Goal: Task Accomplishment & Management: Manage account settings

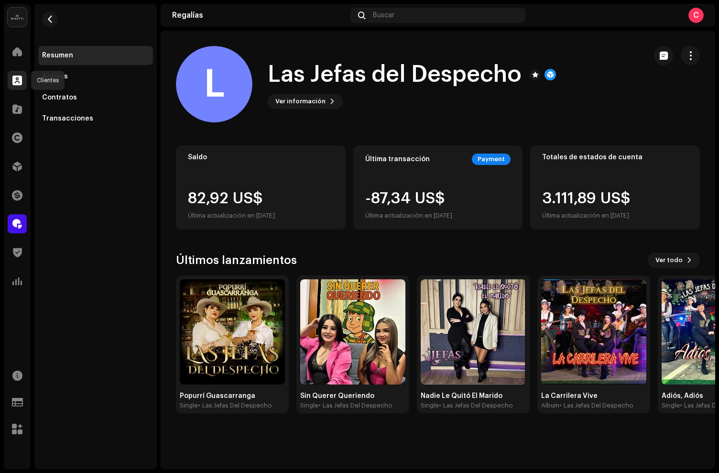
click at [21, 83] on span at bounding box center [17, 80] width 10 height 8
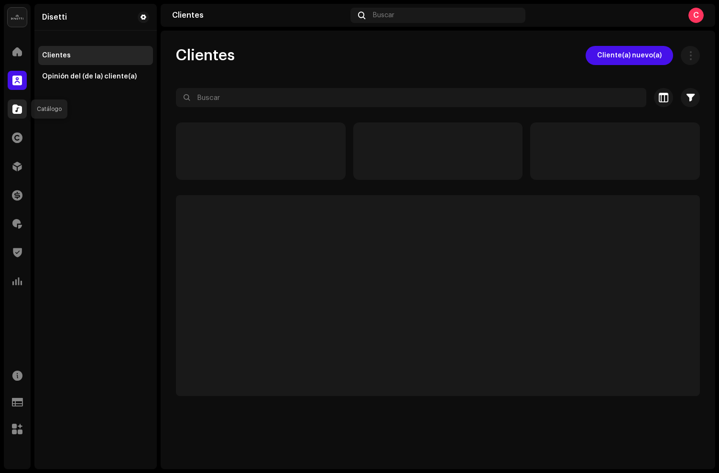
click at [19, 105] on span at bounding box center [17, 109] width 10 height 8
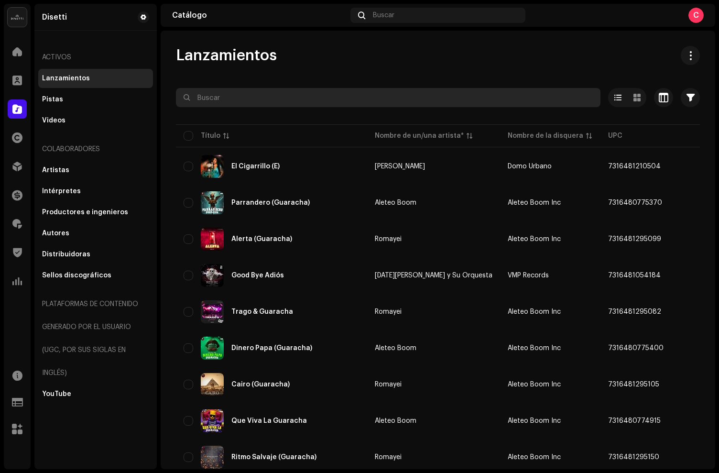
click at [230, 103] on input "text" at bounding box center [388, 97] width 424 height 19
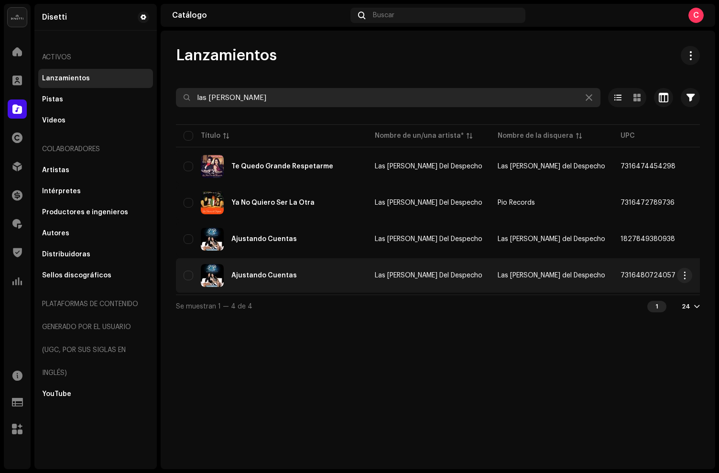
type input "las [PERSON_NAME]"
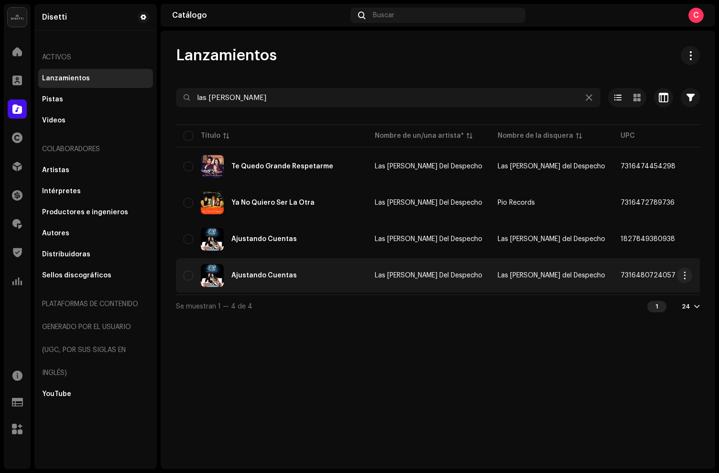
click at [308, 270] on div "Ajustando Cuentas" at bounding box center [272, 275] width 176 height 23
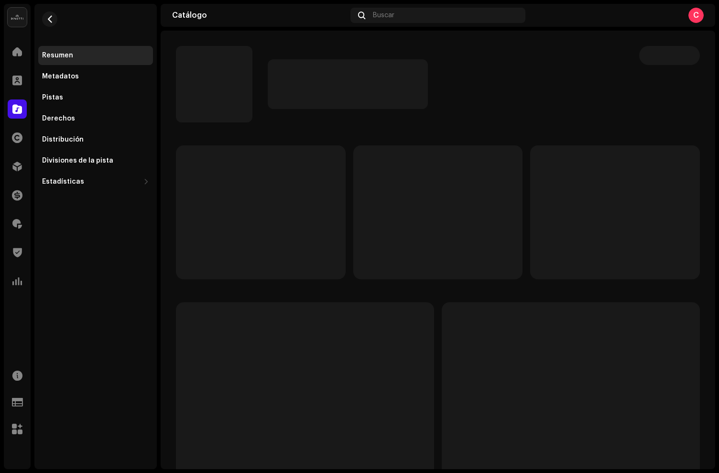
scroll to position [2, 0]
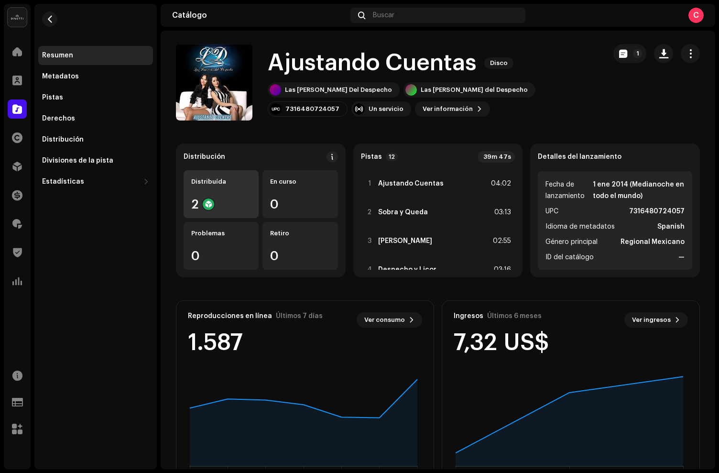
click at [215, 189] on div "Distribuída 2" at bounding box center [221, 194] width 75 height 48
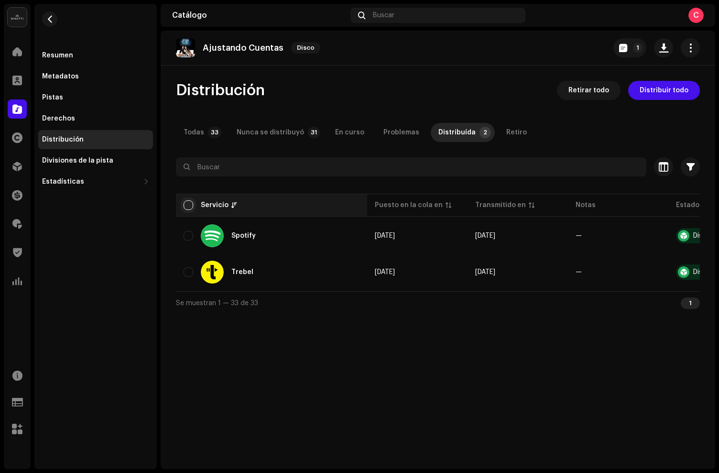
click at [191, 207] on input "checkbox" at bounding box center [189, 205] width 10 height 10
checkbox input "true"
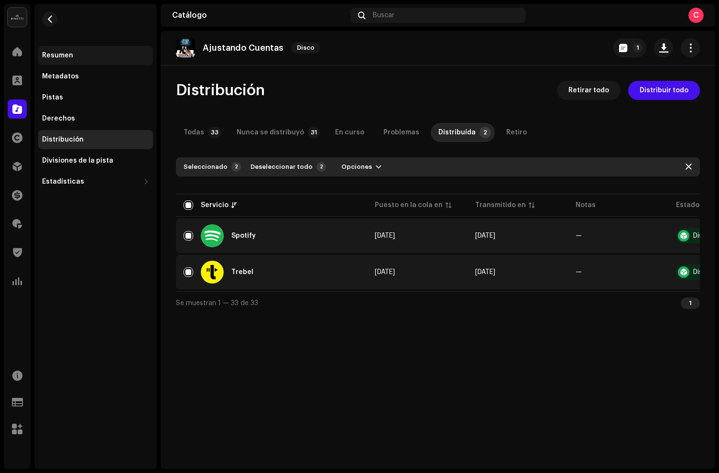
click at [75, 60] on div "Resumen" at bounding box center [95, 55] width 115 height 19
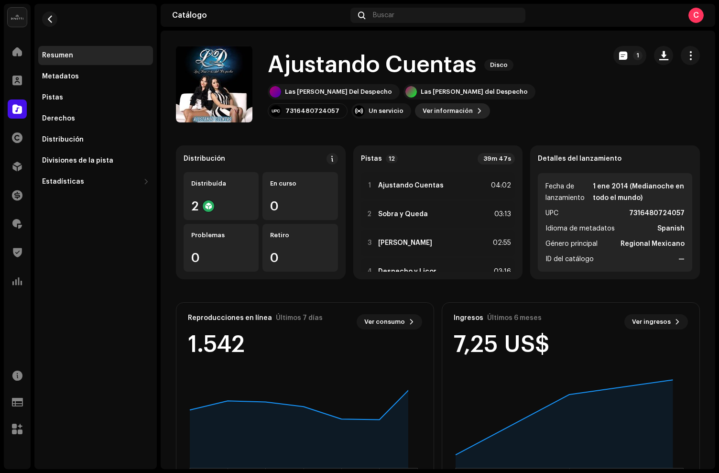
click at [423, 111] on span "Ver información" at bounding box center [448, 110] width 50 height 19
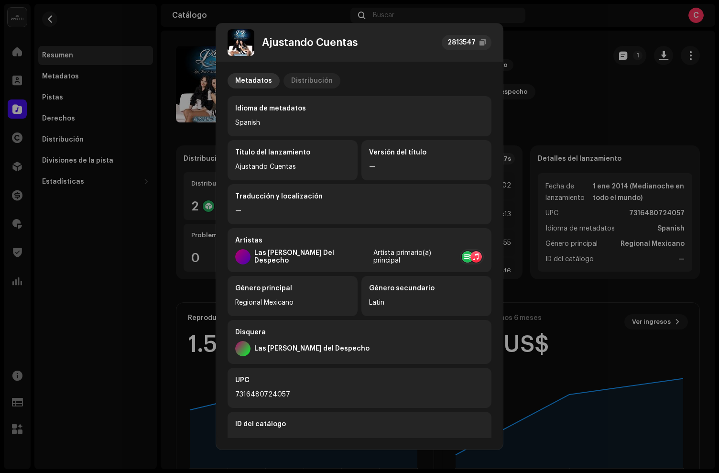
click at [313, 86] on div "Distribución" at bounding box center [312, 80] width 42 height 15
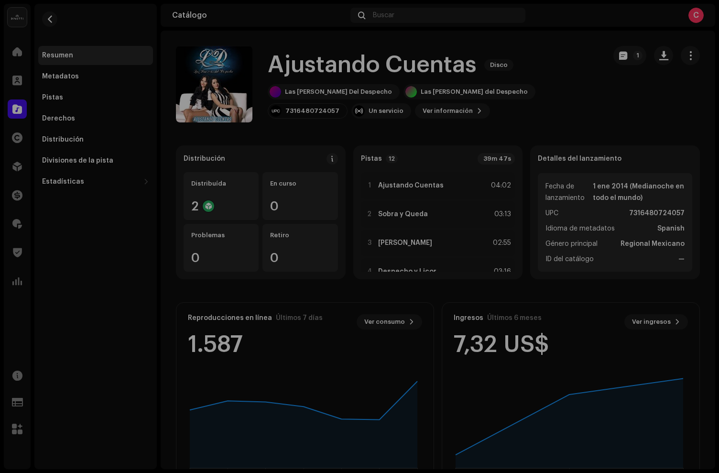
click at [598, 117] on div "Ajustando Cuentas 2813547 Metadatos Distribución Fecha de lanzamiento 1 ene 201…" at bounding box center [359, 236] width 719 height 473
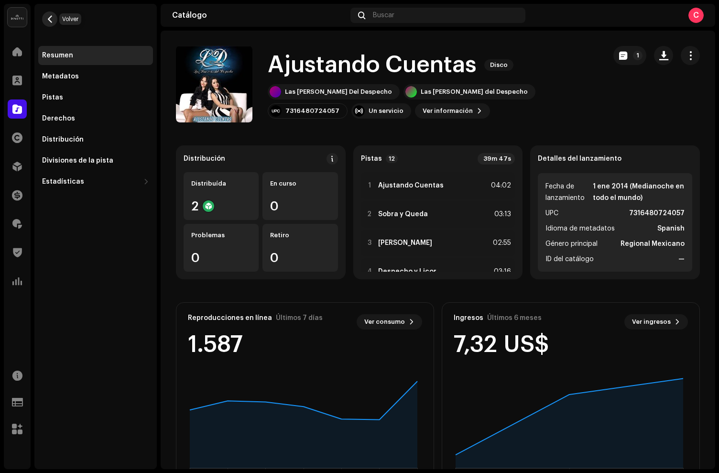
click at [54, 22] on button "button" at bounding box center [49, 18] width 15 height 15
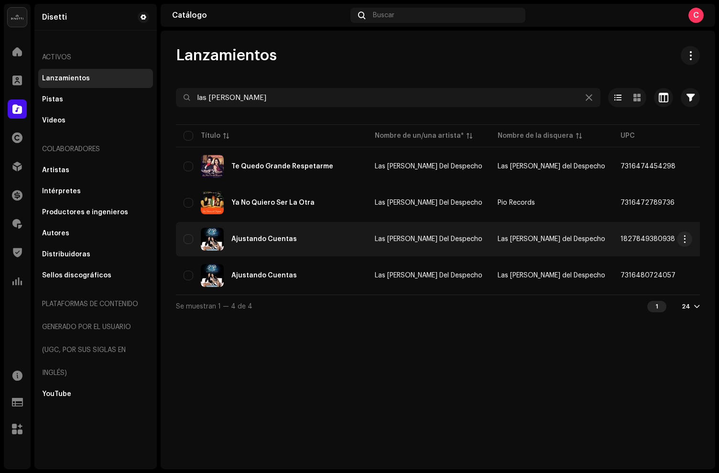
click at [329, 246] on div "Ajustando Cuentas" at bounding box center [272, 239] width 176 height 23
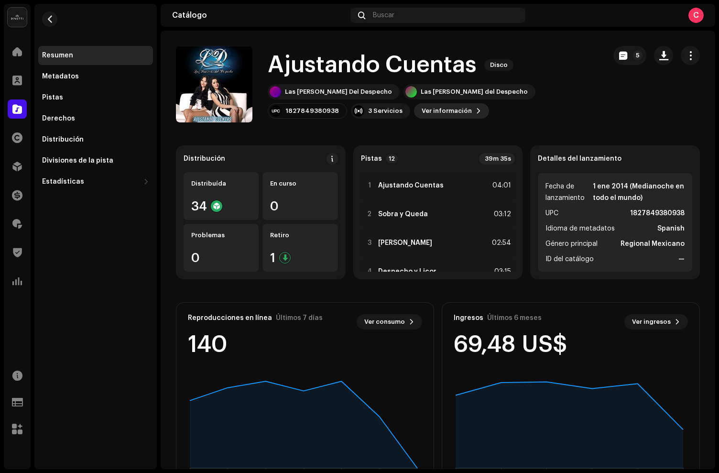
click at [422, 108] on span "Ver información" at bounding box center [447, 110] width 50 height 19
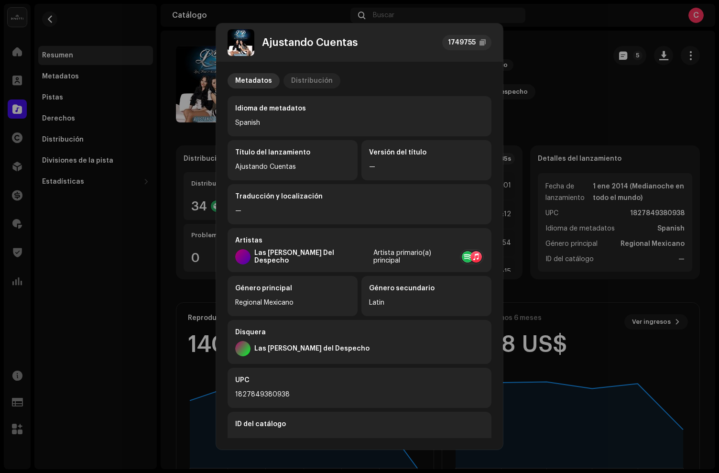
click at [317, 79] on div "Distribución" at bounding box center [312, 80] width 42 height 15
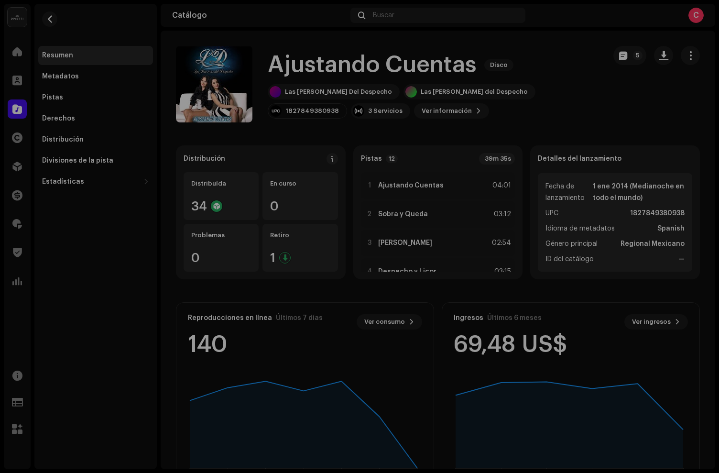
click at [588, 134] on div "Ajustando Cuentas 1749755 Metadatos Distribución Fecha de lanzamiento 1 ene 201…" at bounding box center [359, 236] width 719 height 473
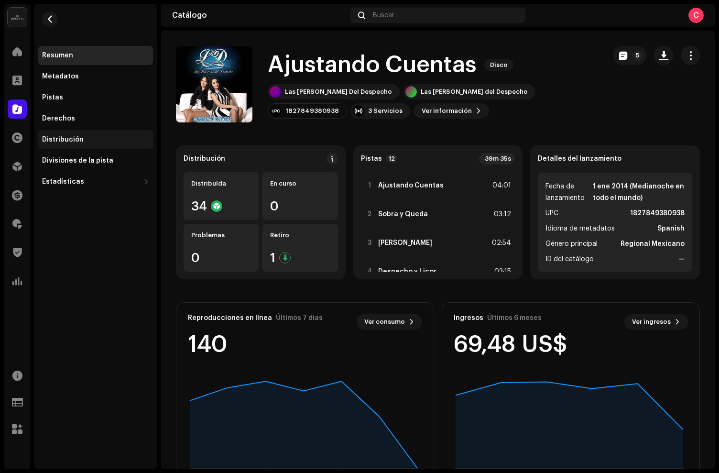
click at [63, 142] on div "Distribución" at bounding box center [63, 140] width 42 height 8
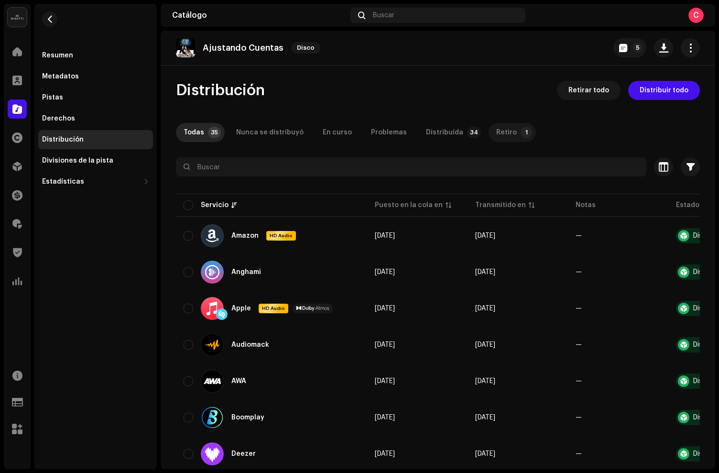
click at [500, 135] on div "Retiro" at bounding box center [506, 132] width 21 height 19
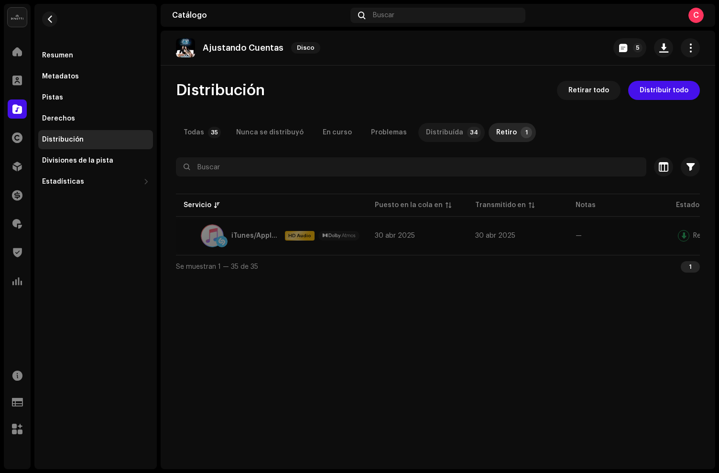
click at [467, 134] on p-badge "34" at bounding box center [474, 132] width 14 height 11
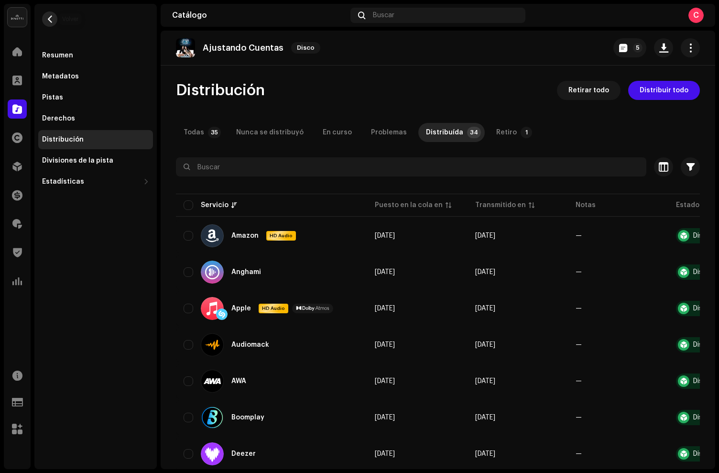
click at [49, 15] on span "button" at bounding box center [49, 19] width 7 height 8
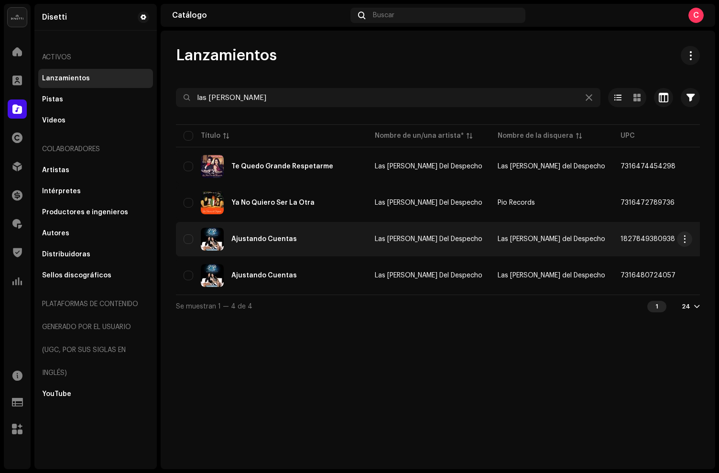
click at [309, 248] on div "Ajustando Cuentas" at bounding box center [272, 239] width 176 height 23
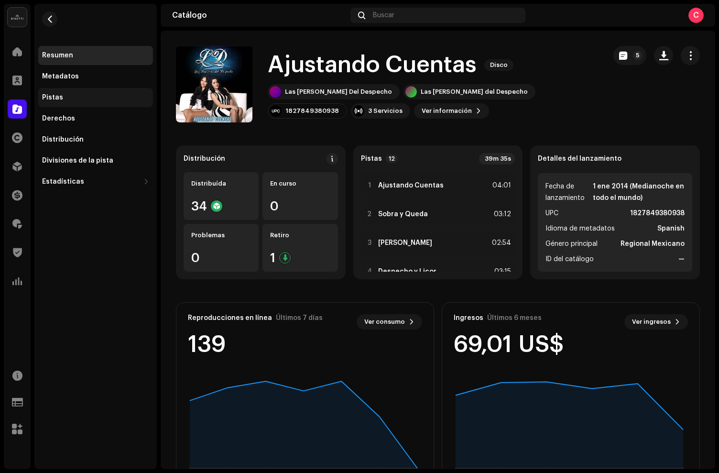
click at [64, 91] on div "Pistas" at bounding box center [95, 97] width 115 height 19
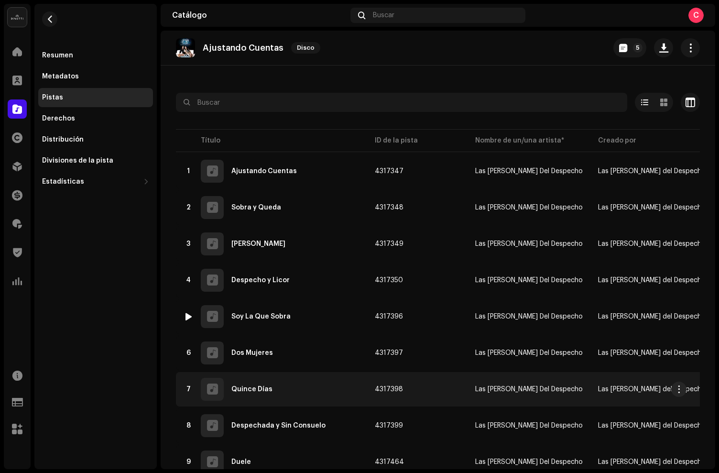
scroll to position [29, 0]
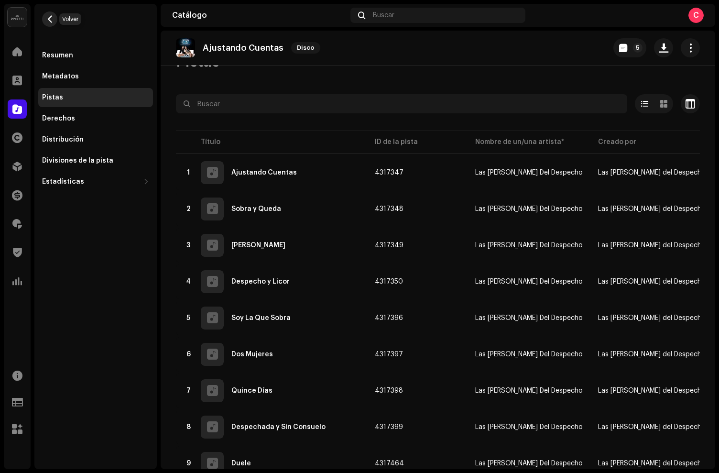
click at [49, 23] on button "button" at bounding box center [49, 18] width 15 height 15
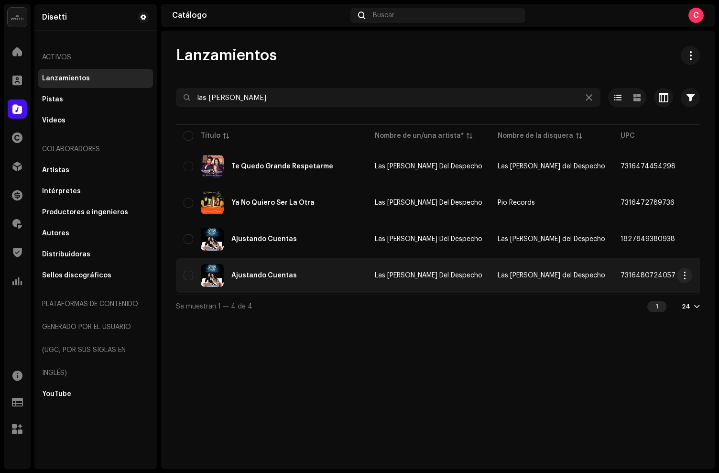
click at [300, 277] on div "Ajustando Cuentas" at bounding box center [272, 275] width 176 height 23
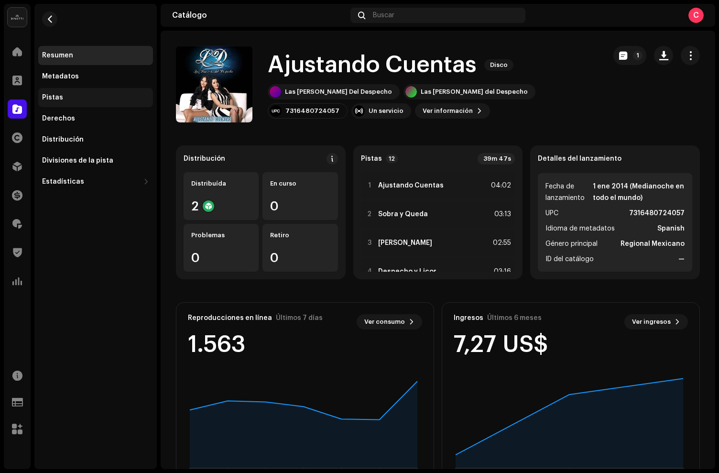
click at [92, 100] on div "Pistas" at bounding box center [95, 98] width 107 height 8
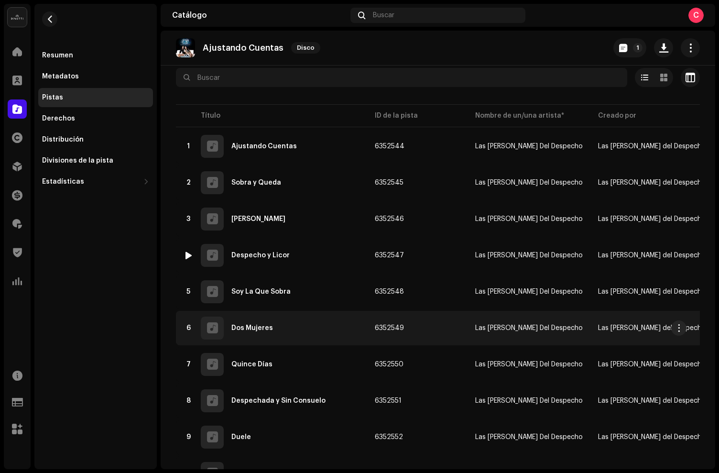
scroll to position [41, 0]
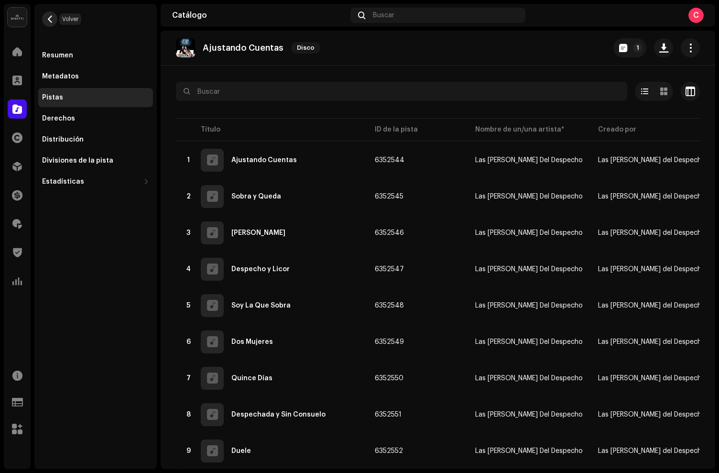
click at [50, 22] on span "button" at bounding box center [49, 19] width 7 height 8
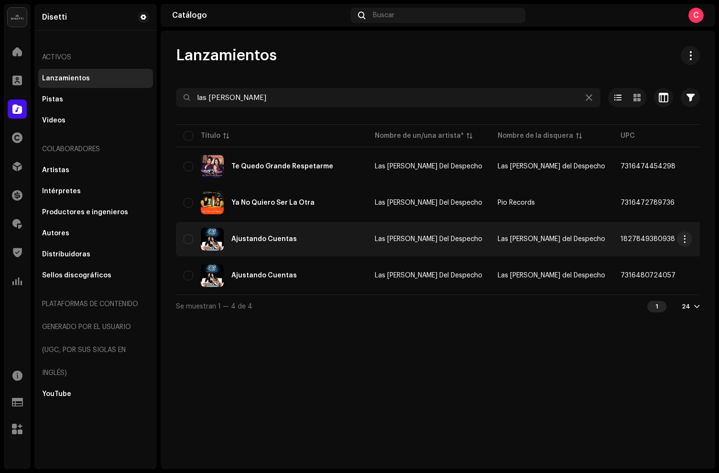
click at [286, 239] on div "Ajustando Cuentas" at bounding box center [263, 239] width 65 height 7
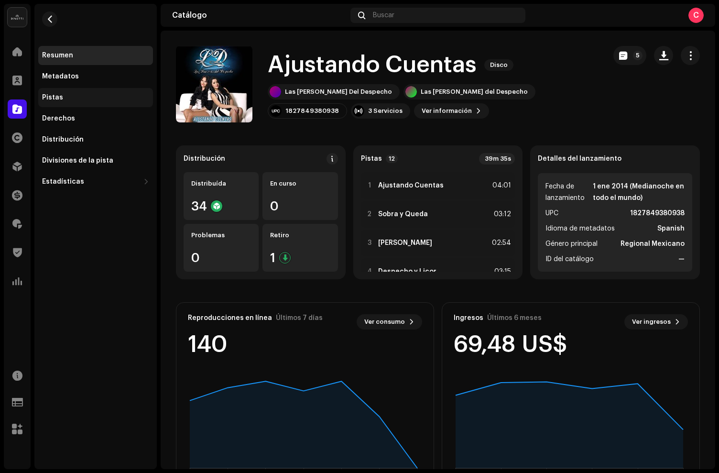
click at [67, 100] on div "Pistas" at bounding box center [95, 98] width 107 height 8
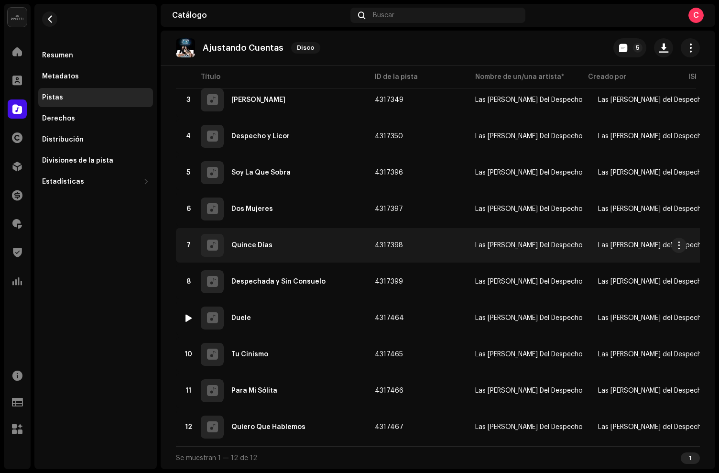
scroll to position [179, 0]
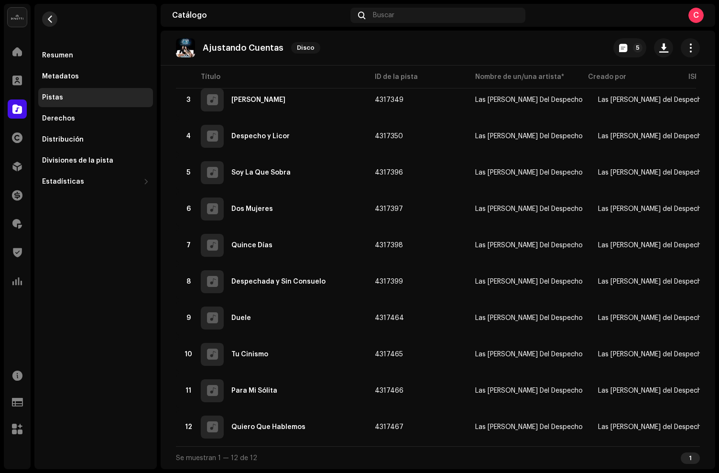
click at [44, 22] on re-m-nav-back at bounding box center [49, 25] width 23 height 42
click at [54, 19] on button "button" at bounding box center [49, 18] width 15 height 15
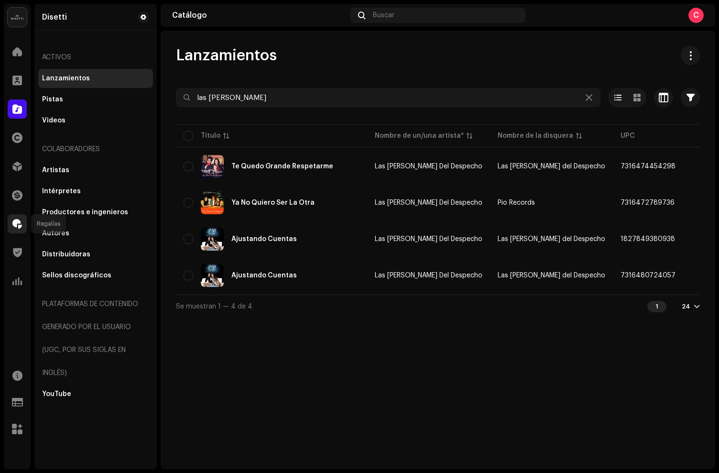
click at [18, 228] on div at bounding box center [17, 223] width 19 height 19
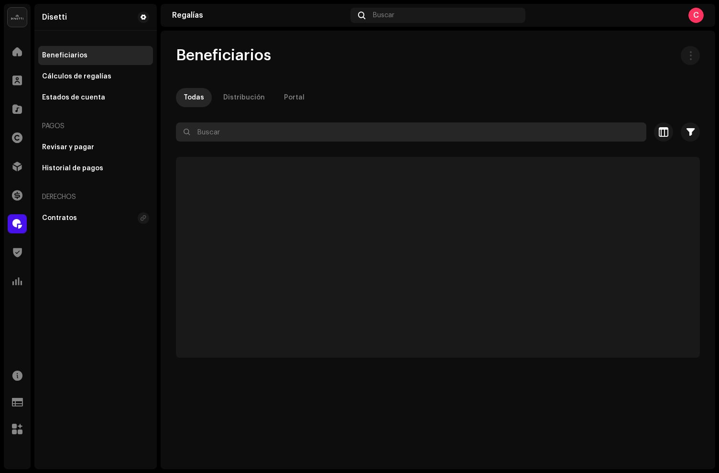
click at [234, 129] on input "text" at bounding box center [411, 131] width 470 height 19
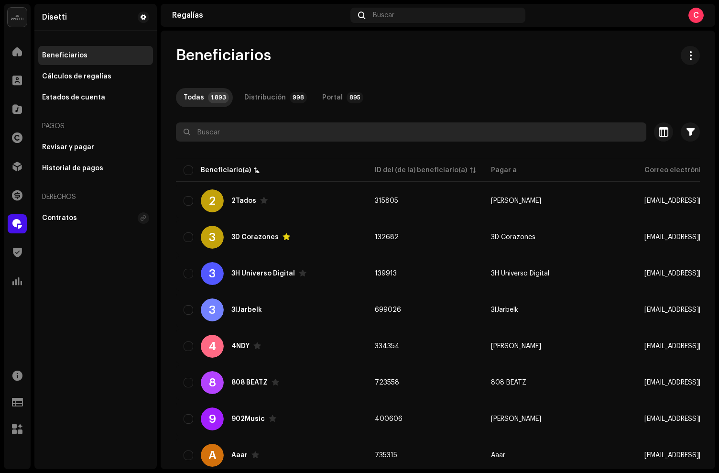
paste input "Andres Music"
type input "Andres Music"
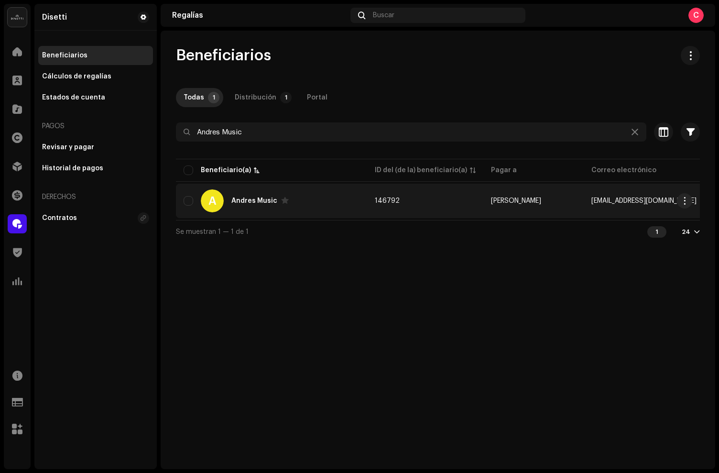
click at [338, 206] on div "A Andres Music" at bounding box center [272, 200] width 176 height 23
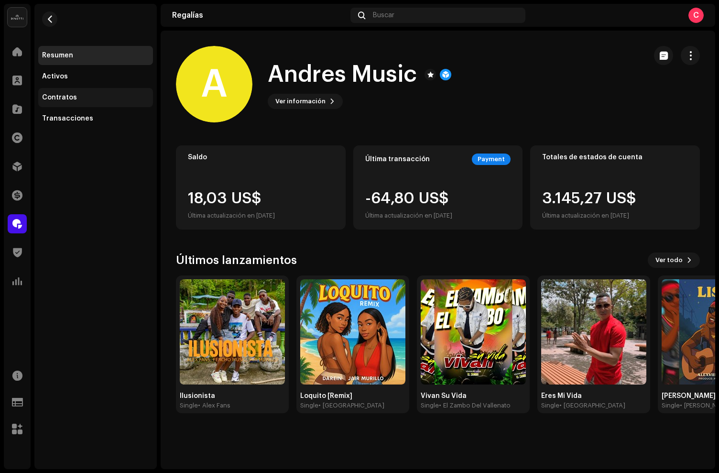
click at [56, 98] on div "Contratos" at bounding box center [59, 98] width 35 height 8
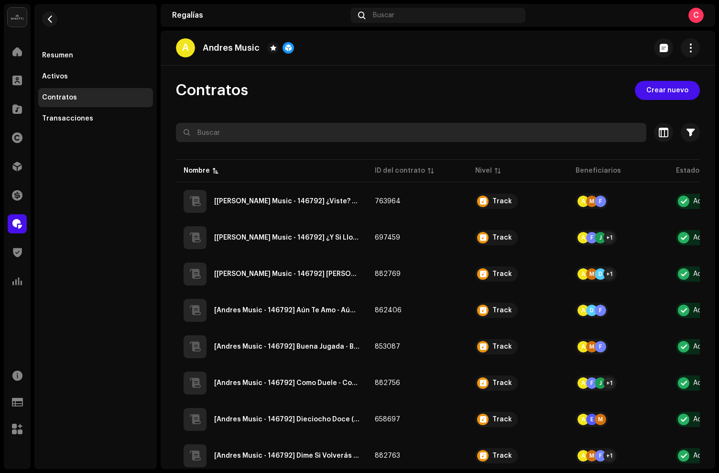
click at [267, 136] on input "text" at bounding box center [411, 132] width 470 height 19
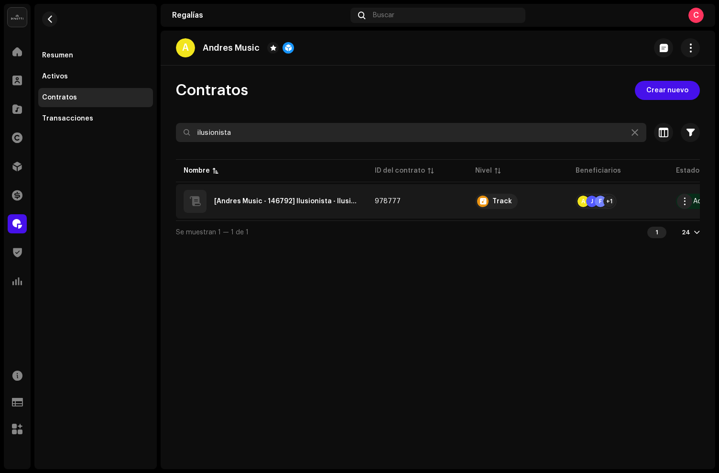
scroll to position [0, 69]
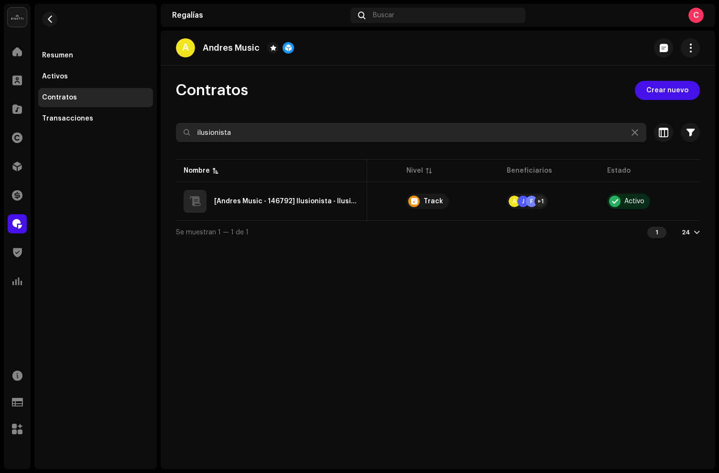
click at [272, 134] on input "ilusionista" at bounding box center [411, 132] width 470 height 19
drag, startPoint x: 272, startPoint y: 134, endPoint x: 109, endPoint y: 106, distance: 165.4
click at [109, 106] on div "Disetti Inicio Clientes Catálogo Derechos Distribución Financiar Regalías Trust…" at bounding box center [359, 236] width 719 height 473
type input "loquito"
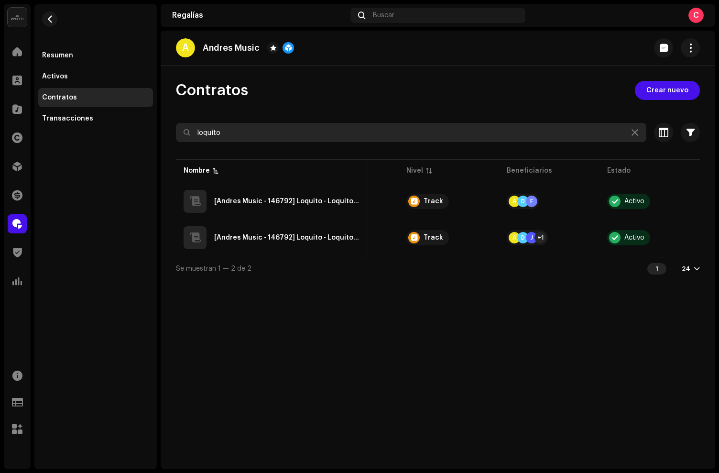
drag, startPoint x: 259, startPoint y: 133, endPoint x: 157, endPoint y: 125, distance: 102.7
click at [157, 125] on div "Disetti Inicio Clientes Catálogo Derechos Distribución Financiar Regalías Trust…" at bounding box center [359, 236] width 719 height 473
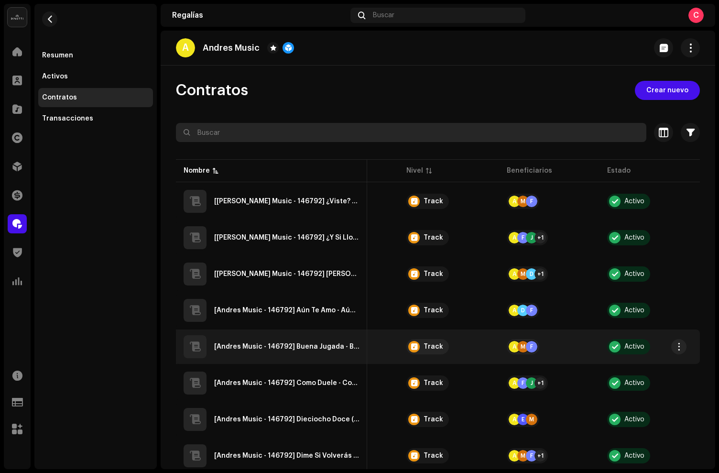
scroll to position [616, 0]
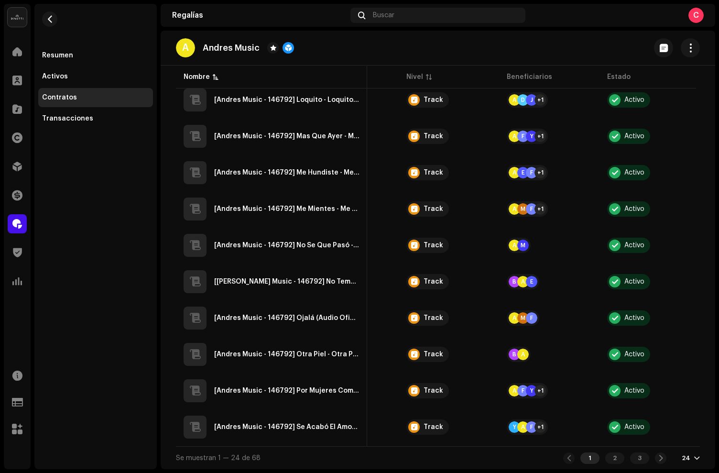
click at [632, 451] on div "Se muestran 1 — 24 de 68 1 2 3 24" at bounding box center [438, 457] width 524 height 23
click at [634, 456] on div "3" at bounding box center [639, 457] width 19 height 11
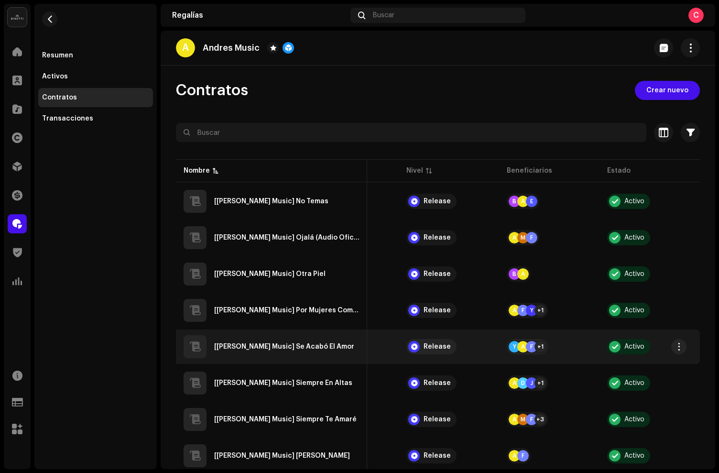
scroll to position [471, 0]
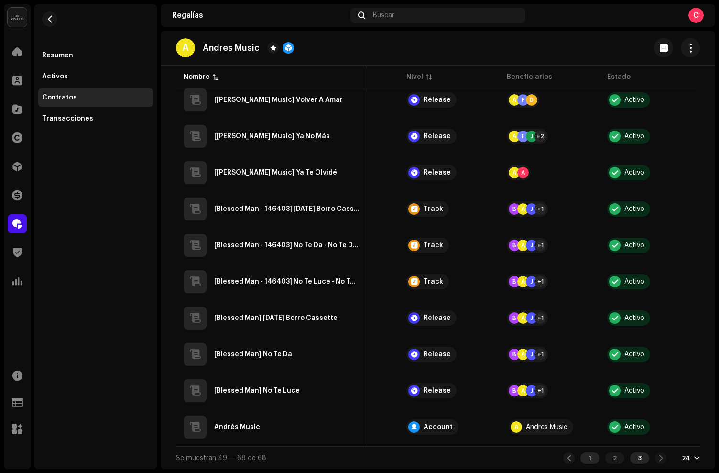
click at [587, 461] on div "1" at bounding box center [589, 457] width 19 height 11
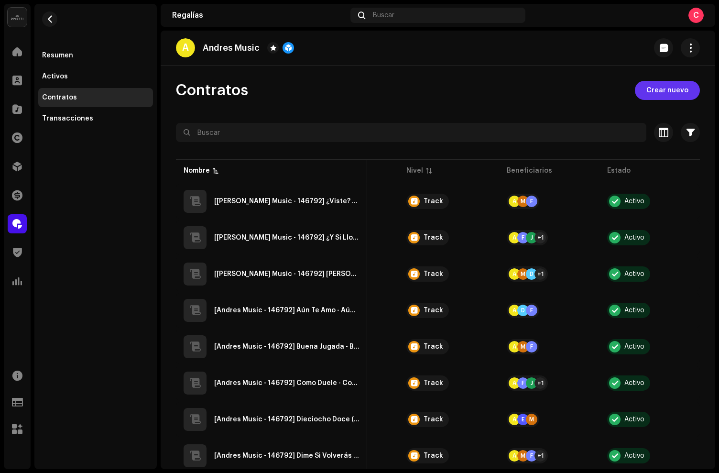
click at [676, 87] on span "Crear nuevo" at bounding box center [667, 90] width 42 height 19
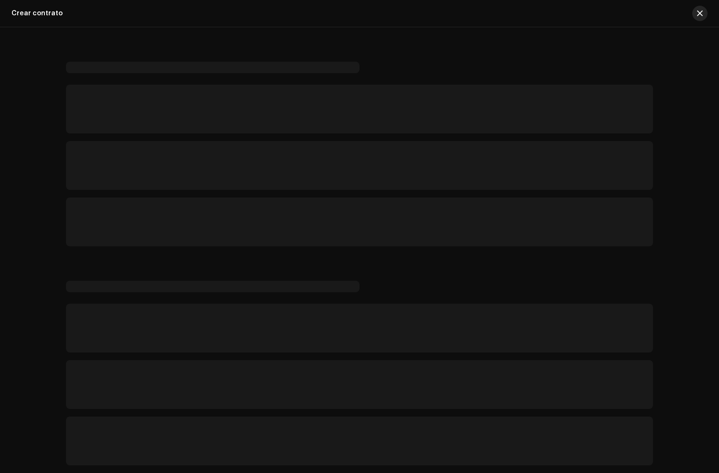
click at [701, 10] on span "button" at bounding box center [700, 14] width 6 height 8
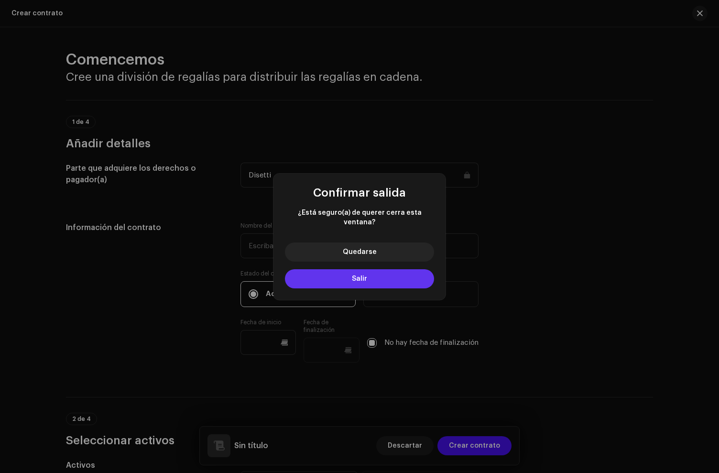
click at [320, 280] on button "Salir" at bounding box center [359, 278] width 149 height 19
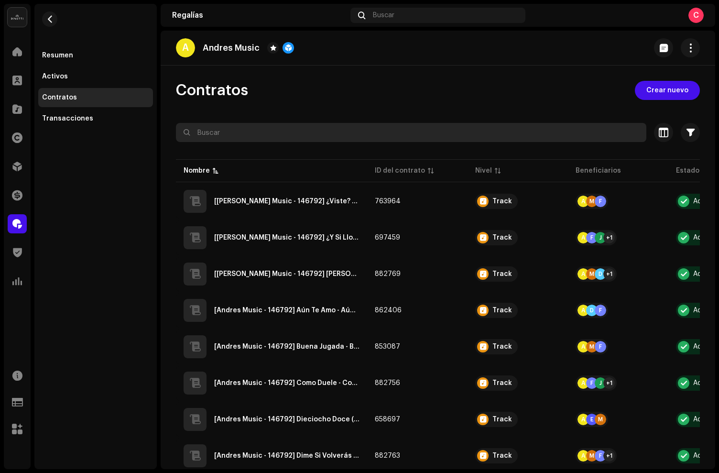
click at [242, 134] on input "text" at bounding box center [411, 132] width 470 height 19
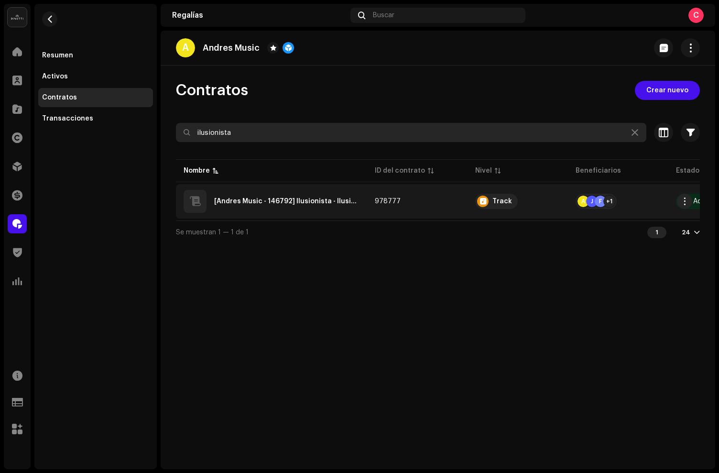
type input "ilusionista"
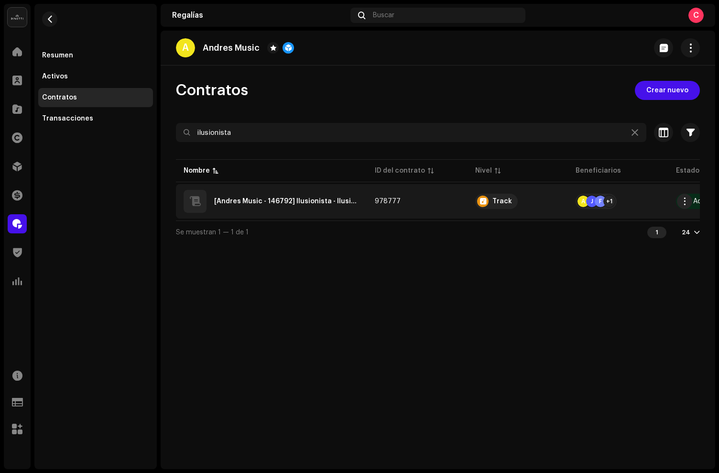
click at [290, 206] on div "[Andres Music - 146792] Ilusionista - Ilusionista - QZYFZ2512330" at bounding box center [272, 201] width 176 height 23
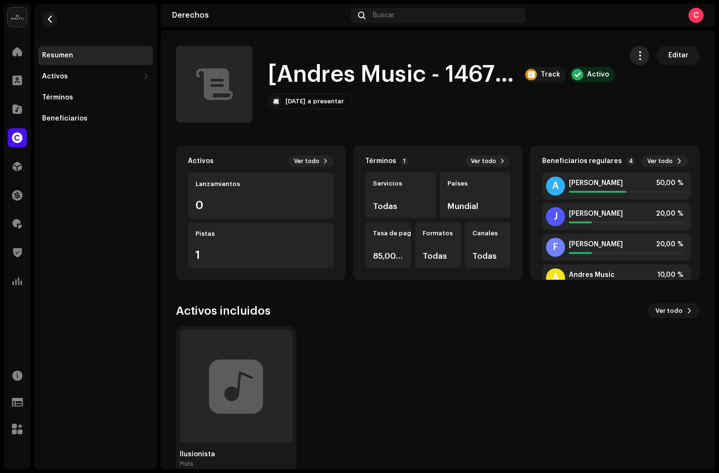
click at [635, 55] on span "button" at bounding box center [639, 56] width 9 height 8
drag, startPoint x: 489, startPoint y: 55, endPoint x: 119, endPoint y: 34, distance: 371.5
click at [484, 55] on div "[Andres Music - 146792] Ilusionista - Ilusionista - QZYFZ2512330 Track Activo 7…" at bounding box center [395, 84] width 439 height 76
click at [49, 19] on span "button" at bounding box center [49, 19] width 7 height 8
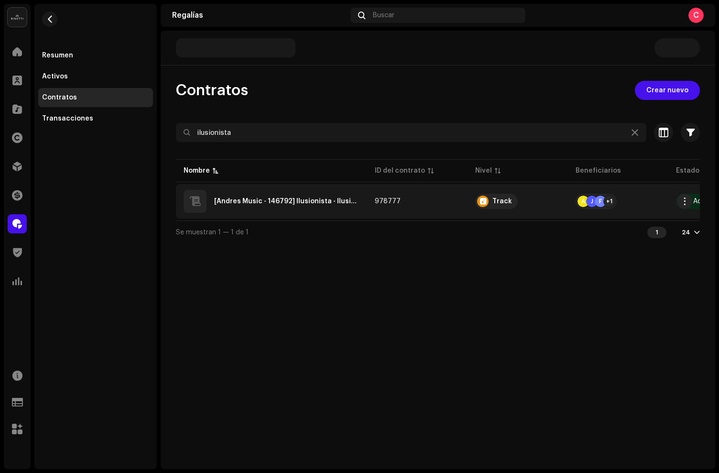
click at [307, 198] on QZYFZ2512330"] "[Andres Music - 146792] Ilusionista - Ilusionista - QZYFZ2512330" at bounding box center [286, 201] width 145 height 7
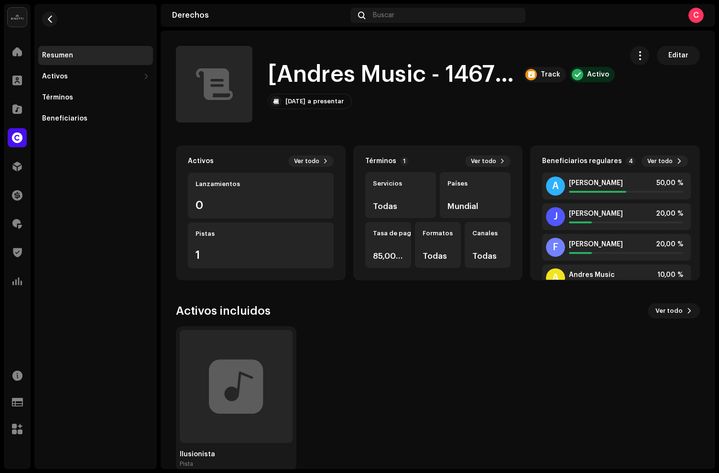
click at [278, 74] on h1 "[Andres Music - 146792] Ilusionista - Ilusionista - QZYFZ2512330" at bounding box center [392, 74] width 248 height 31
click at [271, 74] on h1 "[Andres Music - 146792] Ilusionista - Ilusionista - QZYFZ2512330" at bounding box center [392, 74] width 248 height 31
click at [47, 16] on span "button" at bounding box center [49, 19] width 7 height 8
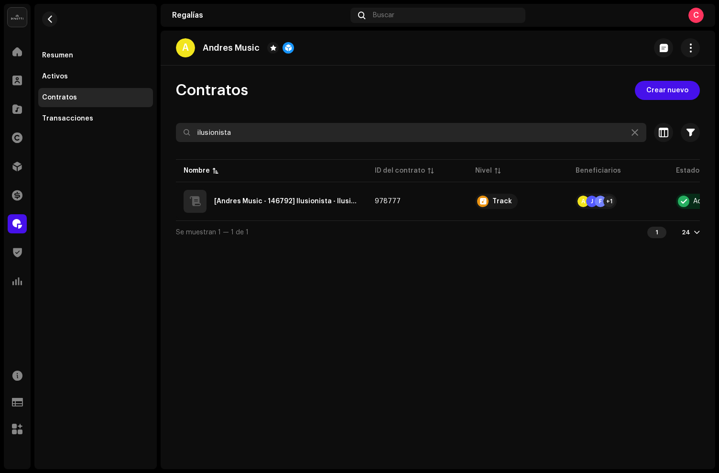
drag, startPoint x: 258, startPoint y: 134, endPoint x: 175, endPoint y: 125, distance: 83.7
click at [175, 125] on div "Contratos Crear nuevo ilusionista Seleccionado 0 Seleccionar todo Opciones Filt…" at bounding box center [438, 162] width 554 height 163
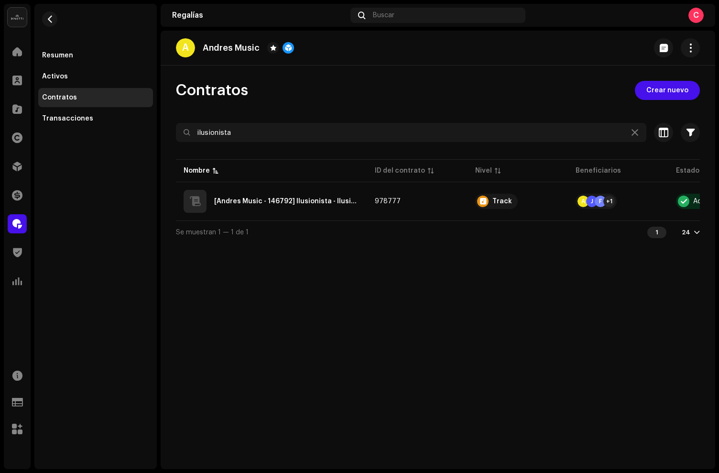
click at [395, 48] on div "A Andres Music" at bounding box center [438, 47] width 524 height 19
click at [665, 87] on span "Crear nuevo" at bounding box center [667, 90] width 42 height 19
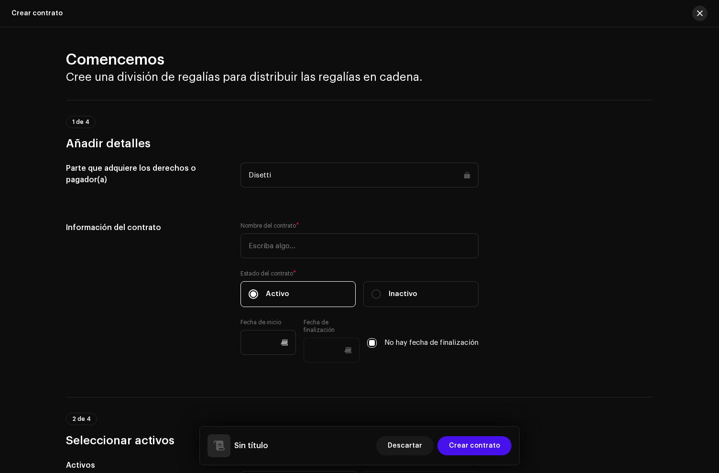
click at [702, 8] on button "button" at bounding box center [699, 13] width 15 height 15
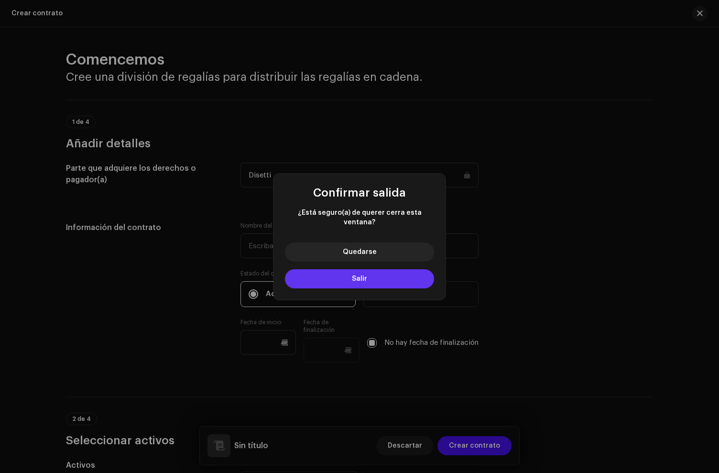
click at [352, 275] on span "Salir" at bounding box center [359, 278] width 15 height 7
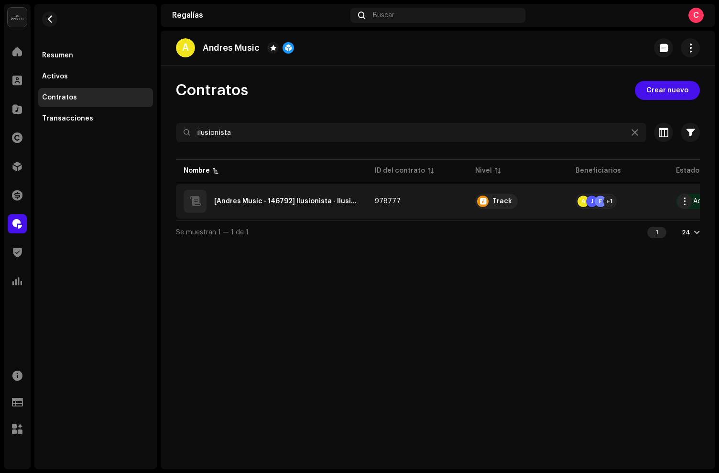
click at [270, 206] on div "[Andres Music - 146792] Ilusionista - Ilusionista - QZYFZ2512330" at bounding box center [272, 201] width 176 height 23
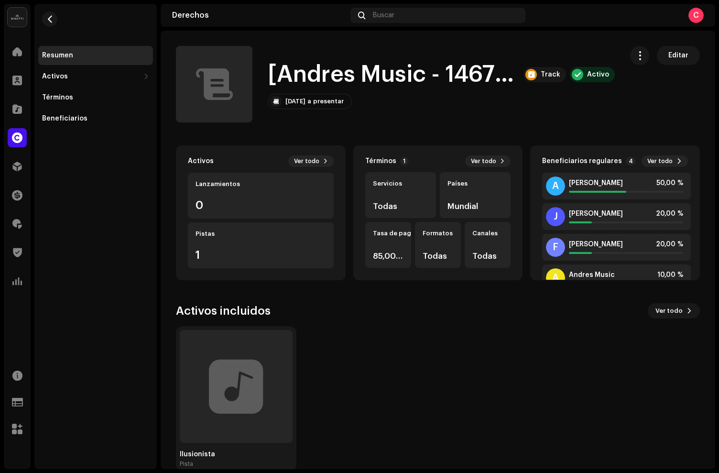
click at [295, 72] on h1 "[Andres Music - 146792] Ilusionista - Ilusionista - QZYFZ2512330" at bounding box center [392, 74] width 248 height 31
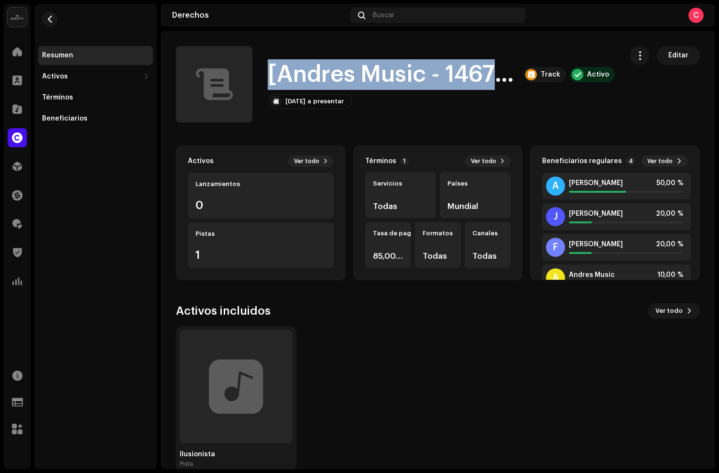
click at [295, 72] on h1 "[Andres Music - 146792] Ilusionista - Ilusionista - QZYFZ2512330" at bounding box center [392, 74] width 248 height 31
copy h1 "[Andres Music - 146792] Ilusionista - Ilusionista - QZYFZ2512330"
click at [52, 21] on span "button" at bounding box center [49, 19] width 7 height 8
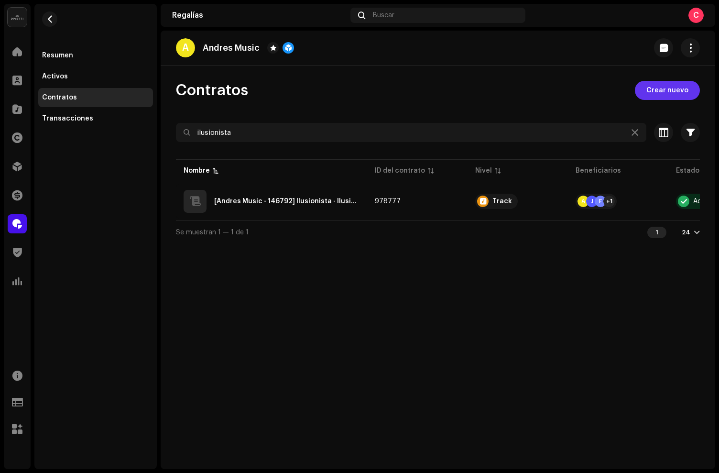
click at [667, 91] on span "Crear nuevo" at bounding box center [667, 90] width 42 height 19
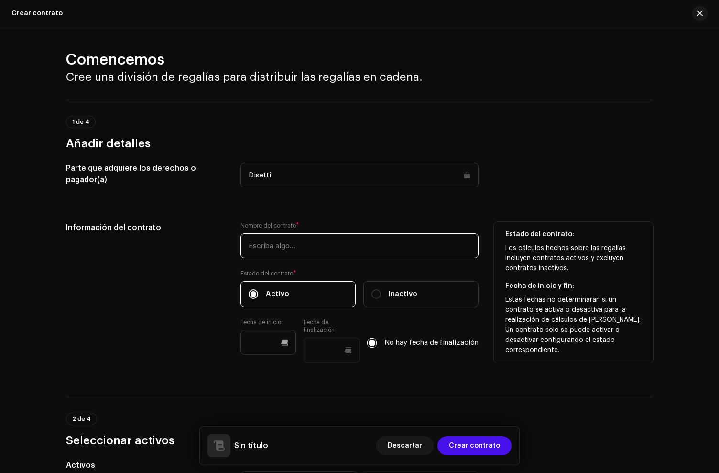
click at [271, 245] on input "text" at bounding box center [359, 245] width 238 height 25
paste input "[Andres Music - 146792] Ilusionista - Ilusionista - QZYFZ2512330"
drag, startPoint x: 324, startPoint y: 246, endPoint x: 350, endPoint y: 271, distance: 36.5
click at [294, 247] on input "[Andres Music - 146792] Ilusionista - Ilusionista - QZYFZ2512330" at bounding box center [359, 245] width 238 height 25
drag, startPoint x: 455, startPoint y: 246, endPoint x: 336, endPoint y: 249, distance: 119.1
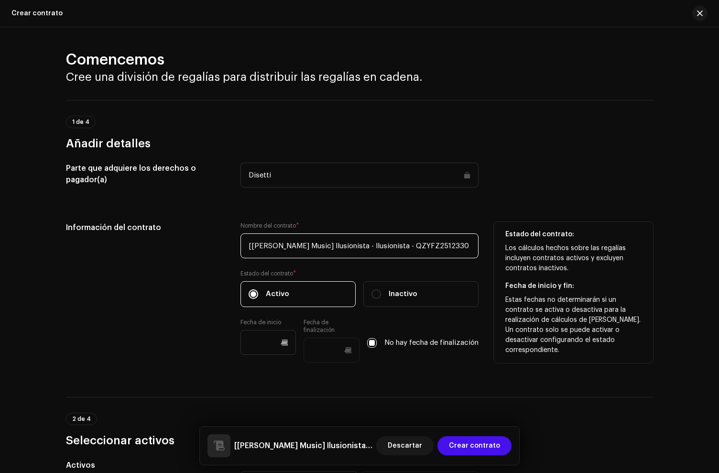
click at [336, 249] on input "[Andres Music] Ilusionista - Ilusionista - QZYFZ2512330" at bounding box center [359, 245] width 238 height 25
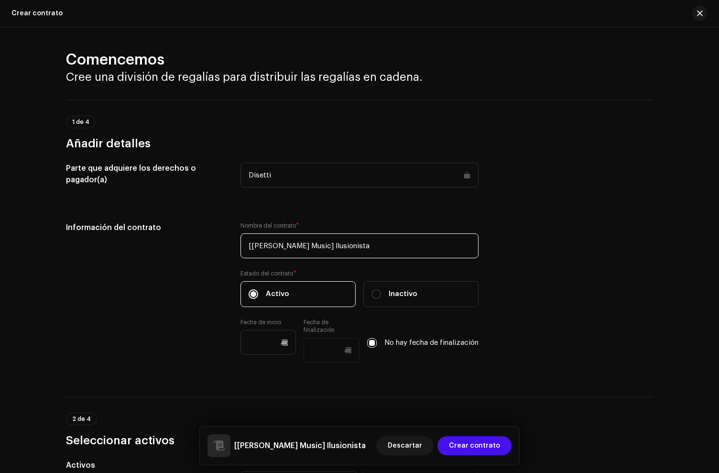
type input "[Andres Music] Ilusionista"
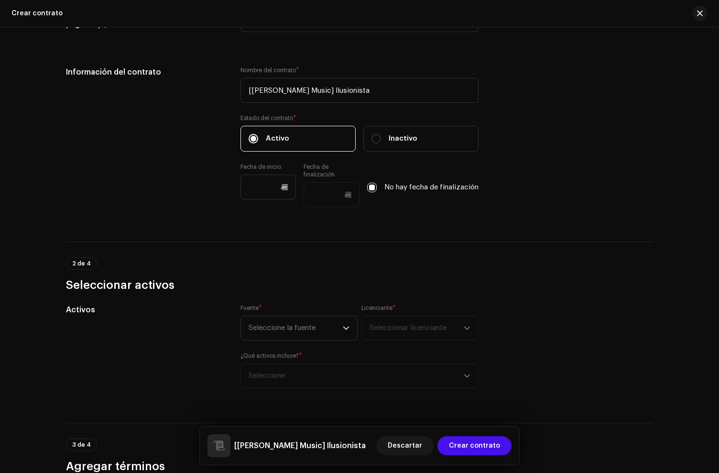
scroll to position [209, 0]
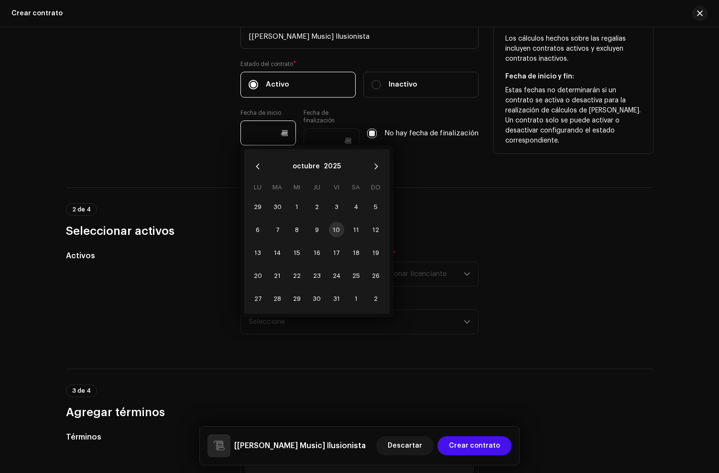
click at [264, 139] on input "text" at bounding box center [268, 132] width 56 height 25
click at [279, 228] on span "7" at bounding box center [277, 229] width 15 height 15
type input "07/10/2025"
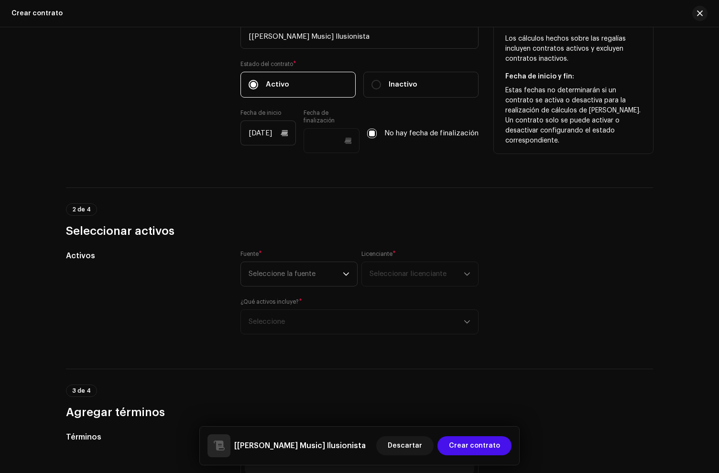
click at [496, 199] on div "2 de 4 Seleccionar activos" at bounding box center [359, 212] width 587 height 51
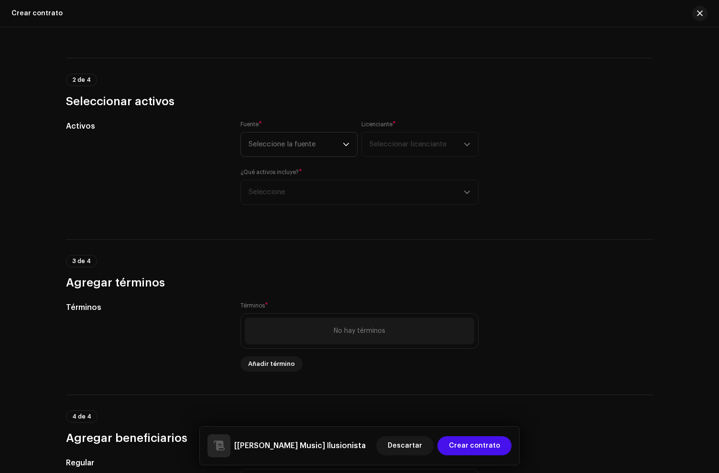
scroll to position [338, 0]
click at [297, 157] on p-select "Seleccione la fuente" at bounding box center [298, 144] width 117 height 25
click at [274, 168] on li "Artista" at bounding box center [299, 171] width 109 height 19
click at [135, 167] on div "Activos" at bounding box center [145, 169] width 159 height 96
click at [395, 146] on span "Seleccionar licenciante" at bounding box center [408, 144] width 77 height 7
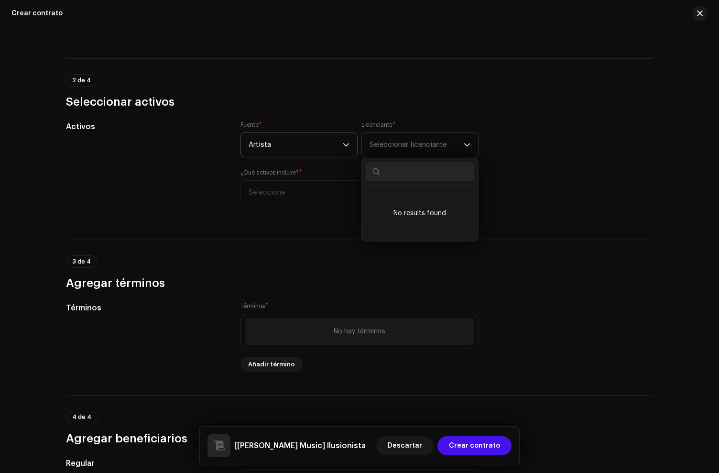
click at [361, 100] on h3 "Seleccionar activos" at bounding box center [359, 101] width 587 height 15
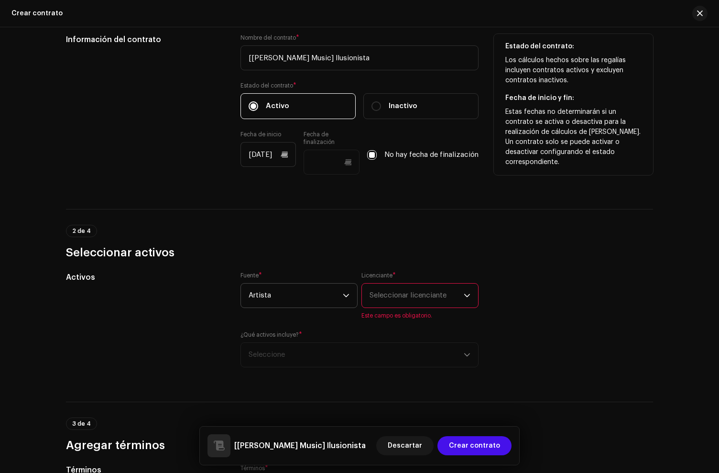
scroll to position [242, 0]
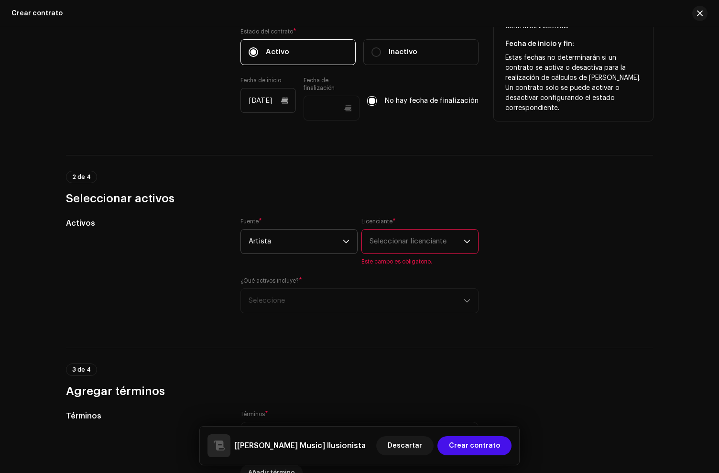
click at [391, 244] on span "Seleccionar licenciante" at bounding box center [408, 241] width 77 height 7
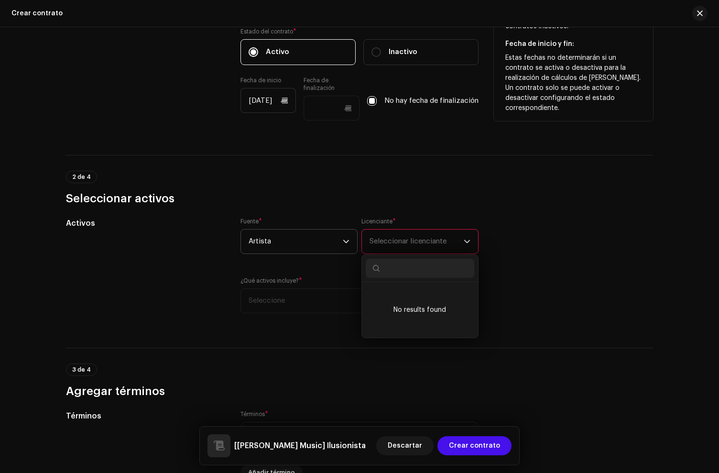
click at [336, 207] on div "Comencemos Cree una división de regalías para distribuir las regalías en cadena…" at bounding box center [360, 268] width 618 height 920
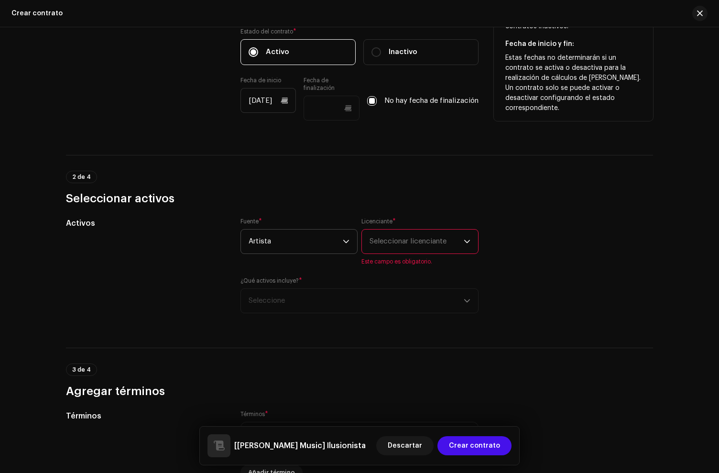
click at [338, 205] on h3 "Seleccionar activos" at bounding box center [359, 198] width 587 height 15
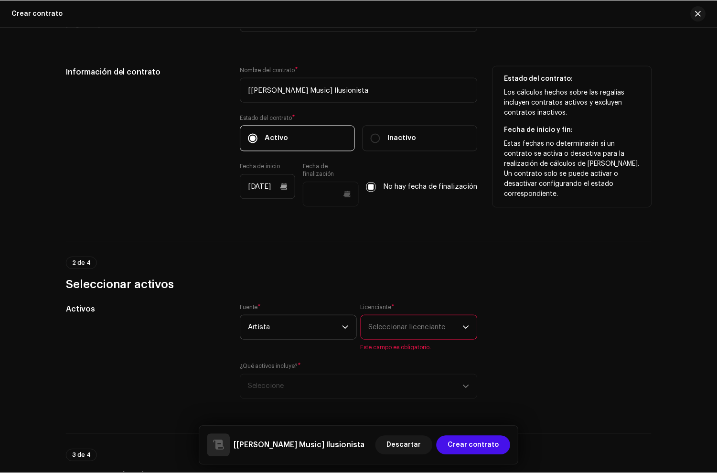
scroll to position [155, 0]
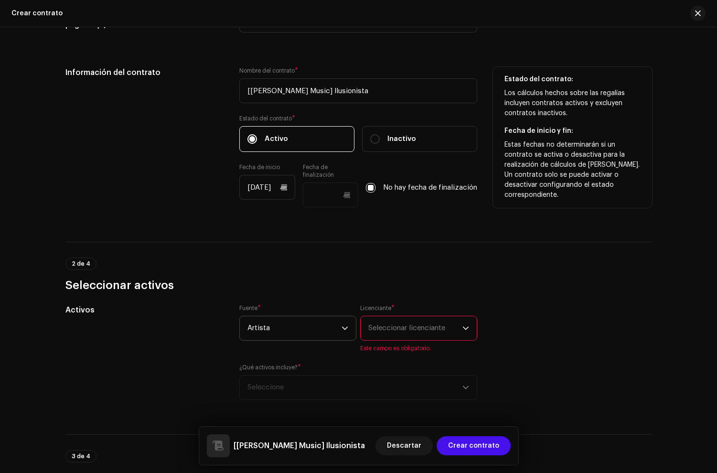
click at [387, 329] on span "Seleccionar licenciante" at bounding box center [407, 328] width 77 height 7
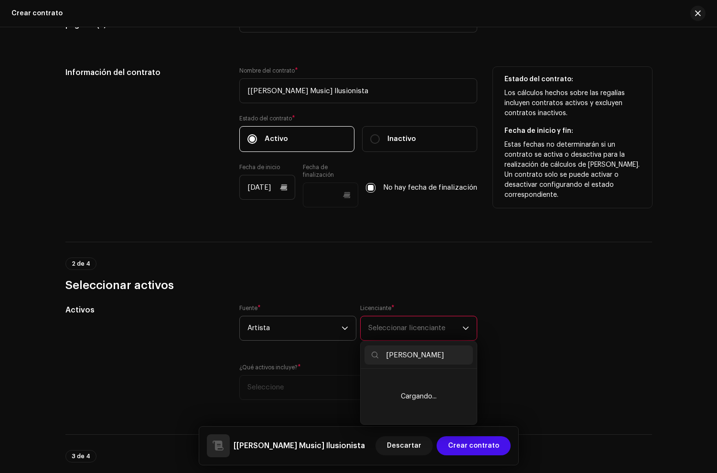
type input "alex fa"
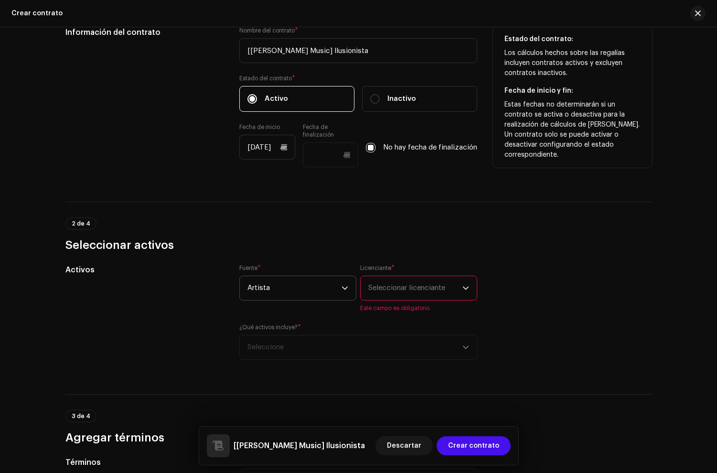
scroll to position [203, 0]
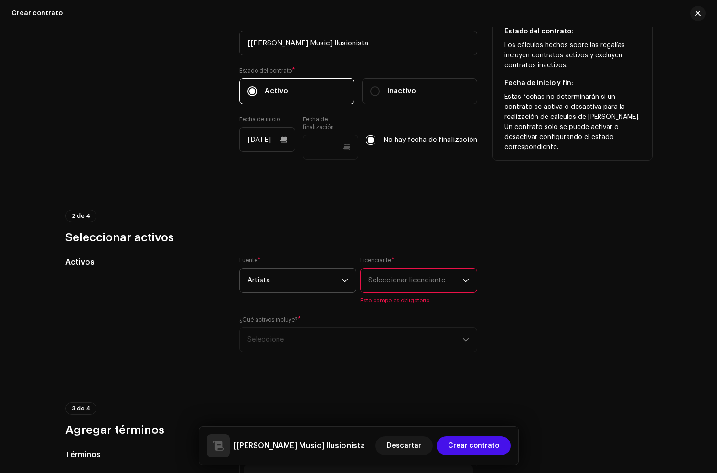
click at [421, 285] on span "Seleccionar licenciante" at bounding box center [416, 281] width 94 height 24
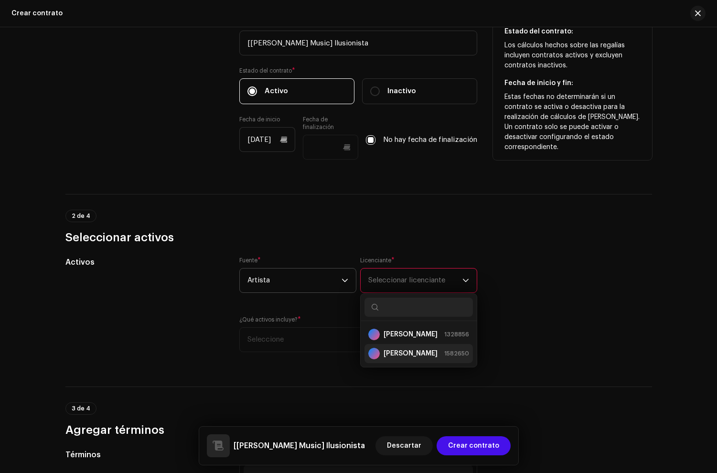
click at [441, 349] on div "Alex Fans 1582650" at bounding box center [419, 353] width 101 height 11
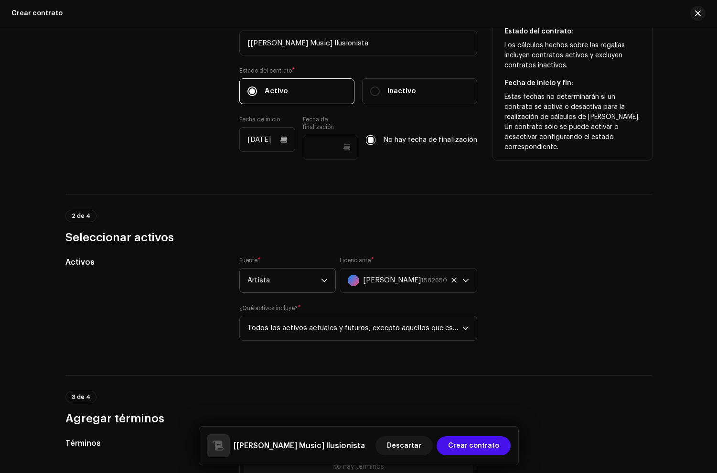
click at [533, 222] on div "2 de 4 Seleccionar activos" at bounding box center [358, 227] width 587 height 35
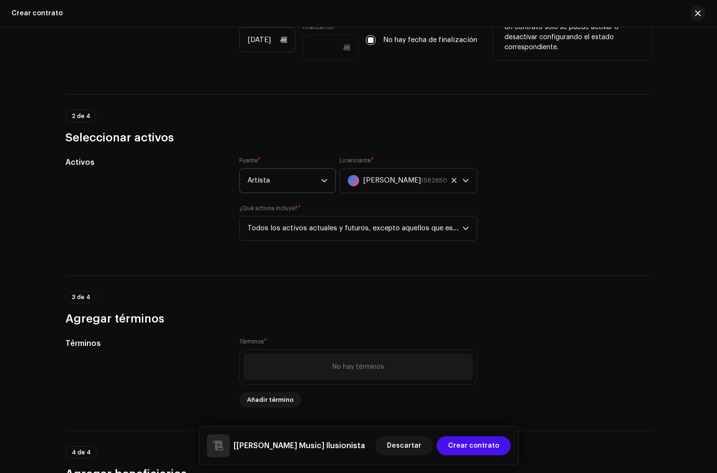
scroll to position [304, 0]
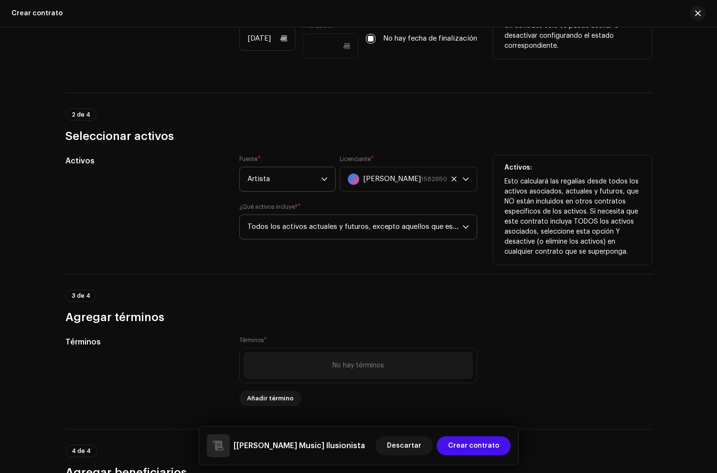
click at [305, 230] on span "Todos los activos actuales y futuros, excepto aquellos que están en contratos e…" at bounding box center [355, 227] width 215 height 24
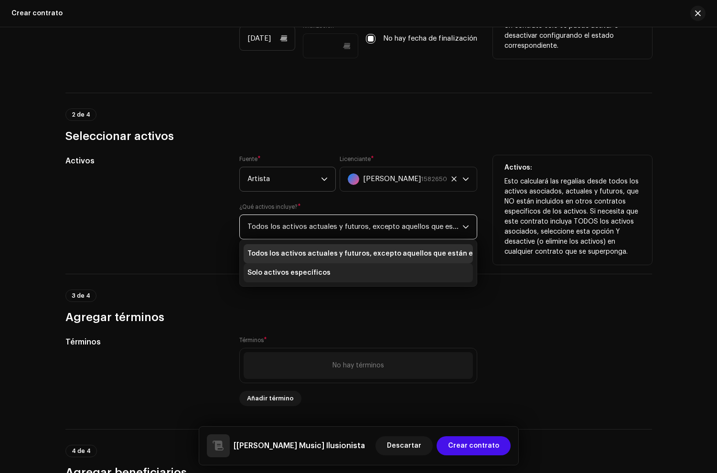
click at [265, 272] on span "Solo activos específicos" at bounding box center [289, 273] width 83 height 10
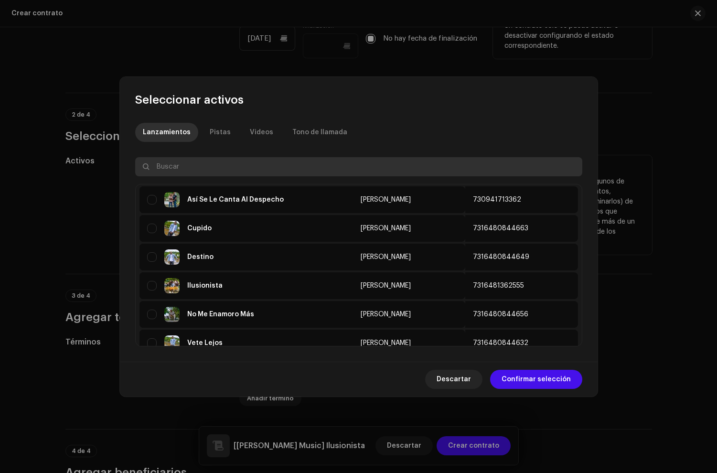
click at [219, 165] on input "text" at bounding box center [358, 166] width 447 height 19
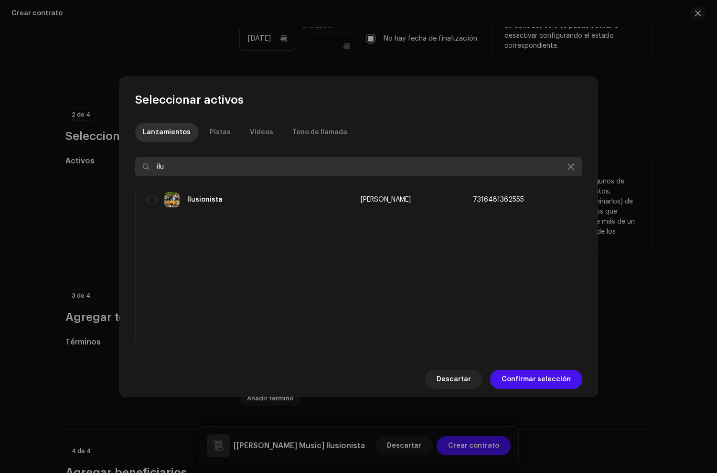
type input "ilu"
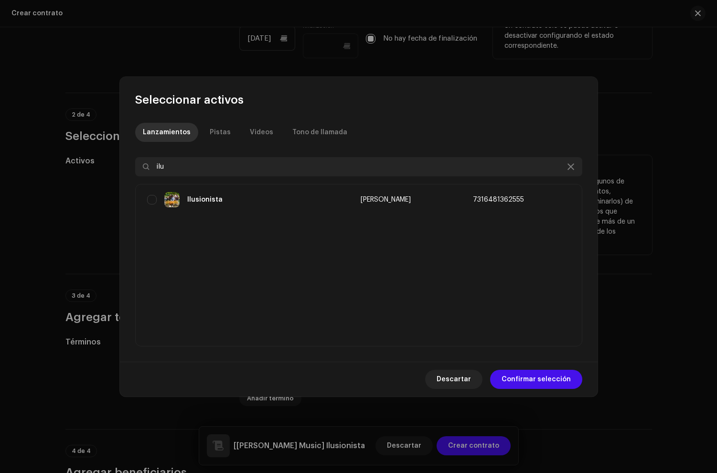
click at [271, 196] on div "Ilusionista" at bounding box center [246, 199] width 199 height 15
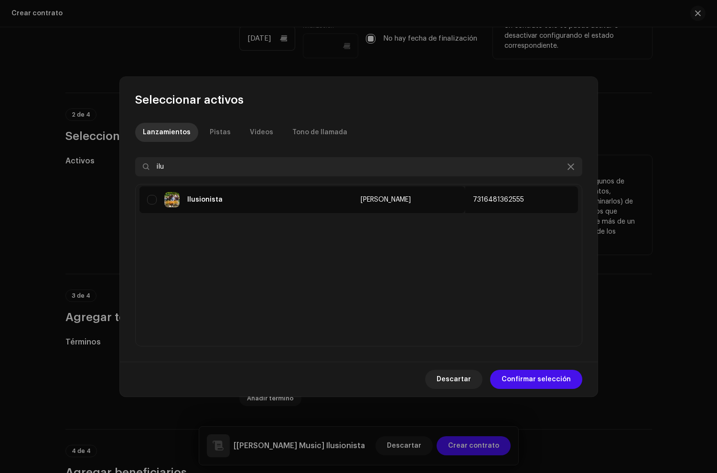
drag, startPoint x: 150, startPoint y: 197, endPoint x: 199, endPoint y: 228, distance: 57.6
click at [150, 197] on input "checkbox" at bounding box center [152, 200] width 10 height 10
checkbox input "true"
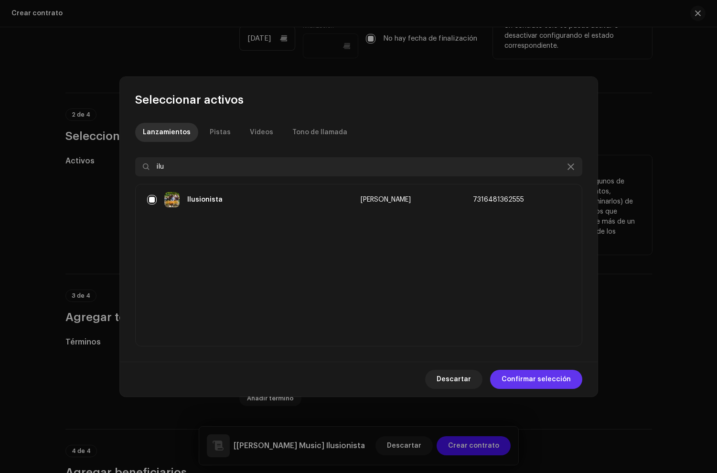
click at [541, 376] on span "Confirmar selección" at bounding box center [536, 379] width 69 height 19
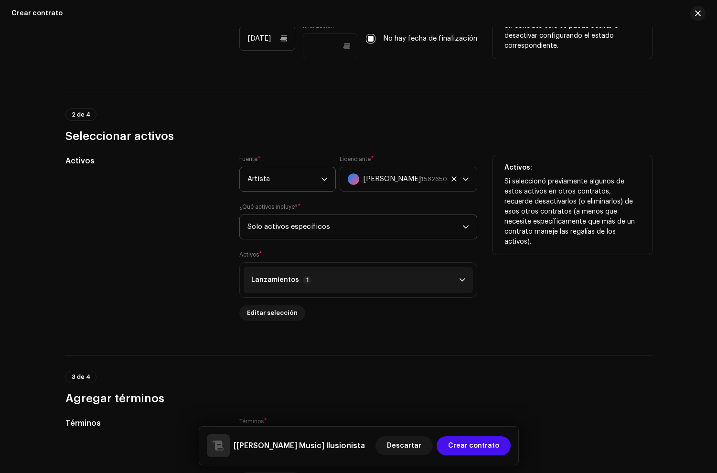
click at [177, 250] on div "Activos" at bounding box center [144, 243] width 159 height 177
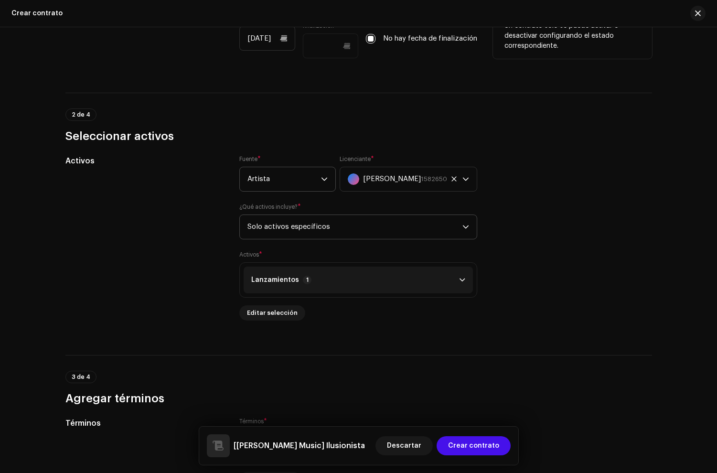
click at [393, 118] on div "2 de 4 Seleccionar activos" at bounding box center [358, 126] width 587 height 35
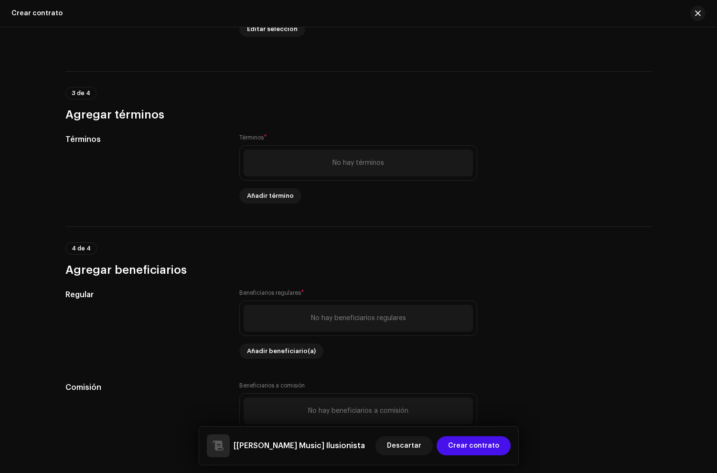
scroll to position [636, 0]
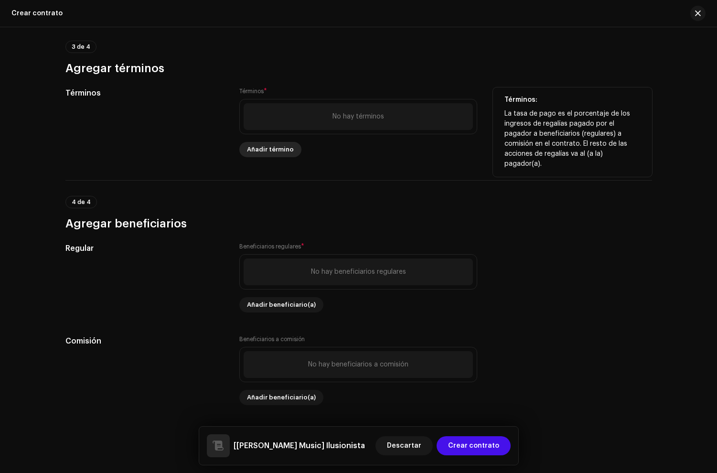
click at [267, 148] on span "Añadir término" at bounding box center [270, 149] width 47 height 19
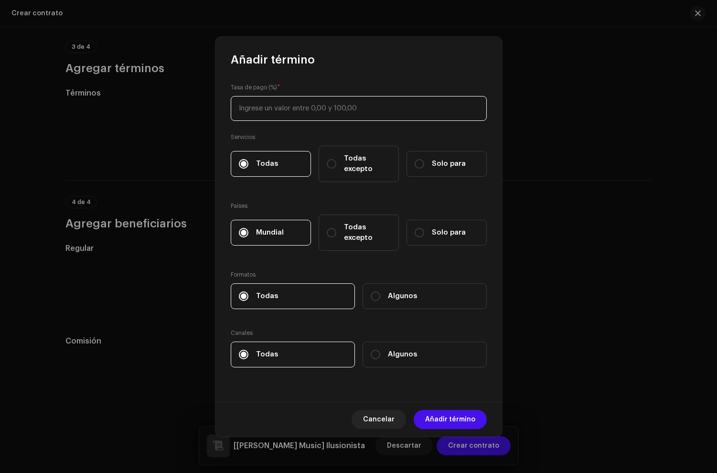
click at [287, 114] on input at bounding box center [359, 108] width 256 height 25
type input "85"
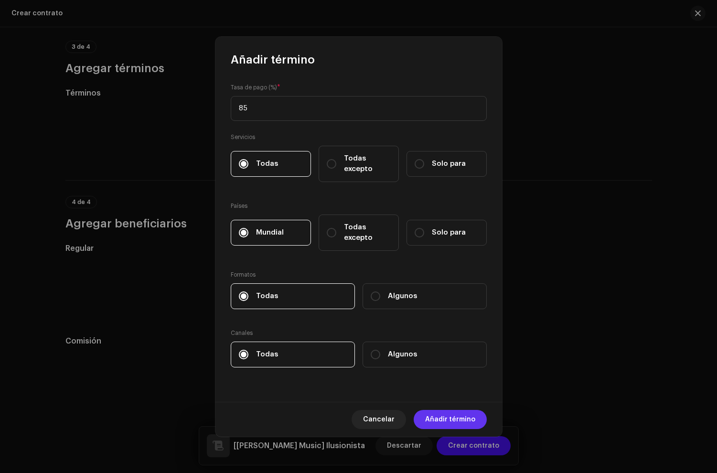
click at [452, 414] on span "Añadir término" at bounding box center [450, 419] width 50 height 19
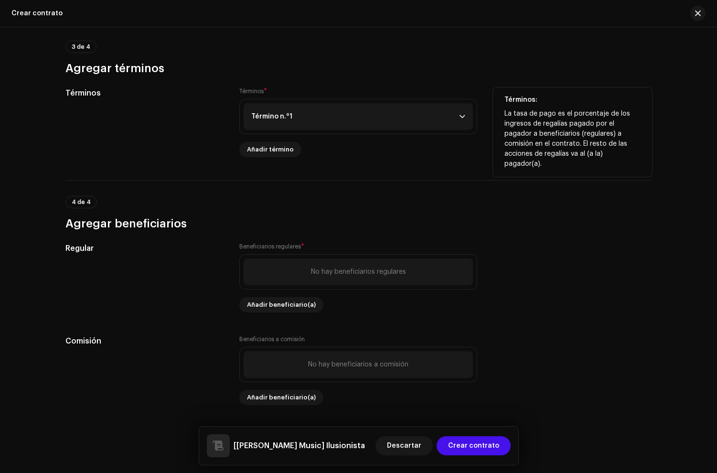
click at [322, 119] on p-accordion-header "Término n.°1" at bounding box center [358, 116] width 229 height 27
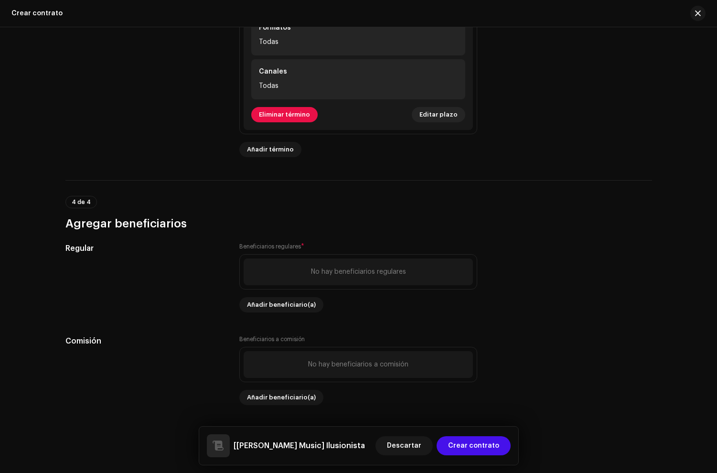
scroll to position [881, 0]
click at [262, 149] on span "Añadir término" at bounding box center [270, 149] width 47 height 19
click at [137, 146] on div "Añadir término Tasa de pago (%) * Servicios Todas Todas excepto Solo para Paíse…" at bounding box center [358, 236] width 717 height 473
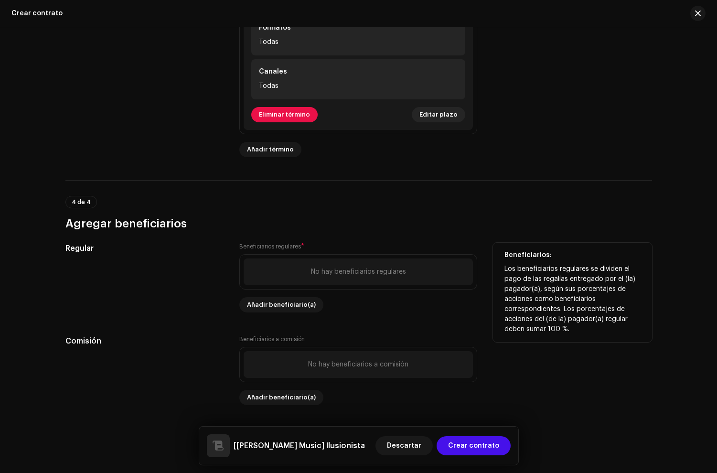
scroll to position [883, 0]
click at [274, 309] on span "Añadir beneficiario(a)" at bounding box center [281, 304] width 69 height 19
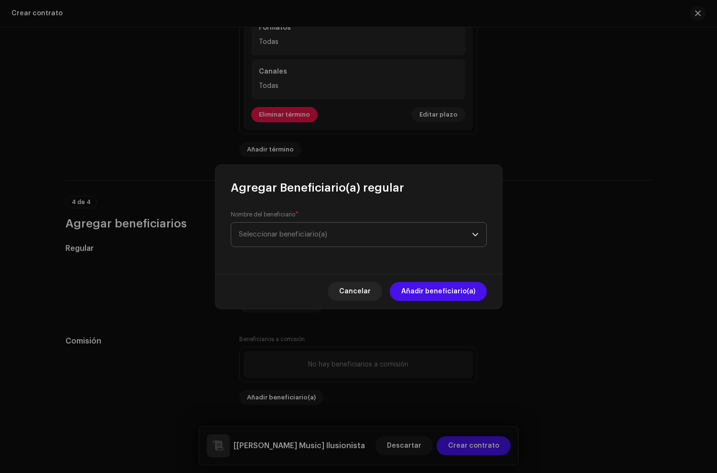
click at [280, 235] on span "Seleccionar beneficiario(a)" at bounding box center [283, 234] width 88 height 7
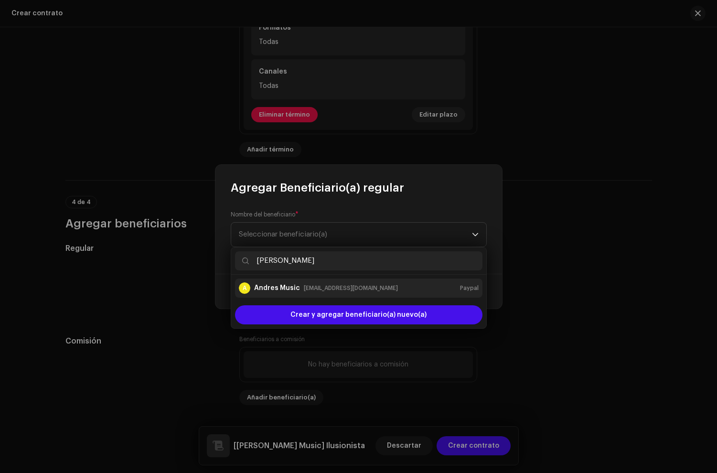
type input "andres mus"
click at [280, 296] on li "A Andres Music hinestrozaandres55@gmail.com Paypal" at bounding box center [359, 288] width 248 height 19
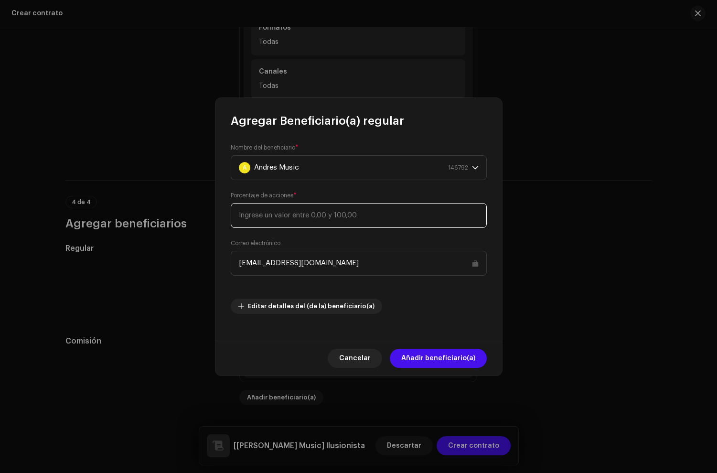
click at [315, 225] on input at bounding box center [359, 215] width 256 height 25
type input "10"
click at [437, 360] on span "Añadir beneficiario(a)" at bounding box center [439, 358] width 74 height 19
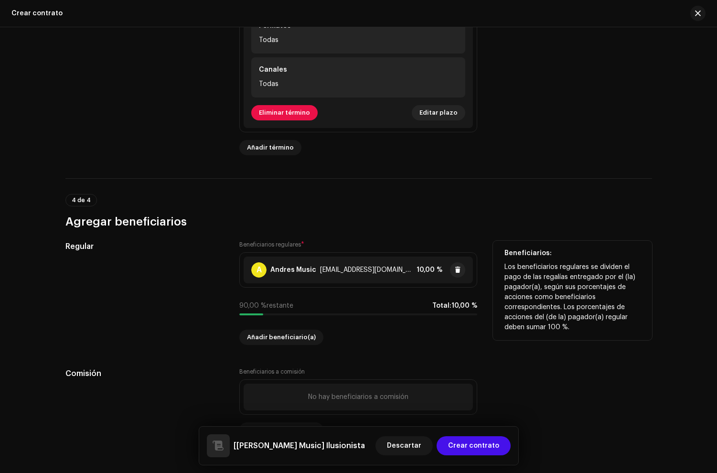
scroll to position [917, 0]
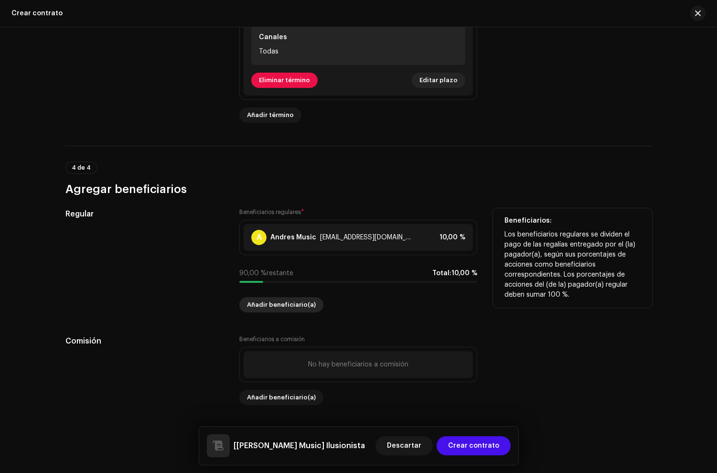
click at [268, 307] on span "Añadir beneficiario(a)" at bounding box center [281, 304] width 69 height 19
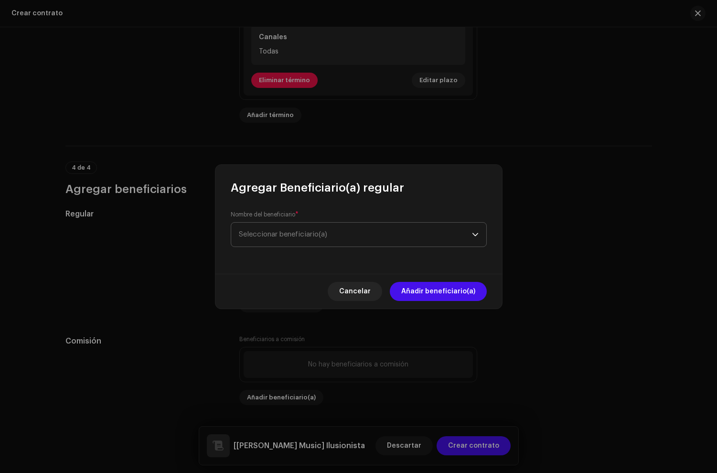
click at [271, 233] on span "Seleccionar beneficiario(a)" at bounding box center [283, 234] width 88 height 7
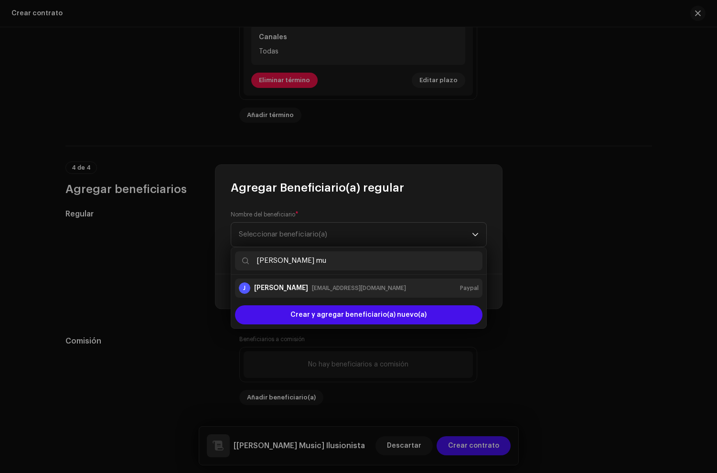
type input "jair mu"
click at [326, 289] on div "urrutiamurilloyefersonjair@gmail.com" at bounding box center [359, 288] width 94 height 10
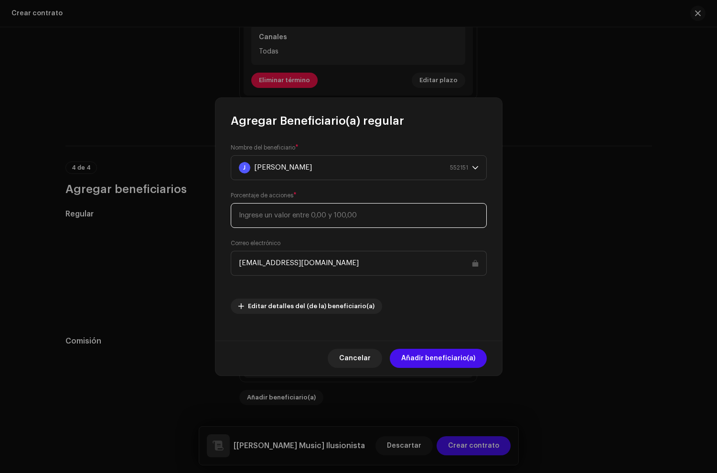
click at [291, 212] on input at bounding box center [359, 215] width 256 height 25
type input "20"
click at [442, 360] on span "Añadir beneficiario(a)" at bounding box center [439, 358] width 74 height 19
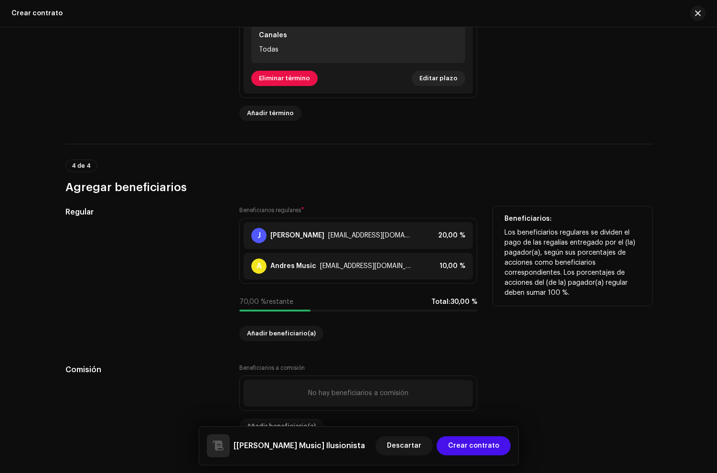
scroll to position [948, 0]
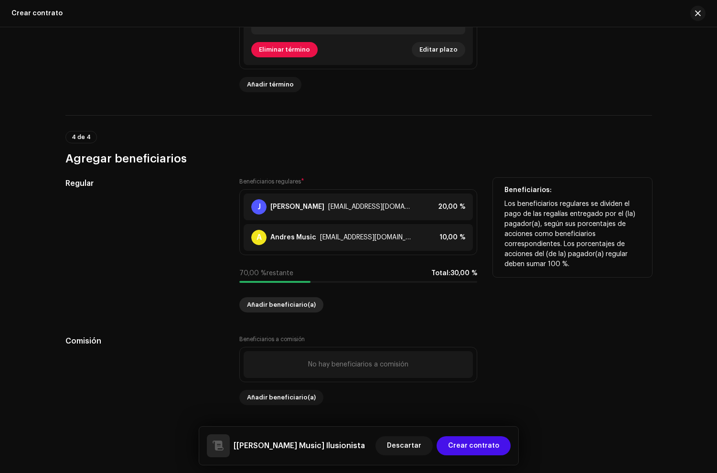
click at [261, 301] on span "Añadir beneficiario(a)" at bounding box center [281, 304] width 69 height 19
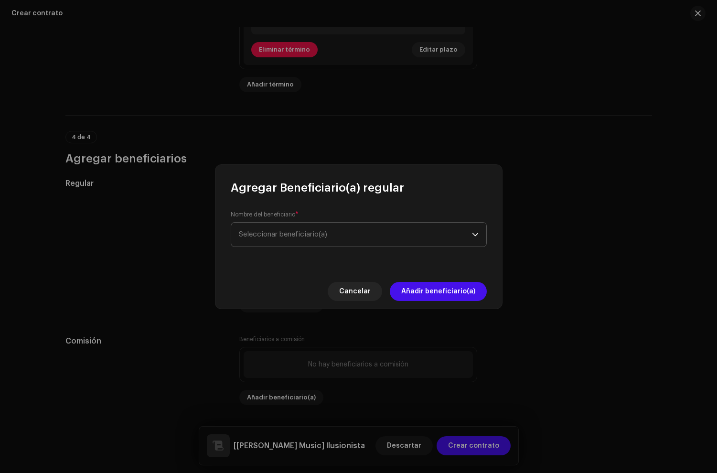
click at [274, 239] on span "Seleccionar beneficiario(a)" at bounding box center [355, 235] width 233 height 24
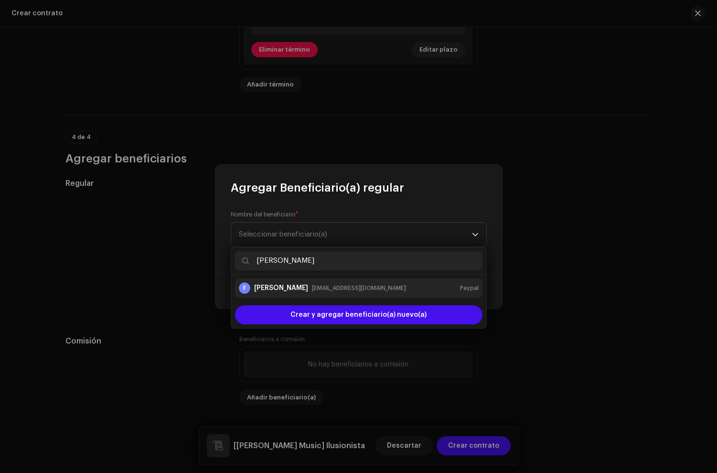
type input "fernando ur"
click at [311, 291] on div "Fernando Urrutia ferchomusic6@gmail.com" at bounding box center [330, 288] width 152 height 10
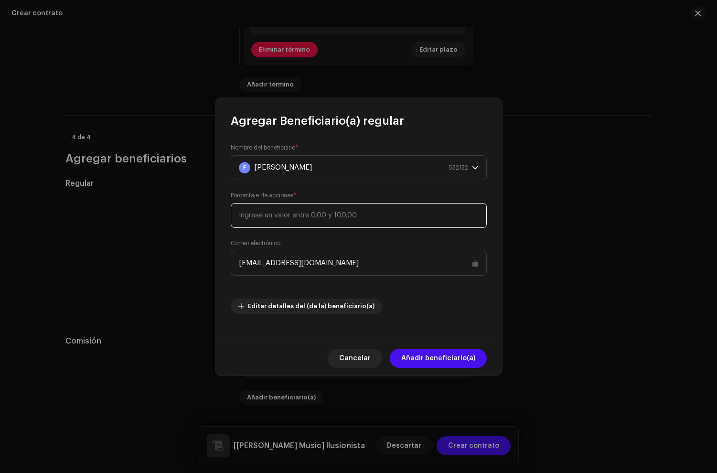
click at [309, 217] on input at bounding box center [359, 215] width 256 height 25
type input "20"
click at [464, 365] on span "Añadir beneficiario(a)" at bounding box center [439, 358] width 74 height 19
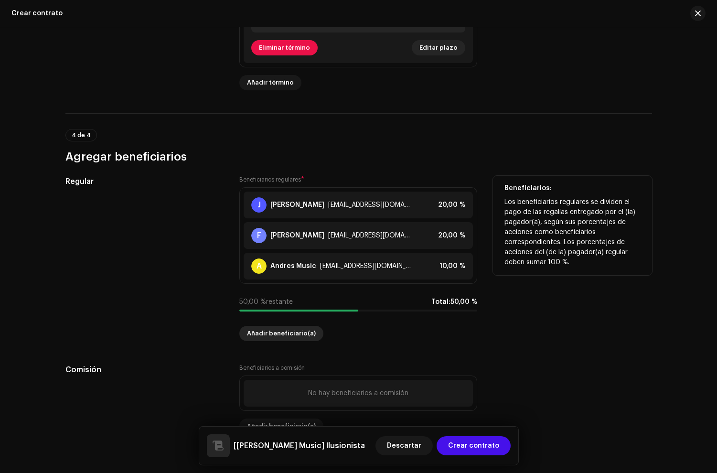
click at [271, 337] on span "Añadir beneficiario(a)" at bounding box center [281, 333] width 69 height 19
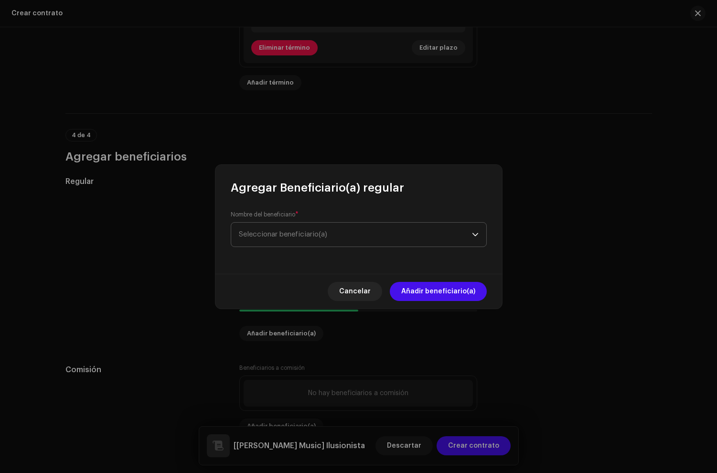
click at [287, 231] on span "Seleccionar beneficiario(a)" at bounding box center [283, 234] width 88 height 7
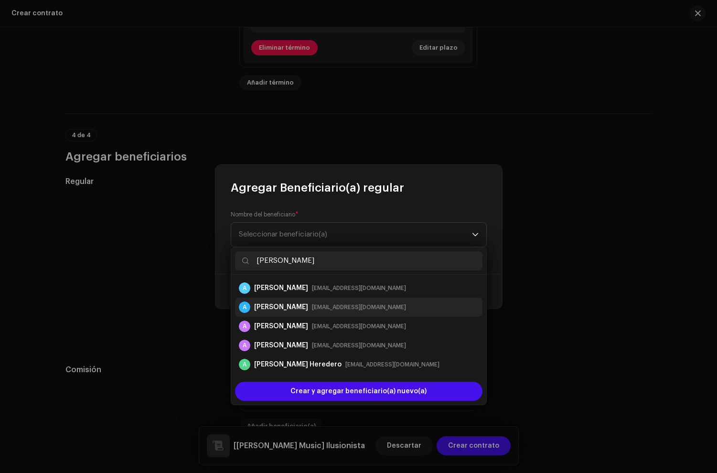
type input "alex"
click at [284, 311] on div "Alex Arboleda" at bounding box center [281, 308] width 54 height 10
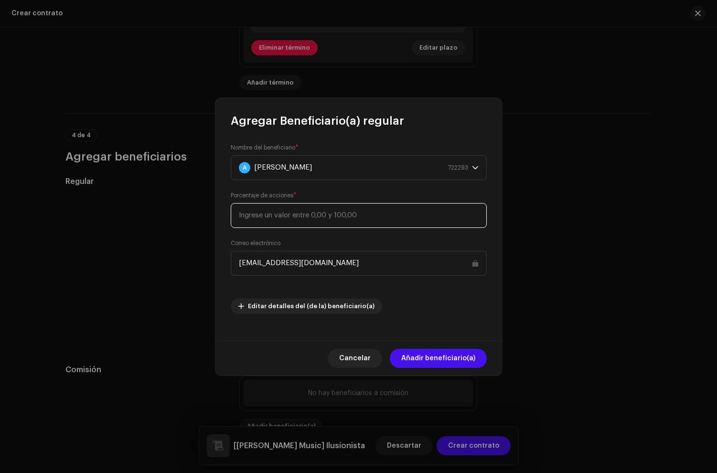
click at [307, 220] on input at bounding box center [359, 215] width 256 height 25
type input "50"
click at [418, 360] on span "Añadir beneficiario(a)" at bounding box center [439, 358] width 74 height 19
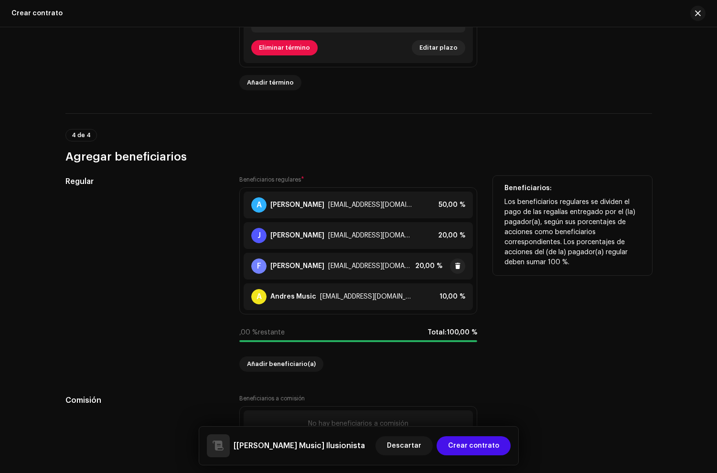
scroll to position [1009, 0]
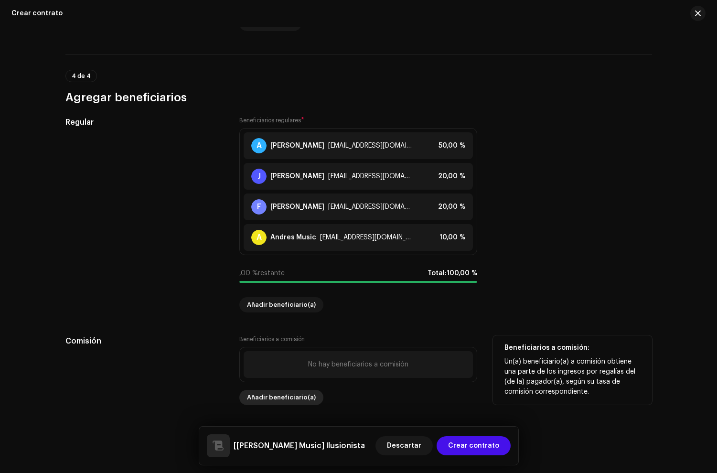
click at [275, 394] on span "Añadir beneficiario(a)" at bounding box center [281, 397] width 69 height 19
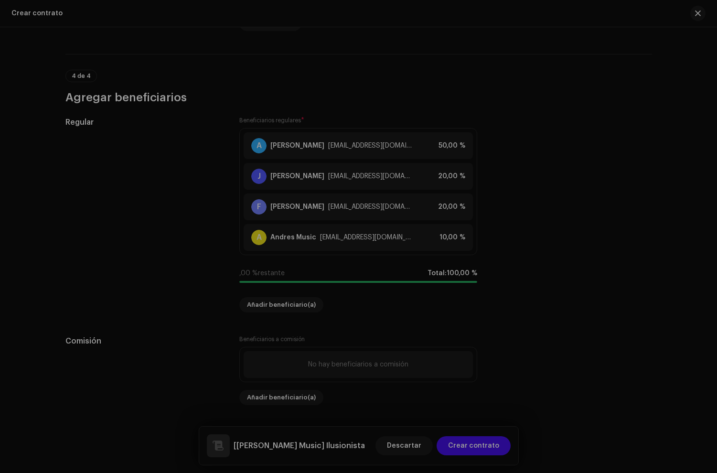
click at [571, 231] on div "Agregar Beneficiario(a) a comisión Nombre del beneficiario * Seleccionar benefi…" at bounding box center [358, 236] width 717 height 473
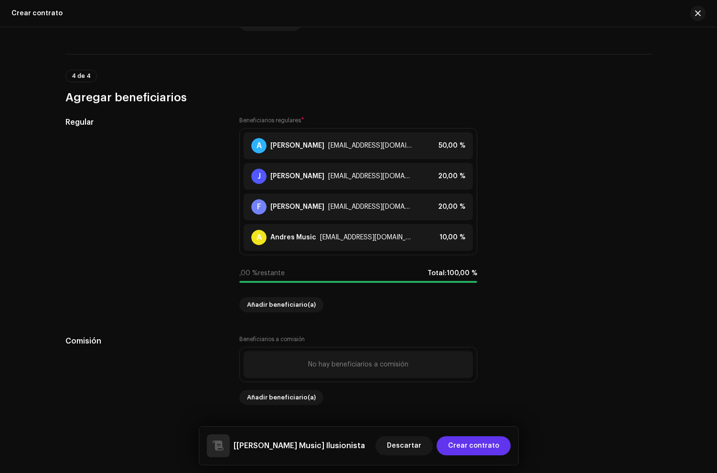
click at [484, 446] on span "Crear contrato" at bounding box center [473, 445] width 51 height 19
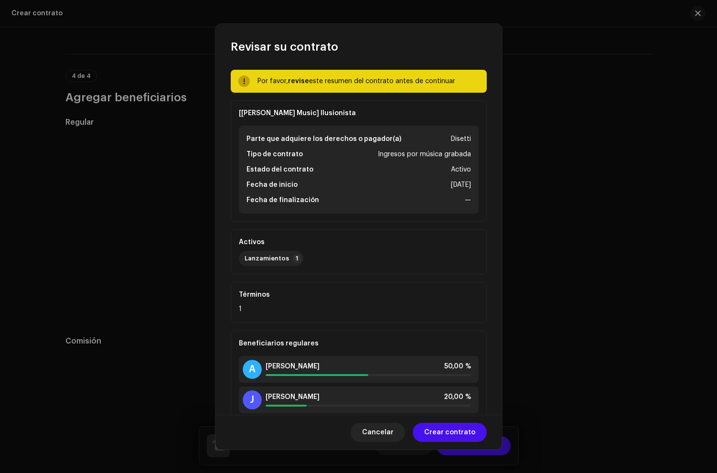
scroll to position [83, 0]
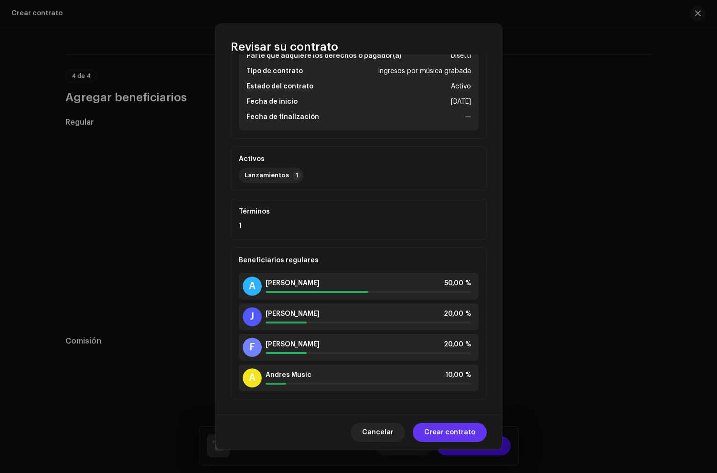
click at [445, 429] on span "Crear contrato" at bounding box center [449, 432] width 51 height 19
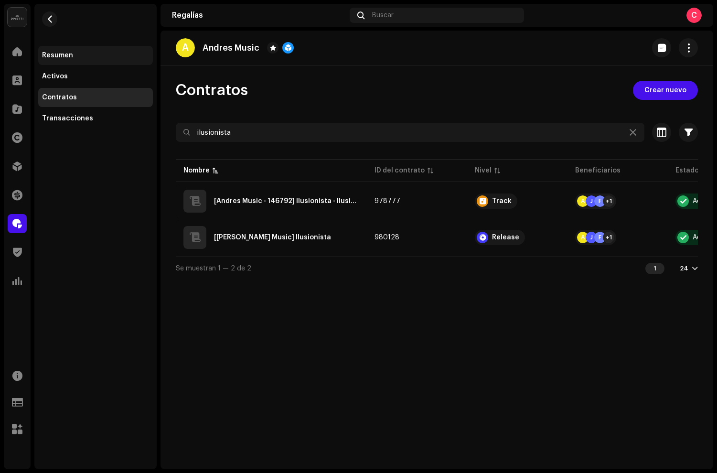
click at [91, 61] on div "Resumen" at bounding box center [95, 55] width 115 height 19
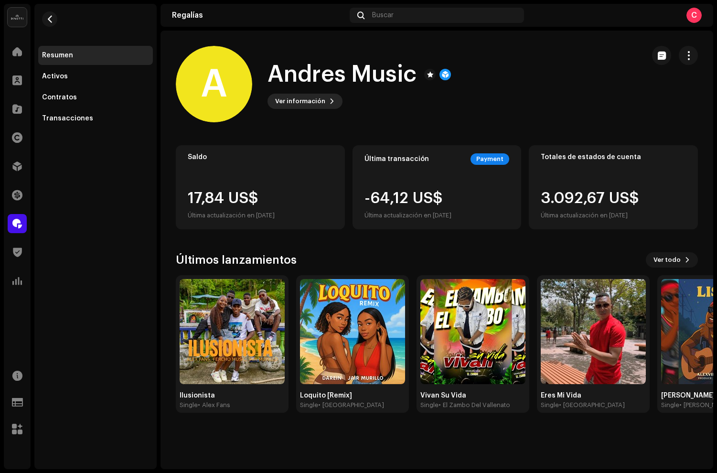
click at [295, 99] on span "Ver información" at bounding box center [300, 101] width 50 height 19
click at [361, 116] on div "A Andres Music 146792 Tipo Beneficiario(a) de la distribución Pagar a nombre de…" at bounding box center [358, 236] width 717 height 473
click at [58, 78] on div "Activos" at bounding box center [55, 77] width 26 height 8
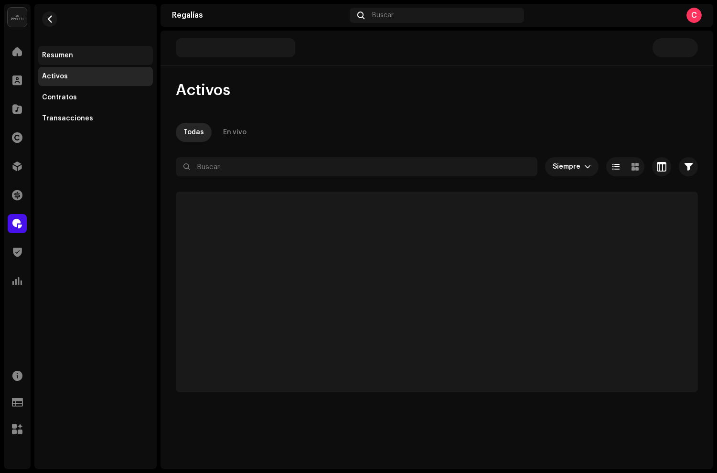
click at [60, 63] on div "Resumen" at bounding box center [95, 55] width 115 height 19
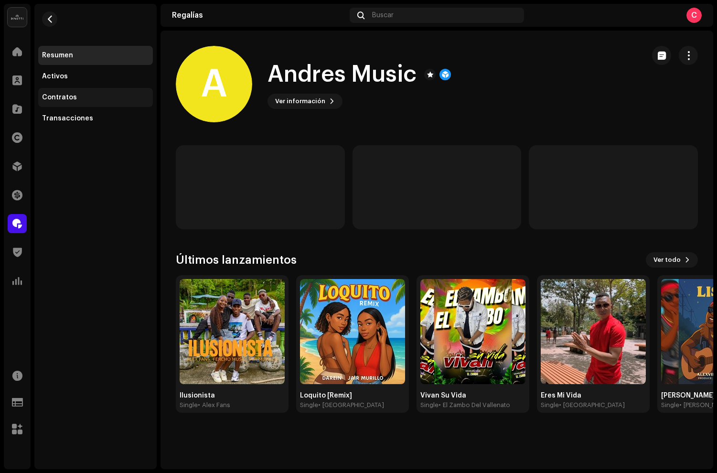
click at [75, 97] on div "Contratos" at bounding box center [95, 98] width 107 height 8
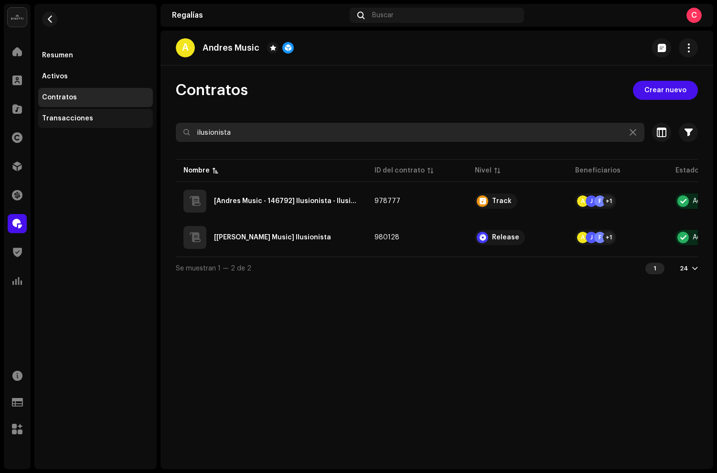
drag, startPoint x: 265, startPoint y: 138, endPoint x: 142, endPoint y: 117, distance: 124.7
click at [143, 118] on div "Disetti Inicio Clientes Catálogo Derechos Distribución Financiar Regalías Trust…" at bounding box center [358, 236] width 717 height 473
type input "loquito"
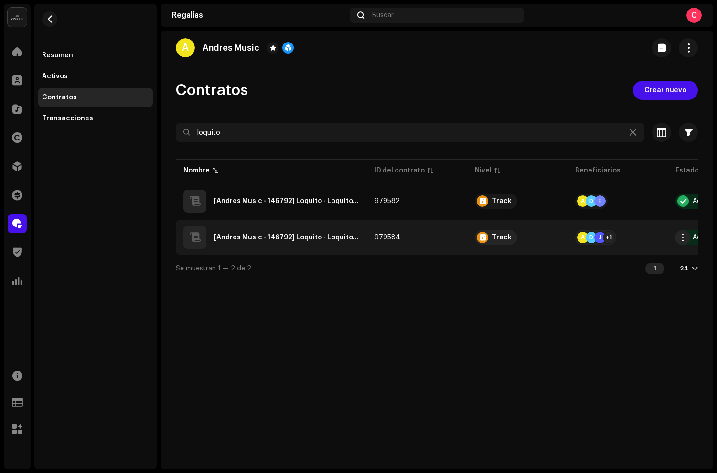
click at [582, 239] on div "A" at bounding box center [582, 237] width 11 height 11
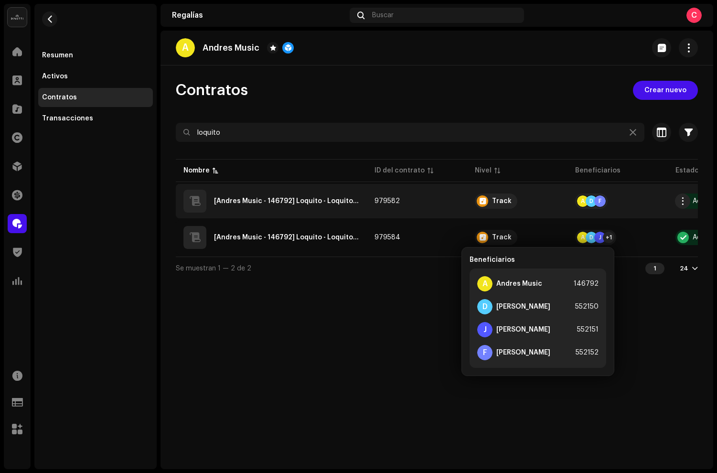
click at [585, 197] on div "A" at bounding box center [582, 201] width 11 height 11
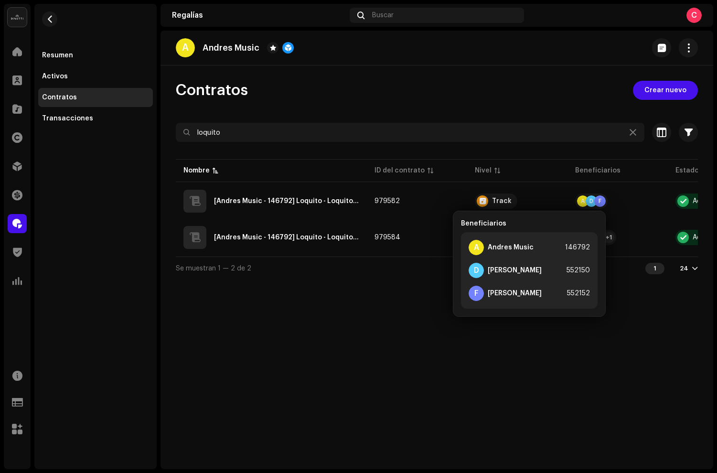
click at [598, 370] on div "A Andres Music Contratos Crear nuevo loquito Seleccionado 0 Seleccionar todo Op…" at bounding box center [437, 250] width 553 height 439
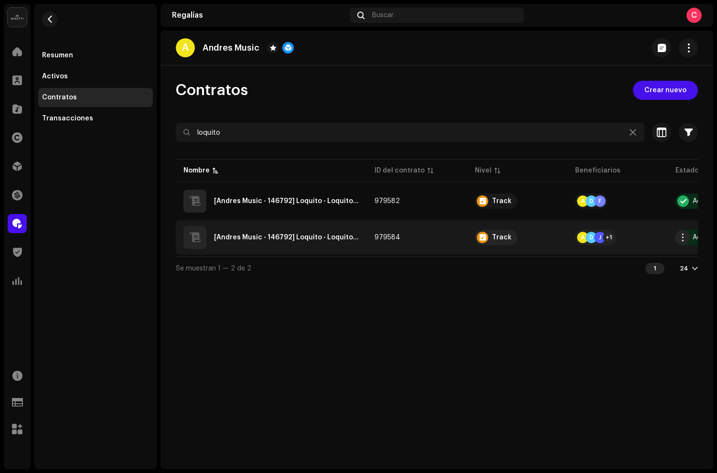
click at [365, 248] on td "[Andres Music - 146792] Loquito - Loquito - QZWDW2595812" at bounding box center [271, 237] width 191 height 34
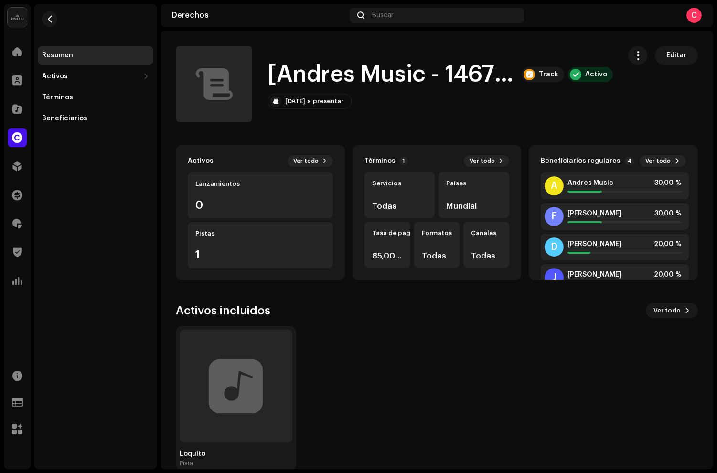
click at [352, 73] on h1 "[Andres Music - 146792] Loquito - Loquito - QZWDW2595812" at bounding box center [391, 74] width 247 height 31
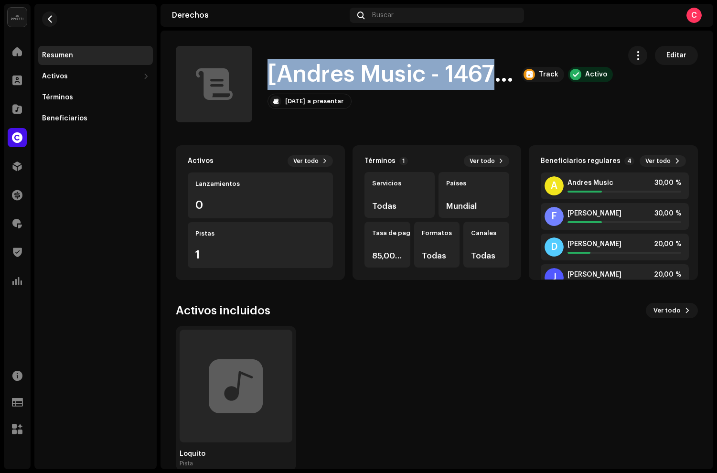
click at [352, 73] on h1 "[Andres Music - 146792] Loquito - Loquito - QZWDW2595812" at bounding box center [391, 74] width 247 height 31
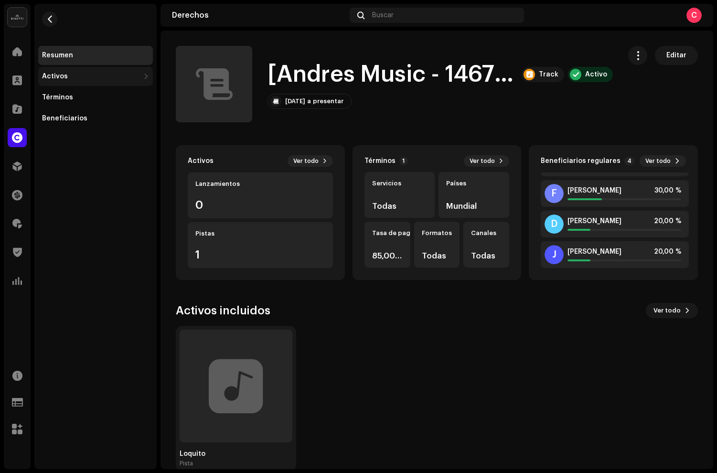
click at [62, 84] on div "Activos" at bounding box center [95, 76] width 115 height 19
click at [60, 96] on div "Lanzamientos" at bounding box center [70, 98] width 48 height 8
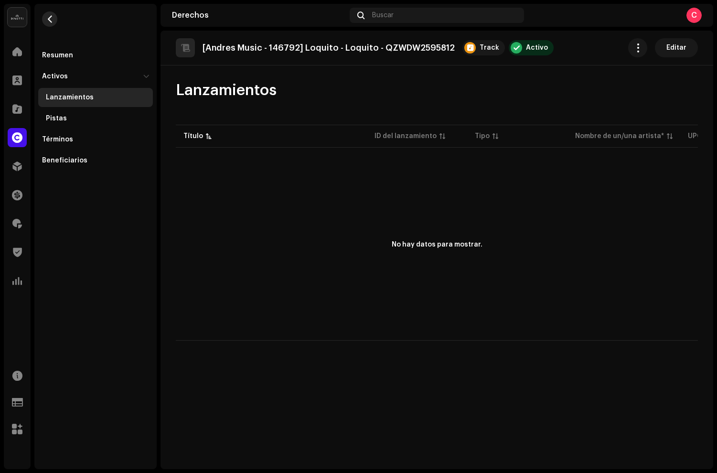
click at [54, 22] on button "button" at bounding box center [49, 18] width 15 height 15
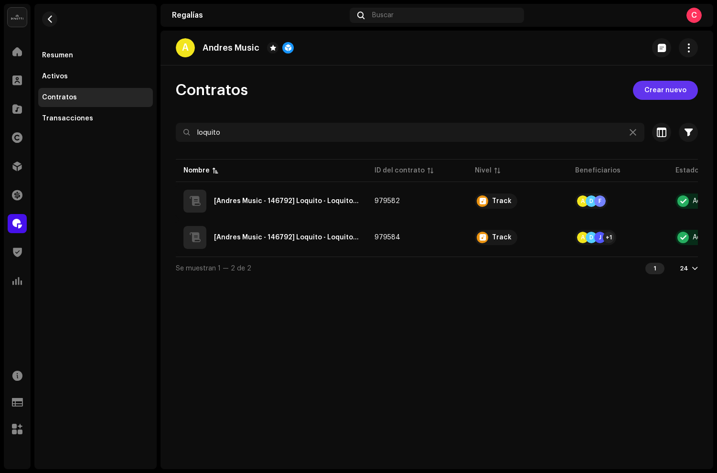
click at [662, 94] on span "Crear nuevo" at bounding box center [666, 90] width 42 height 19
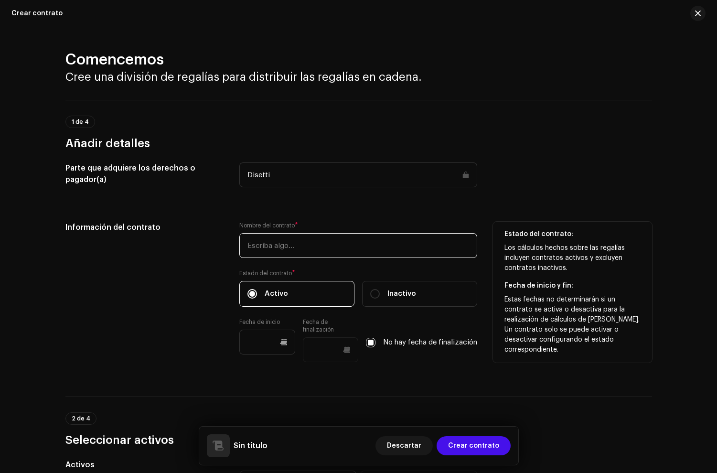
click at [265, 246] on input "text" at bounding box center [358, 245] width 238 height 25
paste input "[Andres Music - 146792] Loquito - Loquito - QZWDW2595812"
drag, startPoint x: 328, startPoint y: 248, endPoint x: 294, endPoint y: 249, distance: 33.5
click at [294, 249] on input "[Andres Music - 146792] Loquito - Loquito - QZWDW2595812" at bounding box center [358, 245] width 238 height 25
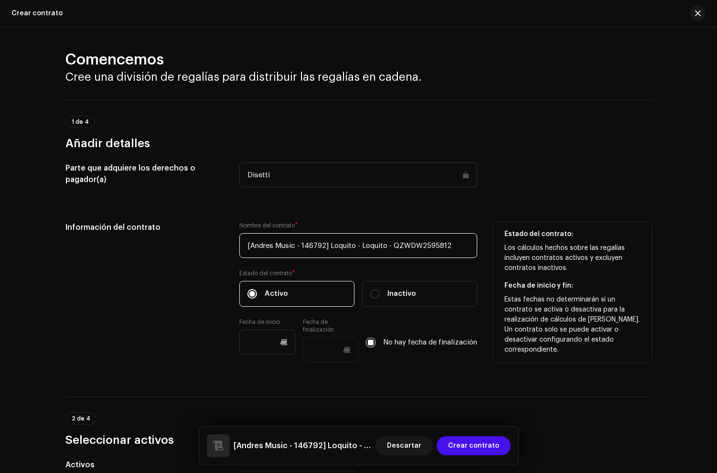
click at [324, 245] on input "[Andres Music - 146792] Loquito - Loquito - QZWDW2595812" at bounding box center [358, 245] width 238 height 25
drag, startPoint x: 323, startPoint y: 247, endPoint x: 294, endPoint y: 248, distance: 28.2
click at [294, 248] on input "[Andres Music - 146792] Loquito - Loquito - QZWDW2595812" at bounding box center [358, 245] width 238 height 25
drag, startPoint x: 325, startPoint y: 248, endPoint x: 571, endPoint y: 246, distance: 246.7
click at [571, 246] on div "Información del contrato Nombre del contrato * [Andres Music] Loquito - Loquito…" at bounding box center [358, 298] width 587 height 152
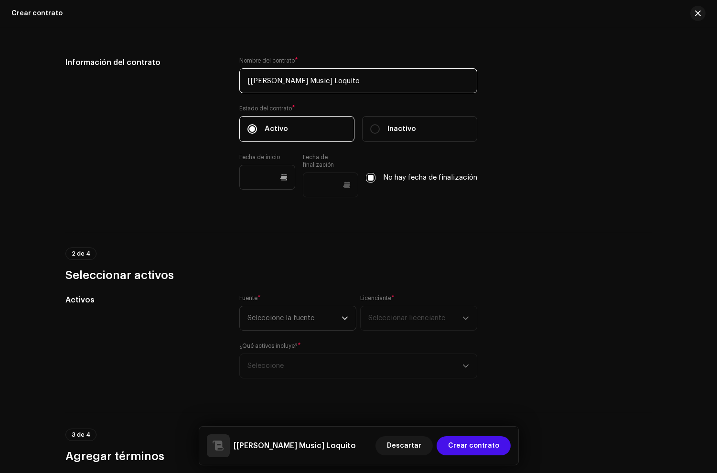
scroll to position [165, 0]
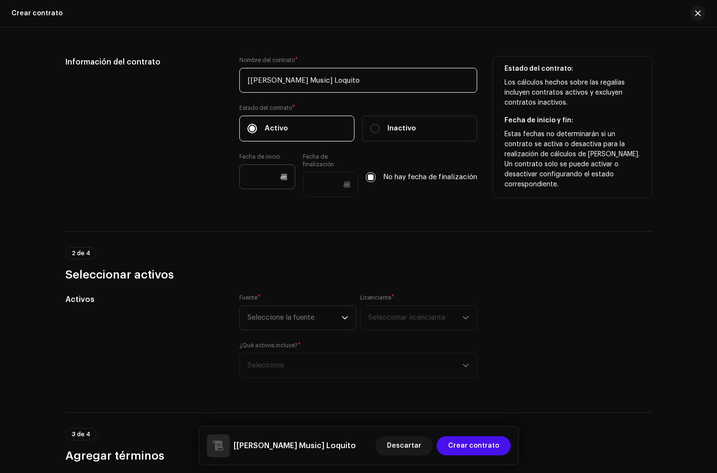
type input "[Andres Music] Loquito"
click at [258, 174] on input "text" at bounding box center [267, 176] width 56 height 25
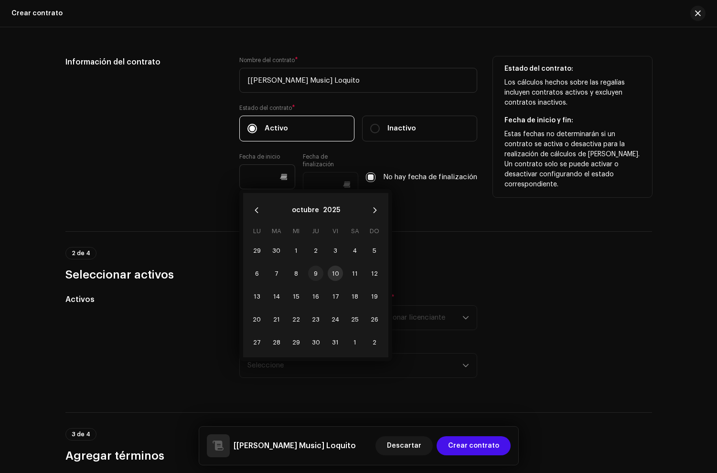
click at [316, 275] on span "9" at bounding box center [315, 273] width 15 height 15
type input "09/10/2025"
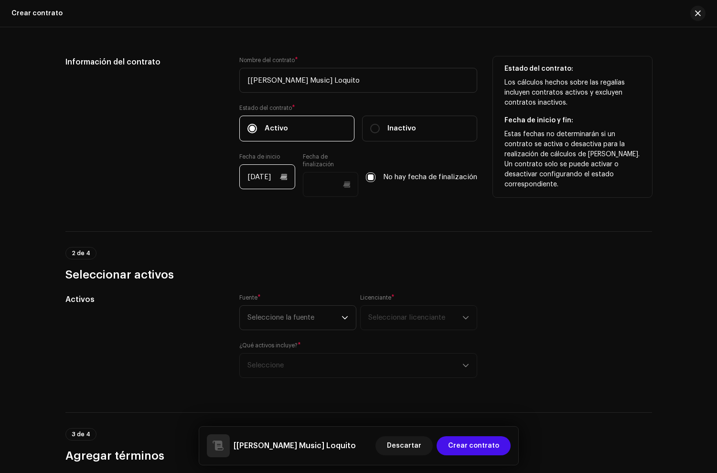
scroll to position [296, 0]
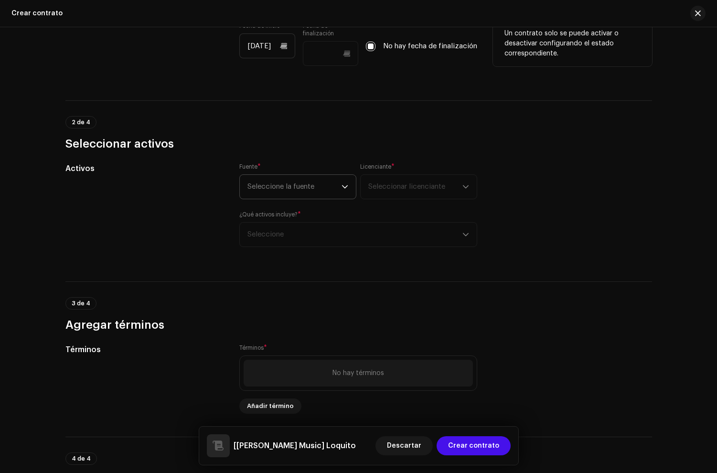
click at [303, 192] on span "Seleccione la fuente" at bounding box center [295, 187] width 94 height 24
drag, startPoint x: 270, startPoint y: 211, endPoint x: 280, endPoint y: 212, distance: 10.6
click at [271, 212] on li "Artista" at bounding box center [298, 213] width 109 height 19
click at [402, 195] on span "Seleccionar licenciante" at bounding box center [416, 187] width 94 height 24
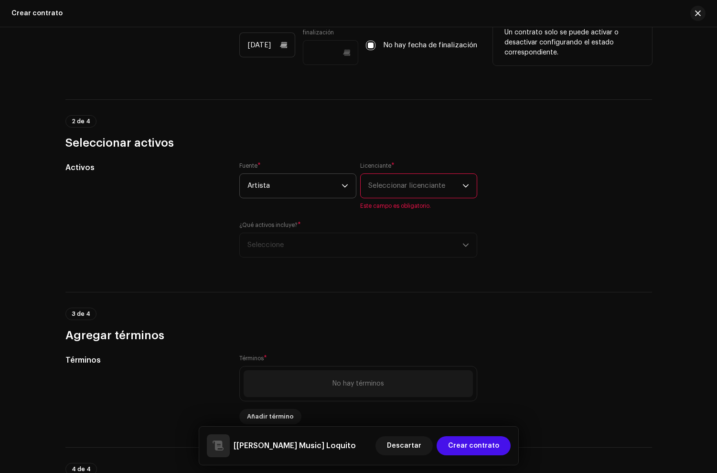
click at [378, 192] on span "Seleccionar licenciante" at bounding box center [416, 186] width 94 height 24
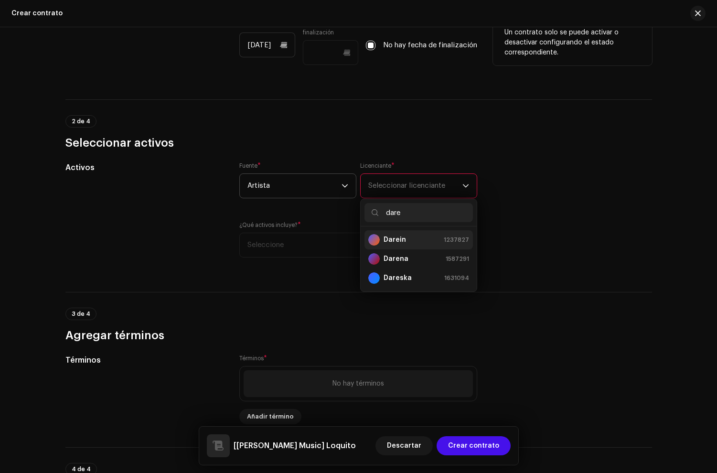
type input "dare"
click at [400, 238] on strong "Darein" at bounding box center [395, 240] width 22 height 10
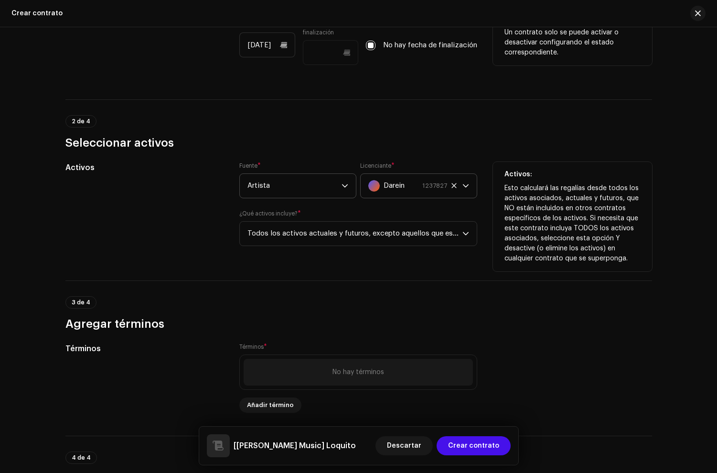
click at [475, 294] on div "3 de 4 Agregar términos" at bounding box center [358, 306] width 587 height 51
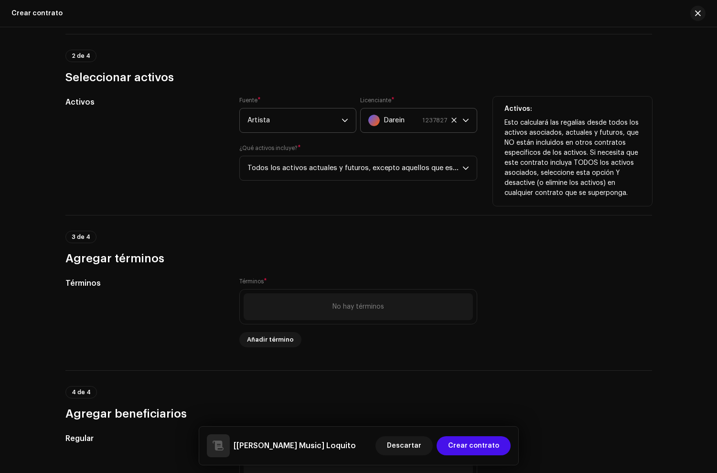
scroll to position [362, 0]
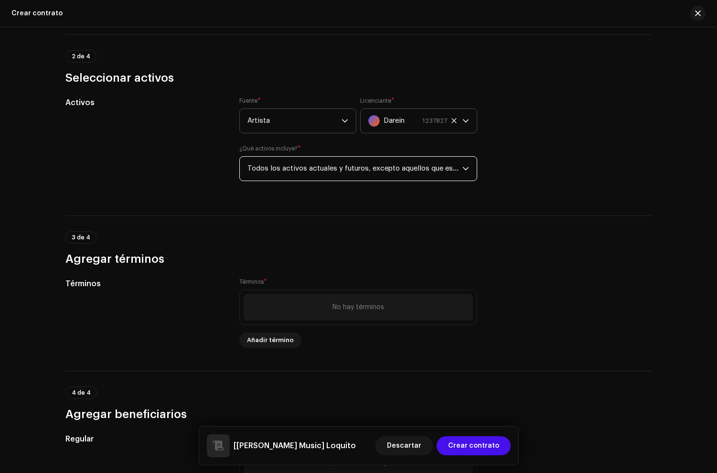
click at [291, 169] on span "Todos los activos actuales y futuros, excepto aquellos que están en contratos e…" at bounding box center [355, 169] width 215 height 24
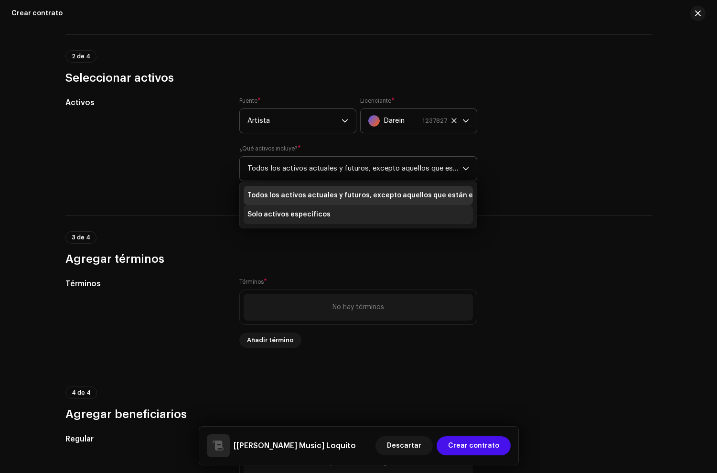
click at [274, 213] on span "Solo activos específicos" at bounding box center [289, 215] width 83 height 10
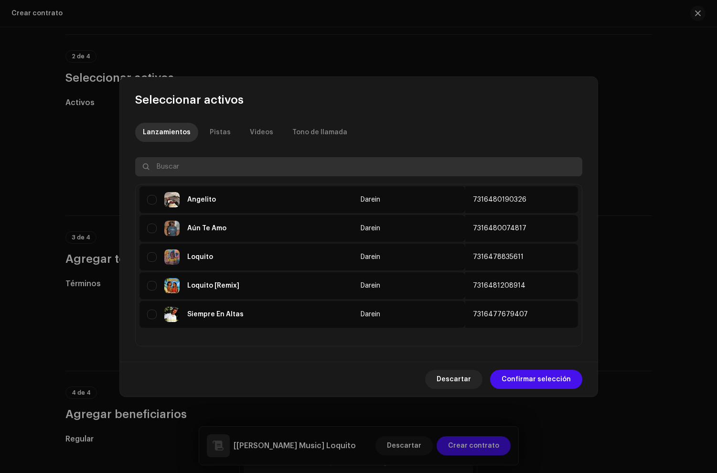
click at [175, 163] on input "text" at bounding box center [358, 166] width 447 height 19
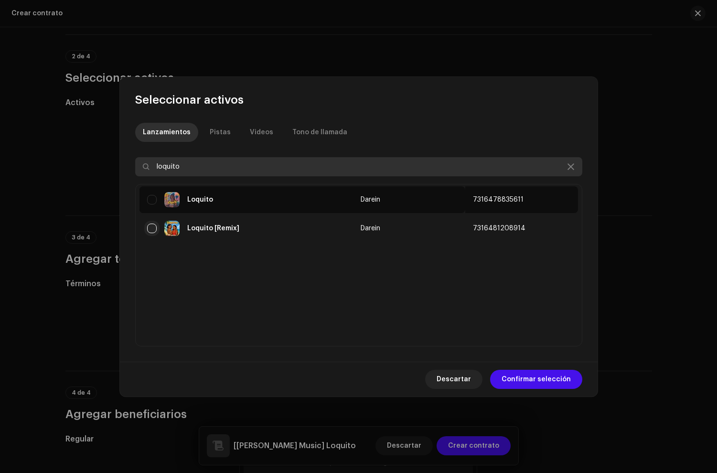
type input "loquito"
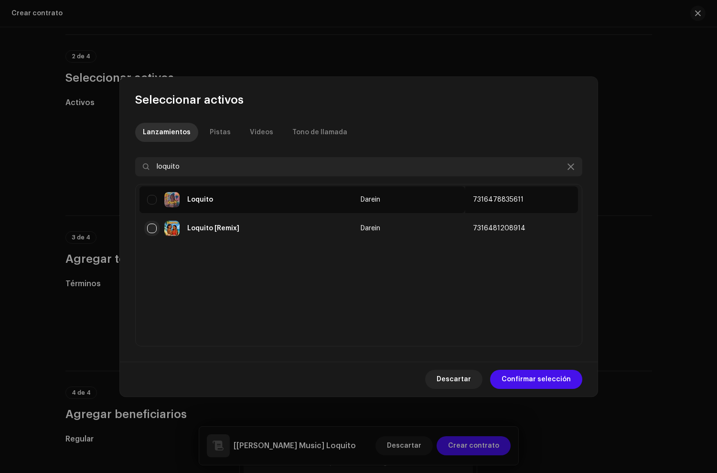
click at [156, 228] on input "checkbox" at bounding box center [152, 229] width 10 height 10
checkbox input "true"
click at [550, 380] on span "Confirmar selección" at bounding box center [536, 379] width 69 height 19
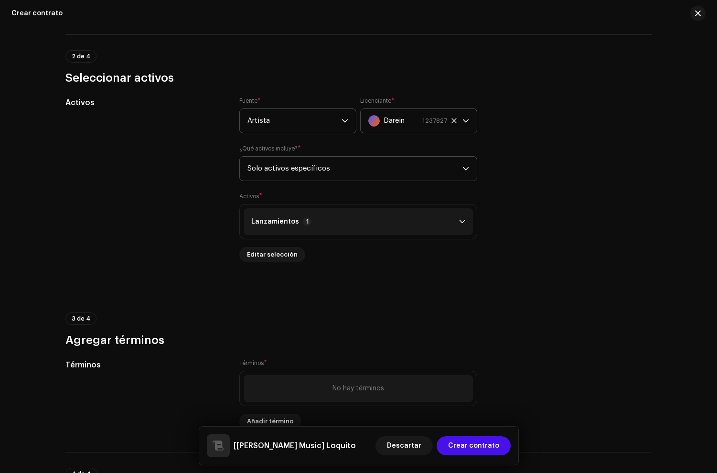
scroll to position [365, 0]
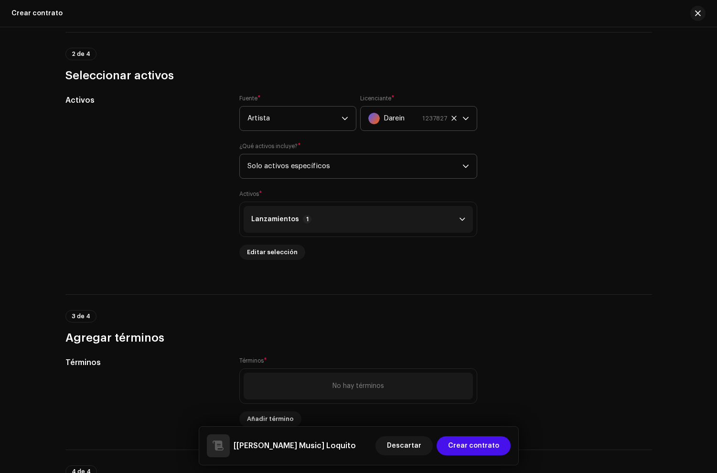
click at [325, 217] on p-accordion-header "Lanzamientos 1" at bounding box center [358, 219] width 229 height 27
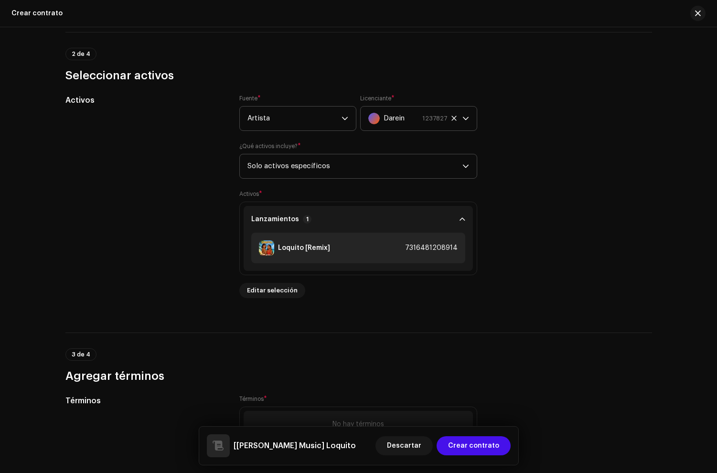
click at [185, 220] on div "Activos" at bounding box center [144, 202] width 159 height 215
click at [426, 250] on div "7316481208914" at bounding box center [431, 248] width 53 height 8
copy div "7316481208914"
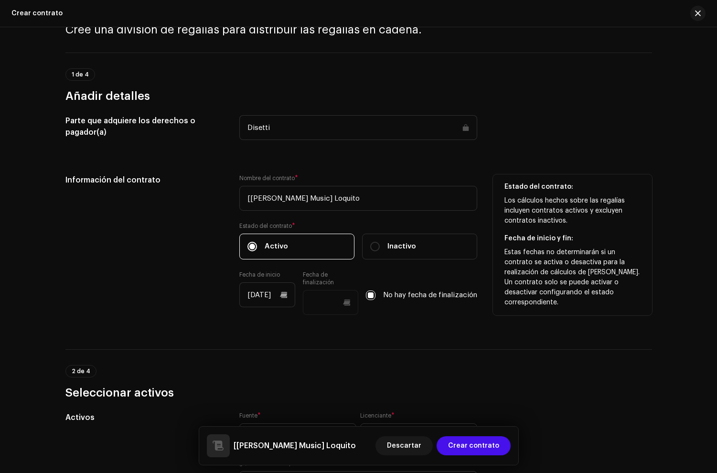
scroll to position [0, 0]
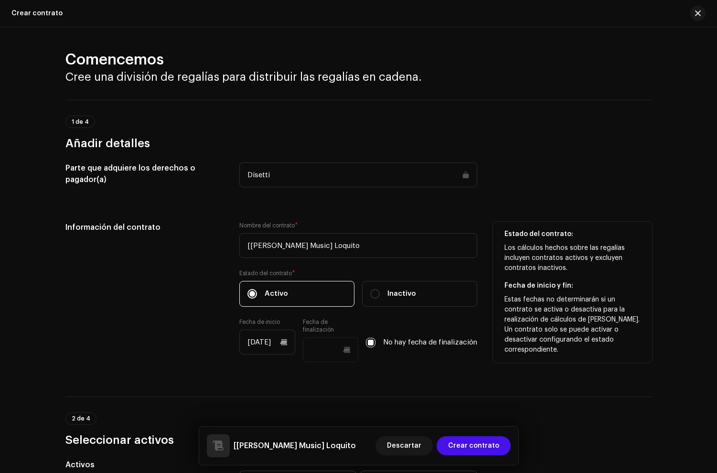
click at [381, 196] on div "Disetti" at bounding box center [358, 181] width 238 height 36
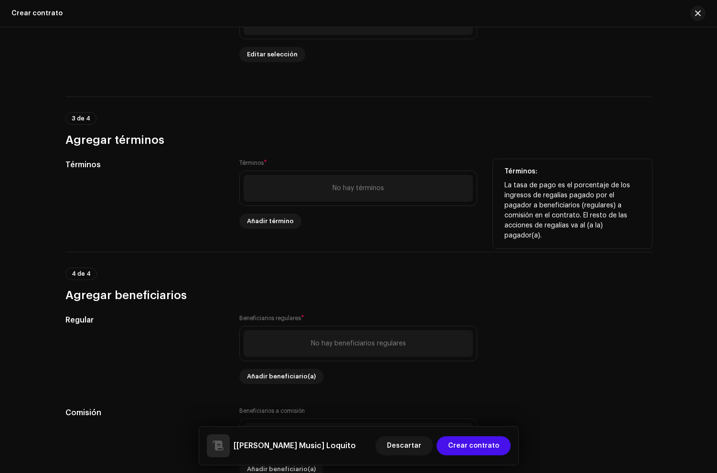
scroll to position [603, 0]
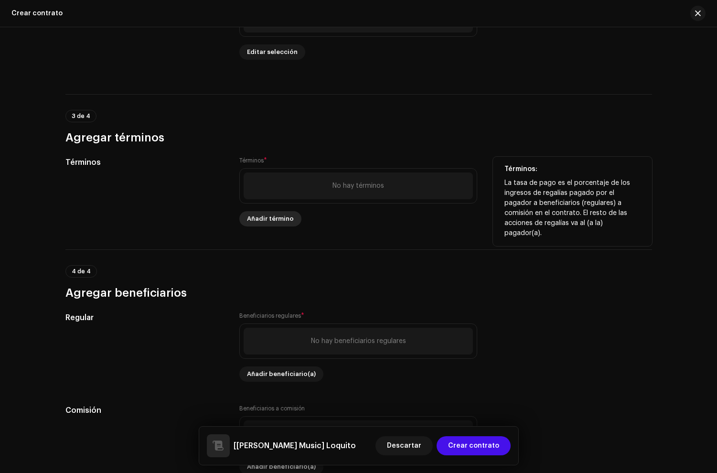
click at [252, 221] on span "Añadir término" at bounding box center [270, 218] width 47 height 19
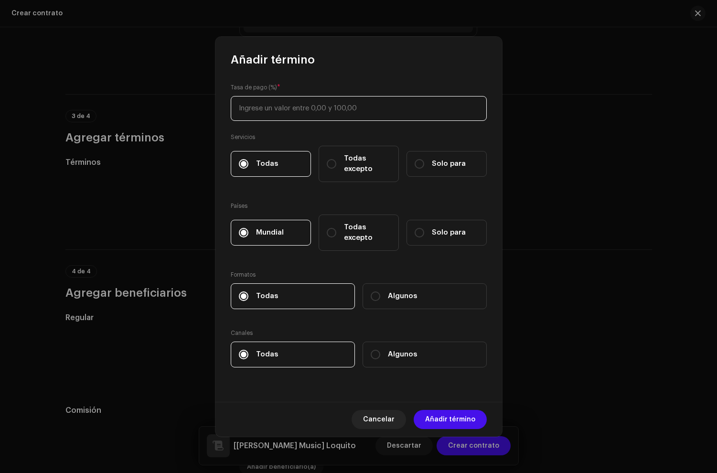
click at [278, 106] on input at bounding box center [359, 108] width 256 height 25
type input "85"
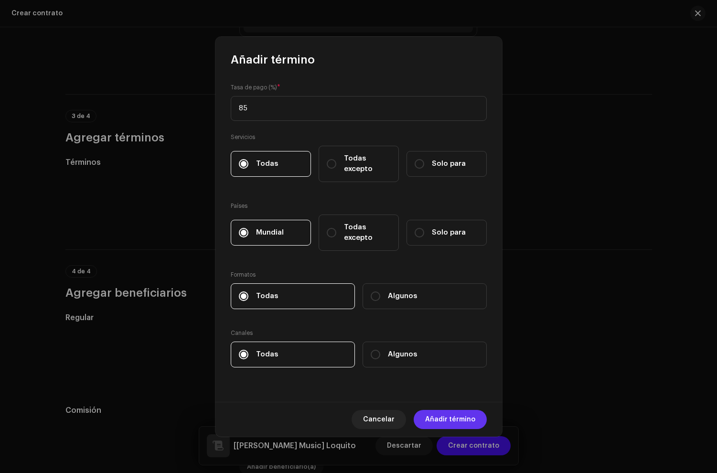
click at [452, 422] on span "Añadir término" at bounding box center [450, 419] width 50 height 19
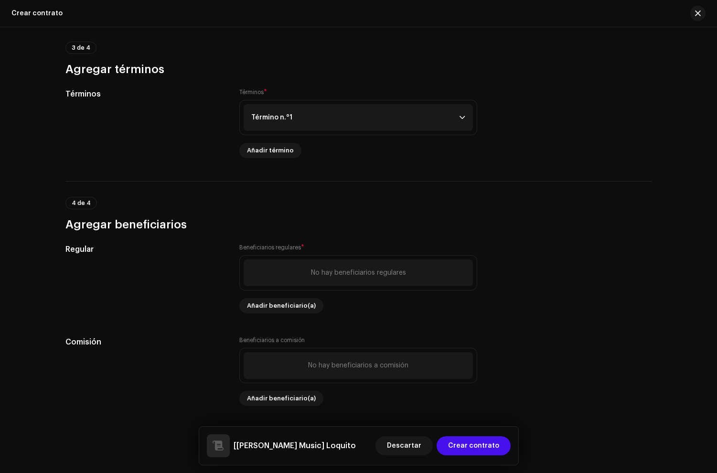
scroll to position [674, 0]
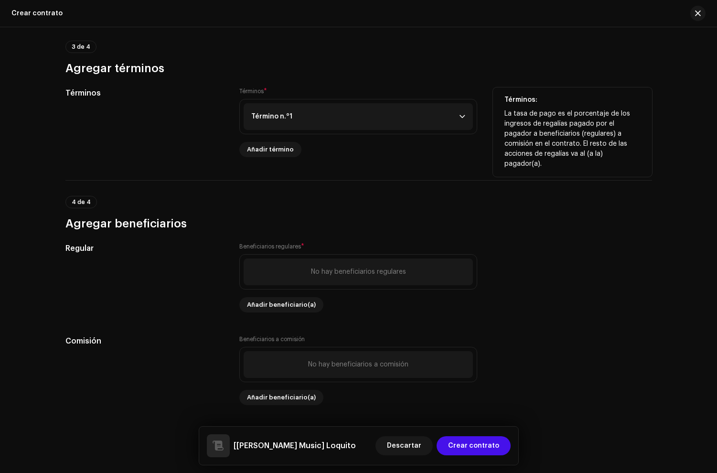
click at [297, 130] on div "Término n.°1 Tasa de pago 85,00 % Servicios Todas Países Mundial Formatos Todas…" at bounding box center [358, 116] width 238 height 35
click at [288, 120] on p-accordion-header "Término n.°1" at bounding box center [358, 116] width 229 height 27
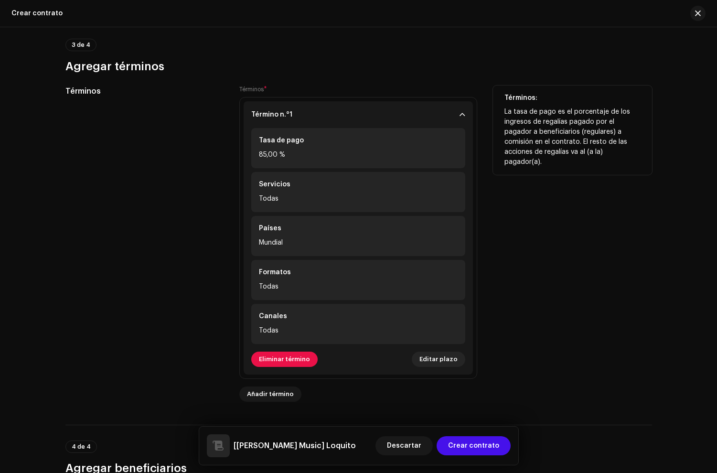
click at [132, 130] on div "Términos" at bounding box center [144, 244] width 159 height 316
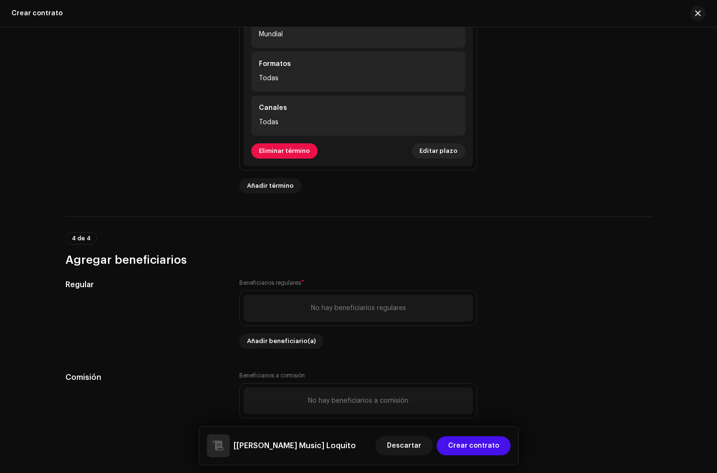
scroll to position [921, 0]
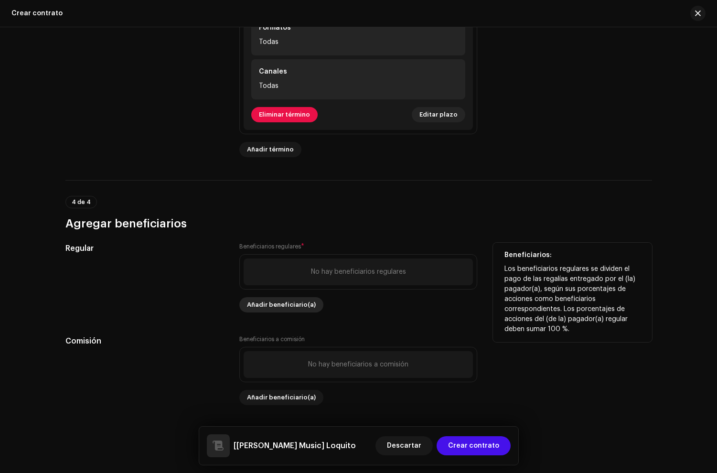
click at [270, 308] on span "Añadir beneficiario(a)" at bounding box center [281, 304] width 69 height 19
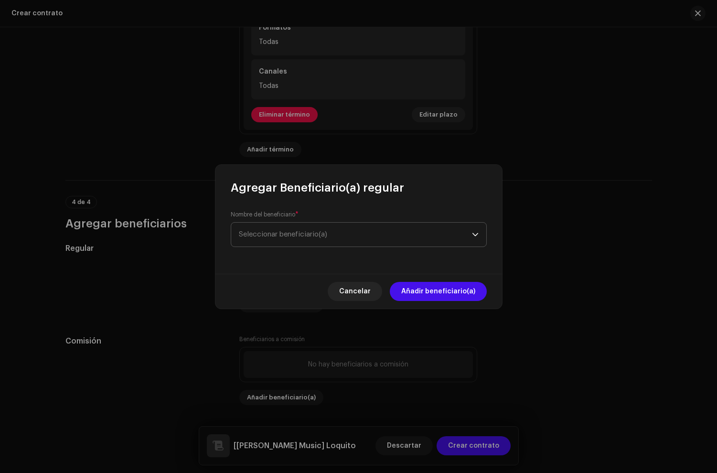
drag, startPoint x: 277, startPoint y: 241, endPoint x: 262, endPoint y: 237, distance: 15.4
click at [277, 240] on span "Seleccionar beneficiario(a)" at bounding box center [355, 235] width 233 height 24
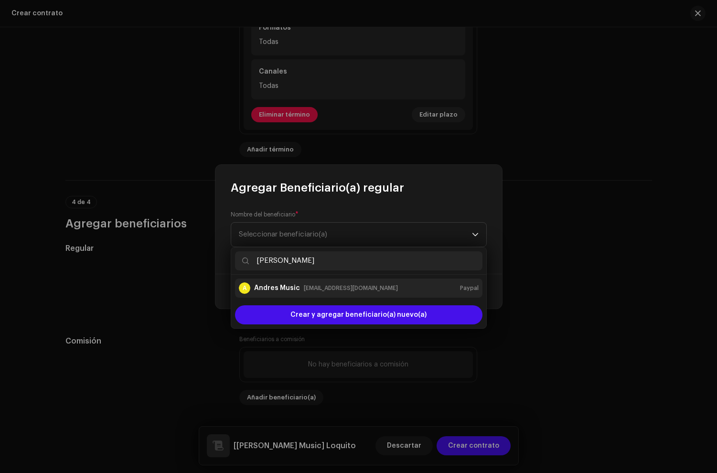
type input "andres mus"
click at [285, 283] on div "Andres Music" at bounding box center [277, 288] width 46 height 10
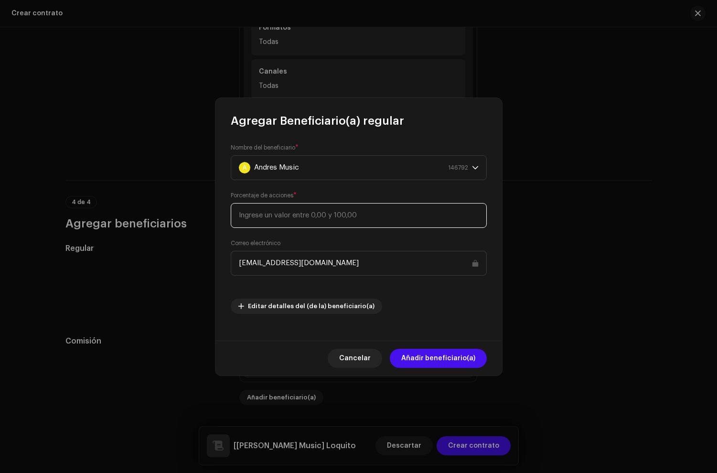
click at [307, 224] on input at bounding box center [359, 215] width 256 height 25
type input "30"
click at [435, 352] on span "Añadir beneficiario(a)" at bounding box center [439, 358] width 74 height 19
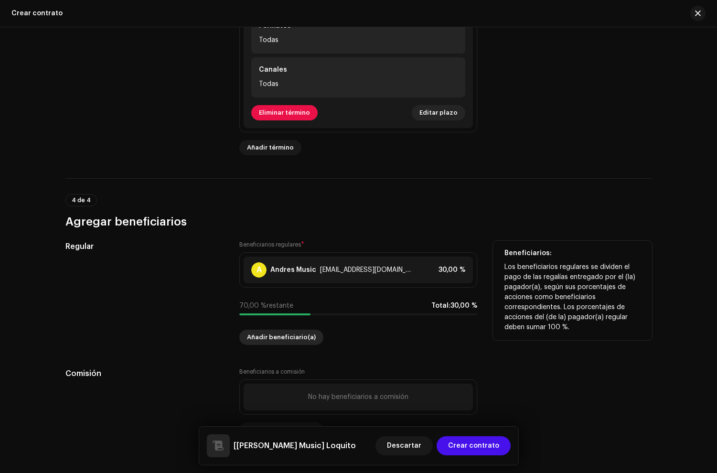
click at [267, 337] on span "Añadir beneficiario(a)" at bounding box center [281, 337] width 69 height 19
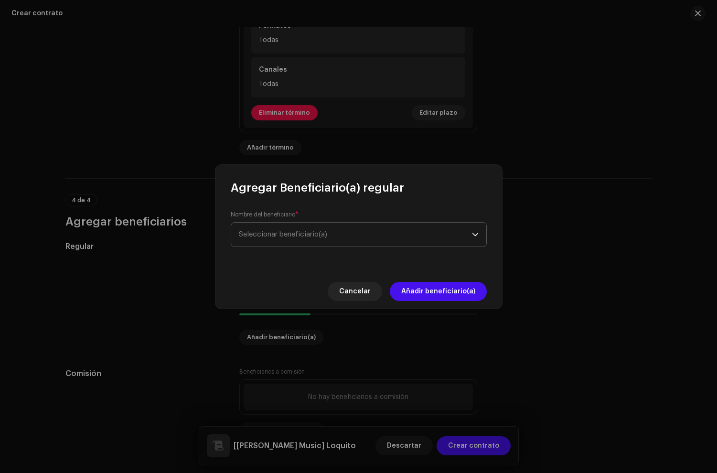
click at [277, 228] on span "Seleccionar beneficiario(a)" at bounding box center [355, 235] width 233 height 24
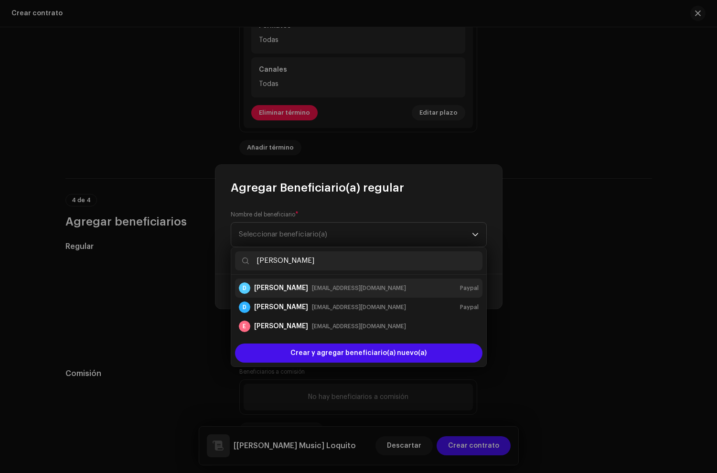
type input "darwin"
click at [277, 284] on div "[PERSON_NAME]" at bounding box center [281, 288] width 54 height 10
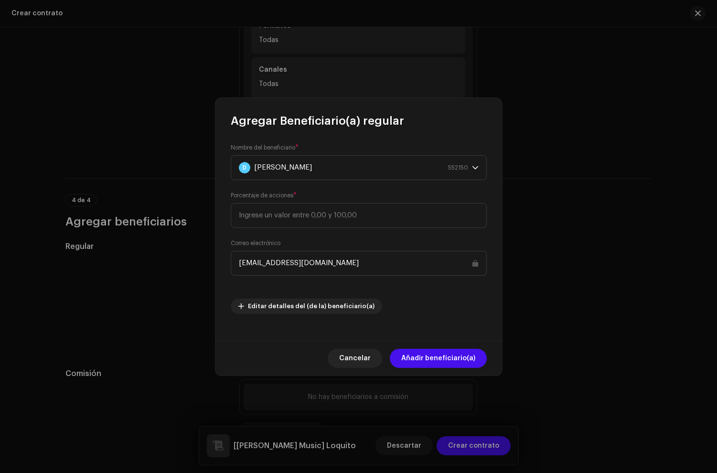
click at [336, 228] on div "Nombre del beneficiario * D Darwin Rivas 552150 Porcentaje de acciones * Correo…" at bounding box center [359, 229] width 256 height 170
click at [324, 219] on input at bounding box center [359, 215] width 256 height 25
type input "20"
click at [442, 363] on span "Añadir beneficiario(a)" at bounding box center [439, 358] width 74 height 19
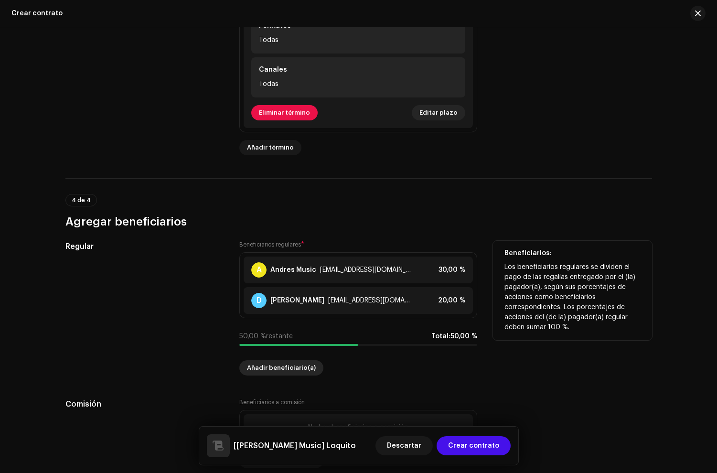
click at [268, 375] on span "Añadir beneficiario(a)" at bounding box center [281, 368] width 69 height 19
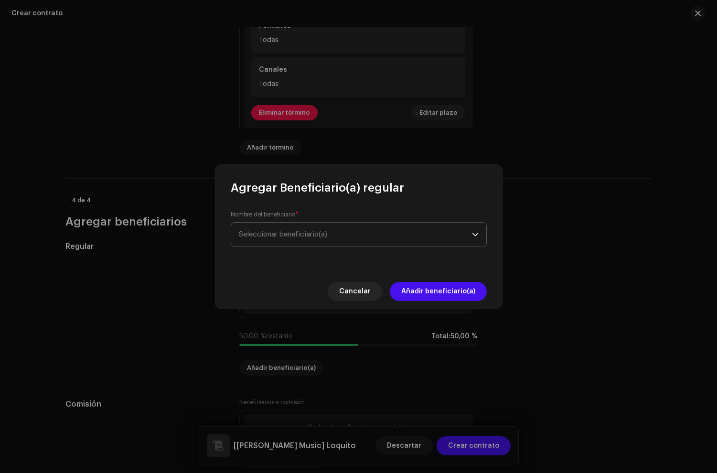
click at [256, 231] on span "Seleccionar beneficiario(a)" at bounding box center [283, 234] width 88 height 7
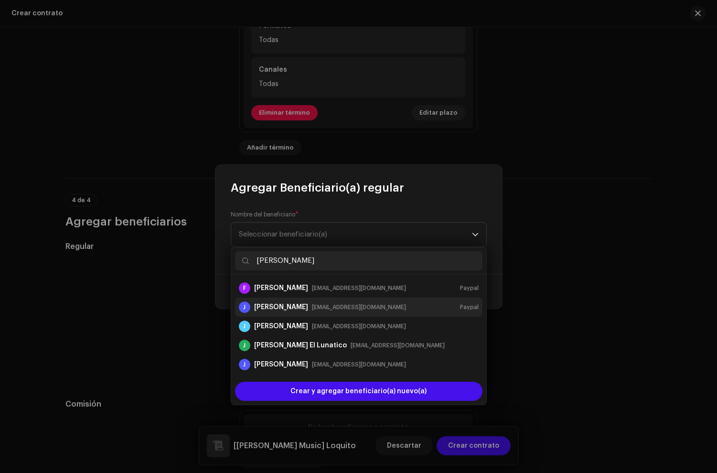
type input "jair"
click at [286, 303] on div "Jair Murillo" at bounding box center [281, 308] width 54 height 10
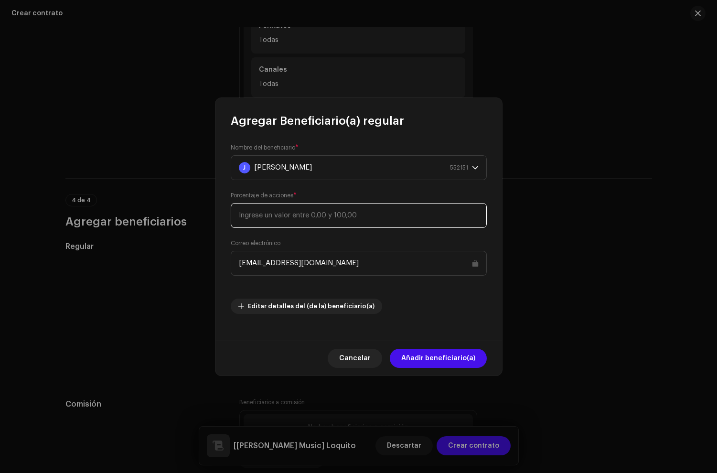
click at [283, 220] on input at bounding box center [359, 215] width 256 height 25
type input "20"
drag, startPoint x: 418, startPoint y: 348, endPoint x: 409, endPoint y: 333, distance: 17.6
click at [418, 348] on div "Cancelar Añadir beneficiario(a)" at bounding box center [359, 358] width 287 height 35
click at [418, 356] on span "Añadir beneficiario(a)" at bounding box center [439, 358] width 74 height 19
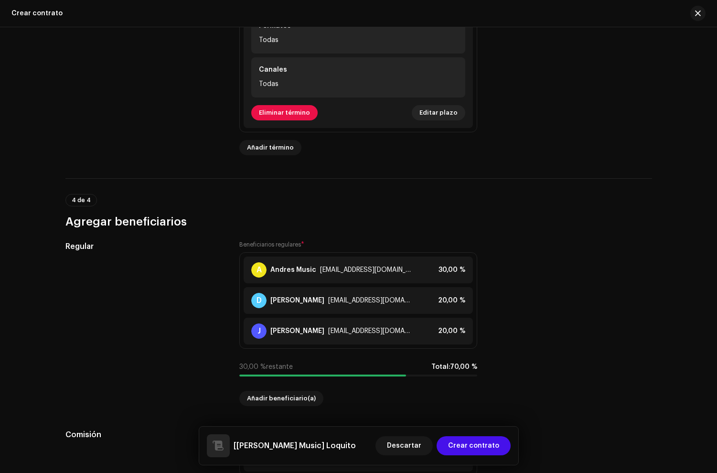
scroll to position [1017, 0]
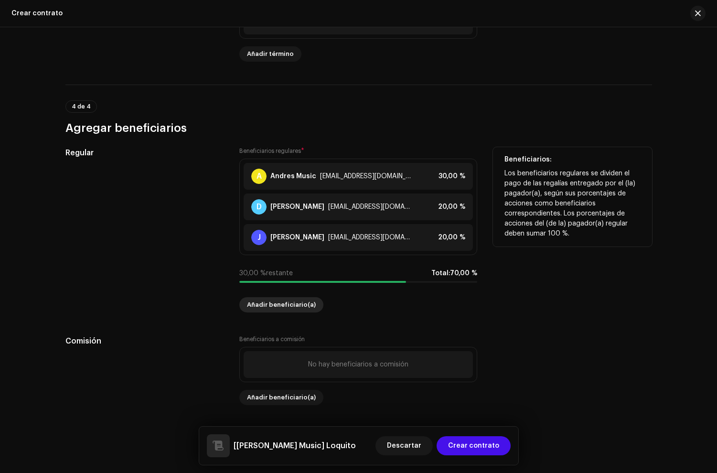
click at [270, 302] on span "Añadir beneficiario(a)" at bounding box center [281, 304] width 69 height 19
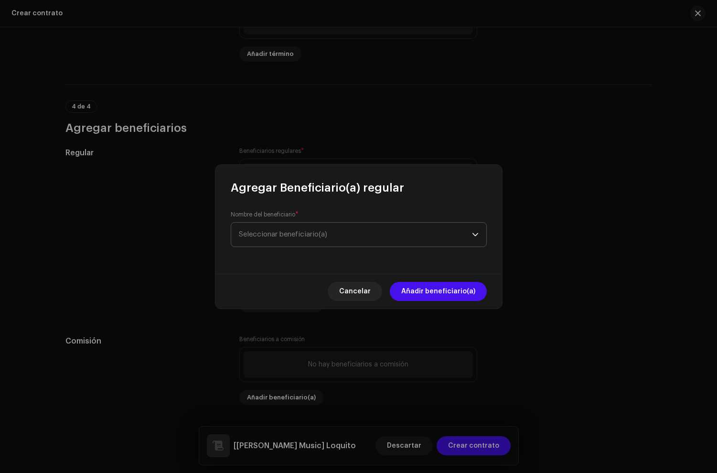
click at [297, 227] on span "Seleccionar beneficiario(a)" at bounding box center [355, 235] width 233 height 24
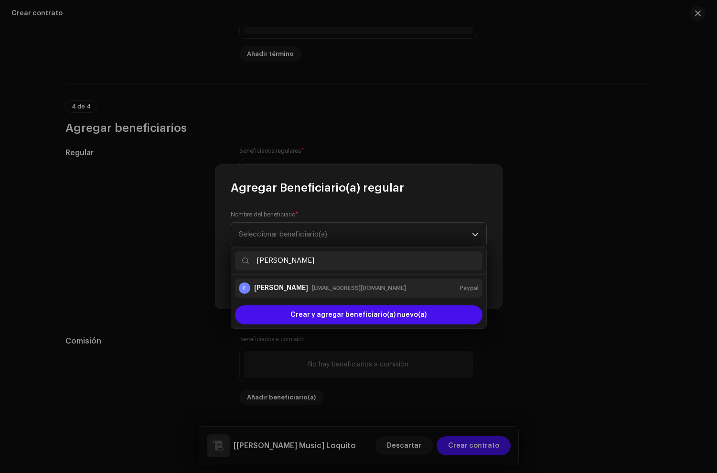
type input "fernando ur"
click at [318, 289] on div "ferchomusic6@gmail.com" at bounding box center [359, 288] width 94 height 10
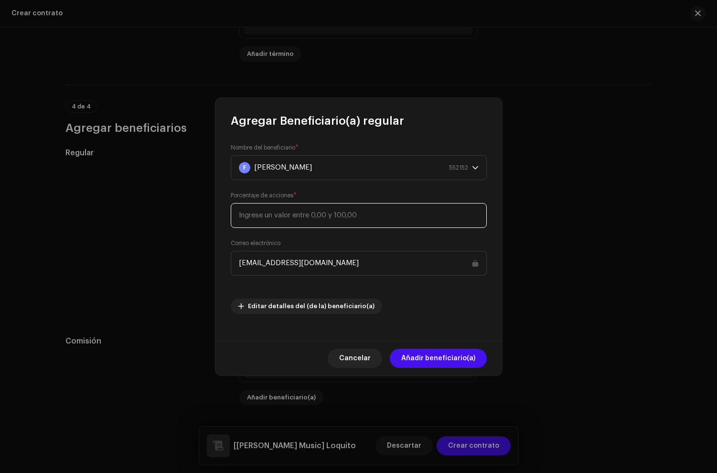
click at [269, 219] on input at bounding box center [359, 215] width 256 height 25
type input "30"
click at [440, 362] on span "Añadir beneficiario(a)" at bounding box center [439, 358] width 74 height 19
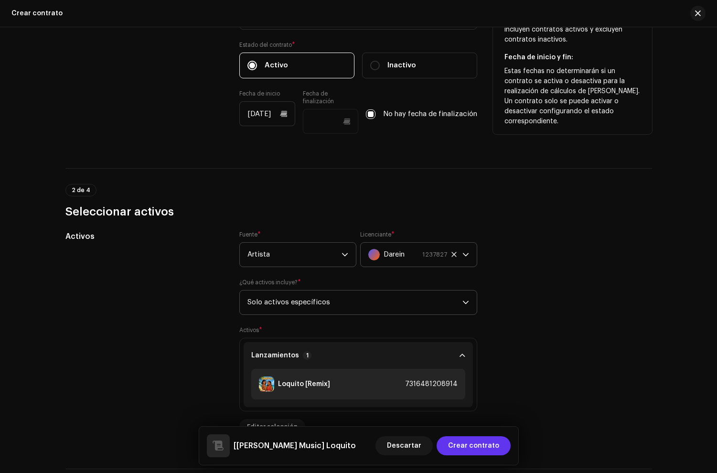
scroll to position [0, 0]
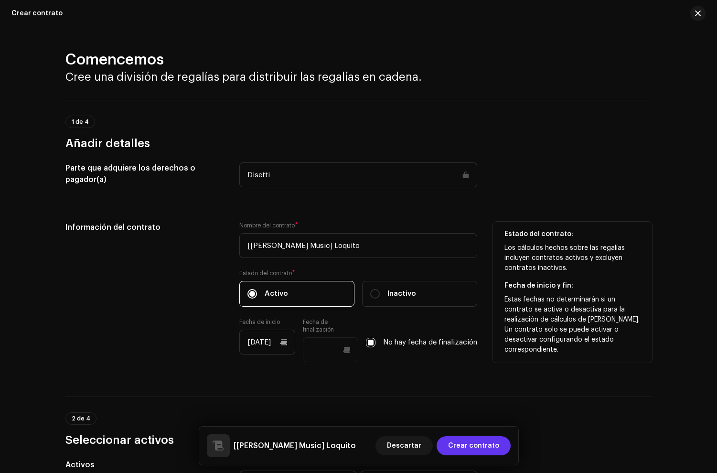
click at [493, 451] on span "Crear contrato" at bounding box center [473, 445] width 51 height 19
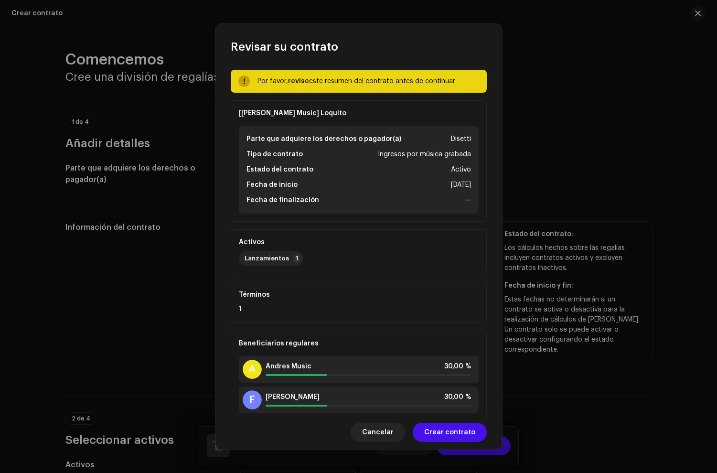
scroll to position [83, 0]
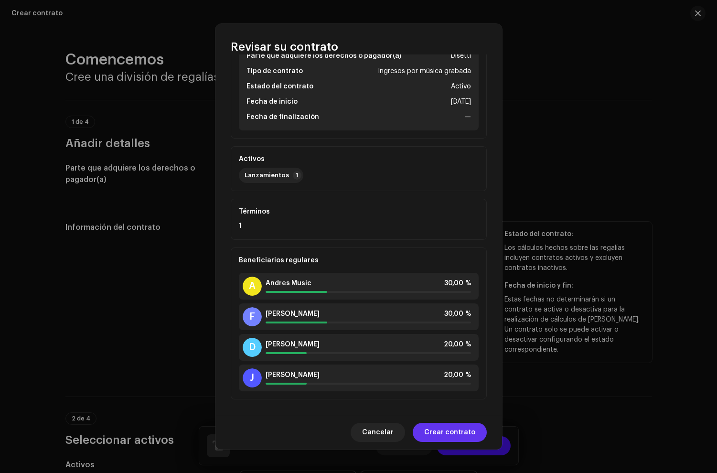
click at [444, 427] on span "Crear contrato" at bounding box center [449, 432] width 51 height 19
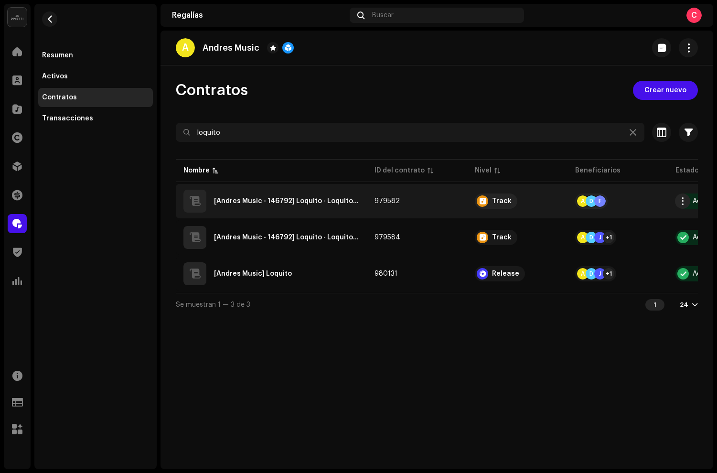
click at [321, 203] on QZWDW2462357"] "[Andres Music - 146792] Loquito - Loquito - QZWDW2462357" at bounding box center [286, 201] width 145 height 7
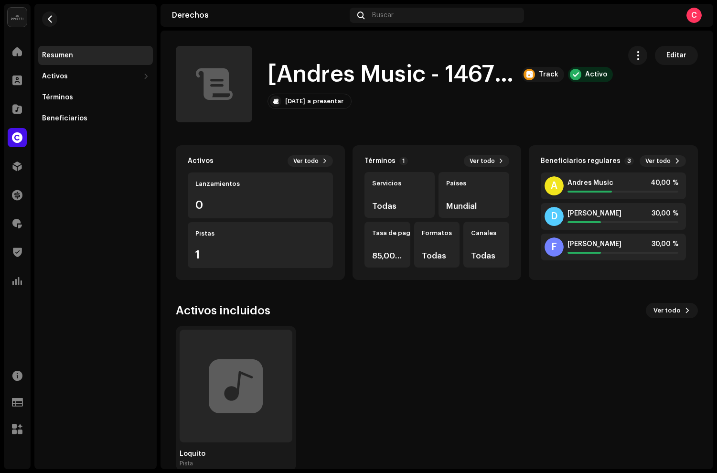
click at [313, 72] on h1 "[Andres Music - 146792] Loquito - Loquito - QZWDW2462357" at bounding box center [391, 74] width 247 height 31
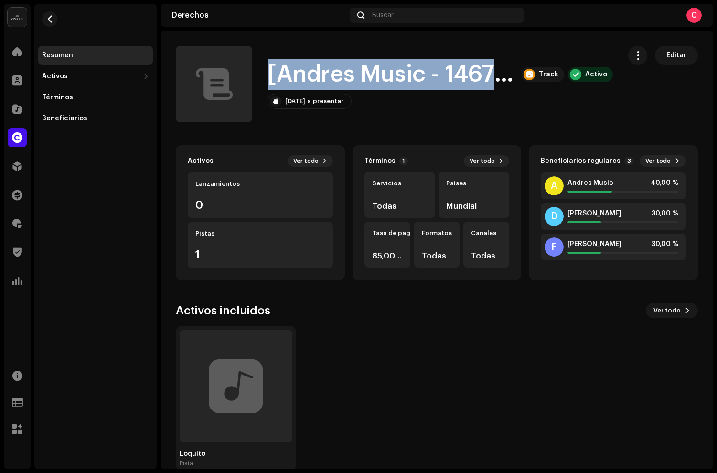
click at [313, 72] on h1 "[Andres Music - 146792] Loquito - Loquito - QZWDW2462357" at bounding box center [391, 74] width 247 height 31
copy h1 "[Andres Music - 146792] Loquito - Loquito - QZWDW2462357"
click at [49, 22] on span "button" at bounding box center [49, 19] width 7 height 8
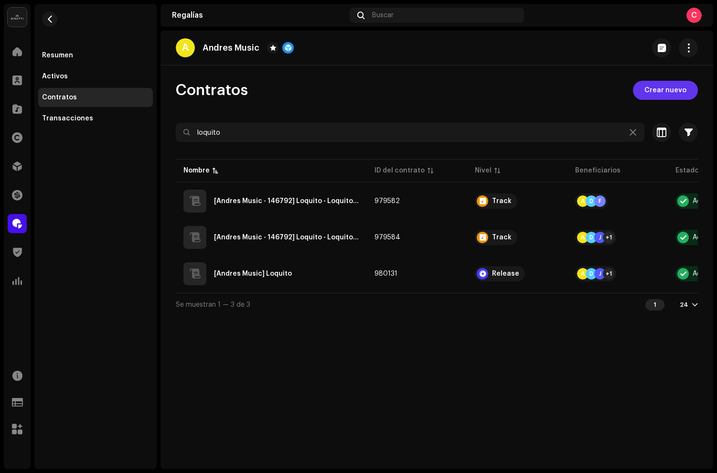
click at [692, 92] on button "Crear nuevo" at bounding box center [665, 90] width 65 height 19
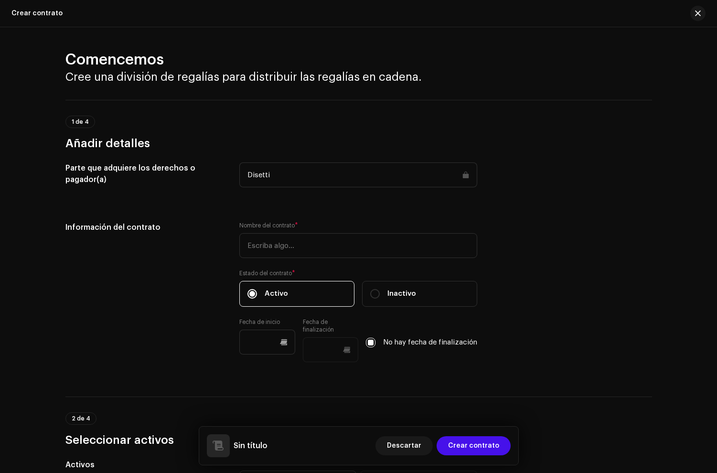
scroll to position [69, 0]
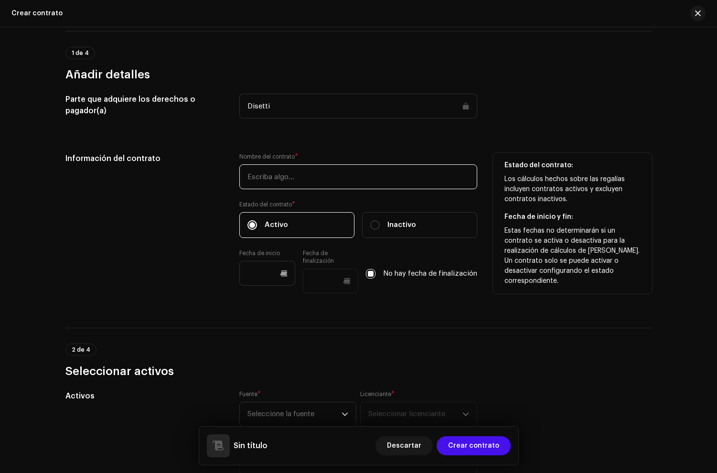
click at [262, 180] on input "text" at bounding box center [358, 176] width 238 height 25
paste input "[Andres Music - 146792] Loquito - Loquito - QZWDW2462357"
click at [312, 177] on input "[Andres Music - 146792] Loquito - Loquito - QZWDW2462357" at bounding box center [358, 176] width 238 height 25
drag, startPoint x: 325, startPoint y: 178, endPoint x: 536, endPoint y: 181, distance: 210.8
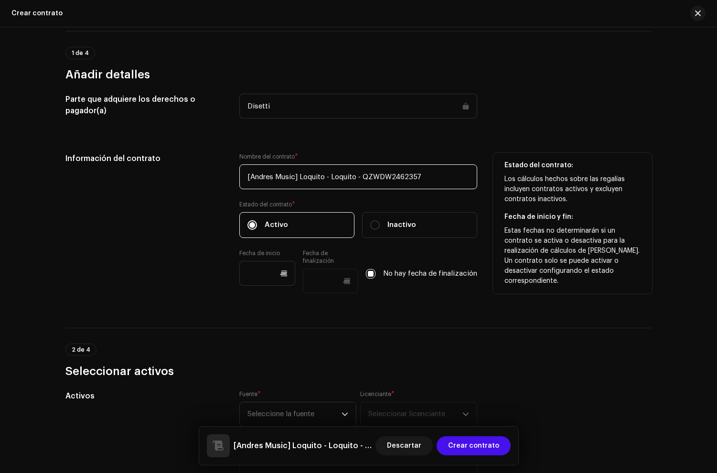
click at [536, 181] on div "Información del contrato Nombre del contrato * [Andres Music] Loquito - Loquito…" at bounding box center [358, 229] width 587 height 152
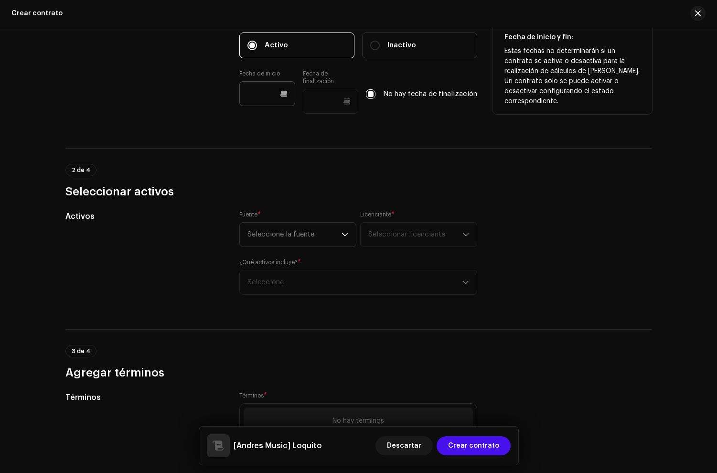
scroll to position [250, 0]
type input "[Andres Music] Loquito"
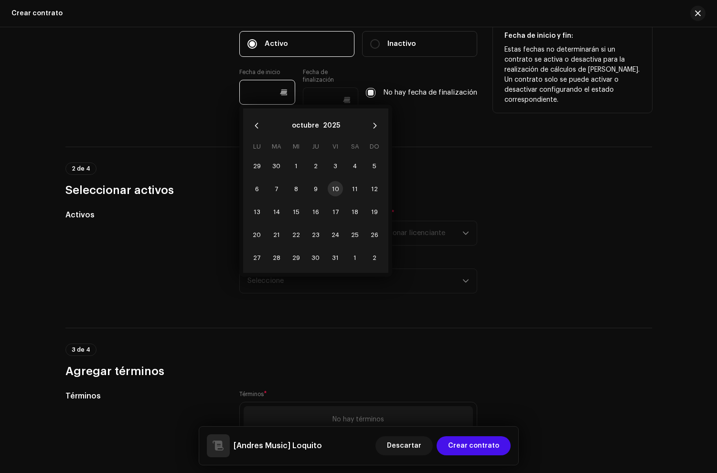
click at [253, 95] on input "text" at bounding box center [267, 92] width 56 height 25
click at [313, 184] on span "9" at bounding box center [315, 188] width 15 height 15
type input "09/10/2025"
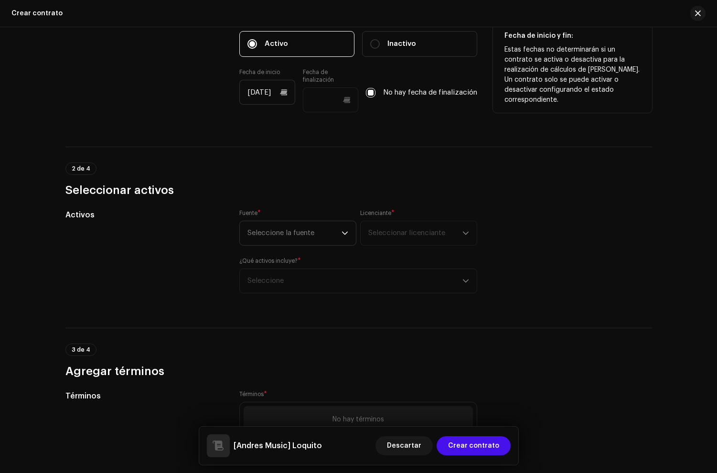
click at [532, 174] on div "2 de 4 Seleccionar activos" at bounding box center [358, 180] width 587 height 35
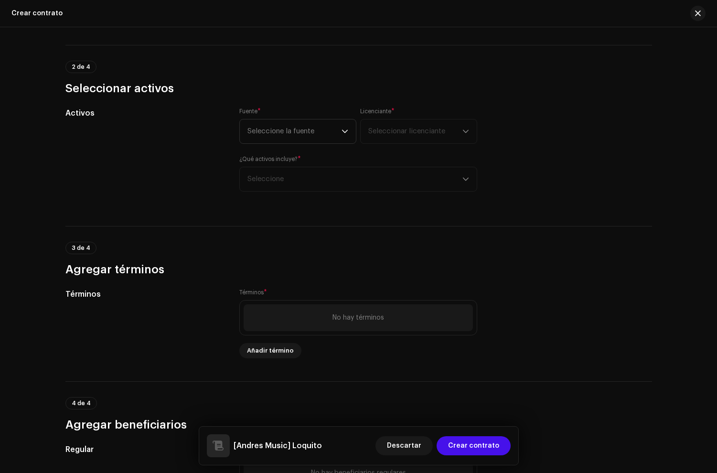
scroll to position [378, 0]
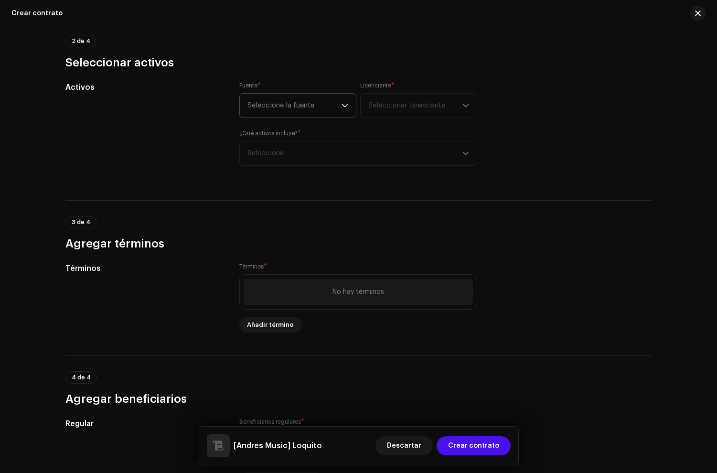
click at [267, 104] on span "Seleccione la fuente" at bounding box center [295, 106] width 94 height 24
click at [262, 128] on span "Artista" at bounding box center [259, 133] width 23 height 10
click at [385, 107] on span "Seleccionar licenciante" at bounding box center [407, 105] width 77 height 7
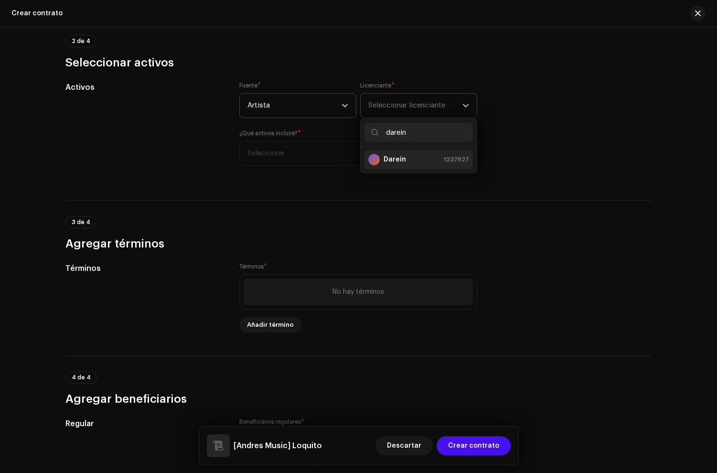
type input "darein"
click at [388, 160] on strong "Darein" at bounding box center [395, 160] width 22 height 10
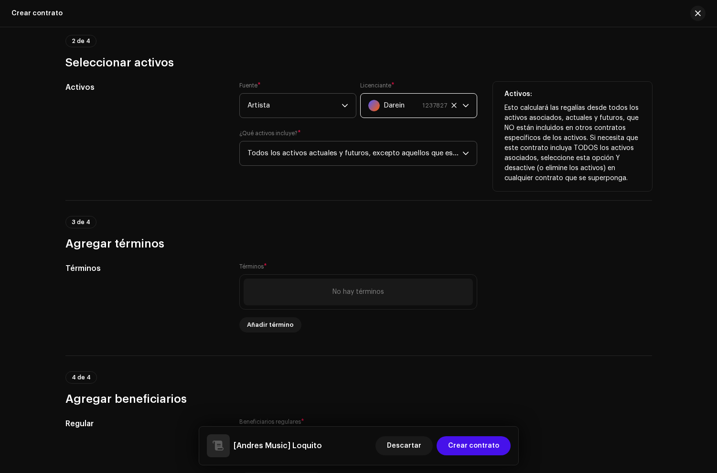
click at [331, 150] on span "Todos los activos actuales y futuros, excepto aquellos que están en contratos e…" at bounding box center [355, 153] width 215 height 24
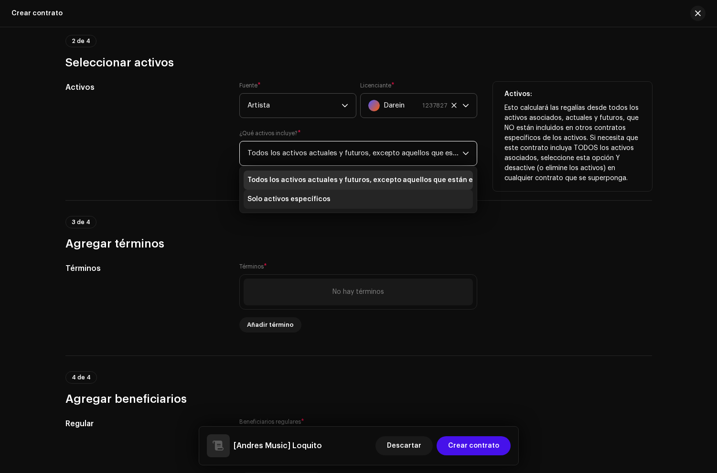
click at [276, 202] on span "Solo activos específicos" at bounding box center [289, 200] width 83 height 10
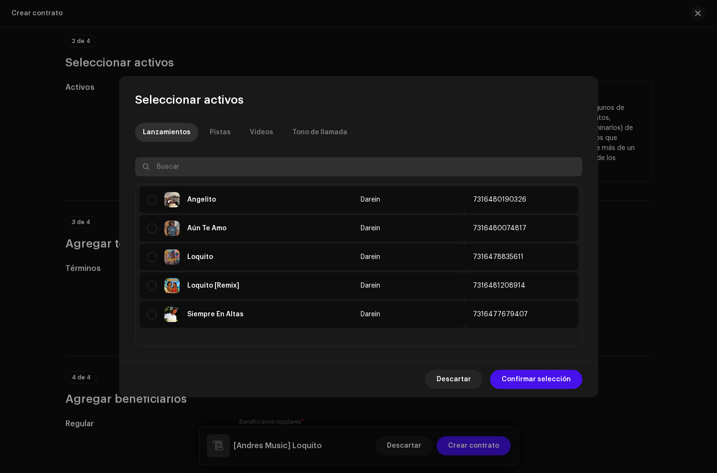
click at [216, 170] on input "text" at bounding box center [358, 166] width 447 height 19
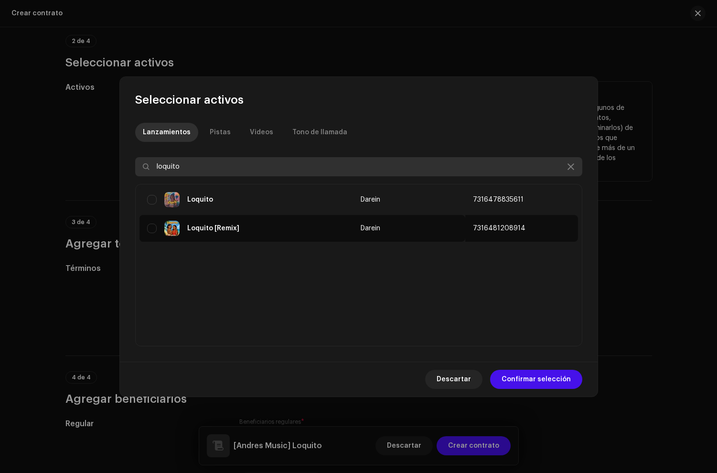
type input "loquito"
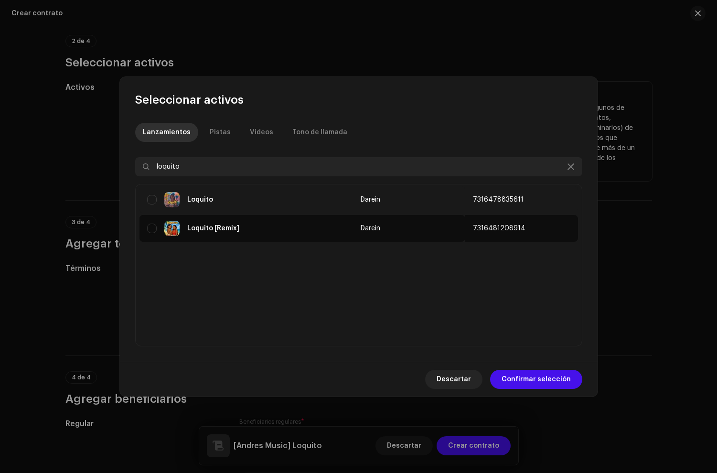
click at [197, 198] on div "Loquito" at bounding box center [200, 199] width 26 height 7
click at [152, 199] on input "checkbox" at bounding box center [152, 200] width 10 height 10
checkbox input "true"
drag, startPoint x: 550, startPoint y: 381, endPoint x: 549, endPoint y: 375, distance: 6.3
click at [550, 381] on span "Confirmar selección" at bounding box center [536, 379] width 69 height 19
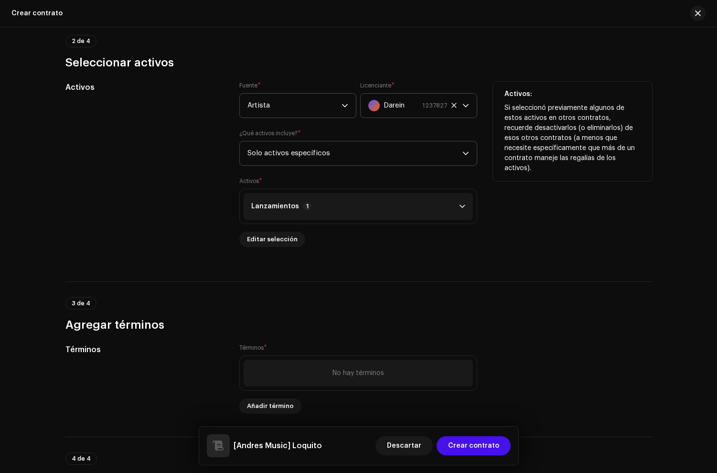
click at [273, 214] on p-accordion-header "Lanzamientos 1" at bounding box center [358, 206] width 229 height 27
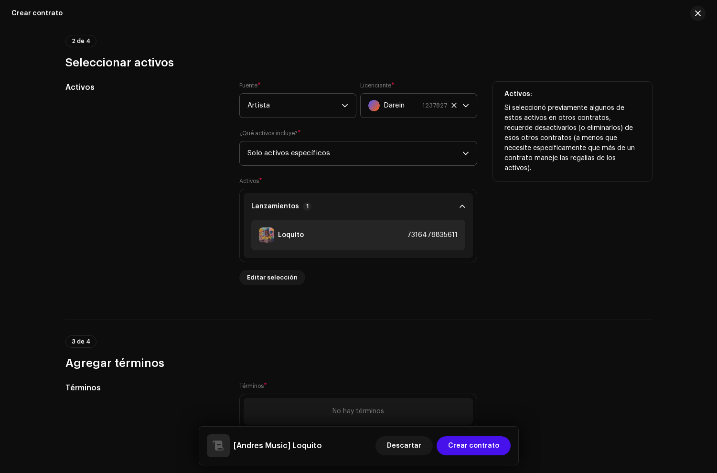
click at [273, 214] on p-accordion-header "Lanzamientos 1" at bounding box center [358, 206] width 229 height 27
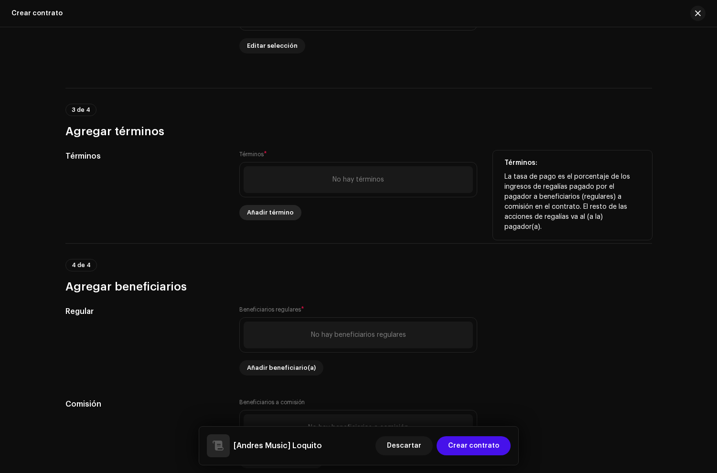
scroll to position [574, 0]
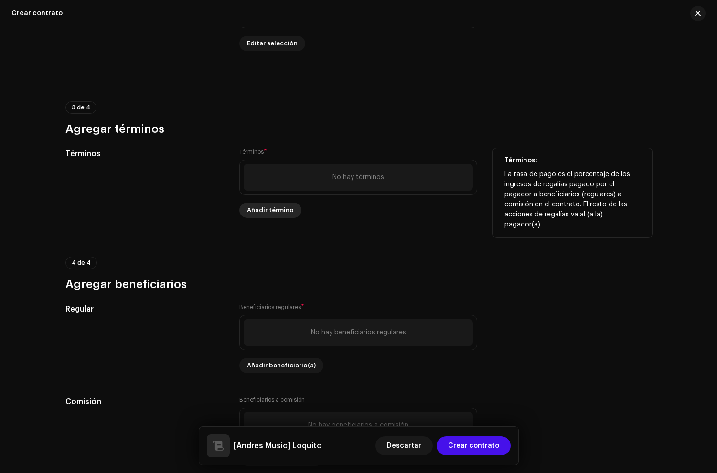
click at [270, 213] on span "Añadir término" at bounding box center [270, 210] width 47 height 19
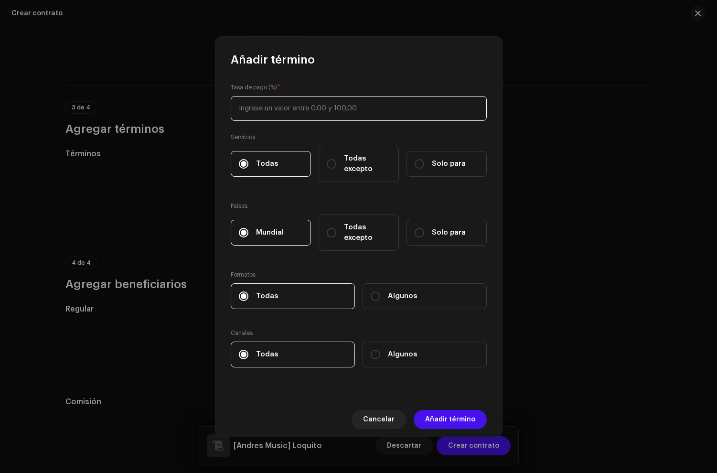
click at [283, 114] on input at bounding box center [359, 108] width 256 height 25
type input "85"
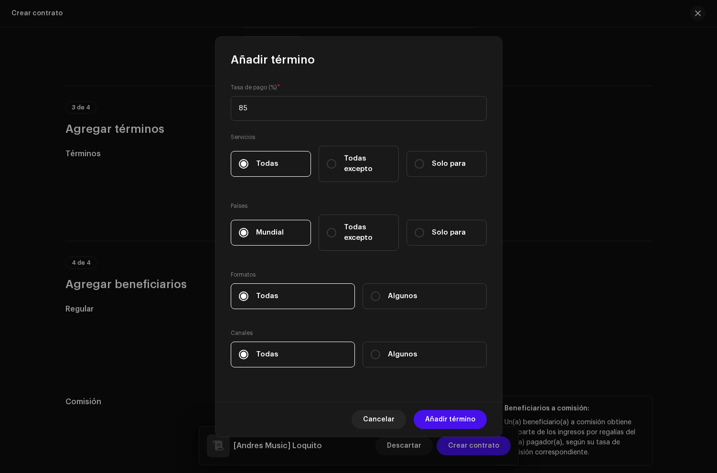
drag, startPoint x: 457, startPoint y: 420, endPoint x: 444, endPoint y: 420, distance: 12.9
click at [457, 420] on span "Añadir término" at bounding box center [450, 419] width 50 height 19
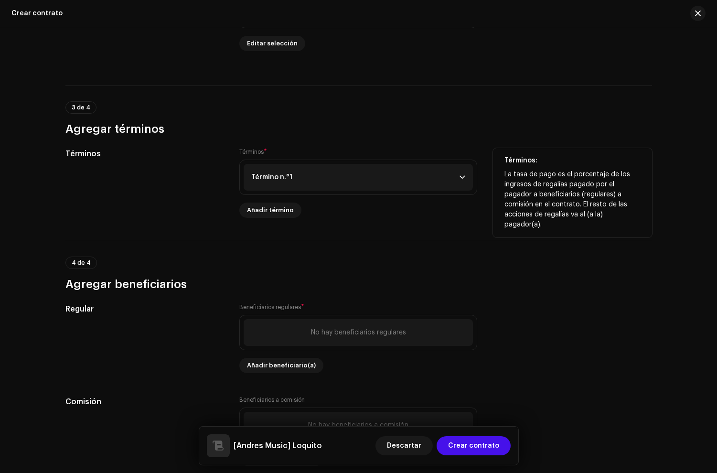
click at [273, 187] on p-accordion-header "Término n.°1" at bounding box center [358, 177] width 229 height 27
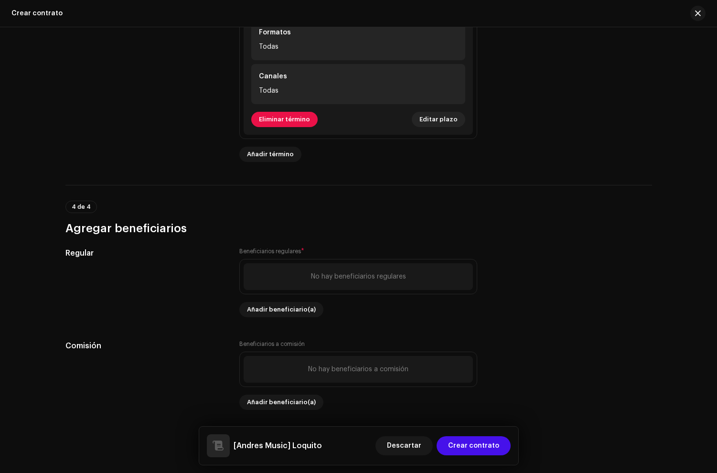
scroll to position [883, 0]
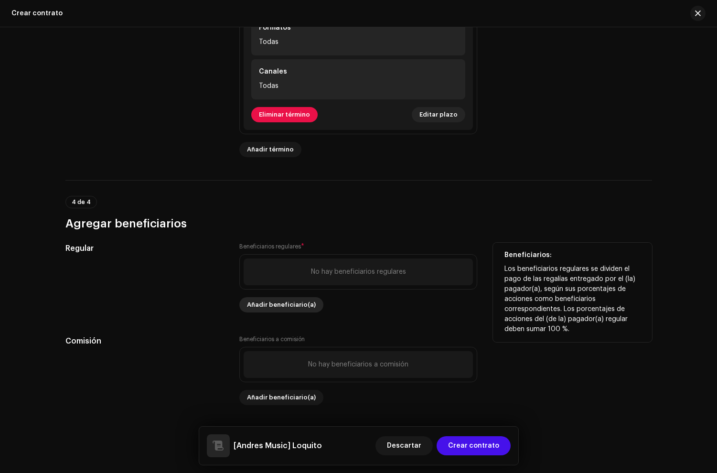
click at [271, 303] on span "Añadir beneficiario(a)" at bounding box center [281, 304] width 69 height 19
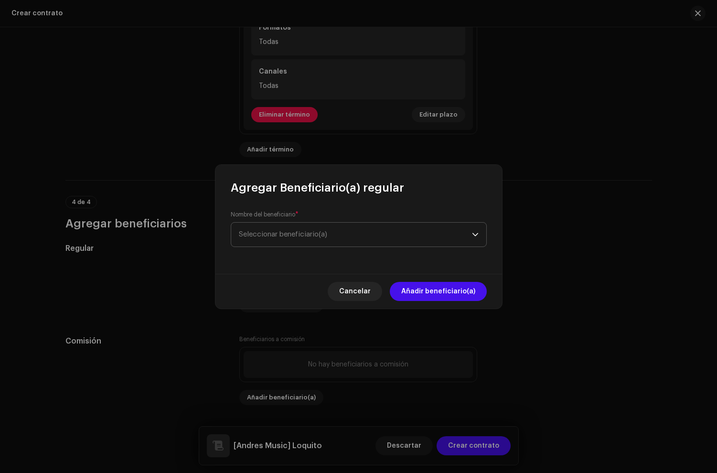
click at [270, 237] on span "Seleccionar beneficiario(a)" at bounding box center [283, 234] width 88 height 7
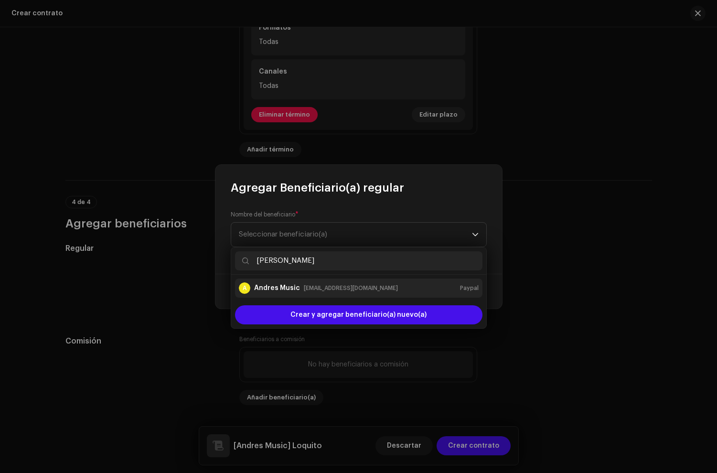
type input "andres mus"
click at [285, 283] on div "A Andres Music hinestrozaandres55@gmail.com" at bounding box center [318, 288] width 159 height 11
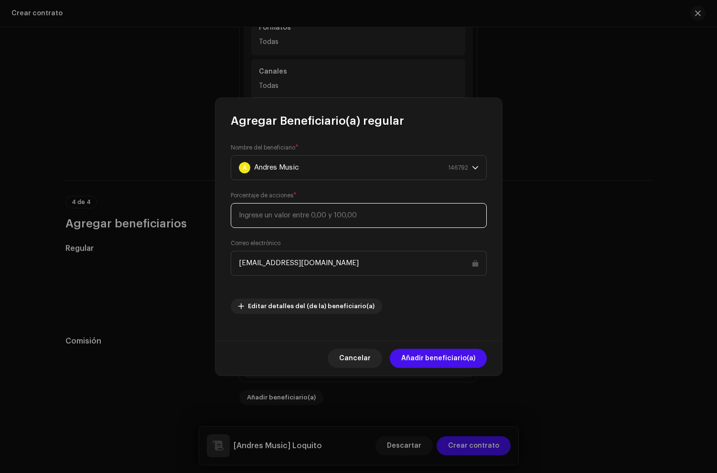
click at [299, 218] on input at bounding box center [359, 215] width 256 height 25
type input "40"
click at [434, 352] on span "Añadir beneficiario(a)" at bounding box center [439, 358] width 74 height 19
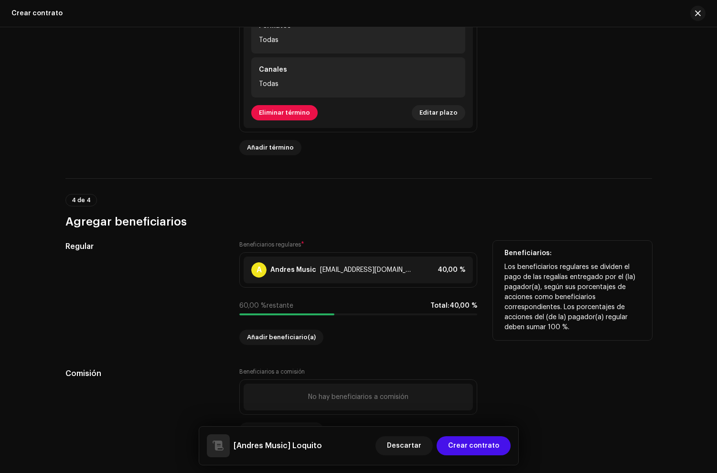
scroll to position [917, 0]
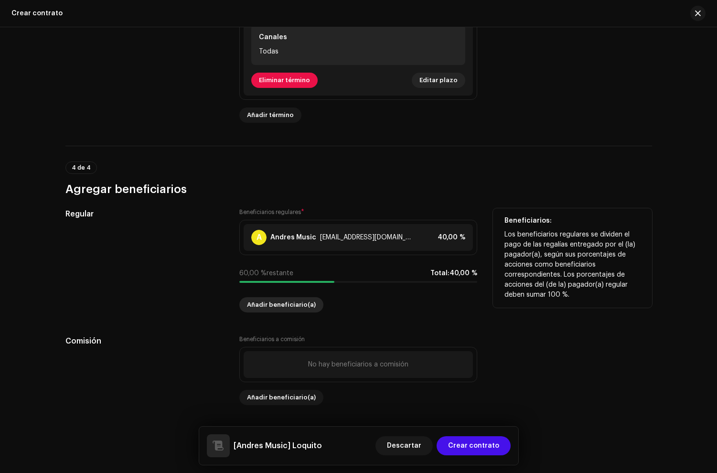
click at [278, 306] on span "Añadir beneficiario(a)" at bounding box center [281, 304] width 69 height 19
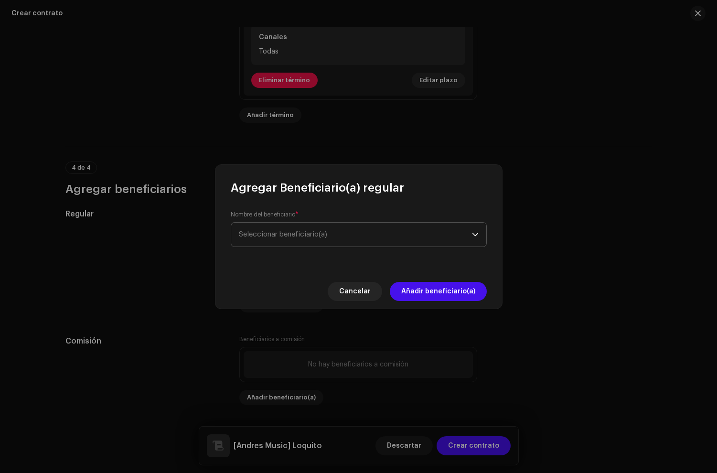
click at [282, 231] on span "Seleccionar beneficiario(a)" at bounding box center [283, 234] width 88 height 7
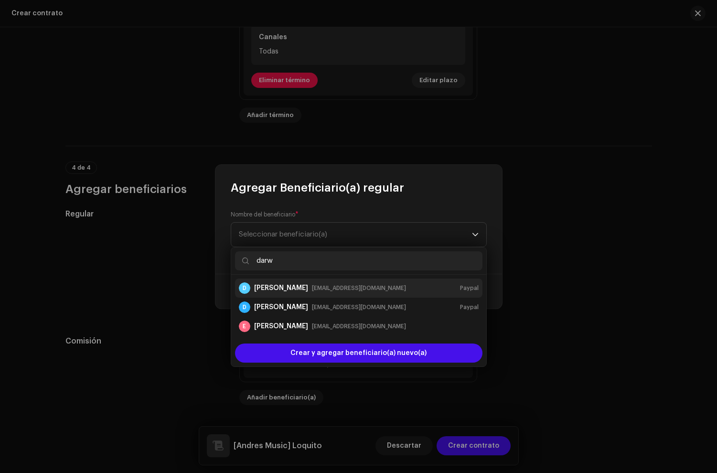
type input "darw"
click at [293, 284] on div "[PERSON_NAME]" at bounding box center [281, 288] width 54 height 10
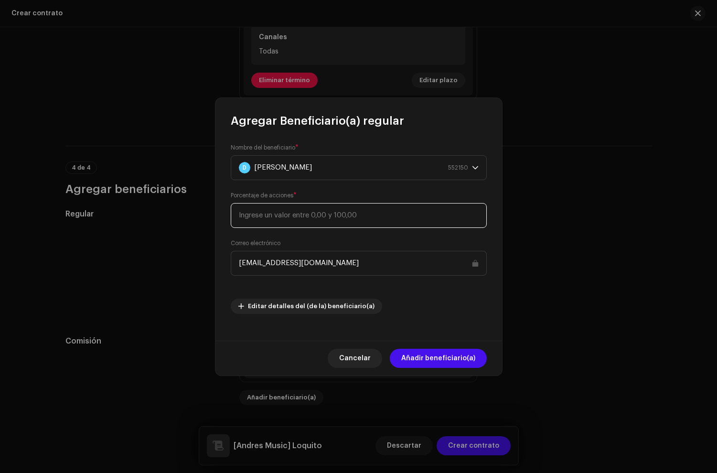
click at [277, 216] on input at bounding box center [359, 215] width 256 height 25
type input "30"
click at [440, 360] on span "Añadir beneficiario(a)" at bounding box center [439, 358] width 74 height 19
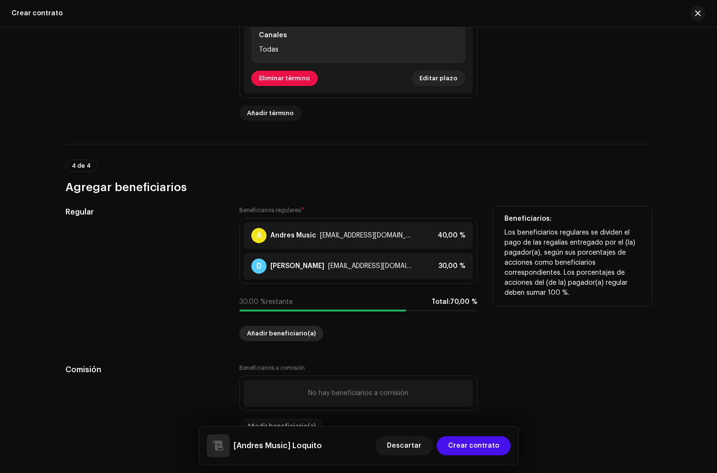
click at [262, 335] on span "Añadir beneficiario(a)" at bounding box center [281, 333] width 69 height 19
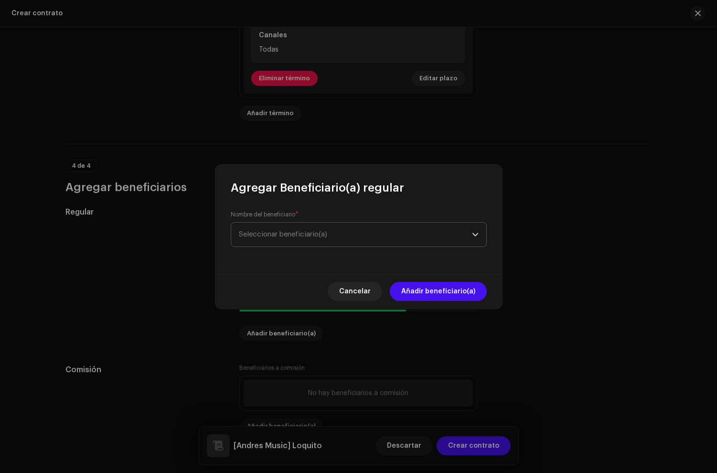
click at [263, 242] on span "Seleccionar beneficiario(a)" at bounding box center [355, 235] width 233 height 24
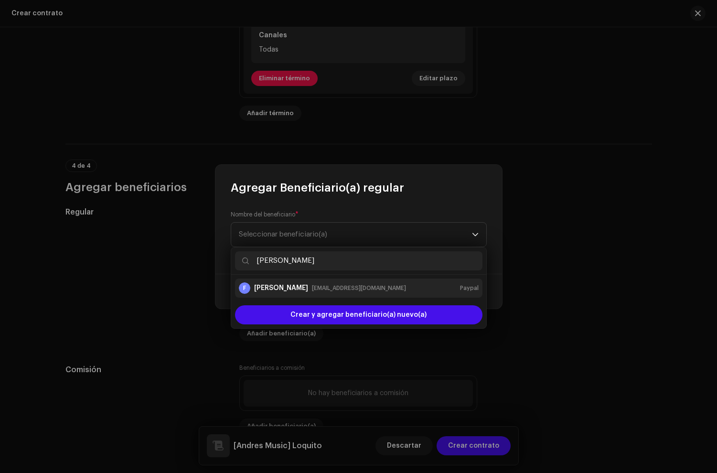
type input "fernando u"
click at [267, 279] on li "F Fernando Urrutia ferchomusic6@gmail.com Paypal" at bounding box center [359, 288] width 248 height 19
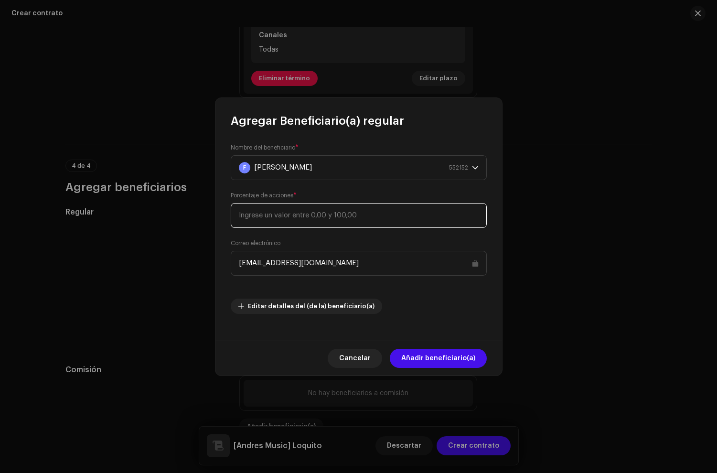
click at [274, 220] on input at bounding box center [359, 215] width 256 height 25
type input "30"
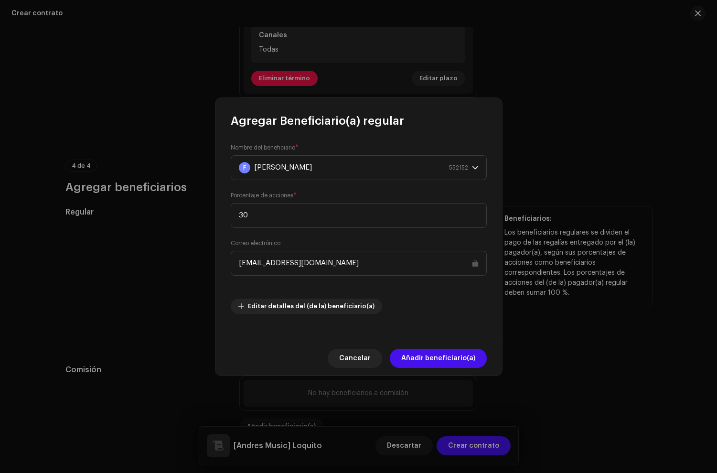
click at [456, 361] on span "Añadir beneficiario(a)" at bounding box center [439, 358] width 74 height 19
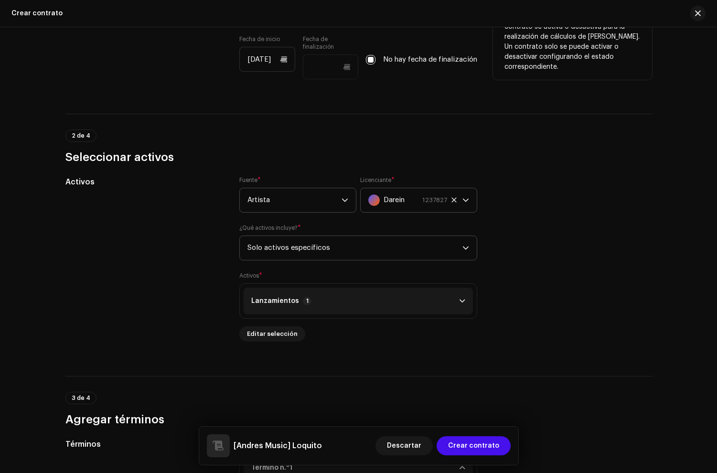
scroll to position [109, 0]
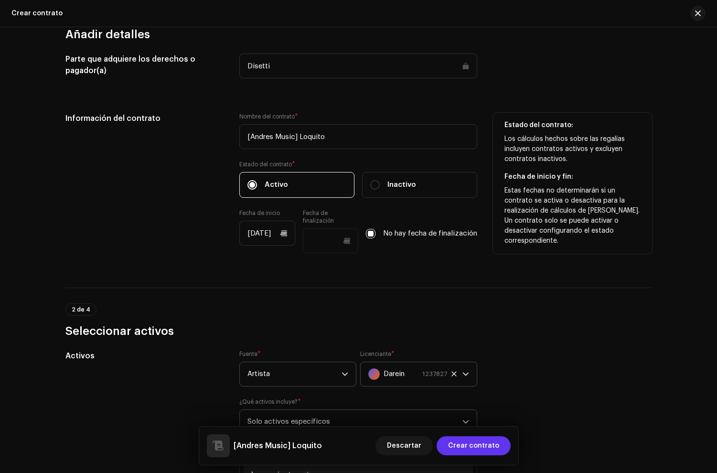
click at [490, 439] on span "Crear contrato" at bounding box center [473, 445] width 51 height 19
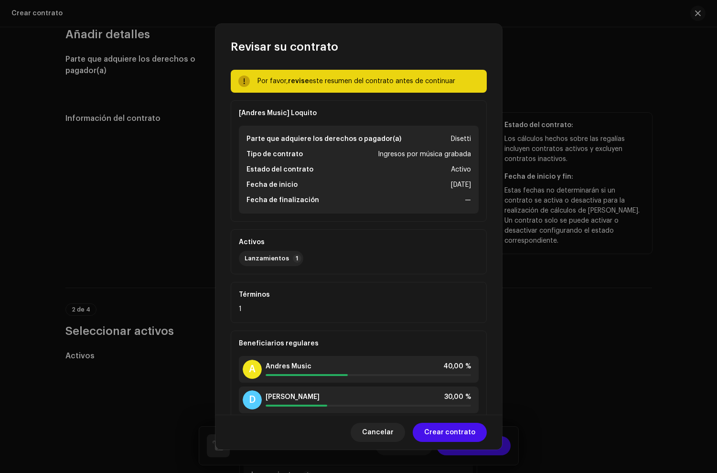
scroll to position [53, 0]
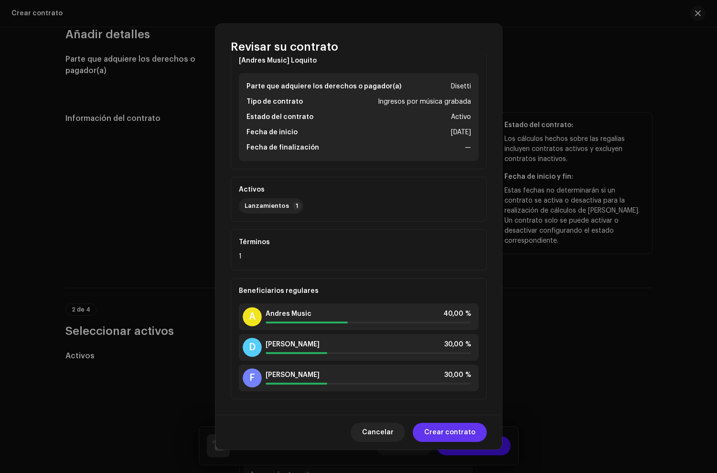
click at [440, 427] on span "Crear contrato" at bounding box center [449, 432] width 51 height 19
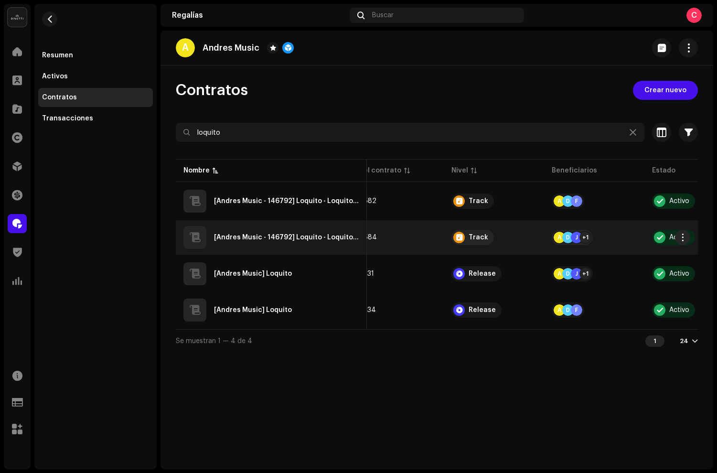
scroll to position [0, 70]
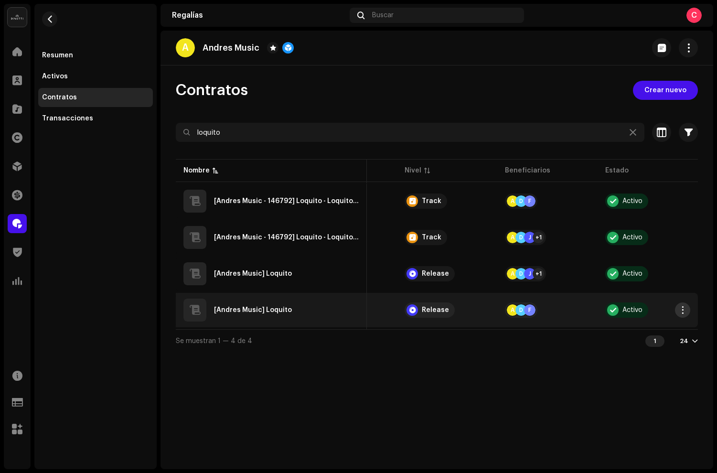
click at [683, 313] on span "button" at bounding box center [683, 310] width 7 height 8
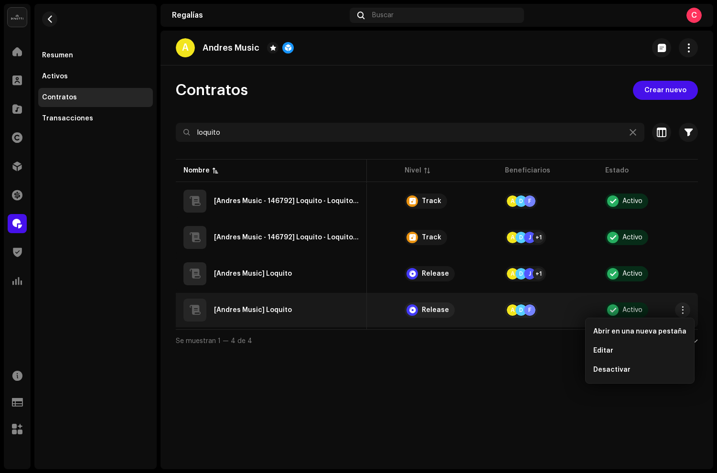
click at [253, 317] on div "[Andres Music] Loquito" at bounding box center [272, 310] width 176 height 23
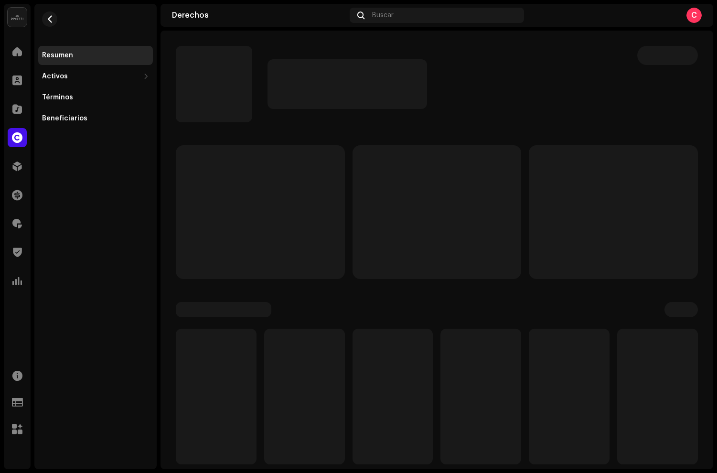
click at [248, 309] on p-skeleton at bounding box center [224, 309] width 96 height 15
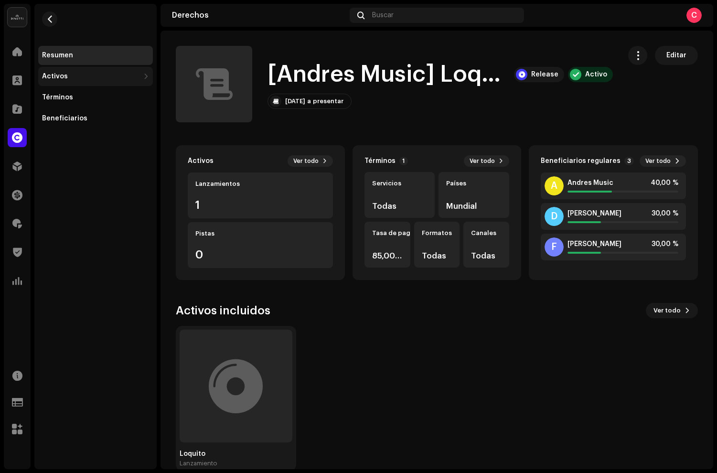
click at [60, 75] on div "Activos" at bounding box center [55, 77] width 26 height 8
click at [61, 98] on div "Lanzamientos" at bounding box center [70, 98] width 48 height 8
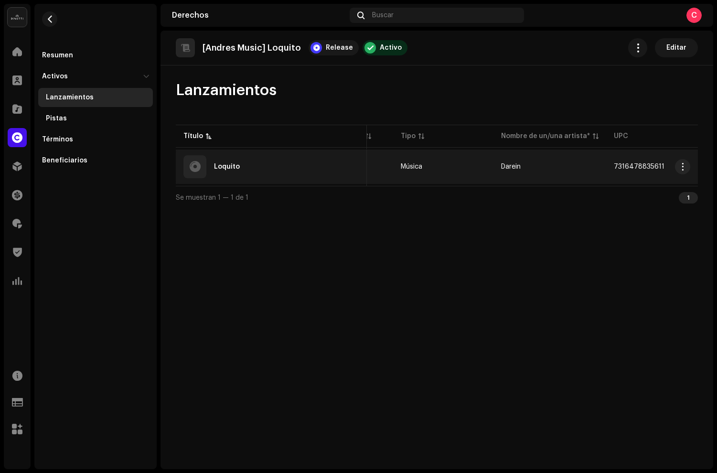
scroll to position [0, 78]
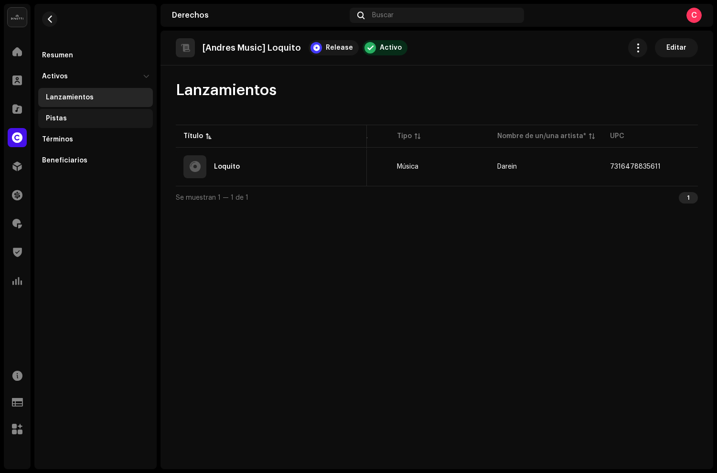
click at [46, 115] on div "Pistas" at bounding box center [56, 119] width 21 height 8
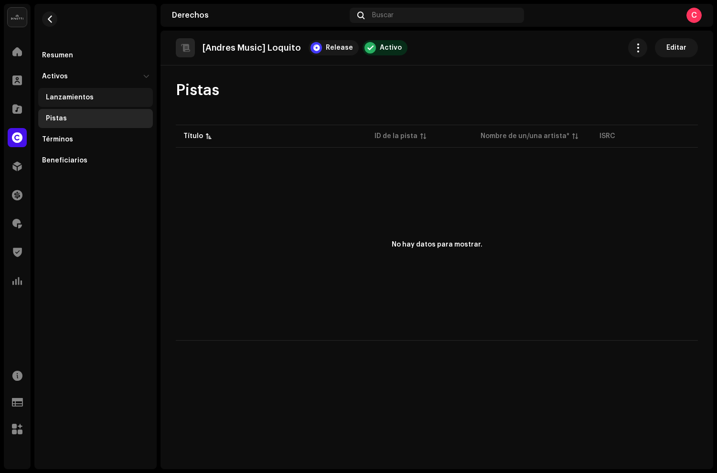
click at [80, 96] on div "Lanzamientos" at bounding box center [70, 98] width 48 height 8
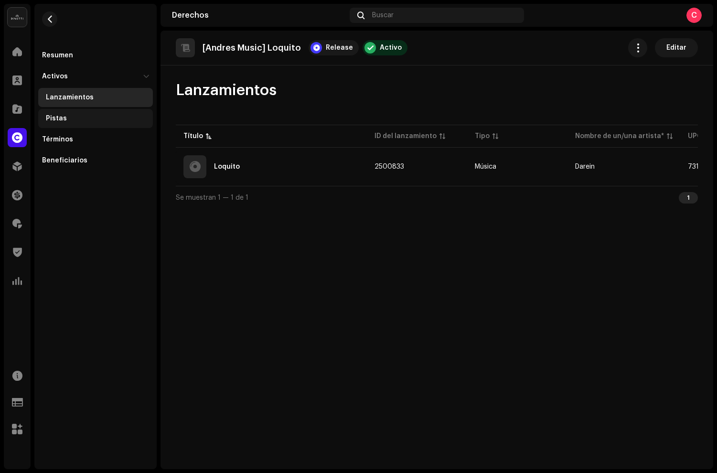
click at [71, 109] on div "Pistas" at bounding box center [95, 118] width 115 height 19
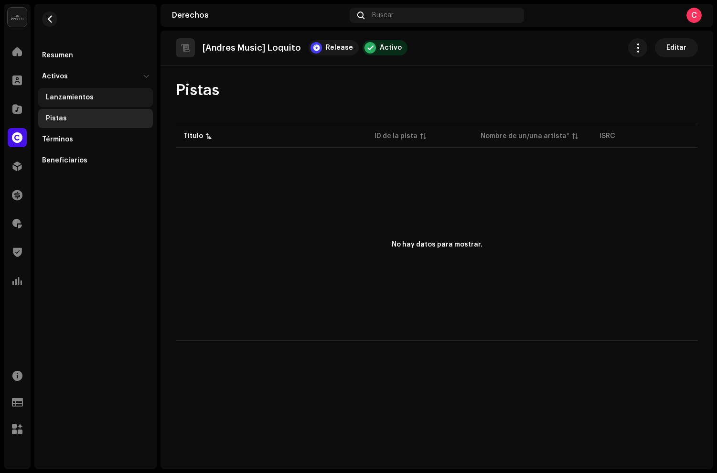
click at [62, 103] on div "Lanzamientos" at bounding box center [95, 97] width 115 height 19
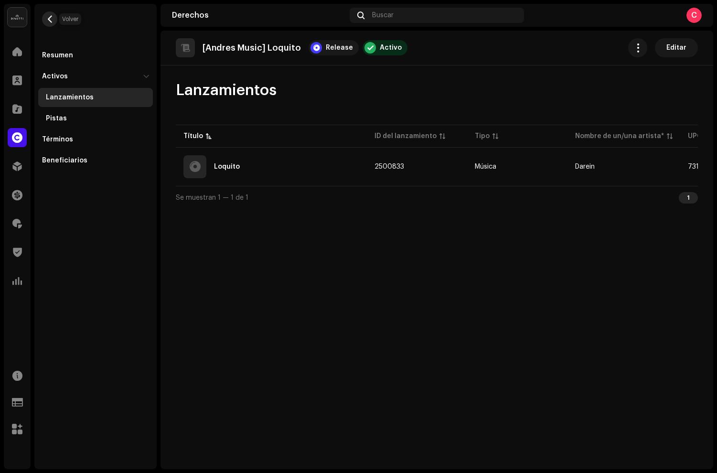
click at [50, 19] on span "button" at bounding box center [49, 19] width 7 height 8
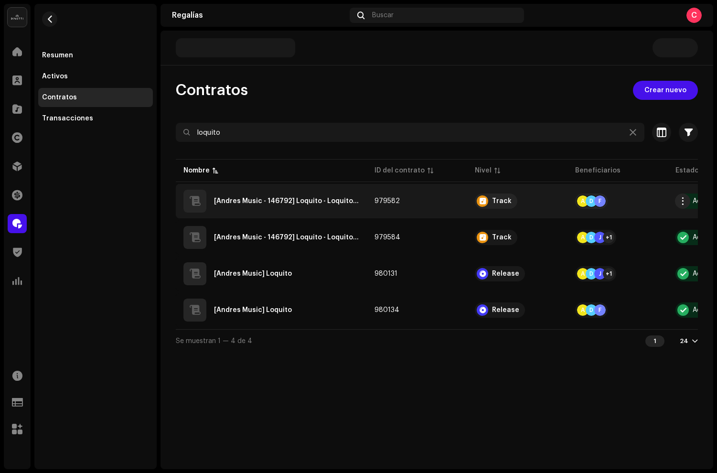
click at [272, 207] on div "[Andres Music - 146792] Loquito - Loquito - QZWDW2462357" at bounding box center [272, 201] width 176 height 23
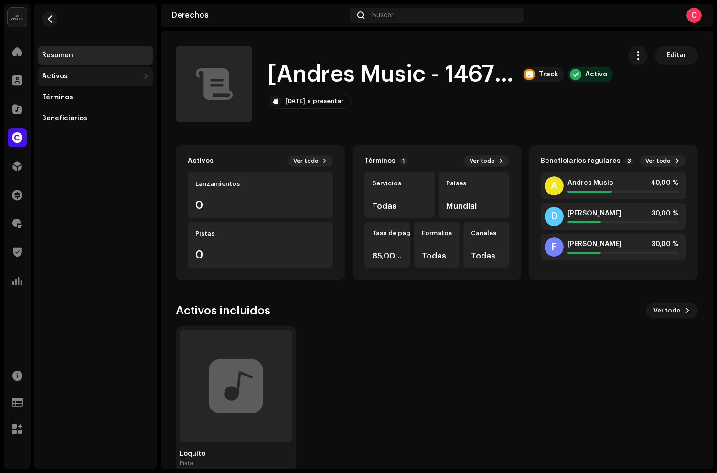
click at [70, 80] on div "Activos" at bounding box center [95, 76] width 115 height 19
click at [82, 99] on div "Lanzamientos" at bounding box center [70, 98] width 48 height 8
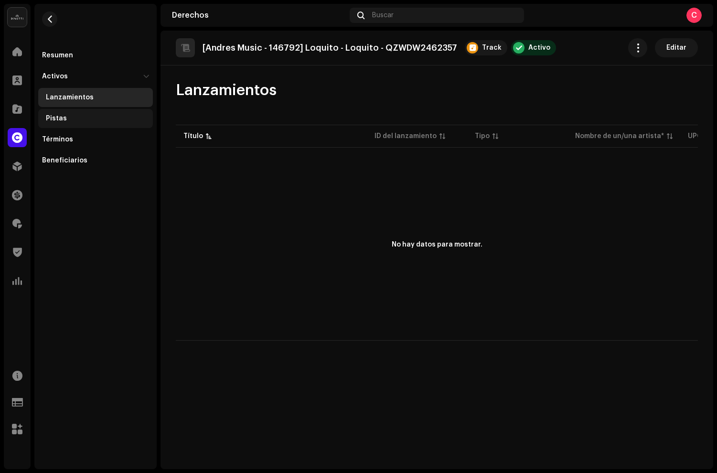
drag, startPoint x: 60, startPoint y: 112, endPoint x: 59, endPoint y: 118, distance: 6.2
click at [59, 118] on div "Pistas" at bounding box center [95, 118] width 115 height 19
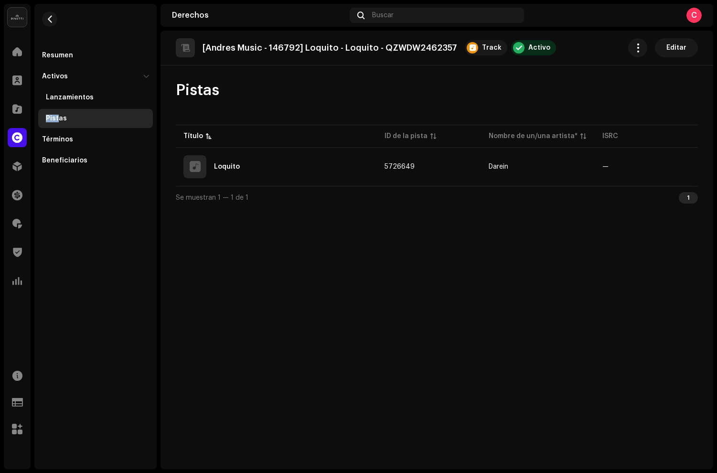
click at [59, 118] on div "Pistas" at bounding box center [56, 119] width 21 height 8
click at [54, 18] on button "button" at bounding box center [49, 18] width 15 height 15
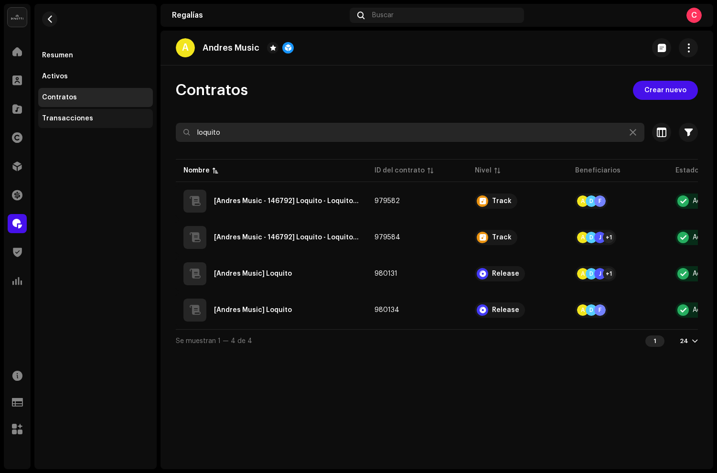
drag, startPoint x: 253, startPoint y: 137, endPoint x: 146, endPoint y: 117, distance: 109.3
click at [146, 117] on div "[PERSON_NAME] Inicio Clientes Catálogo Derechos Distribución Financiar Regalías…" at bounding box center [358, 236] width 717 height 473
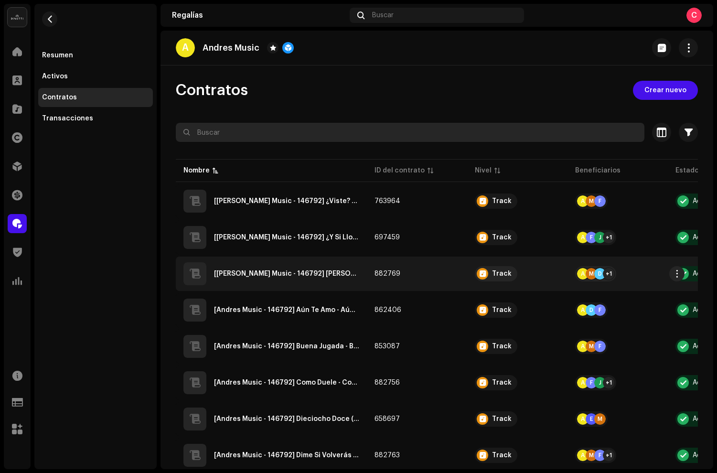
scroll to position [42, 0]
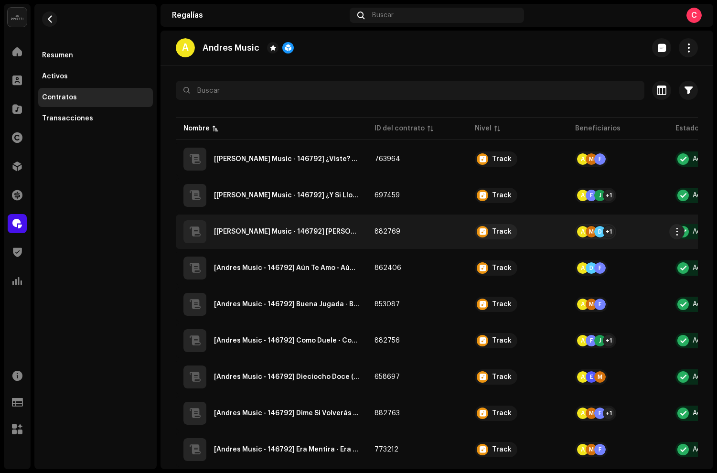
click at [317, 244] on td "[[PERSON_NAME] Music - 146792] [PERSON_NAME] - QZN882575872" at bounding box center [271, 232] width 191 height 34
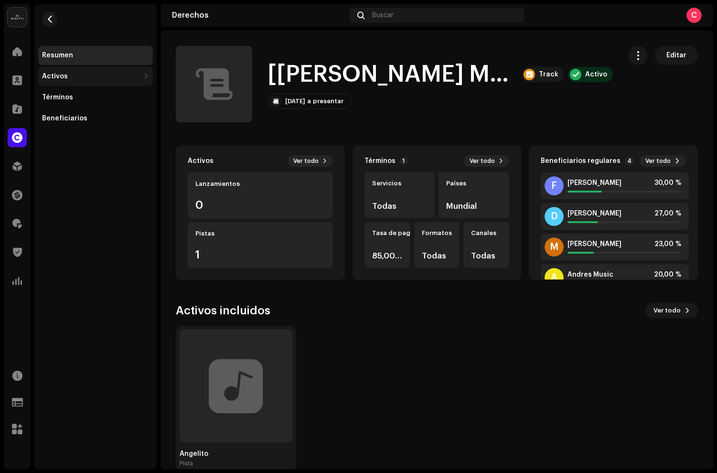
click at [59, 79] on div "Activos" at bounding box center [55, 77] width 26 height 8
click at [65, 93] on div "Lanzamientos" at bounding box center [95, 97] width 115 height 19
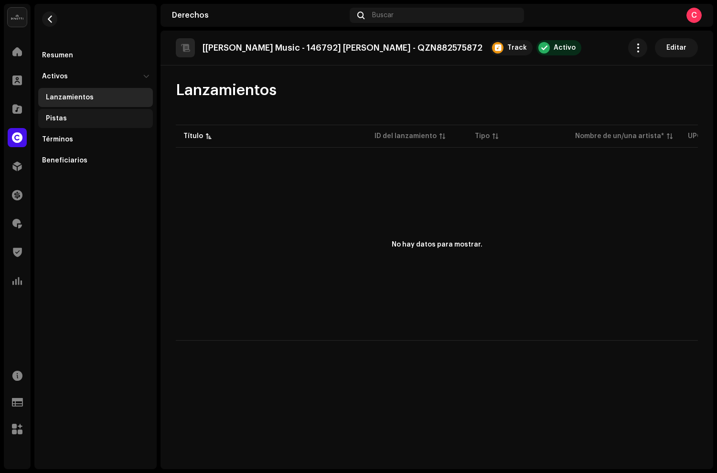
click at [89, 119] on div "Pistas" at bounding box center [97, 119] width 103 height 8
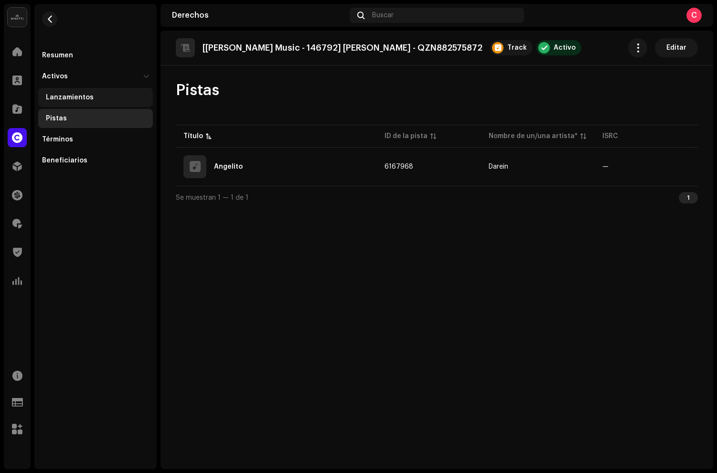
click at [81, 101] on div "Lanzamientos" at bounding box center [95, 97] width 115 height 19
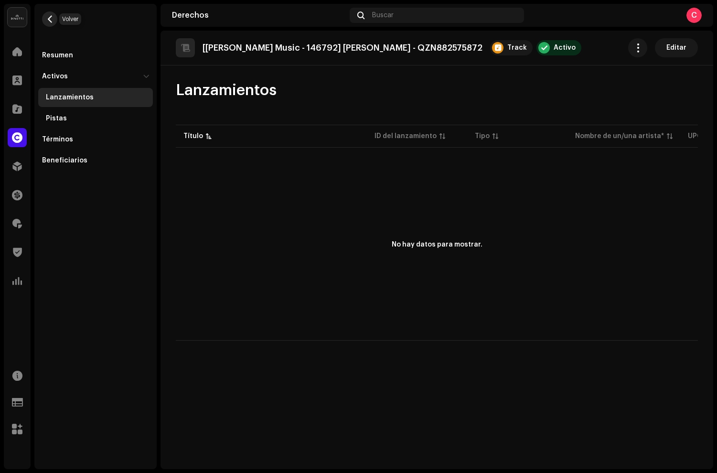
click at [56, 22] on button "button" at bounding box center [49, 18] width 15 height 15
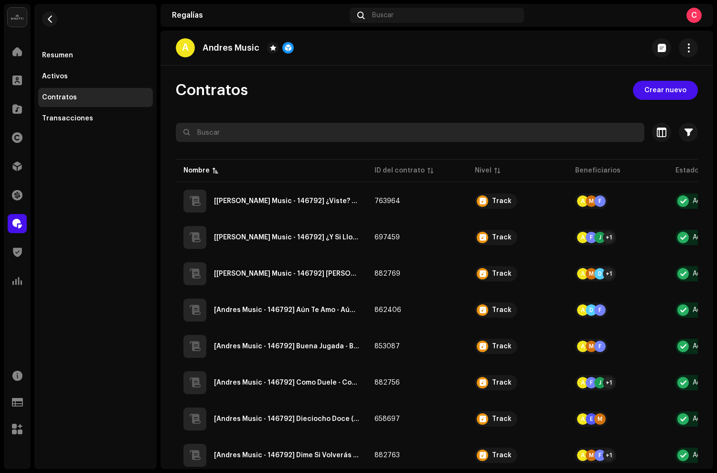
click at [257, 130] on input "text" at bounding box center [410, 132] width 469 height 19
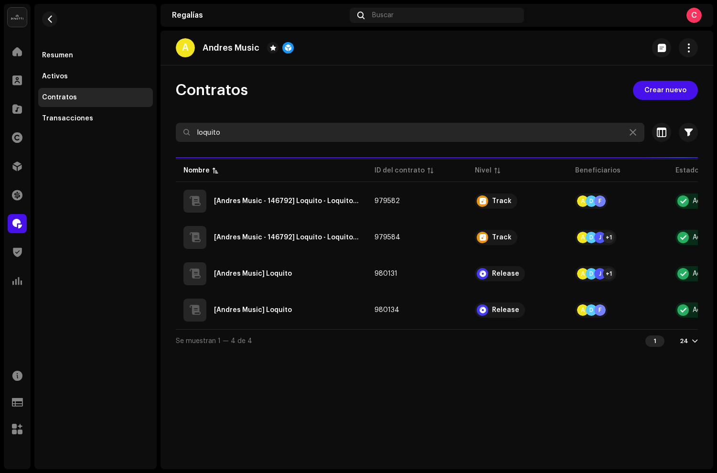
type input "loquito"
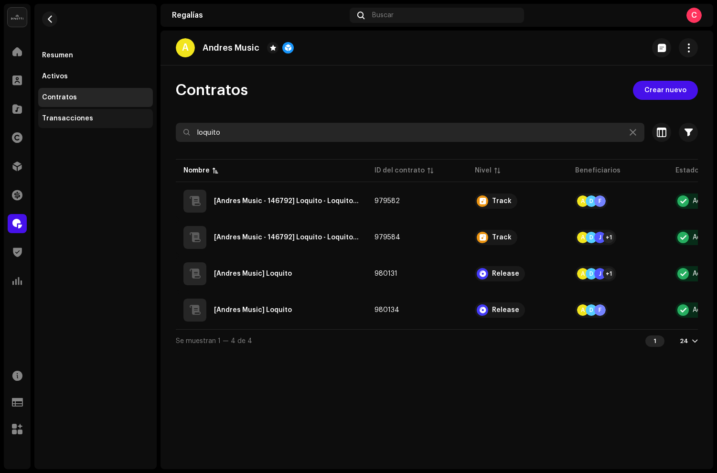
drag, startPoint x: 271, startPoint y: 137, endPoint x: 147, endPoint y: 121, distance: 124.9
click at [159, 121] on div "[PERSON_NAME] Inicio Clientes Catálogo Derechos Distribución Financiar Regalías…" at bounding box center [358, 236] width 717 height 473
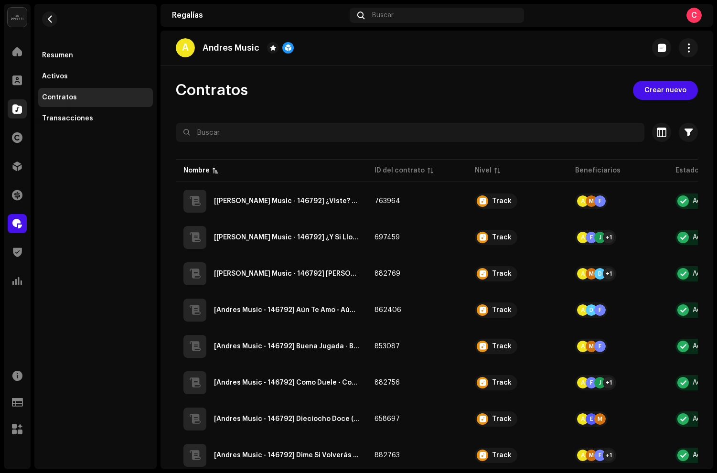
click at [18, 101] on div at bounding box center [17, 108] width 19 height 19
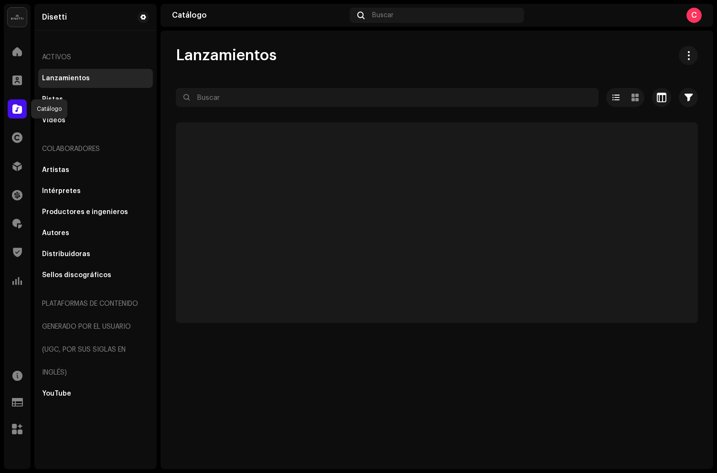
click at [20, 109] on span at bounding box center [17, 109] width 10 height 8
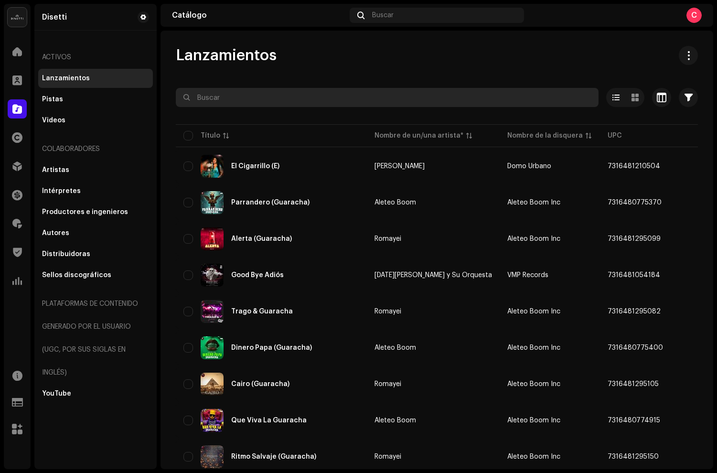
click at [230, 101] on input "text" at bounding box center [387, 97] width 423 height 19
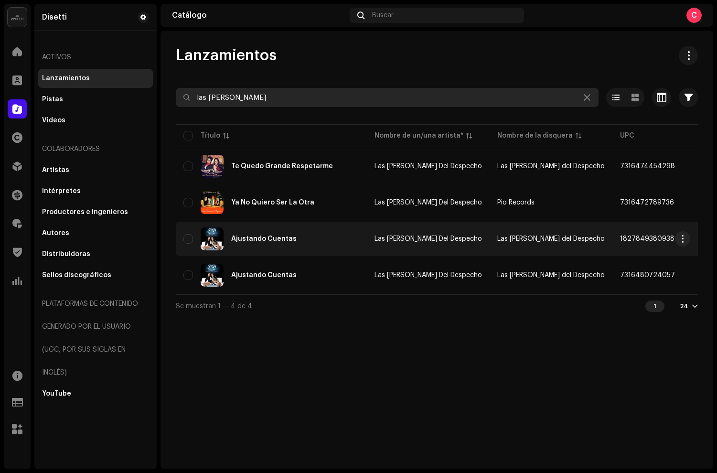
type input "las [PERSON_NAME]"
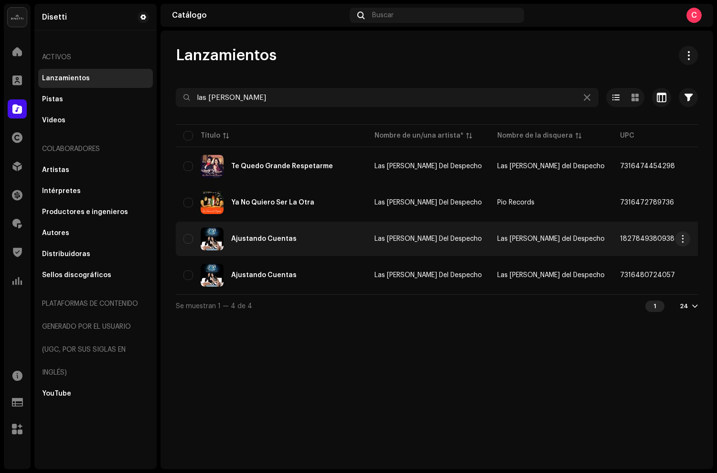
click at [308, 240] on div "Ajustando Cuentas" at bounding box center [272, 239] width 176 height 23
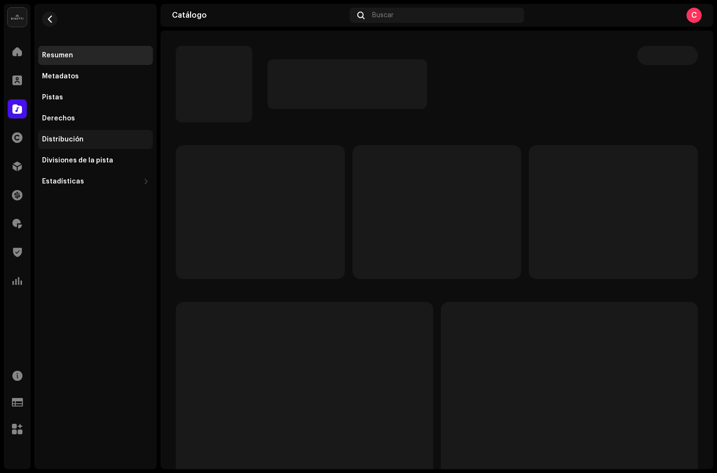
click at [80, 136] on div "Distribución" at bounding box center [63, 140] width 42 height 8
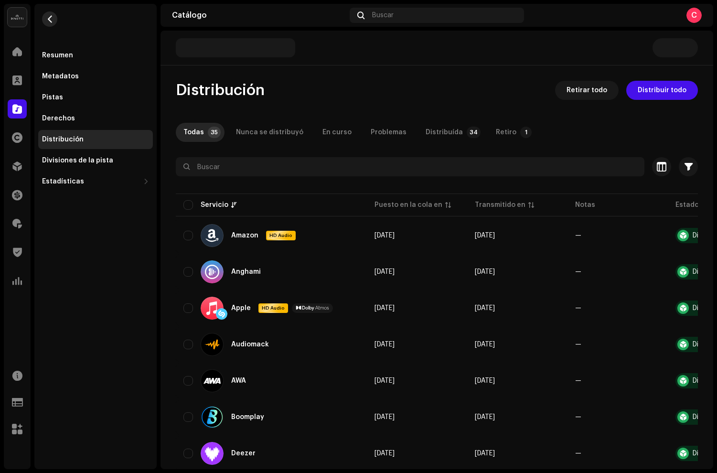
click at [47, 18] on span "button" at bounding box center [49, 19] width 7 height 8
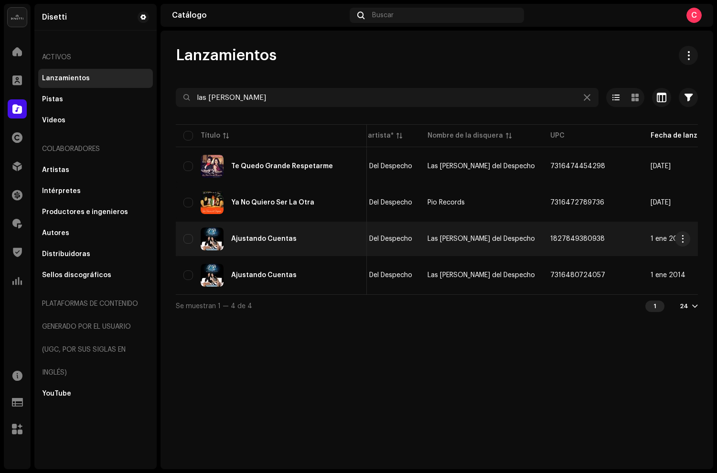
scroll to position [0, 78]
click at [543, 242] on span "1827849380938" at bounding box center [570, 239] width 54 height 7
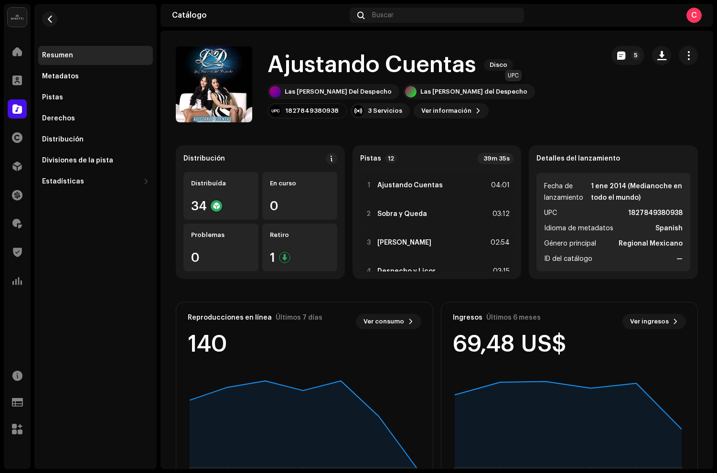
click at [339, 107] on div "1827849380938" at bounding box center [312, 111] width 54 height 8
copy div "1827849380938"
click at [48, 19] on span "button" at bounding box center [49, 19] width 7 height 8
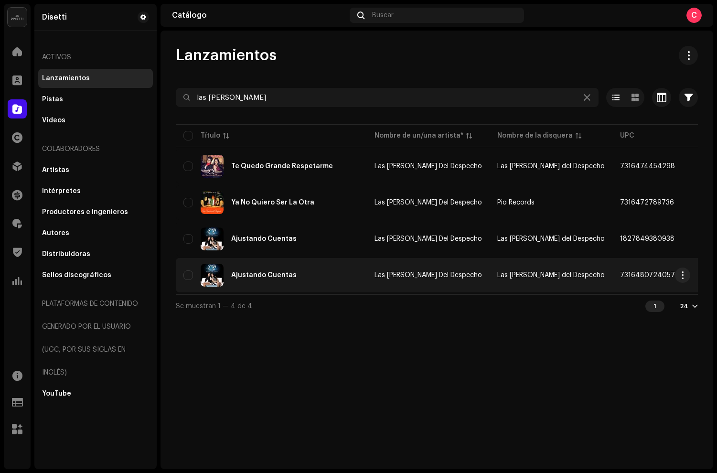
click at [275, 280] on div "Ajustando Cuentas" at bounding box center [272, 275] width 176 height 23
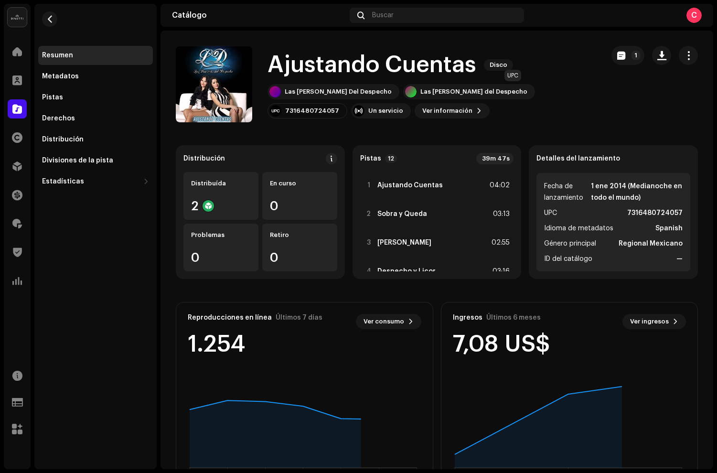
click at [339, 107] on div "7316480724057" at bounding box center [312, 111] width 54 height 8
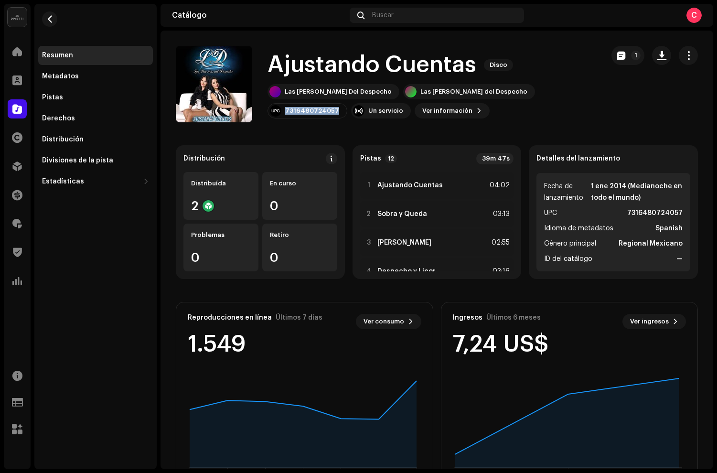
click at [339, 107] on div "7316480724057" at bounding box center [312, 111] width 54 height 8
copy div "7316480724057"
click at [685, 52] on span "button" at bounding box center [689, 56] width 9 height 8
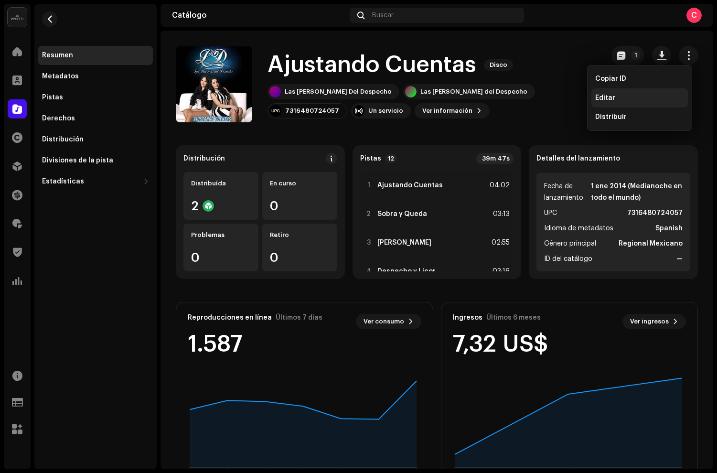
click at [615, 96] on div "Editar" at bounding box center [640, 98] width 89 height 8
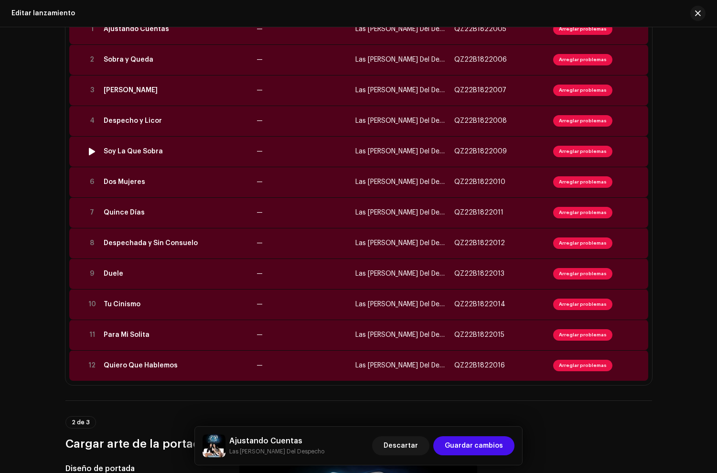
scroll to position [158, 0]
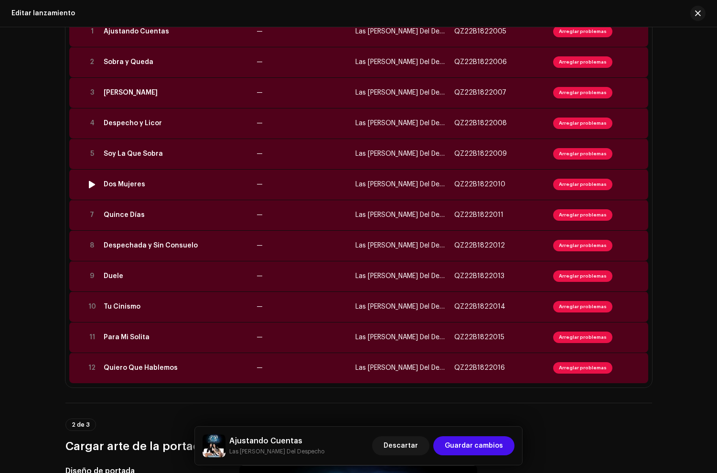
click at [156, 178] on td "Dos Mujeres" at bounding box center [176, 184] width 153 height 31
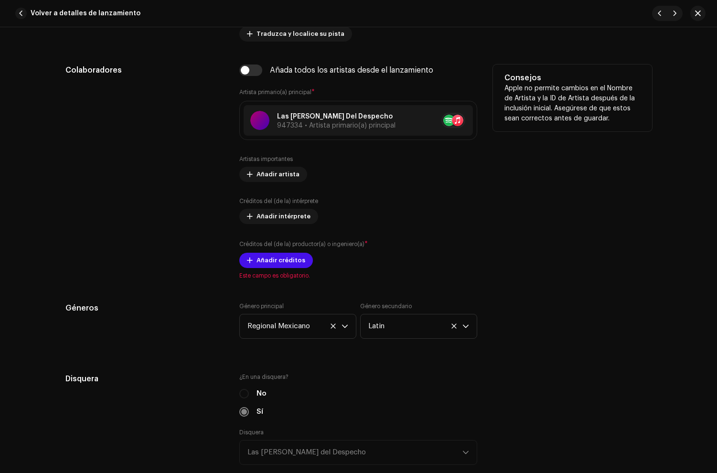
scroll to position [601, 0]
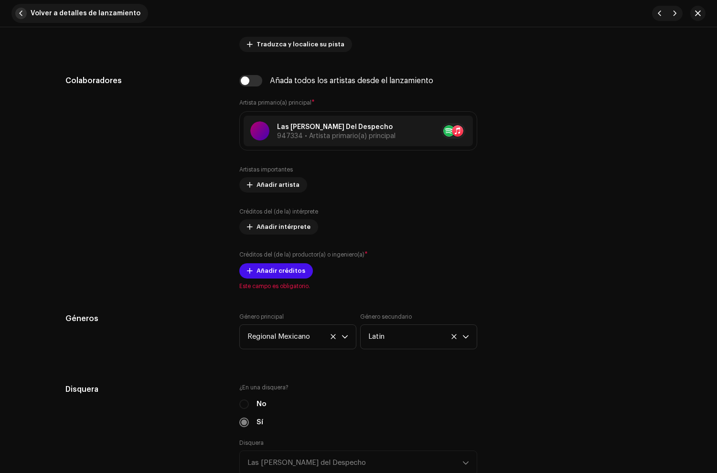
click at [20, 16] on span "button" at bounding box center [20, 13] width 11 height 11
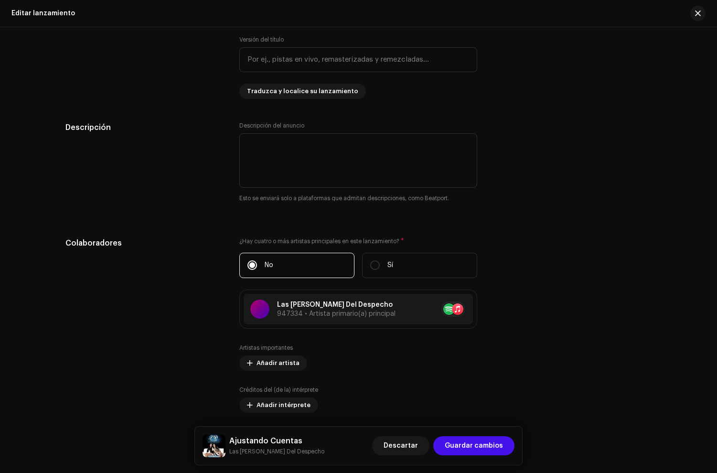
scroll to position [1297, 0]
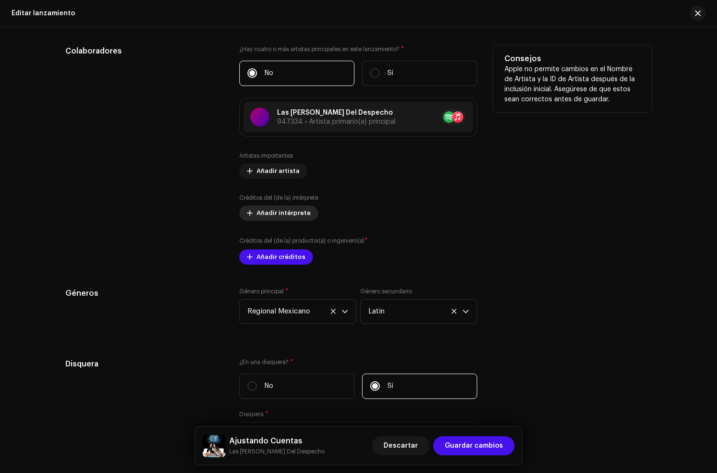
click at [272, 211] on span "Añadir intérprete" at bounding box center [284, 213] width 54 height 19
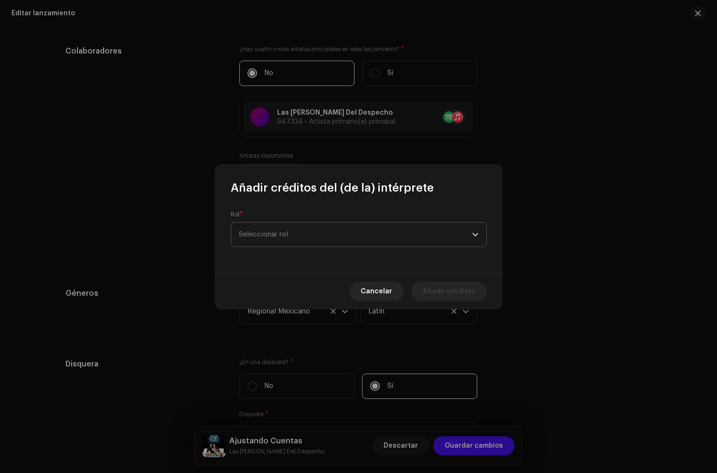
click at [285, 232] on span "Seleccionar rol" at bounding box center [355, 235] width 233 height 24
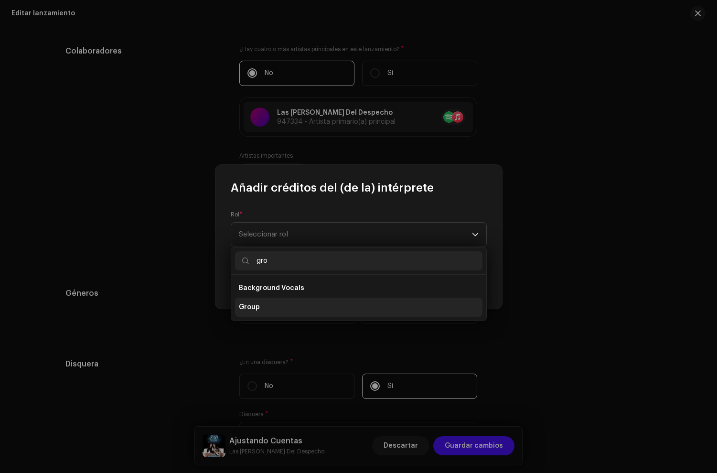
type input "gro"
click at [258, 306] on span "Group" at bounding box center [249, 308] width 21 height 10
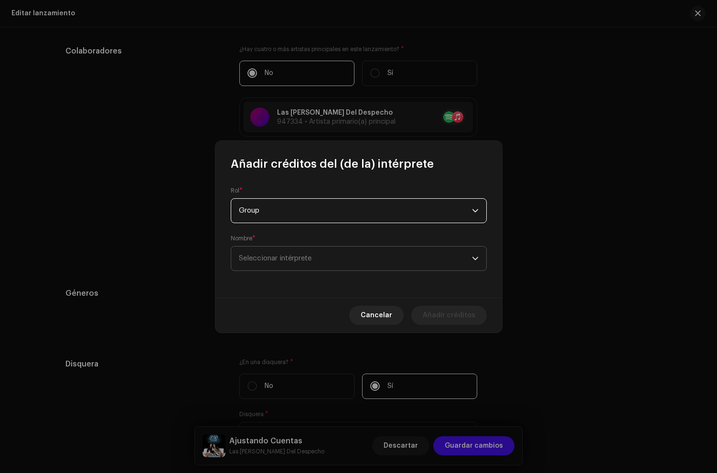
click at [269, 266] on span "Seleccionar intérprete" at bounding box center [355, 259] width 233 height 24
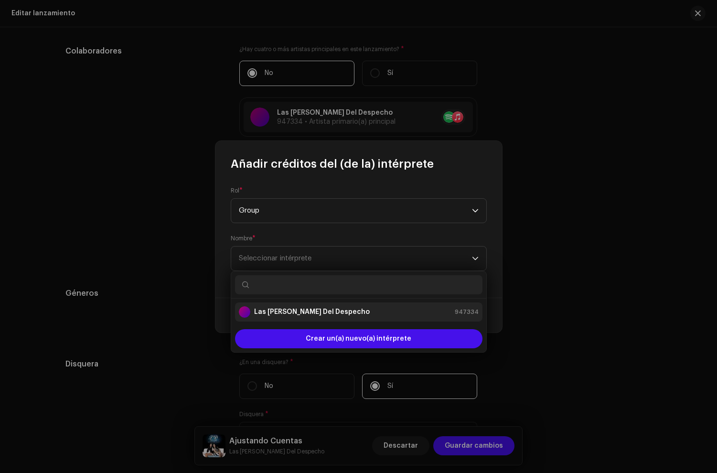
click at [292, 313] on strong "Las [PERSON_NAME] Del Despecho" at bounding box center [312, 312] width 116 height 10
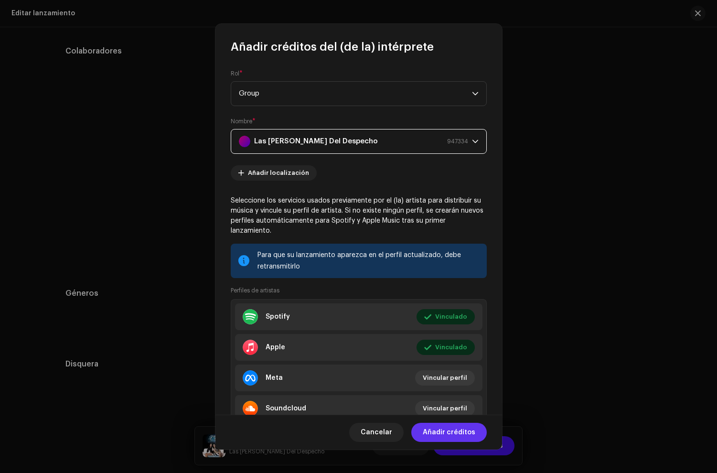
click at [445, 429] on span "Añadir créditos" at bounding box center [449, 432] width 53 height 19
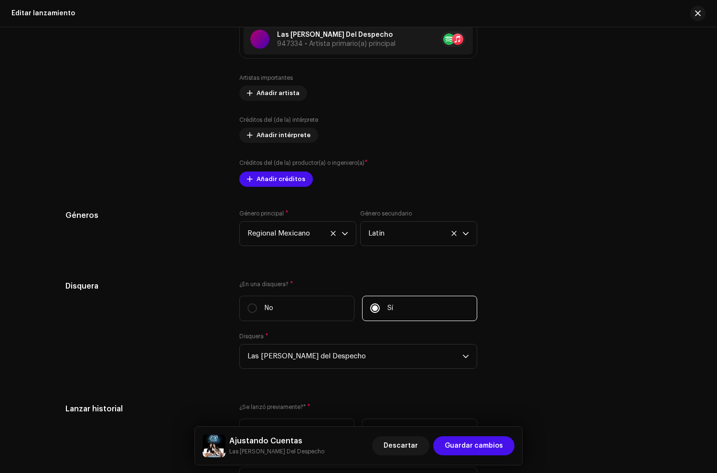
scroll to position [1386, 0]
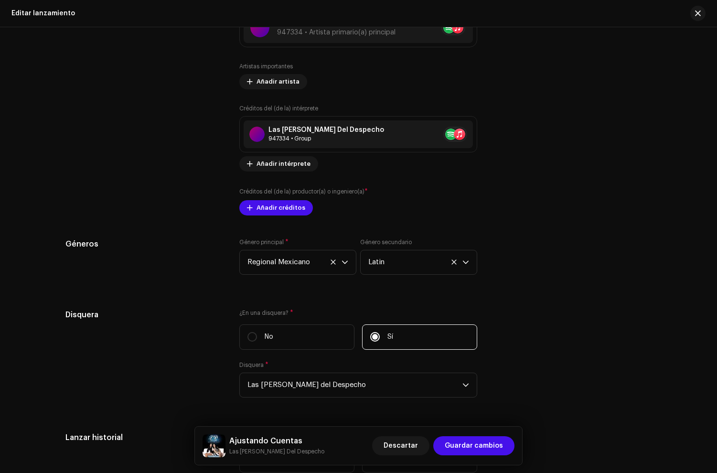
click at [268, 199] on div "Créditos del (de la) productor(a) o ingeniero(a) * Añadir créditos" at bounding box center [358, 201] width 238 height 29
click at [273, 213] on span "Añadir créditos" at bounding box center [281, 207] width 49 height 19
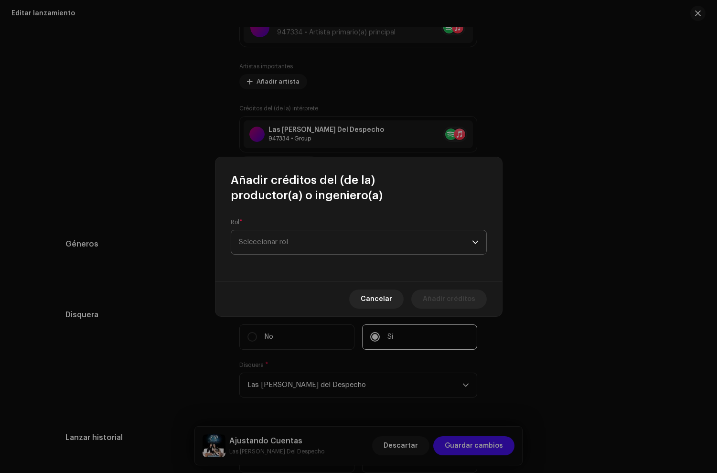
click at [268, 240] on span "Seleccionar rol" at bounding box center [355, 242] width 233 height 24
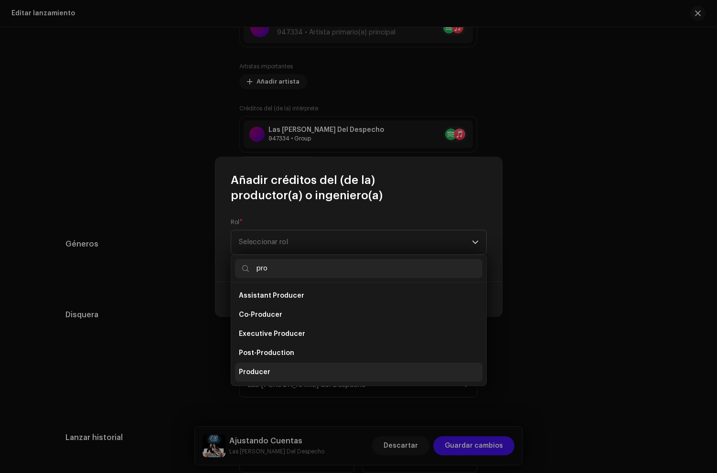
type input "pro"
drag, startPoint x: 271, startPoint y: 366, endPoint x: 268, endPoint y: 348, distance: 17.9
click at [271, 366] on li "Producer" at bounding box center [359, 372] width 248 height 19
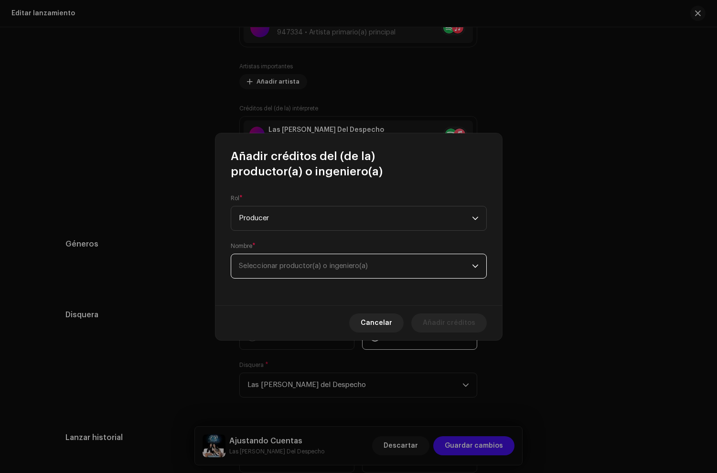
click at [284, 265] on span "Seleccionar productor(a) o ingeniero(a)" at bounding box center [303, 265] width 129 height 7
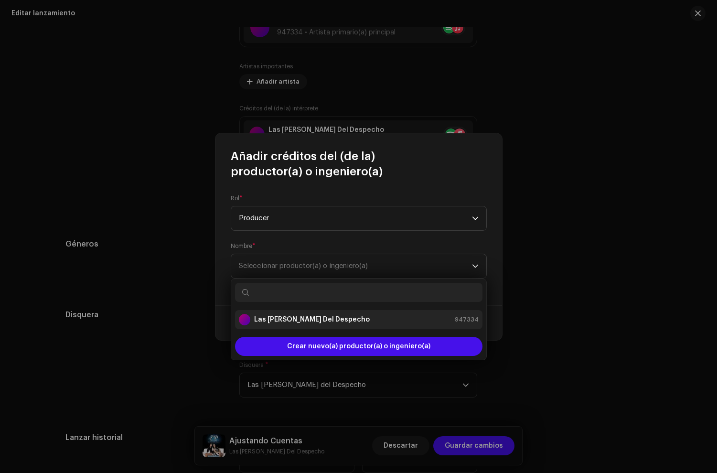
click at [273, 319] on strong "Las [PERSON_NAME] Del Despecho" at bounding box center [312, 320] width 116 height 10
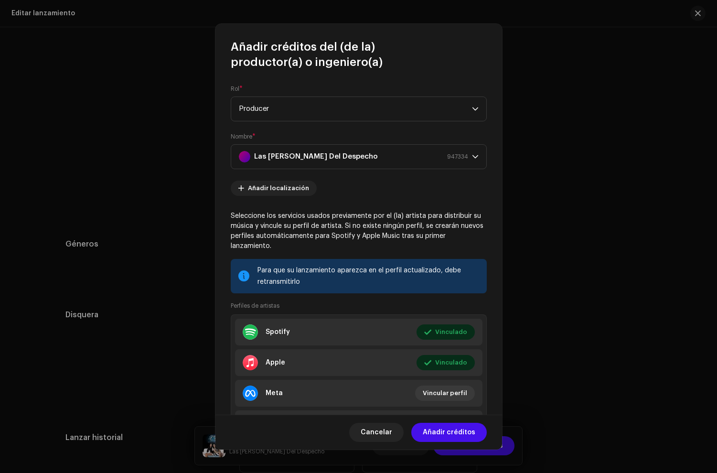
drag, startPoint x: 450, startPoint y: 431, endPoint x: 338, endPoint y: 333, distance: 148.8
click at [450, 431] on span "Añadir créditos" at bounding box center [449, 432] width 53 height 19
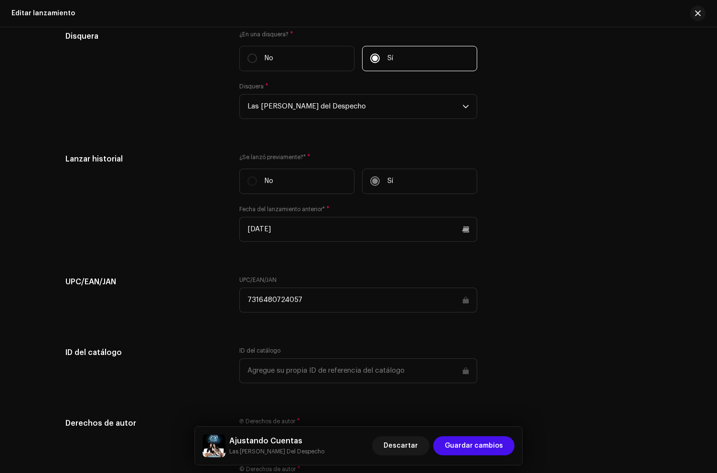
scroll to position [1840, 0]
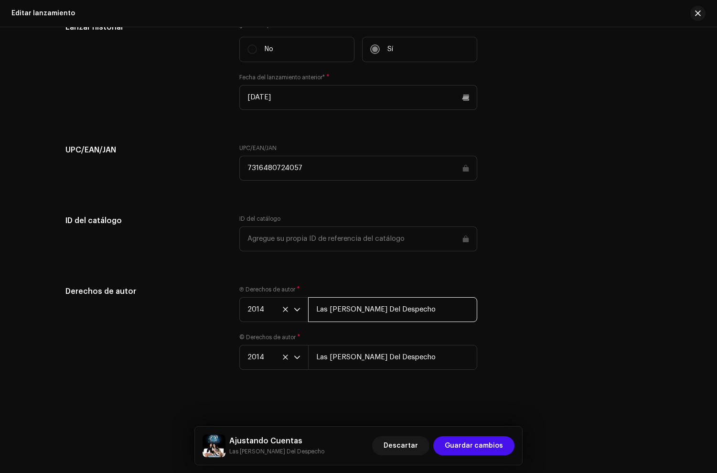
click at [412, 311] on input "Las [PERSON_NAME] Del Despecho" at bounding box center [392, 309] width 169 height 25
paste input "under exclusive license to Disetti Music LLC"
type input "Las [PERSON_NAME] Del Despecho, under exclusive license to [PERSON_NAME] Music …"
click at [428, 359] on input "Las [PERSON_NAME] Del Despecho" at bounding box center [392, 357] width 169 height 25
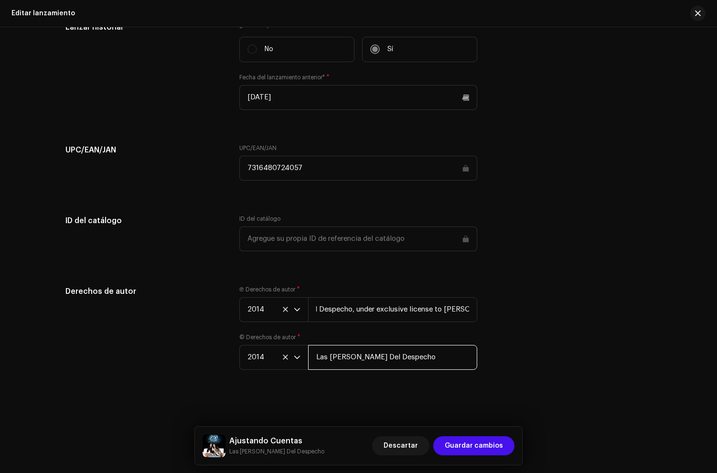
scroll to position [0, 0]
paste input "under exclusive license to Disetti Music LLC"
type input "Las [PERSON_NAME] Del Despecho, under exclusive license to [PERSON_NAME] Music …"
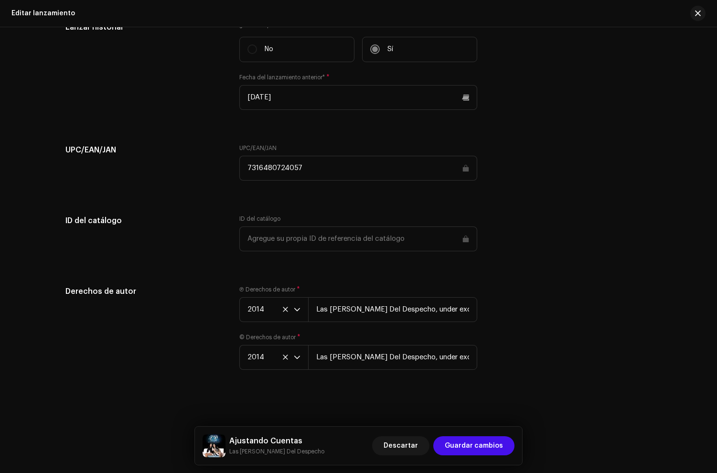
drag, startPoint x: 418, startPoint y: 282, endPoint x: 429, endPoint y: 283, distance: 11.1
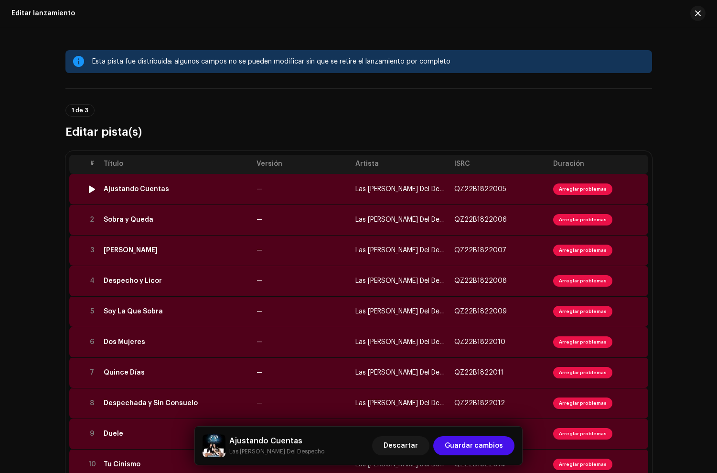
click at [184, 195] on td "Ajustando Cuentas" at bounding box center [176, 189] width 153 height 31
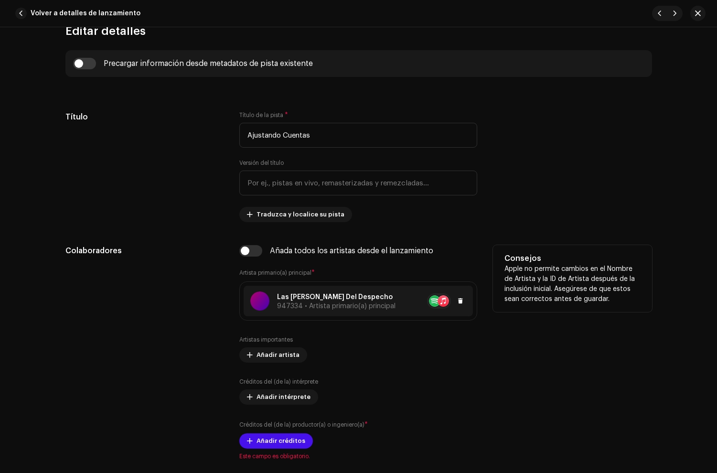
scroll to position [466, 0]
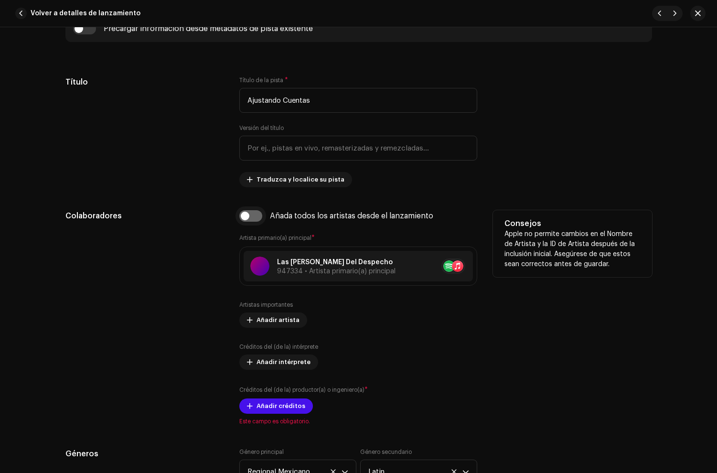
click at [249, 217] on input "checkbox" at bounding box center [250, 215] width 23 height 11
checkbox input "true"
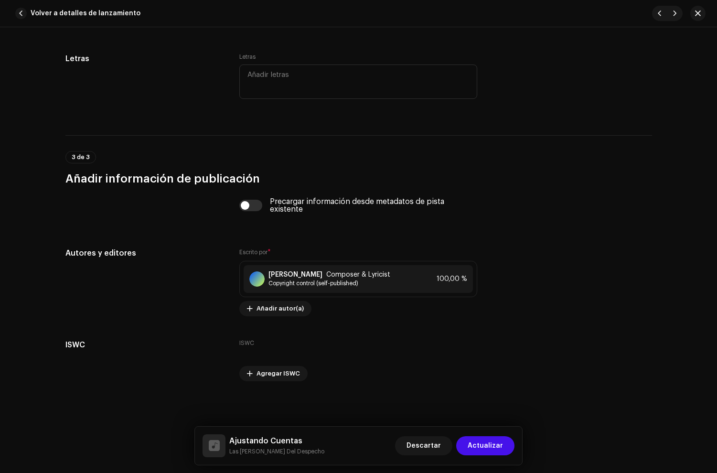
scroll to position [1935, 0]
click at [673, 14] on span "button" at bounding box center [676, 14] width 6 height 8
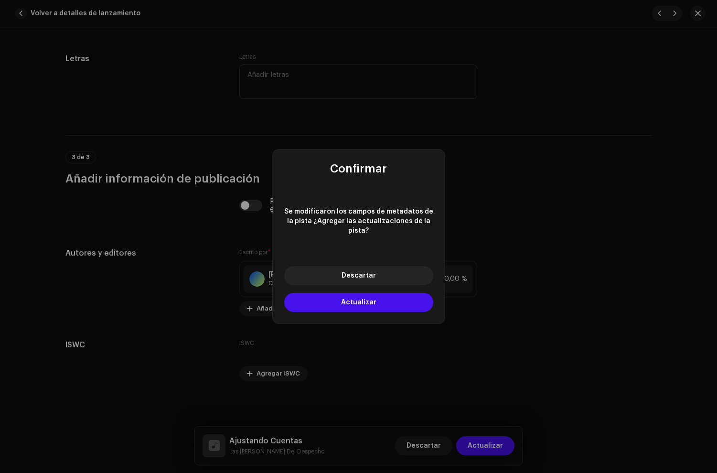
drag, startPoint x: 373, startPoint y: 300, endPoint x: 378, endPoint y: 299, distance: 4.9
click at [375, 300] on button "Actualizar" at bounding box center [358, 302] width 149 height 19
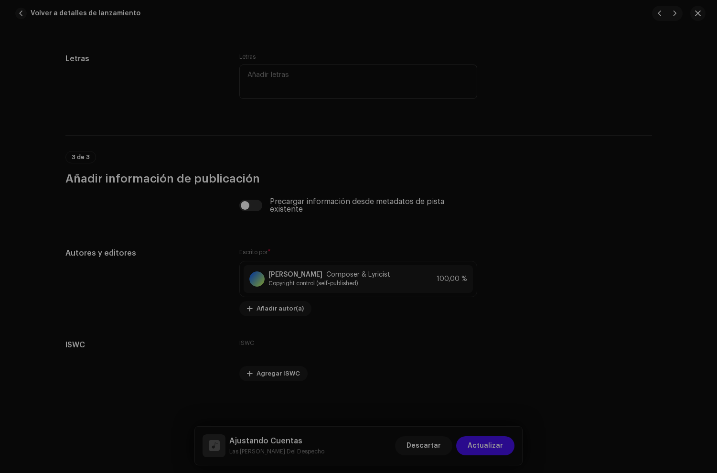
type input "QZ22B1822006"
type input "Sobra y Queda"
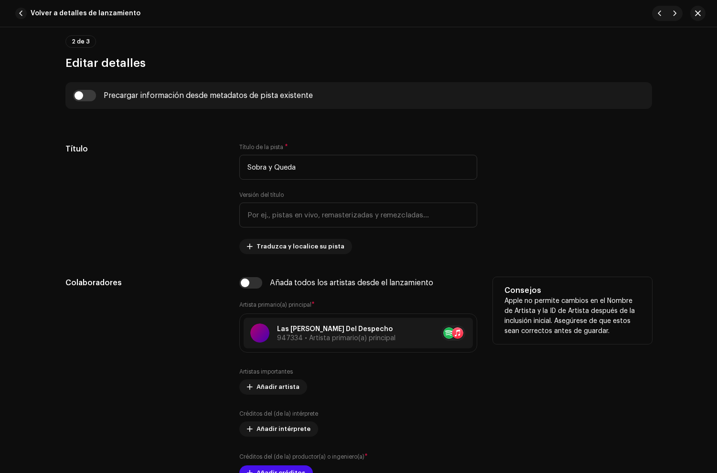
scroll to position [401, 0]
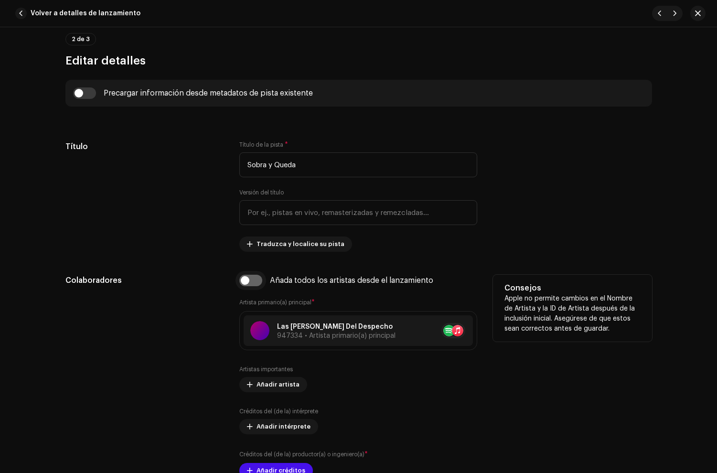
drag, startPoint x: 249, startPoint y: 285, endPoint x: 452, endPoint y: 247, distance: 206.7
click at [250, 285] on input "checkbox" at bounding box center [250, 280] width 23 height 11
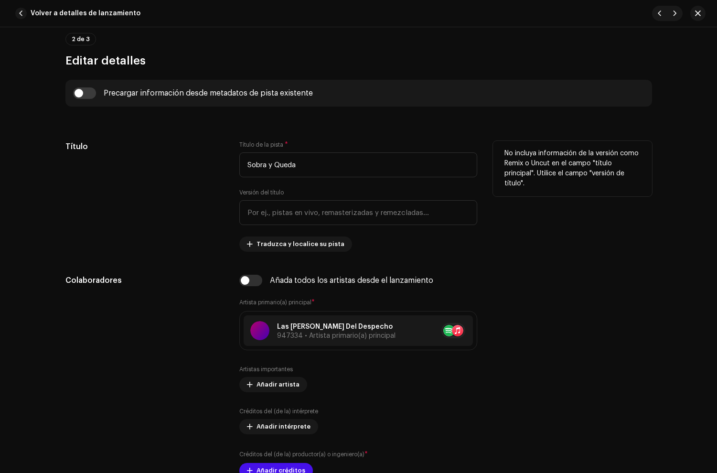
checkbox input "true"
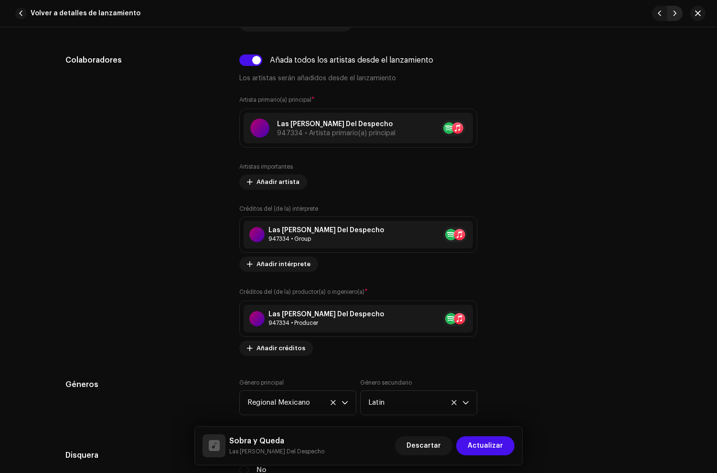
scroll to position [622, 0]
click at [675, 11] on span "button" at bounding box center [676, 14] width 6 height 8
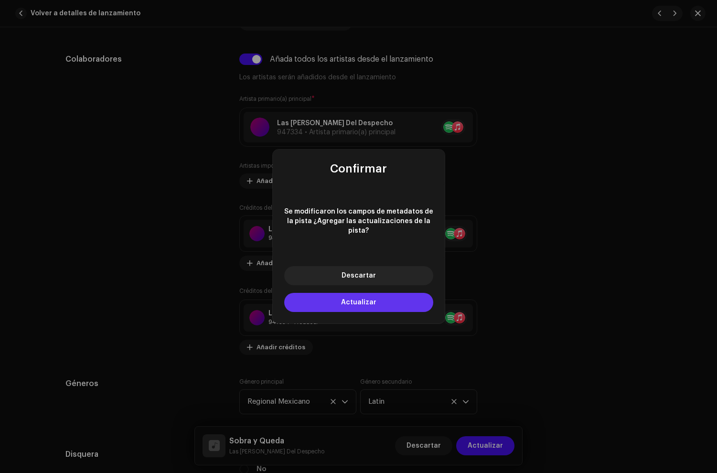
click at [372, 299] on span "Actualizar" at bounding box center [358, 302] width 35 height 7
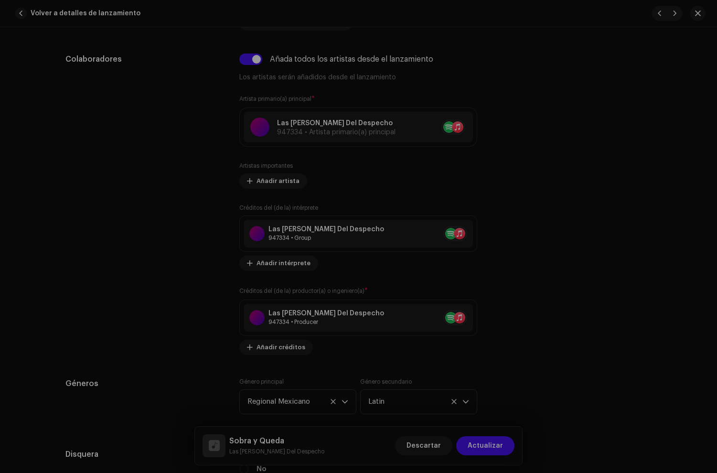
type input "QZ22B1822007"
type input "[PERSON_NAME]"
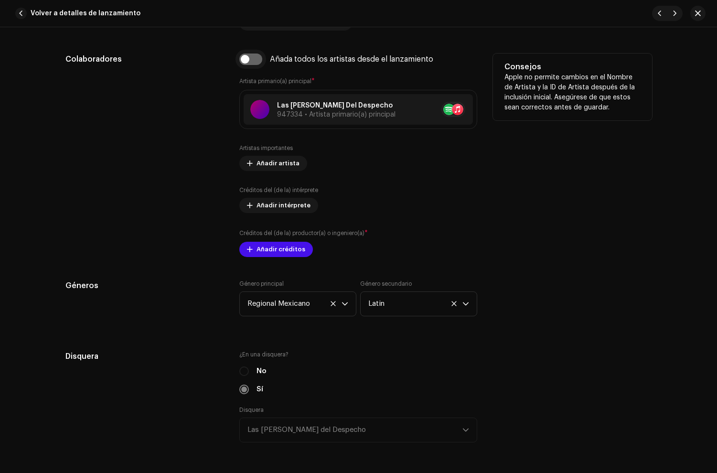
drag, startPoint x: 246, startPoint y: 56, endPoint x: 402, endPoint y: 54, distance: 156.8
click at [246, 56] on input "checkbox" at bounding box center [250, 59] width 23 height 11
checkbox input "true"
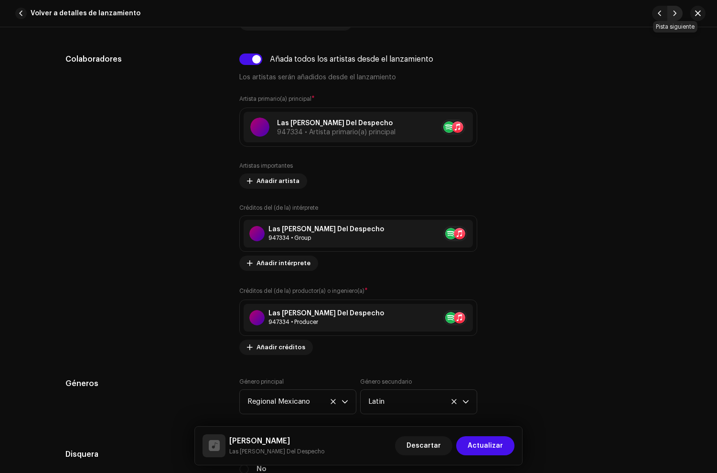
click at [674, 19] on button "button" at bounding box center [675, 13] width 15 height 15
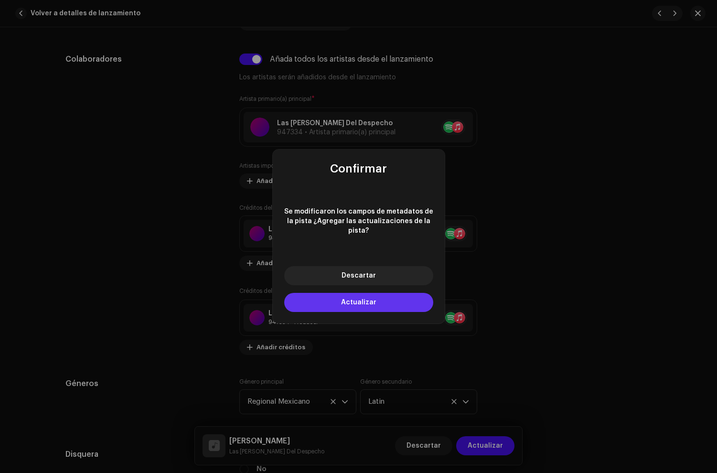
click at [378, 293] on button "Actualizar" at bounding box center [358, 302] width 149 height 19
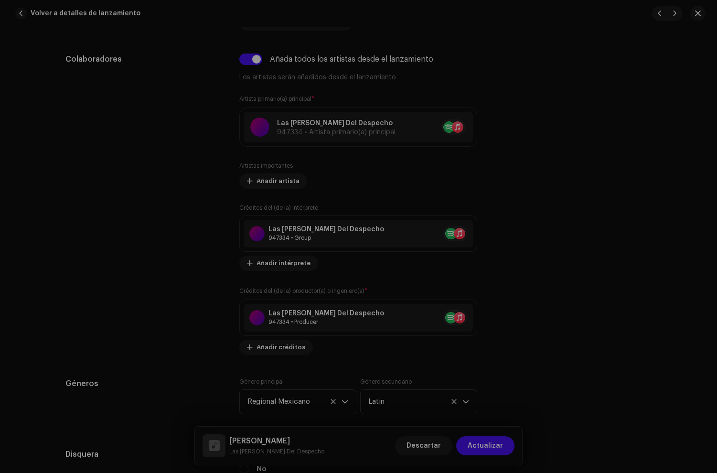
type input "QZ22B1822008"
type input "Despecho y Licor"
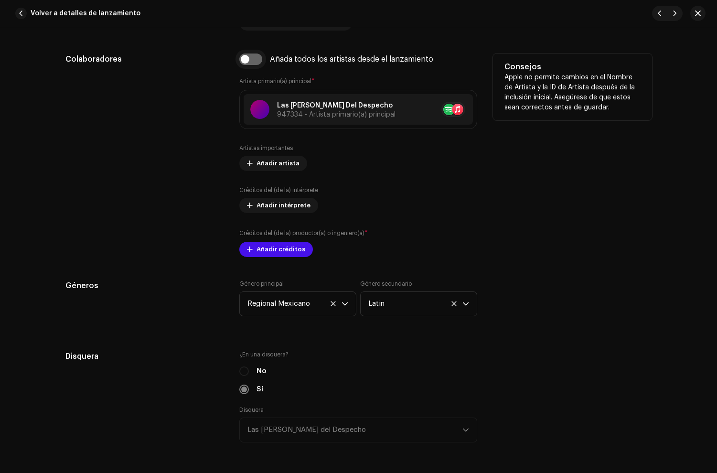
click at [252, 62] on input "checkbox" at bounding box center [250, 59] width 23 height 11
checkbox input "true"
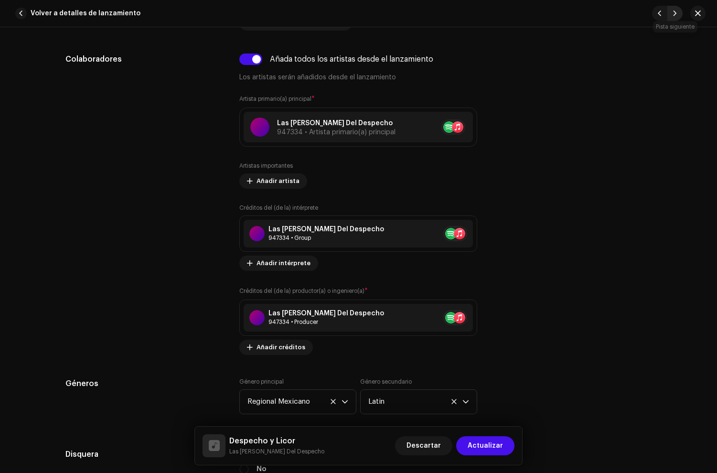
click at [671, 14] on button "button" at bounding box center [675, 13] width 15 height 15
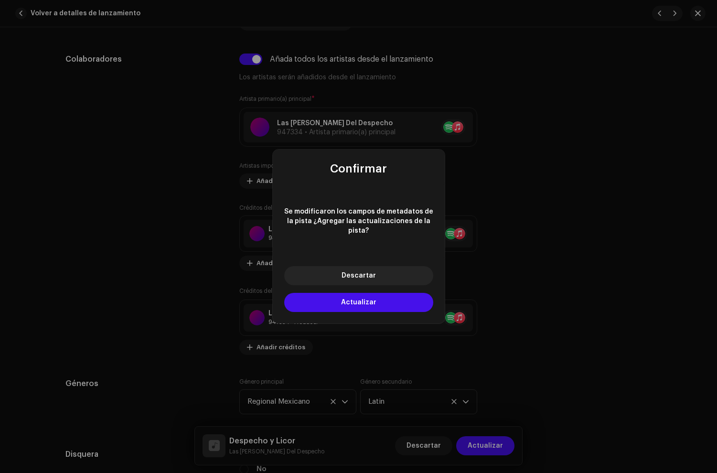
drag, startPoint x: 346, startPoint y: 298, endPoint x: 293, endPoint y: 200, distance: 111.9
click at [345, 299] on span "Actualizar" at bounding box center [358, 302] width 35 height 7
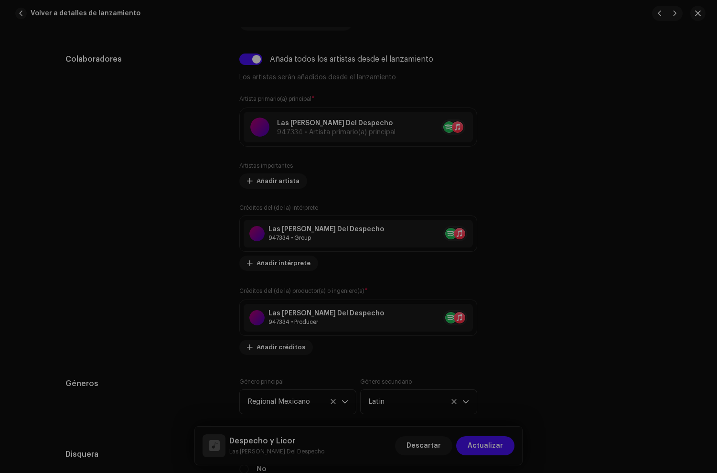
type input "QZ22B1822009"
type input "Soy La Que Sobra"
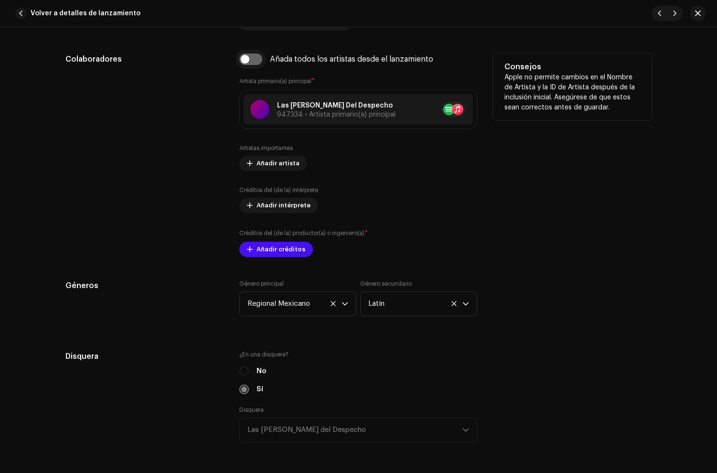
click at [252, 62] on input "checkbox" at bounding box center [250, 59] width 23 height 11
checkbox input "true"
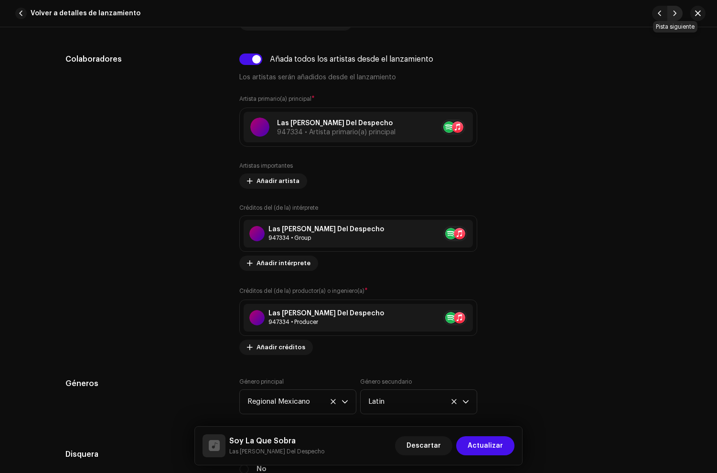
click at [676, 13] on span "button" at bounding box center [676, 14] width 6 height 8
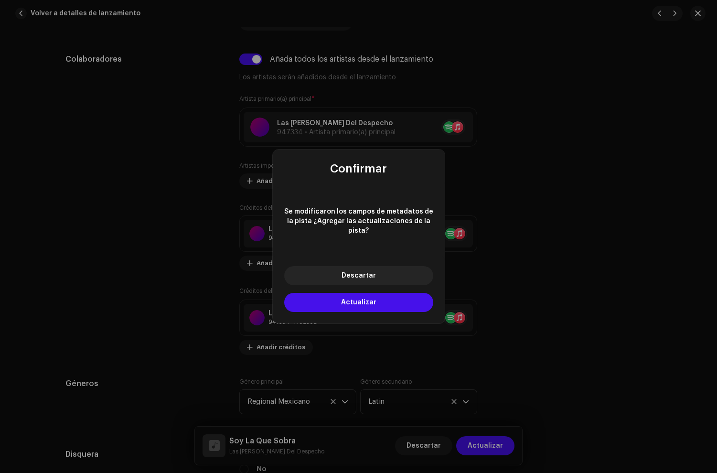
drag, startPoint x: 328, startPoint y: 303, endPoint x: 280, endPoint y: 180, distance: 132.6
click at [329, 301] on button "Actualizar" at bounding box center [358, 302] width 149 height 19
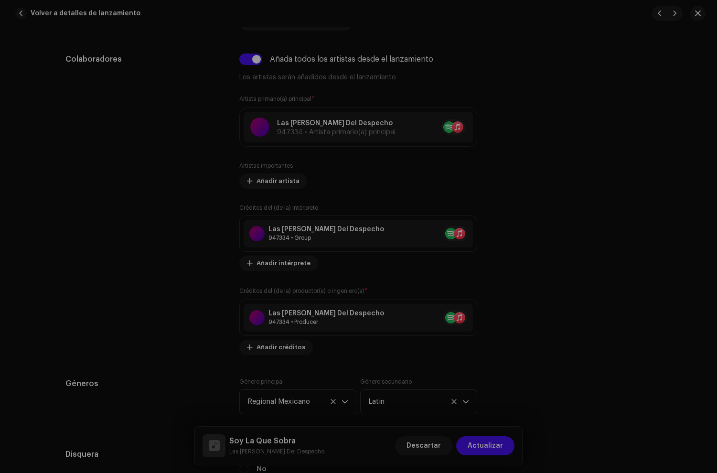
type input "QZ22B1822010"
type input "Dos Mujeres"
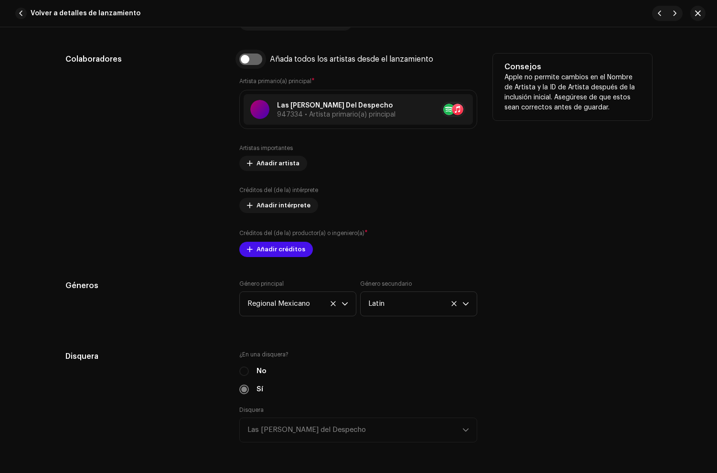
click at [256, 64] on input "checkbox" at bounding box center [250, 59] width 23 height 11
checkbox input "true"
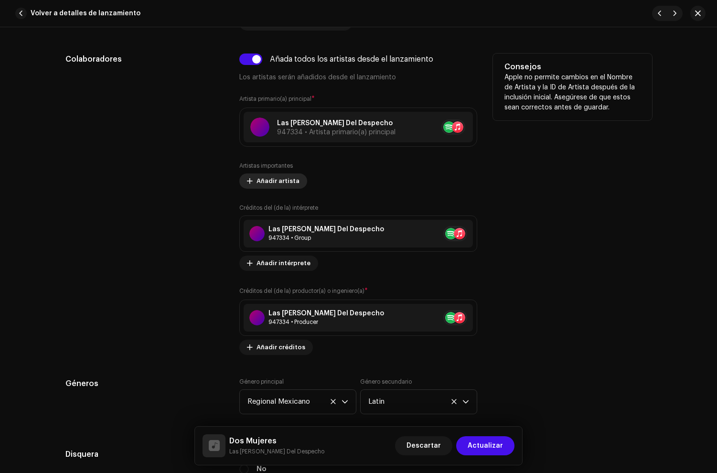
click at [276, 181] on span "Añadir artista" at bounding box center [278, 181] width 43 height 19
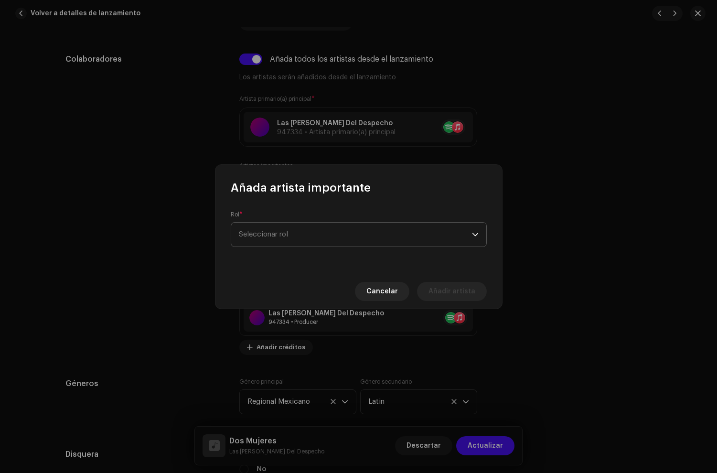
click at [278, 229] on span "Seleccionar rol" at bounding box center [355, 235] width 233 height 24
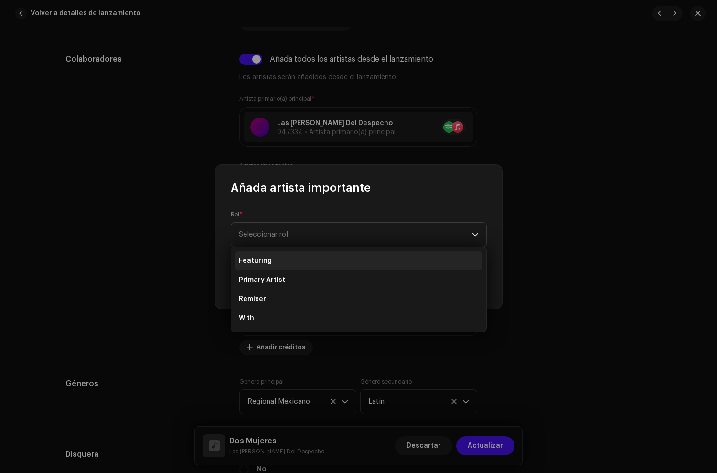
click at [260, 266] on li "Featuring" at bounding box center [359, 260] width 248 height 19
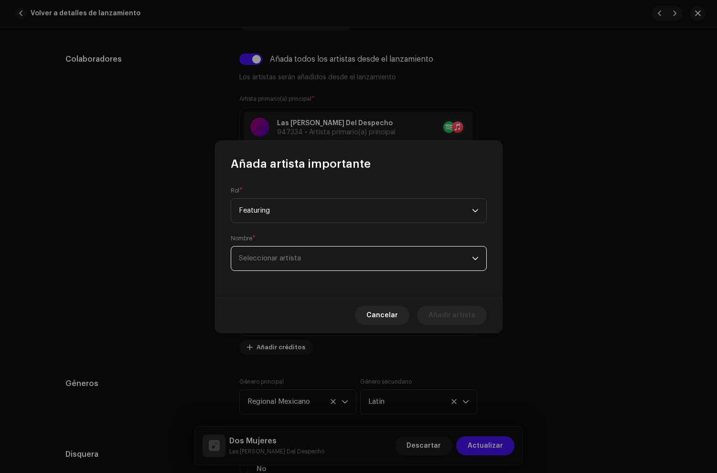
click at [267, 258] on span "Seleccionar artista" at bounding box center [270, 258] width 62 height 7
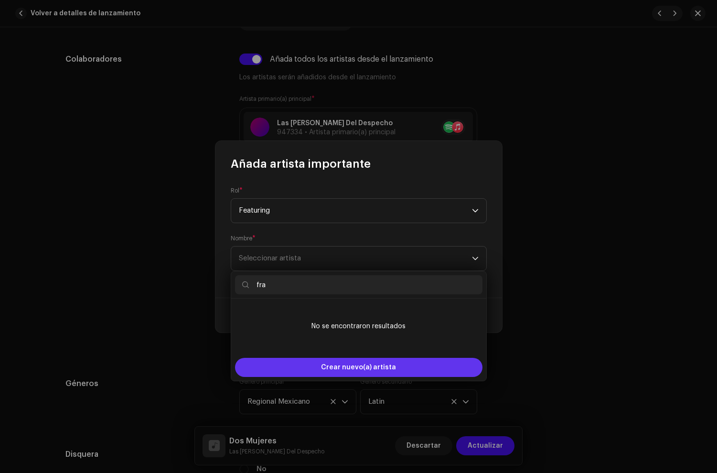
type input "fra"
click at [294, 364] on div "Crear nuevo(a) artista" at bounding box center [359, 367] width 248 height 19
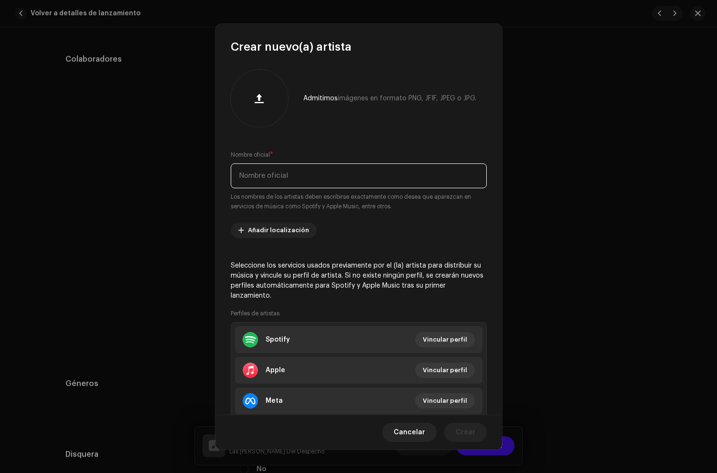
click at [284, 184] on input "text" at bounding box center [359, 175] width 256 height 25
click at [310, 177] on input "[PERSON_NAME] "EL Nuevo Rey De La Música Popular" at bounding box center [359, 175] width 256 height 25
click at [433, 173] on input "[PERSON_NAME] "El Nuevo Rey De La Música Popular" at bounding box center [359, 175] width 256 height 25
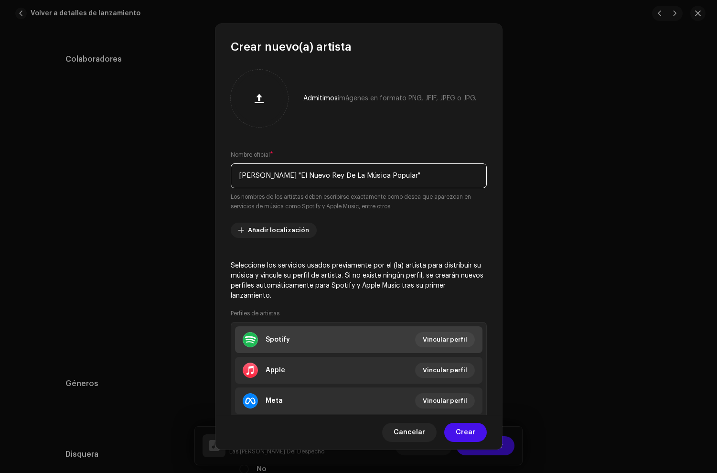
type input "[PERSON_NAME] "El Nuevo Rey De La Música Popular""
click at [296, 345] on li "Spotify Vincular perfil" at bounding box center [359, 339] width 248 height 27
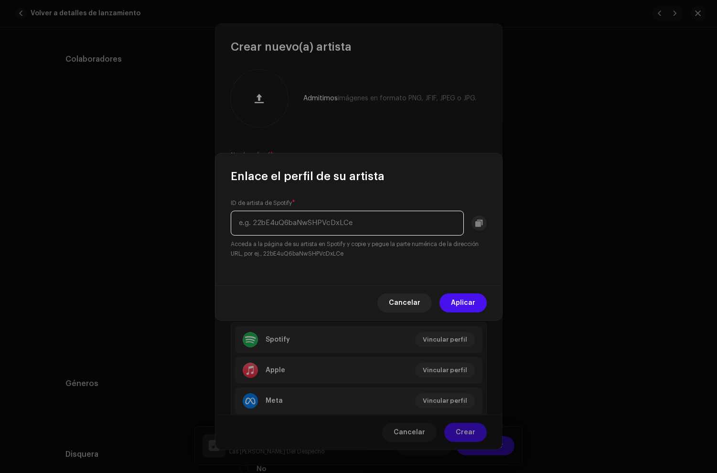
click at [292, 228] on input "text" at bounding box center [347, 223] width 233 height 25
paste input "2RhvWxTM8yaCw07sy5vIZV"
type input "2RhvWxTM8yaCw07sy5vIZV"
click at [475, 302] on span "Aplicar" at bounding box center [463, 303] width 24 height 19
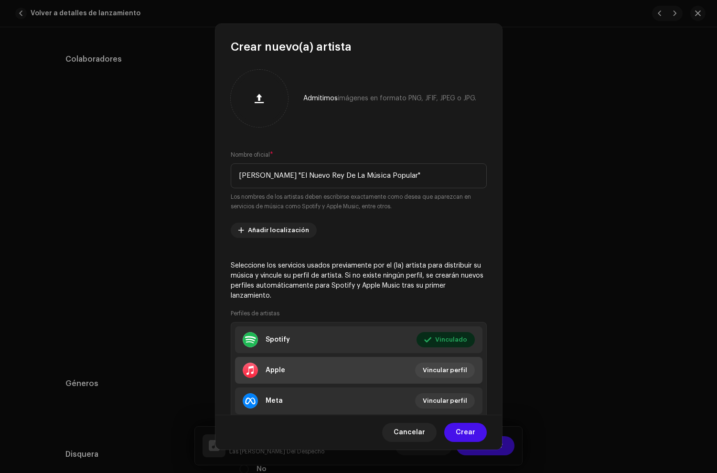
click at [317, 365] on li "Apple Vincular perfil" at bounding box center [359, 370] width 248 height 27
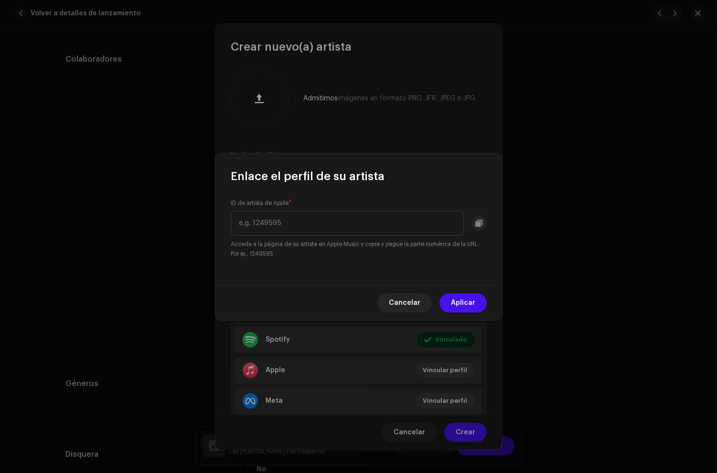
drag, startPoint x: 412, startPoint y: 304, endPoint x: 421, endPoint y: 303, distance: 9.1
click at [421, 303] on span "Cancelar" at bounding box center [405, 303] width 32 height 19
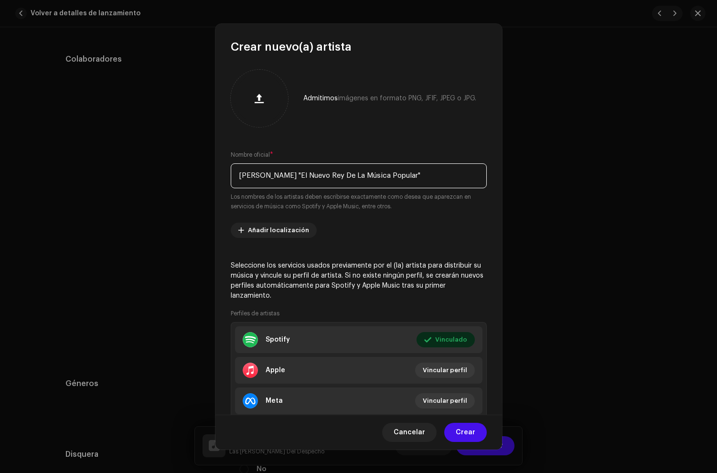
click at [319, 176] on input "[PERSON_NAME] "El Nuevo Rey De La Música Popular"" at bounding box center [359, 175] width 256 height 25
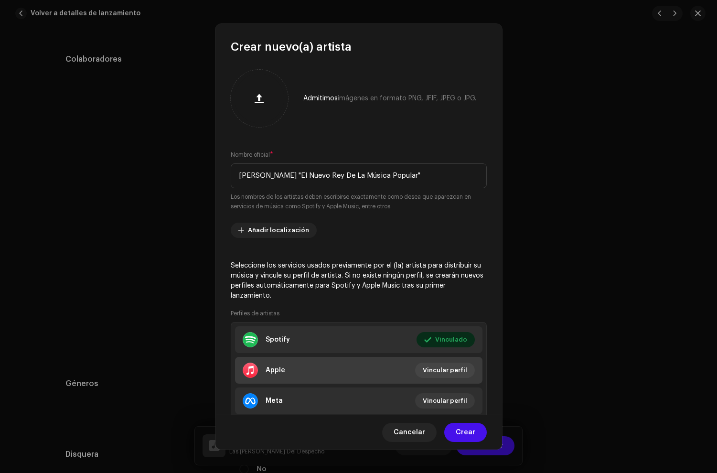
click at [291, 365] on li "Apple Vincular perfil" at bounding box center [359, 370] width 248 height 27
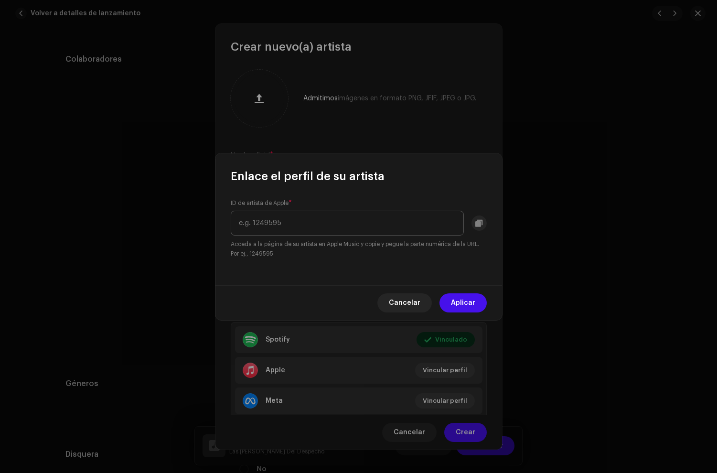
click at [272, 228] on input "text" at bounding box center [347, 223] width 233 height 25
type input "1554378258"
click at [472, 304] on span "Aplicar" at bounding box center [463, 303] width 24 height 19
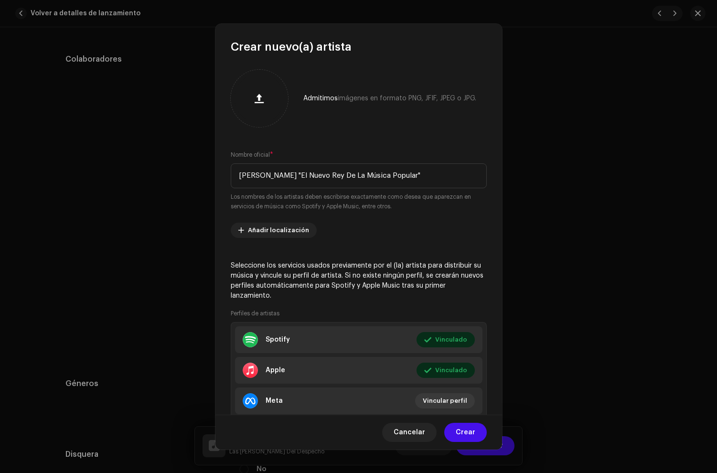
scroll to position [61, 0]
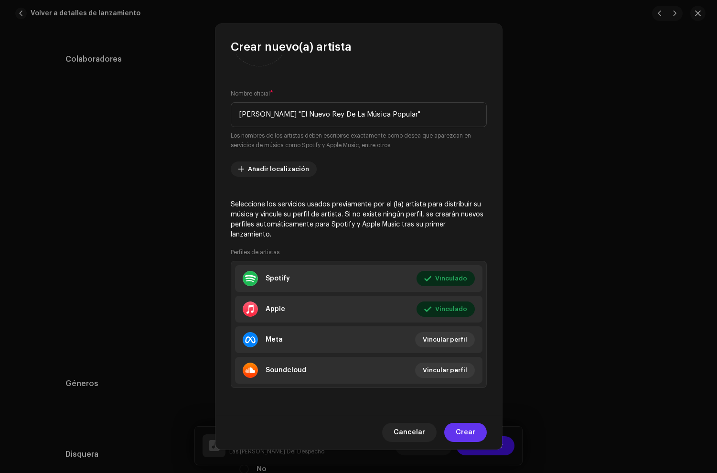
click at [462, 434] on span "Crear" at bounding box center [466, 432] width 20 height 19
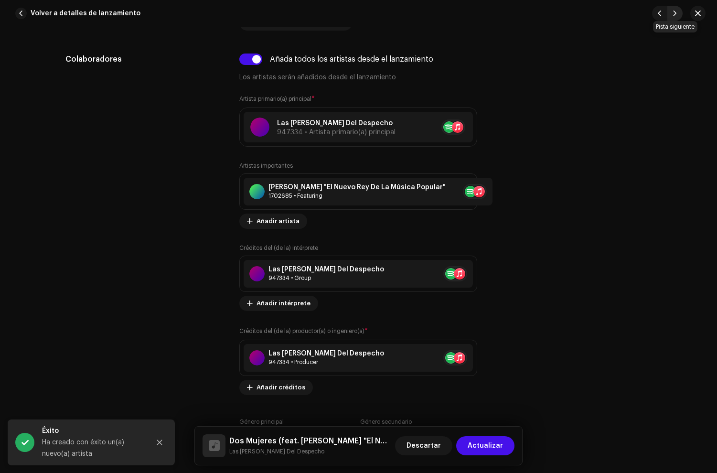
click at [676, 16] on span "button" at bounding box center [676, 14] width 6 height 8
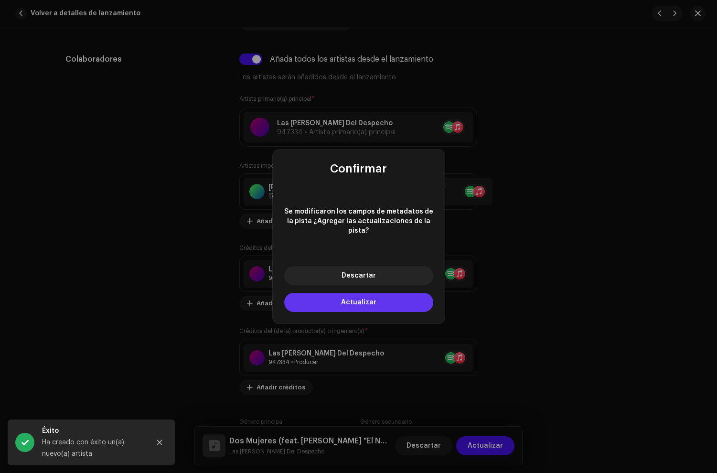
click at [363, 294] on button "Actualizar" at bounding box center [358, 302] width 149 height 19
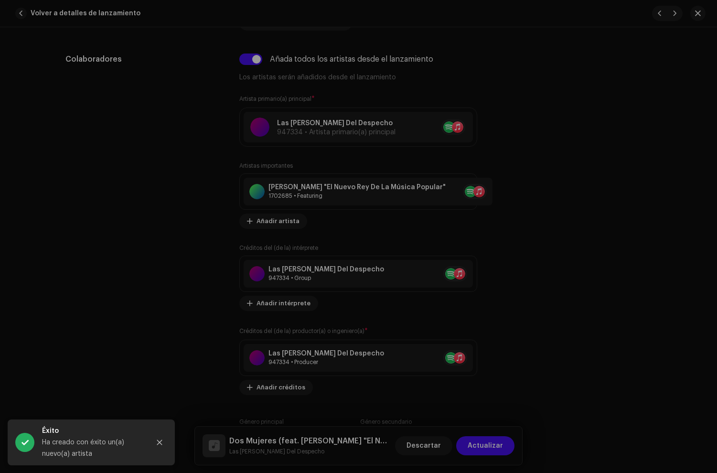
type input "QZ22B1822011"
type input "Quince Días"
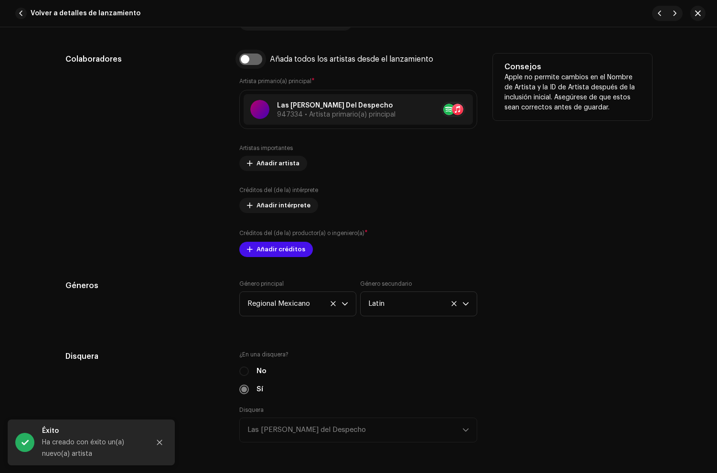
click at [253, 61] on input "checkbox" at bounding box center [250, 59] width 23 height 11
checkbox input "true"
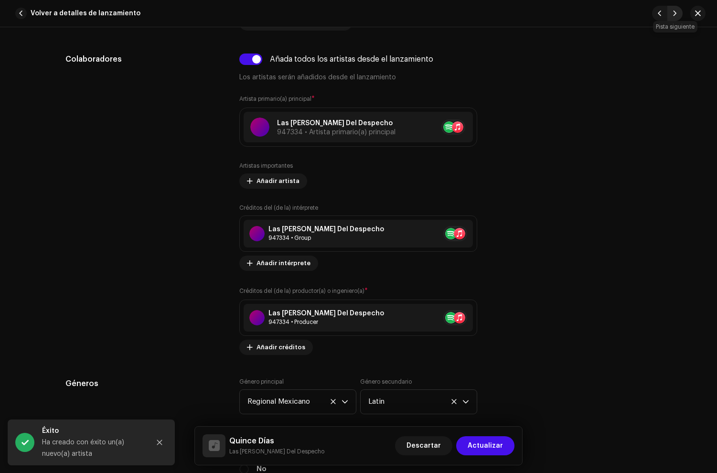
click at [672, 14] on button "button" at bounding box center [675, 13] width 15 height 15
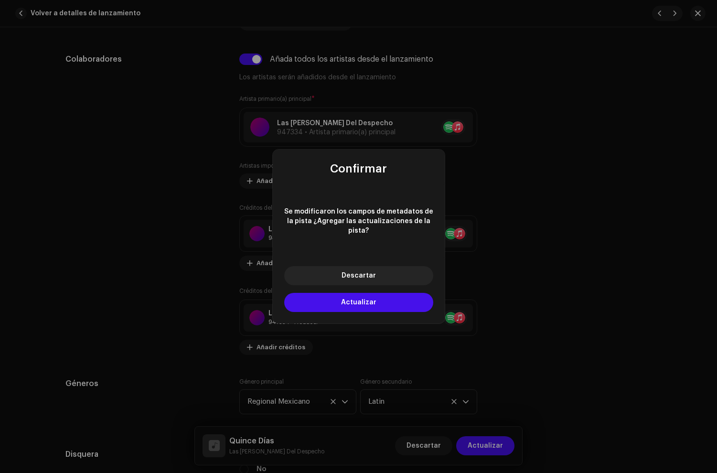
drag, startPoint x: 322, startPoint y: 303, endPoint x: 294, endPoint y: 149, distance: 156.4
click at [322, 302] on button "Actualizar" at bounding box center [358, 302] width 149 height 19
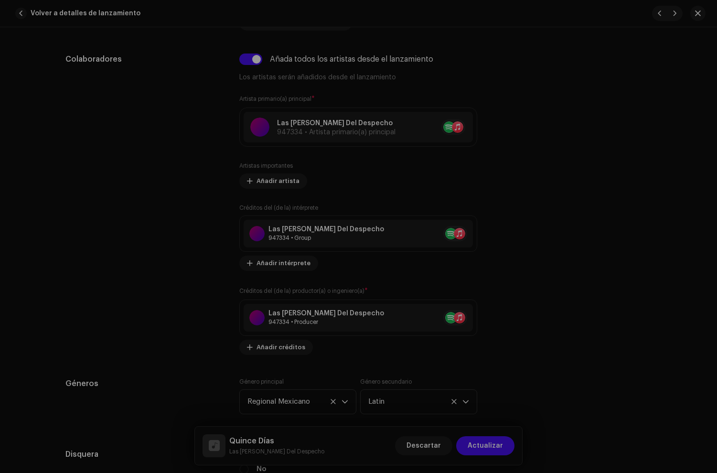
type input "QZ22B1822012"
type input "Despechada y Sin Consuelo"
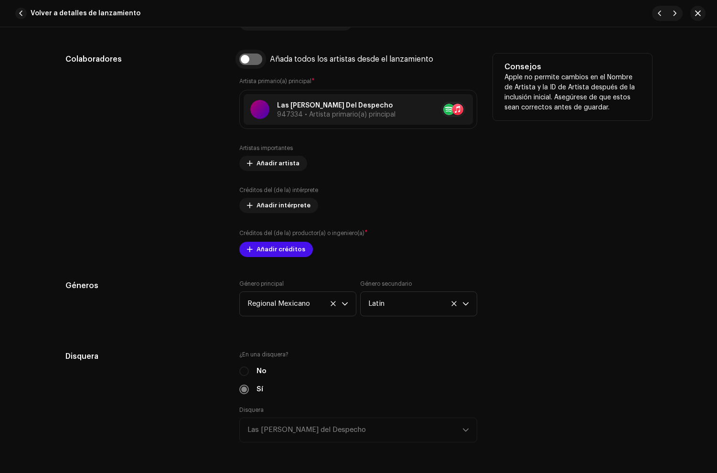
click at [251, 61] on input "checkbox" at bounding box center [250, 59] width 23 height 11
checkbox input "true"
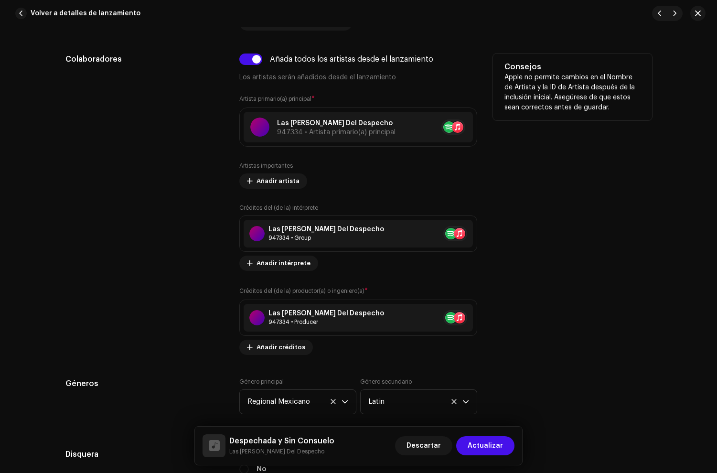
scroll to position [623, 0]
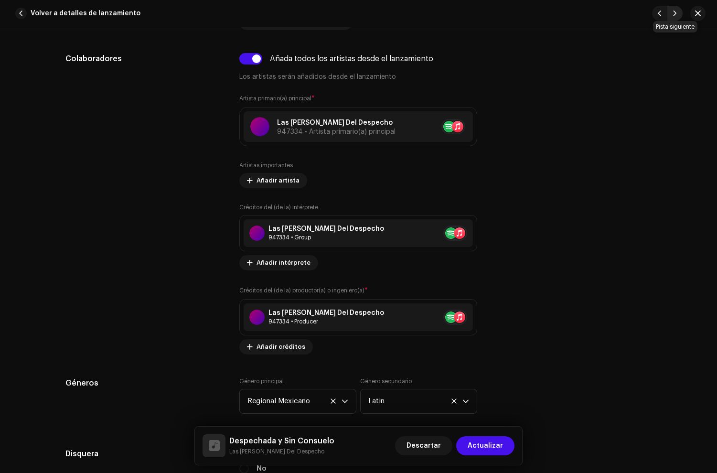
click at [675, 12] on span "button" at bounding box center [676, 14] width 6 height 8
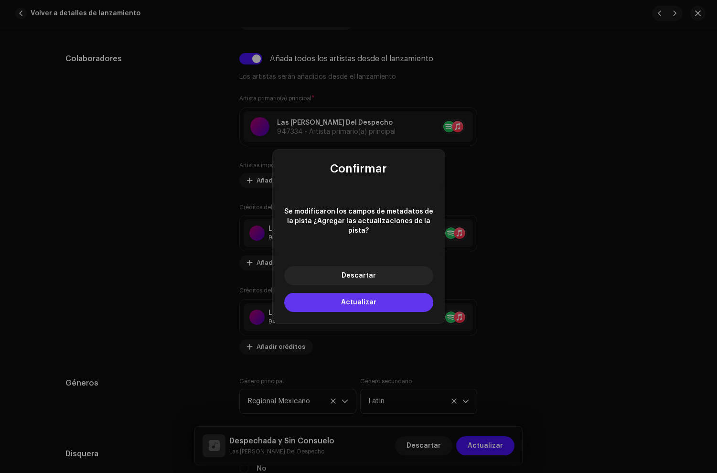
click at [368, 301] on button "Actualizar" at bounding box center [358, 302] width 149 height 19
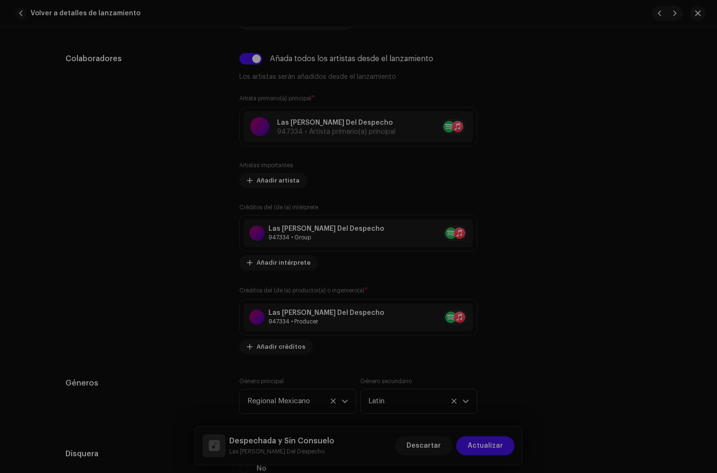
type input "QZ22B1822013"
type input "Duele"
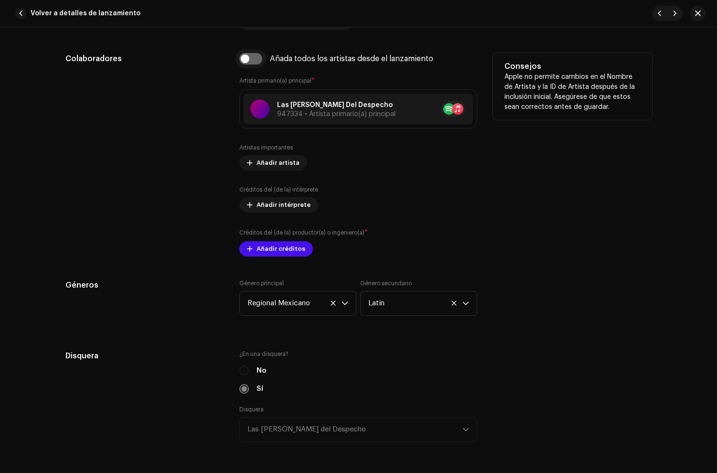
click at [250, 60] on input "checkbox" at bounding box center [250, 58] width 23 height 11
checkbox input "true"
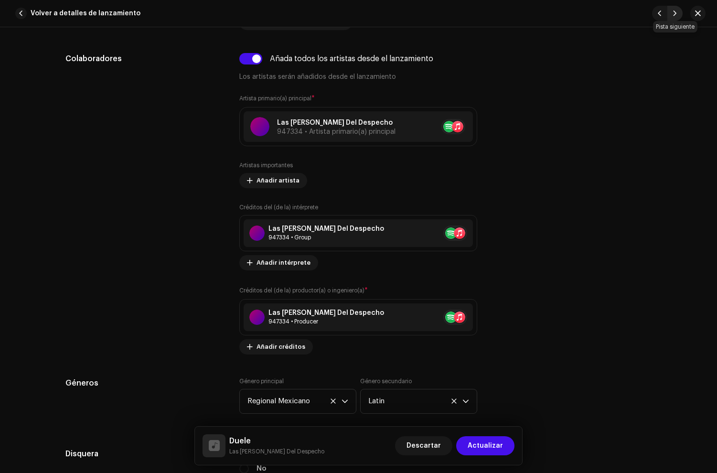
click at [675, 12] on span "button" at bounding box center [676, 14] width 6 height 8
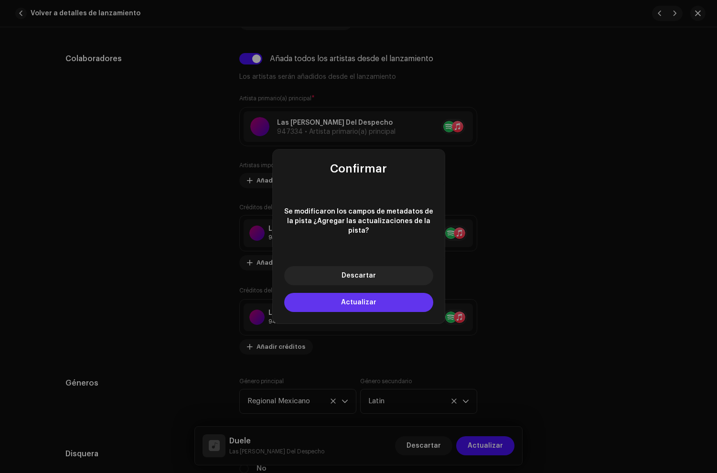
click at [367, 299] on span "Actualizar" at bounding box center [358, 302] width 35 height 7
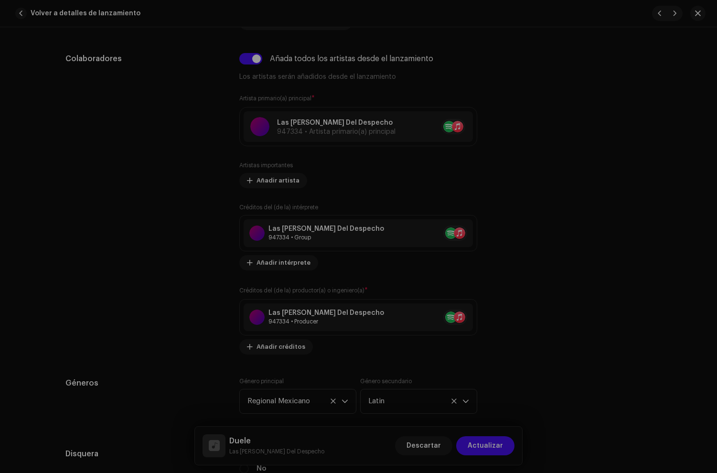
type input "QZ22B1822014"
type input "Tu Cinismo"
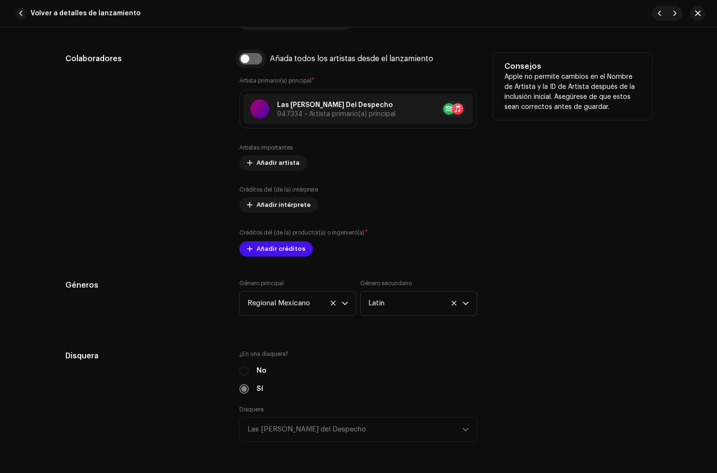
click at [251, 59] on input "checkbox" at bounding box center [250, 58] width 23 height 11
checkbox input "true"
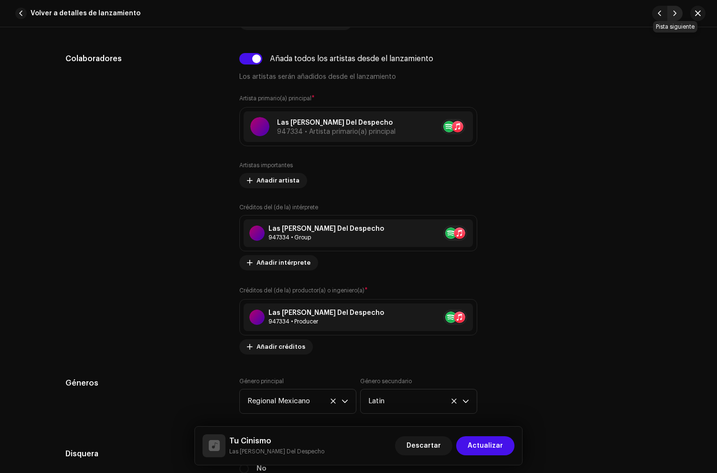
click at [675, 13] on span "button" at bounding box center [676, 14] width 6 height 8
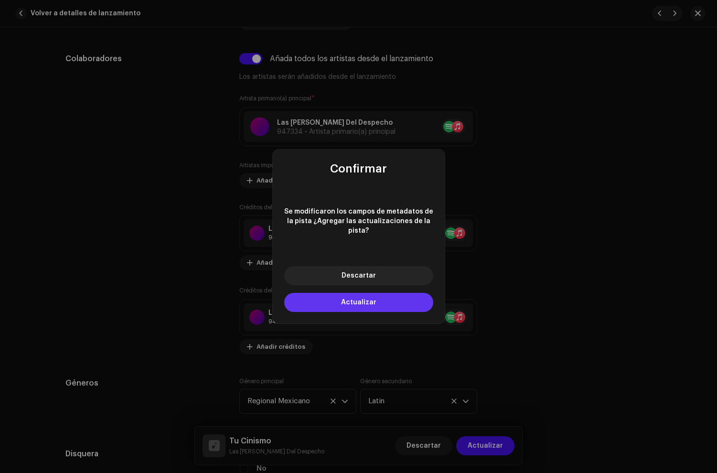
click at [378, 301] on button "Actualizar" at bounding box center [358, 302] width 149 height 19
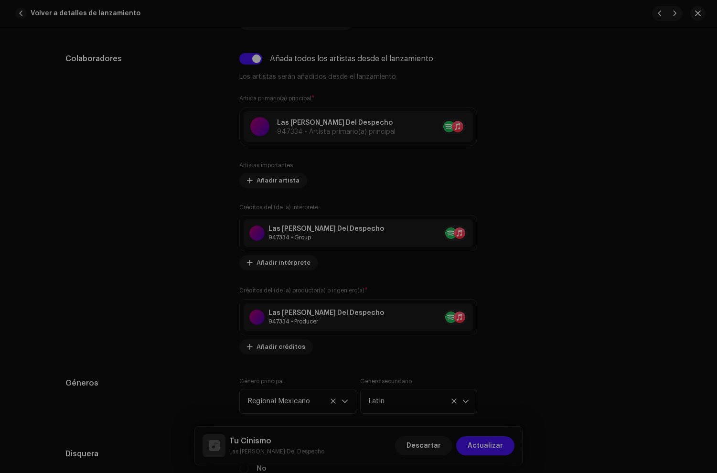
type input "QZ22B1822015"
type input "Para Mi Solita"
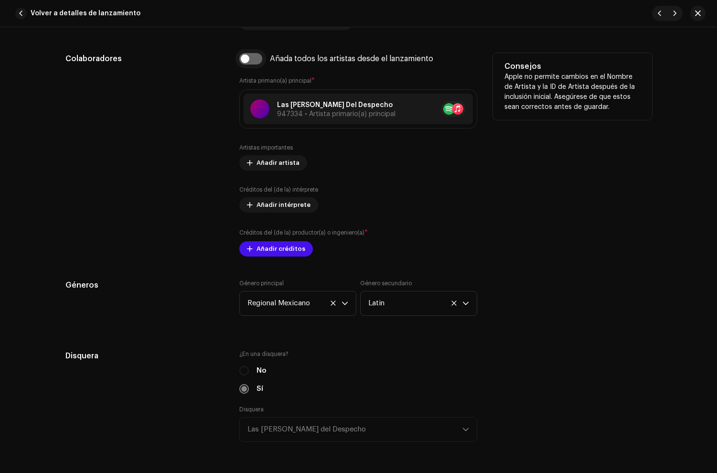
click at [251, 60] on input "checkbox" at bounding box center [250, 58] width 23 height 11
checkbox input "true"
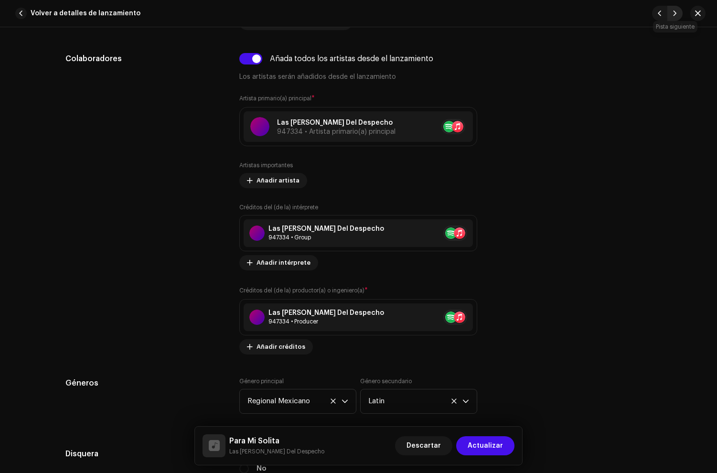
click at [669, 12] on button "button" at bounding box center [675, 13] width 15 height 15
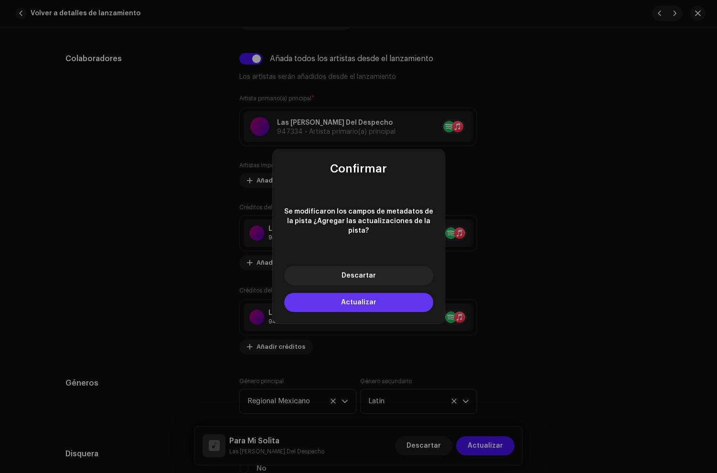
click at [345, 300] on span "Actualizar" at bounding box center [358, 302] width 35 height 7
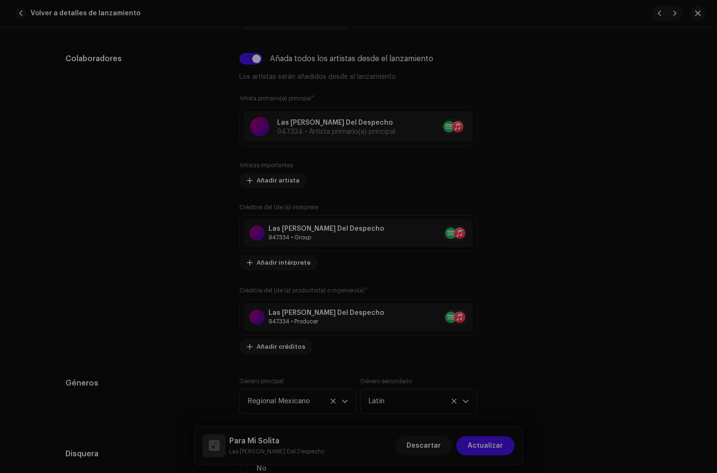
type input "QZ22B1822016"
type input "Quiero Que Hablemos"
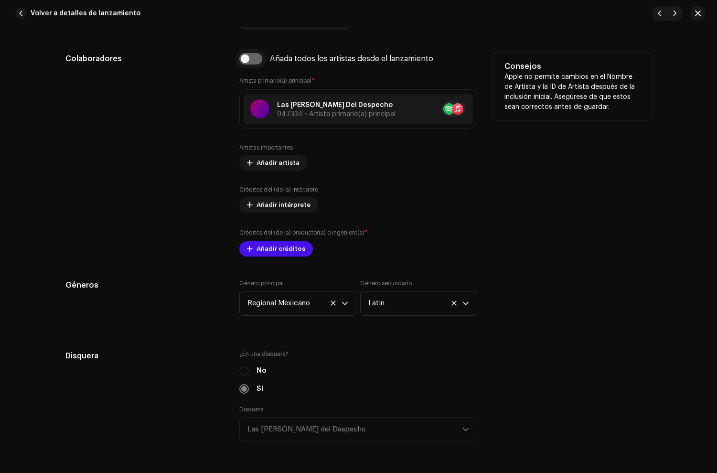
click at [250, 60] on input "checkbox" at bounding box center [250, 58] width 23 height 11
checkbox input "true"
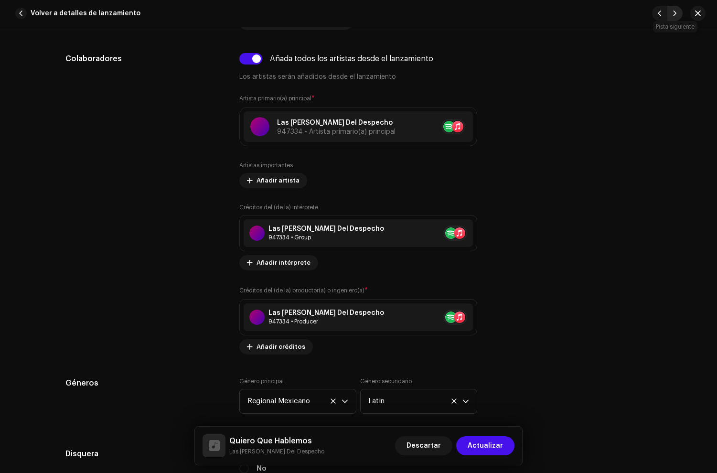
click at [675, 16] on span "button" at bounding box center [676, 14] width 6 height 8
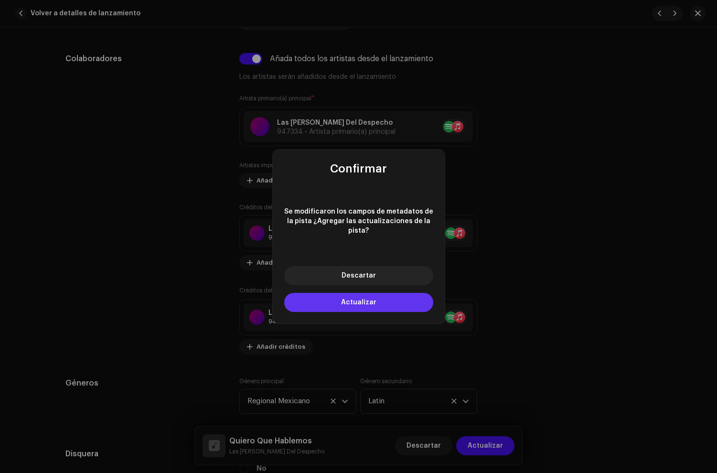
click at [359, 301] on span "Actualizar" at bounding box center [358, 302] width 35 height 7
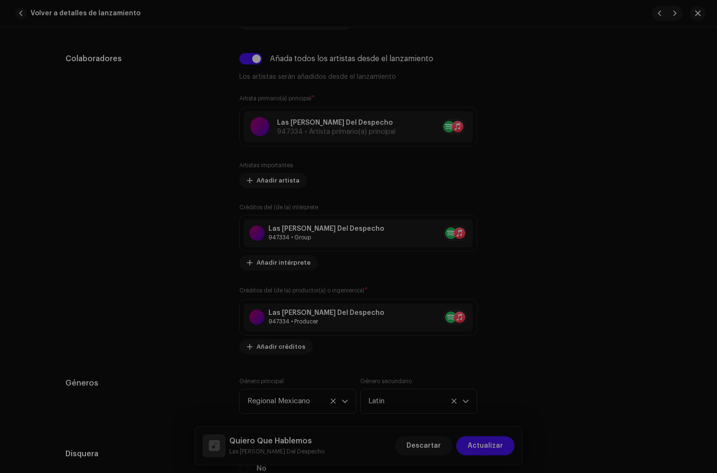
type input "QZ22B1822005"
type input "Ajustando Cuentas"
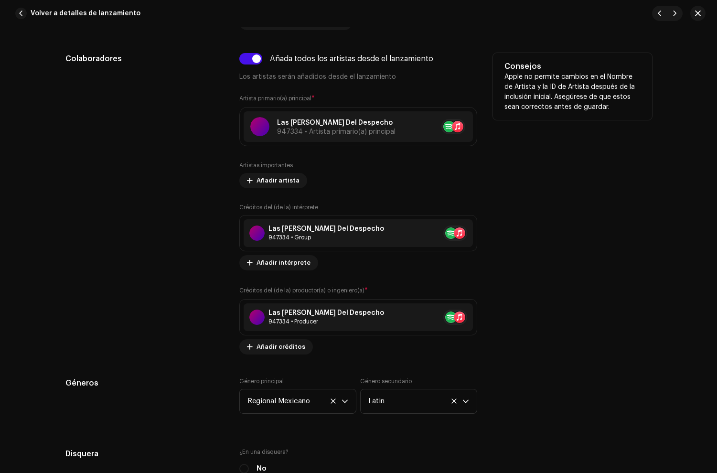
click at [179, 92] on div "Colaboradores" at bounding box center [144, 204] width 159 height 302
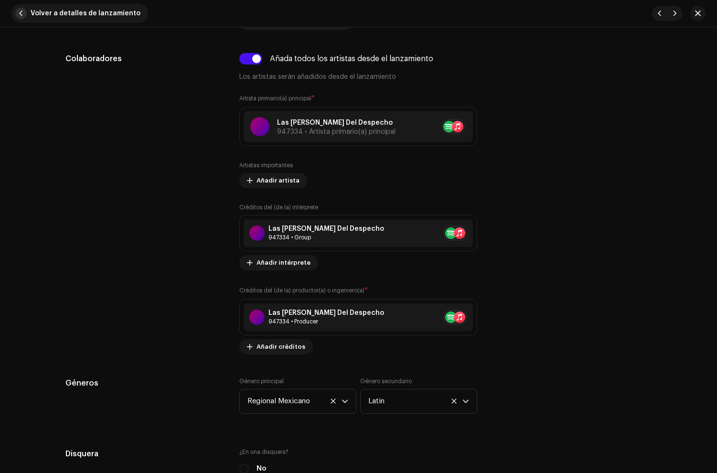
click at [26, 16] on span "button" at bounding box center [20, 13] width 11 height 11
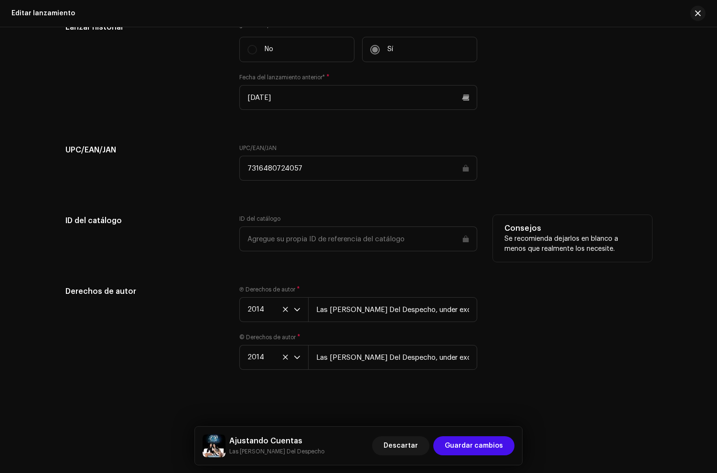
scroll to position [1840, 0]
click at [466, 445] on span "Guardar cambios" at bounding box center [474, 445] width 58 height 19
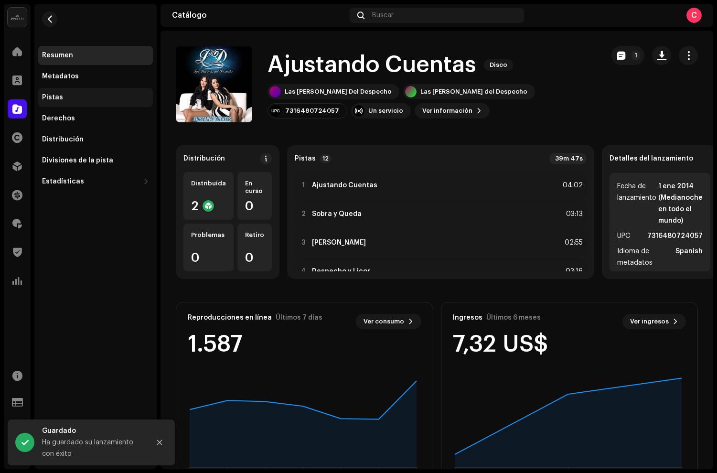
click at [88, 106] on div "Pistas" at bounding box center [95, 97] width 115 height 19
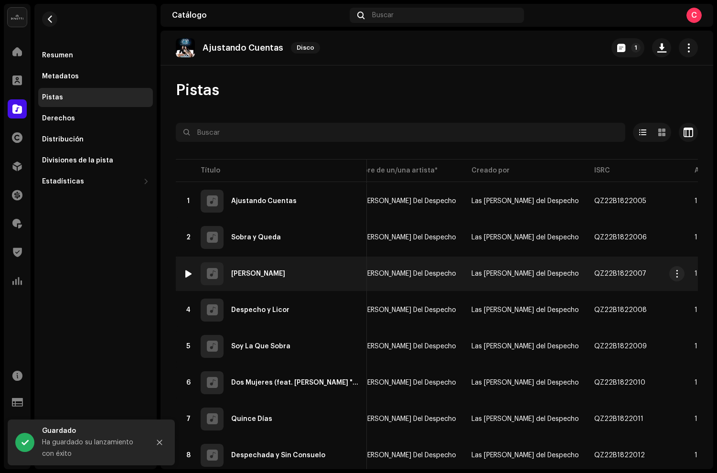
scroll to position [0, 123]
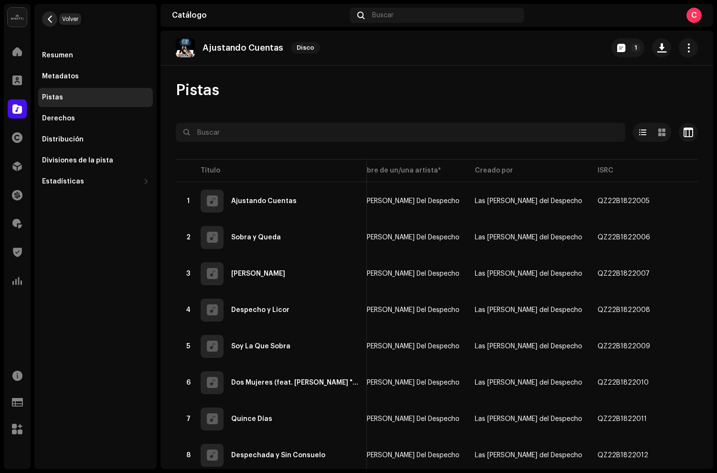
click at [54, 22] on button "button" at bounding box center [49, 18] width 15 height 15
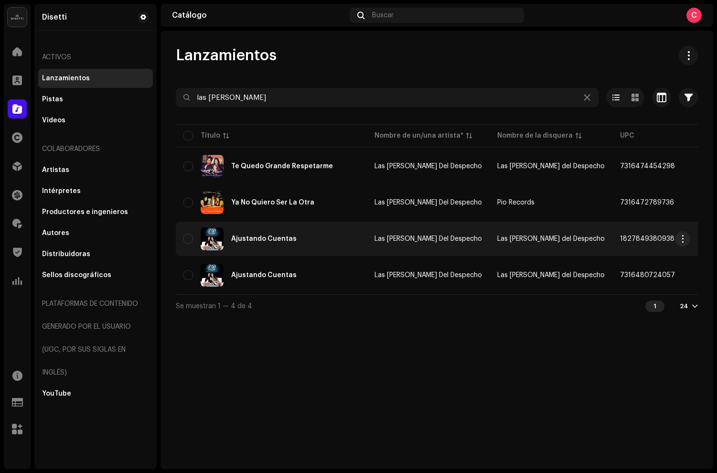
click at [303, 244] on div "Ajustando Cuentas" at bounding box center [272, 239] width 176 height 23
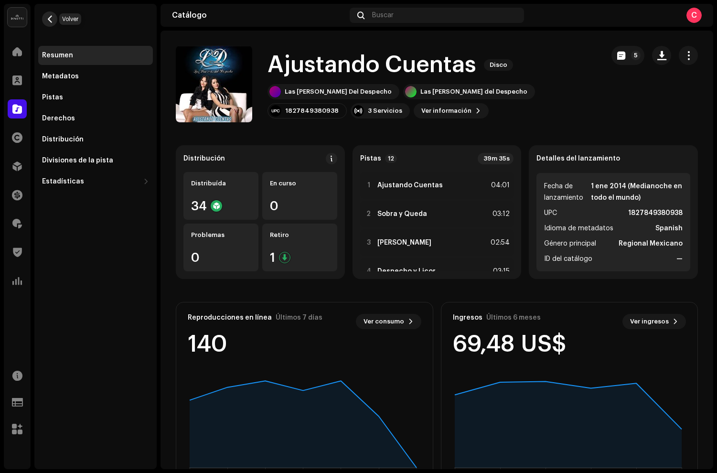
click at [52, 15] on span "button" at bounding box center [49, 19] width 7 height 8
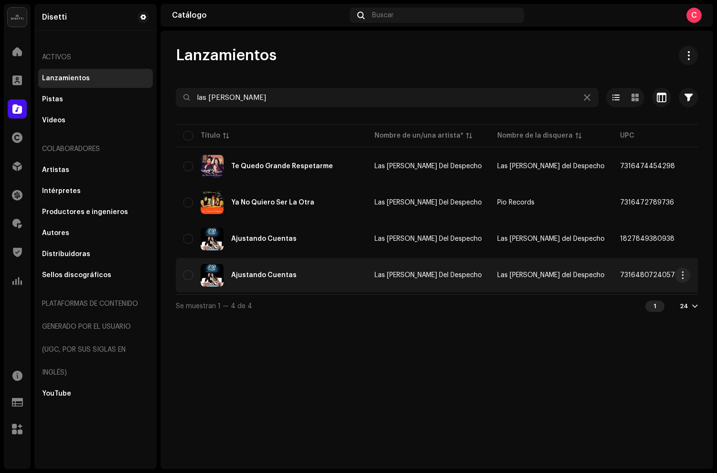
click at [300, 273] on div "Ajustando Cuentas" at bounding box center [272, 275] width 176 height 23
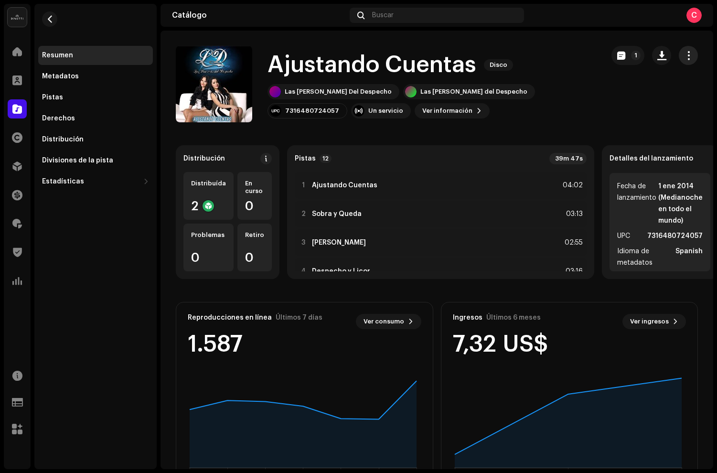
click at [685, 59] on span "button" at bounding box center [689, 56] width 9 height 8
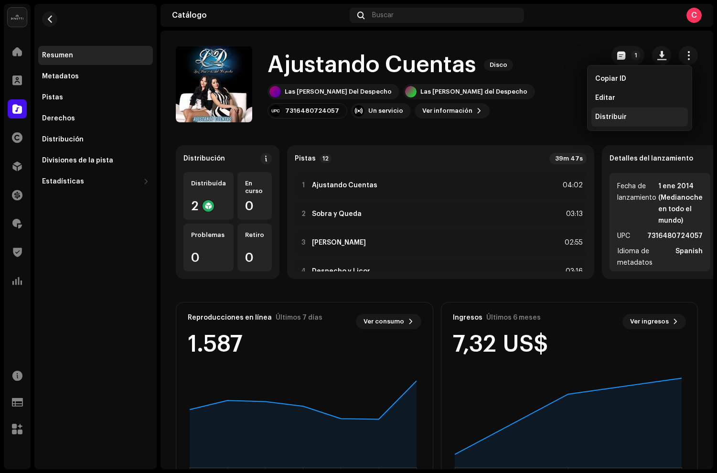
click at [609, 116] on span "Distribuir" at bounding box center [612, 117] width 32 height 8
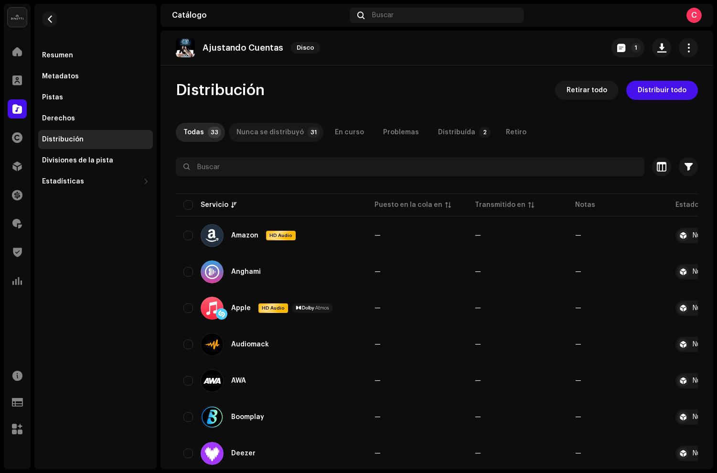
click at [273, 138] on div "Nunca se distribuyó" at bounding box center [270, 132] width 67 height 19
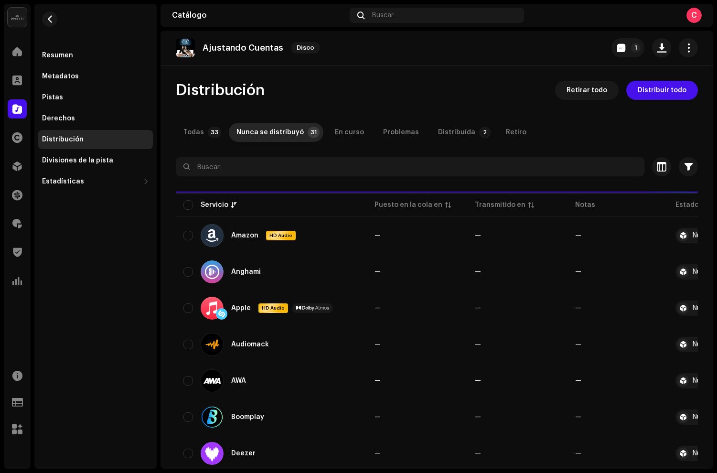
scroll to position [0, 0]
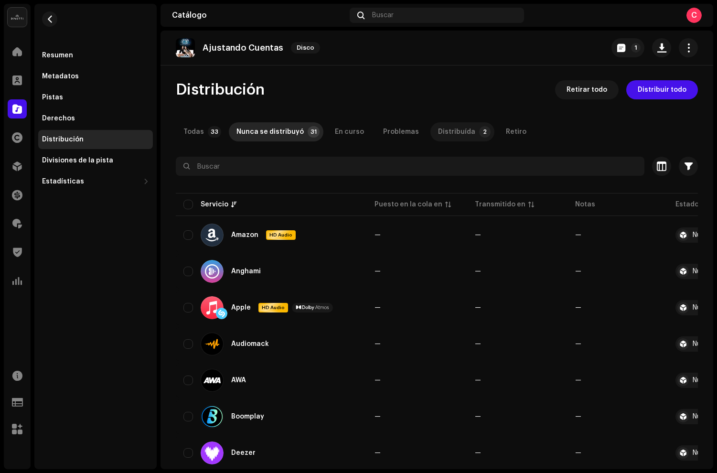
click at [464, 131] on p-tab "Distribuída 2" at bounding box center [463, 131] width 64 height 19
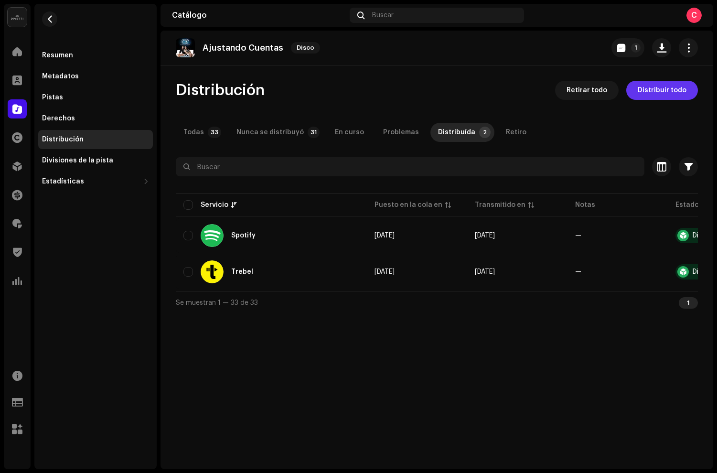
click at [648, 96] on span "Distribuir todo" at bounding box center [662, 90] width 49 height 19
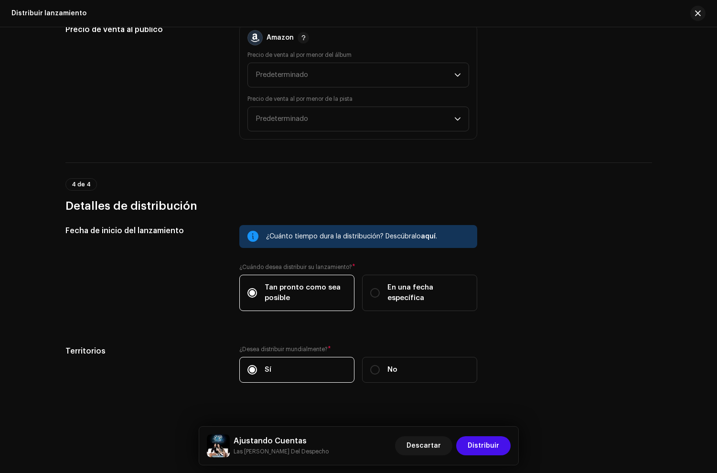
scroll to position [2145, 0]
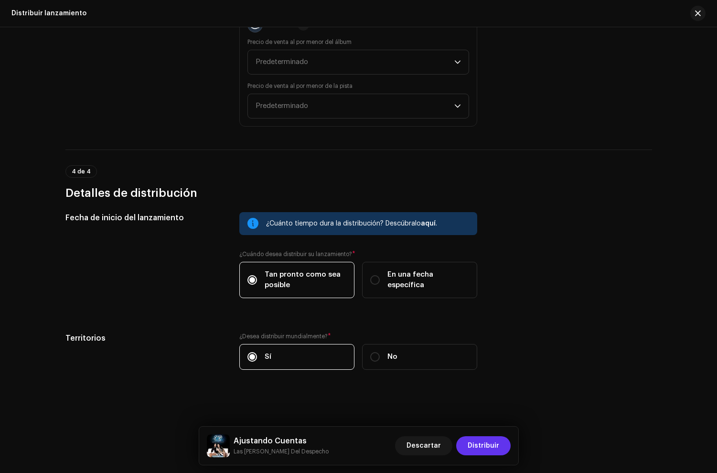
click at [488, 450] on span "Distribuir" at bounding box center [484, 445] width 32 height 19
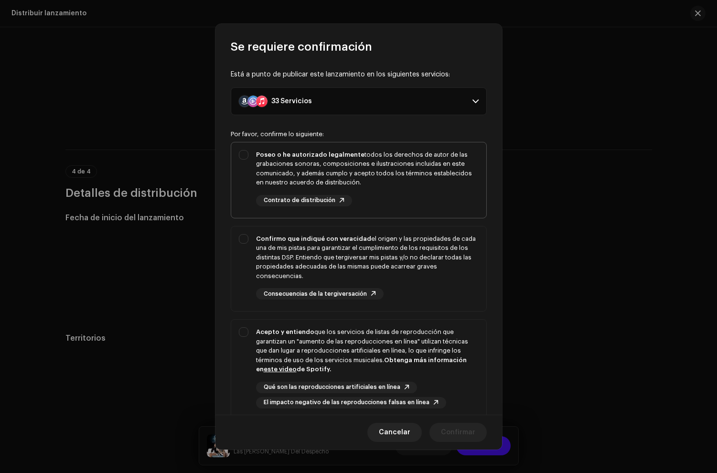
click at [411, 185] on div "Poseo o he autorizado legalmente todos los derechos de autor de las grabaciones…" at bounding box center [367, 168] width 223 height 37
checkbox input "true"
click at [406, 246] on div "Confirmo que indiqué con veracidad el origen y las propiedades de cada una de m…" at bounding box center [367, 257] width 223 height 47
checkbox input "true"
drag, startPoint x: 419, startPoint y: 364, endPoint x: 424, endPoint y: 358, distance: 7.6
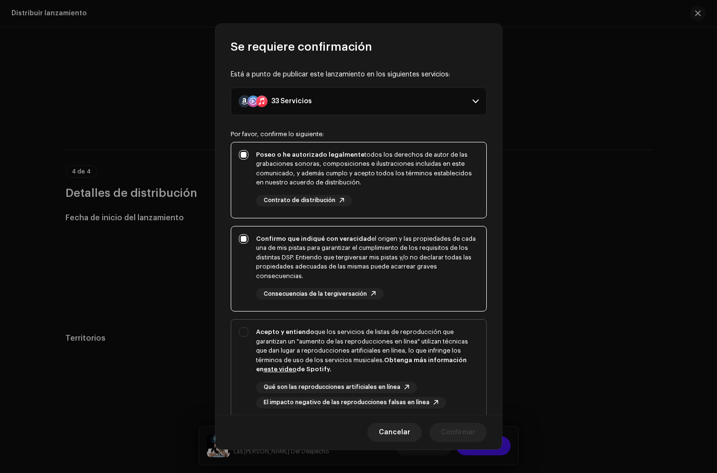
click at [419, 363] on div "Acepto y entiendo que los servicios de listas de reproducción que garantizan un…" at bounding box center [367, 350] width 223 height 47
checkbox input "true"
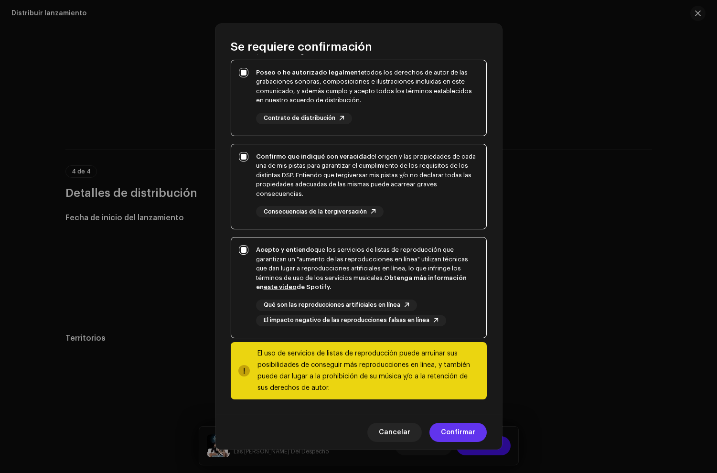
click at [475, 436] on span "Confirmar" at bounding box center [458, 432] width 34 height 19
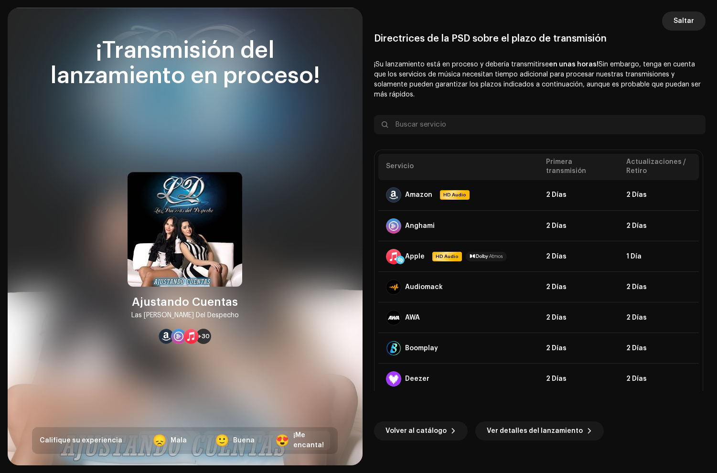
click at [688, 22] on span "Saltar" at bounding box center [684, 20] width 21 height 19
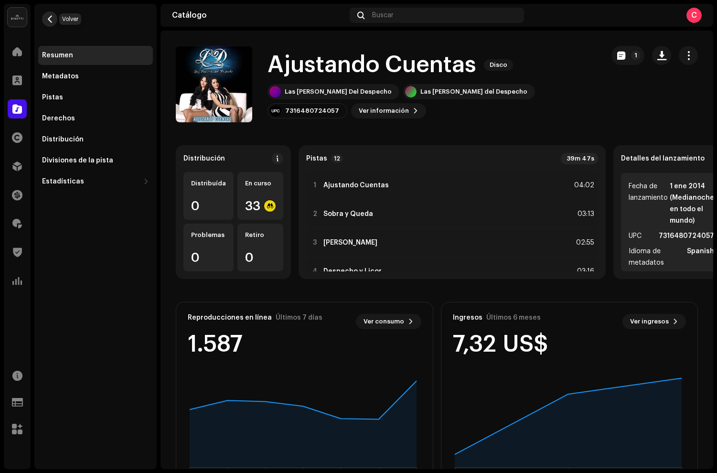
click at [51, 20] on span "button" at bounding box center [49, 19] width 7 height 8
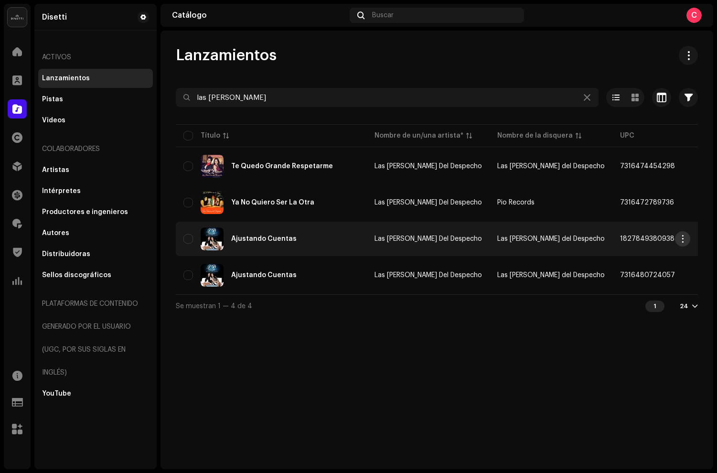
click at [679, 238] on button "button" at bounding box center [682, 238] width 15 height 15
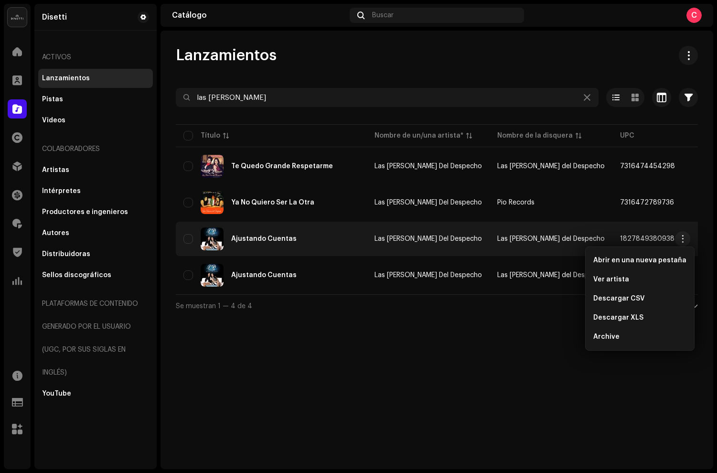
click at [334, 232] on div "Ajustando Cuentas" at bounding box center [272, 239] width 176 height 23
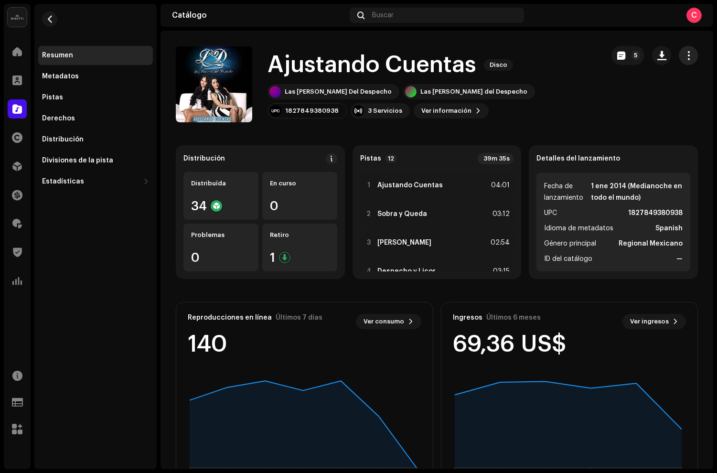
click at [685, 56] on span "button" at bounding box center [689, 56] width 9 height 8
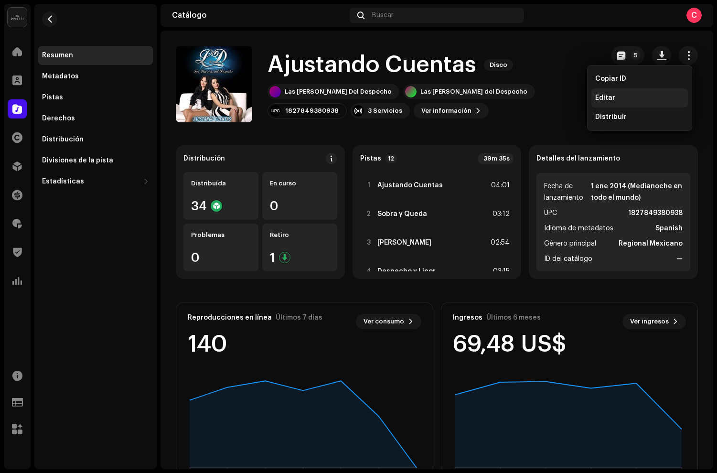
click at [603, 100] on span "Editar" at bounding box center [606, 98] width 20 height 8
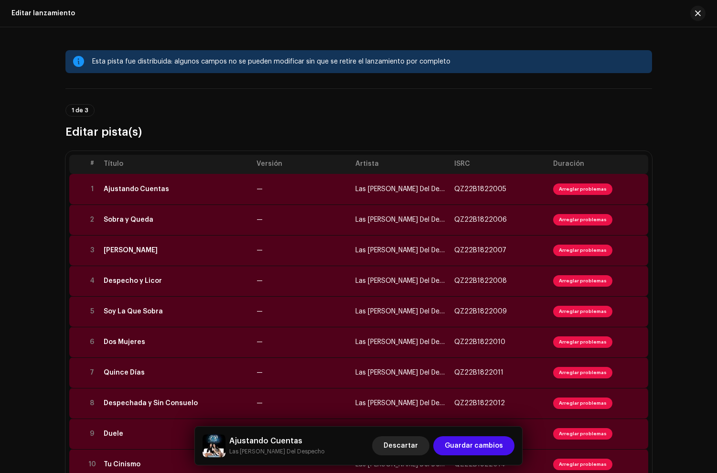
click at [410, 445] on span "Descartar" at bounding box center [401, 445] width 34 height 19
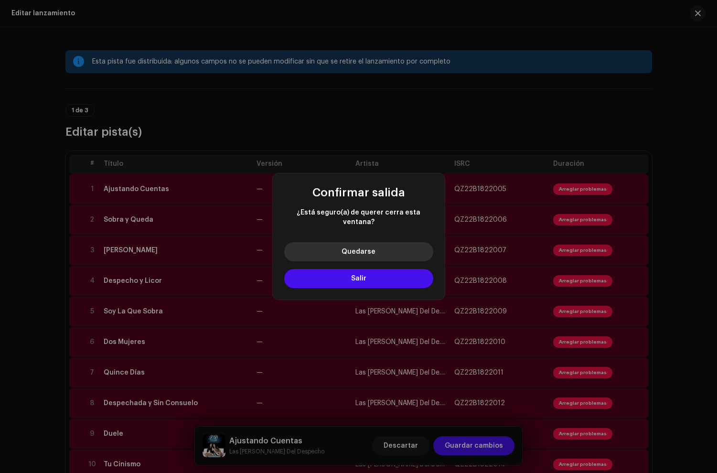
click at [386, 271] on button "Salir" at bounding box center [358, 278] width 149 height 19
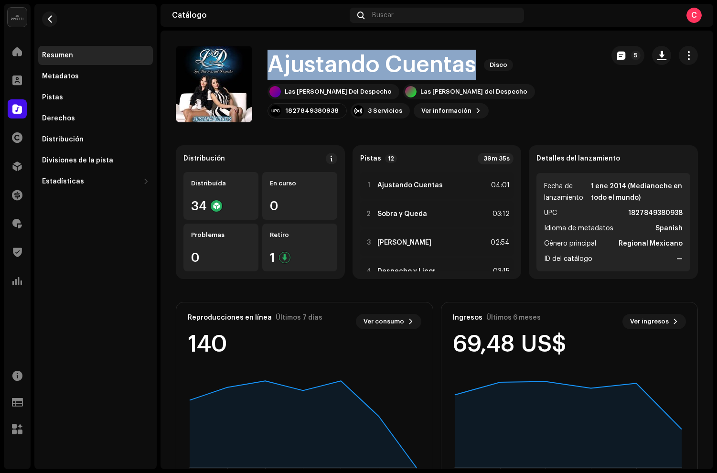
drag, startPoint x: 271, startPoint y: 63, endPoint x: 467, endPoint y: 71, distance: 196.7
click at [470, 72] on h1 "Ajustando Cuentas" at bounding box center [372, 65] width 209 height 31
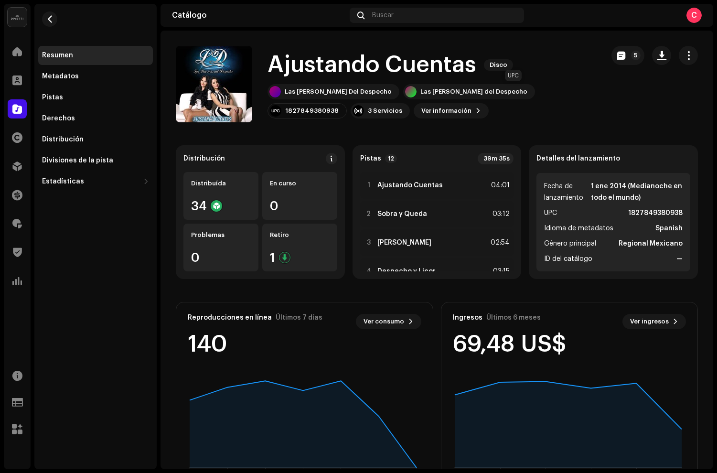
click at [339, 107] on div "1827849380938" at bounding box center [312, 111] width 54 height 8
copy div "1827849380938"
